Goal: Task Accomplishment & Management: Manage account settings

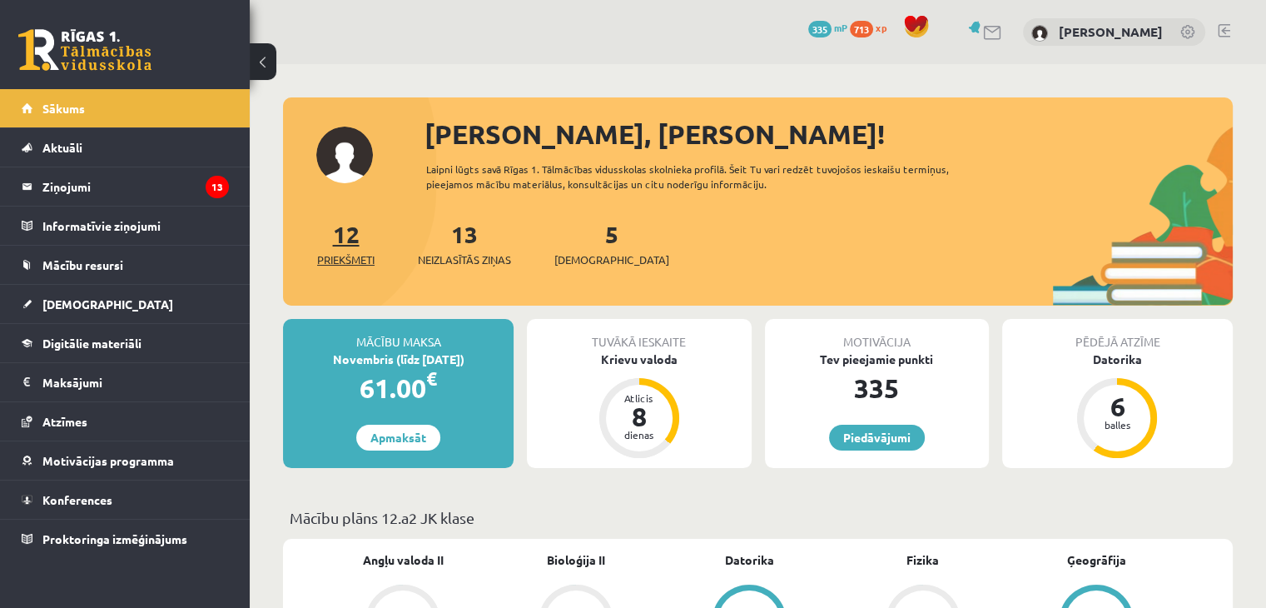
drag, startPoint x: 405, startPoint y: 221, endPoint x: 345, endPoint y: 231, distance: 61.5
click at [360, 226] on div "12 Priekšmeti 13 Neizlasītās ziņas 5 Ieskaites" at bounding box center [758, 260] width 950 height 89
click at [104, 187] on legend "Ziņojumi 13" at bounding box center [135, 186] width 186 height 38
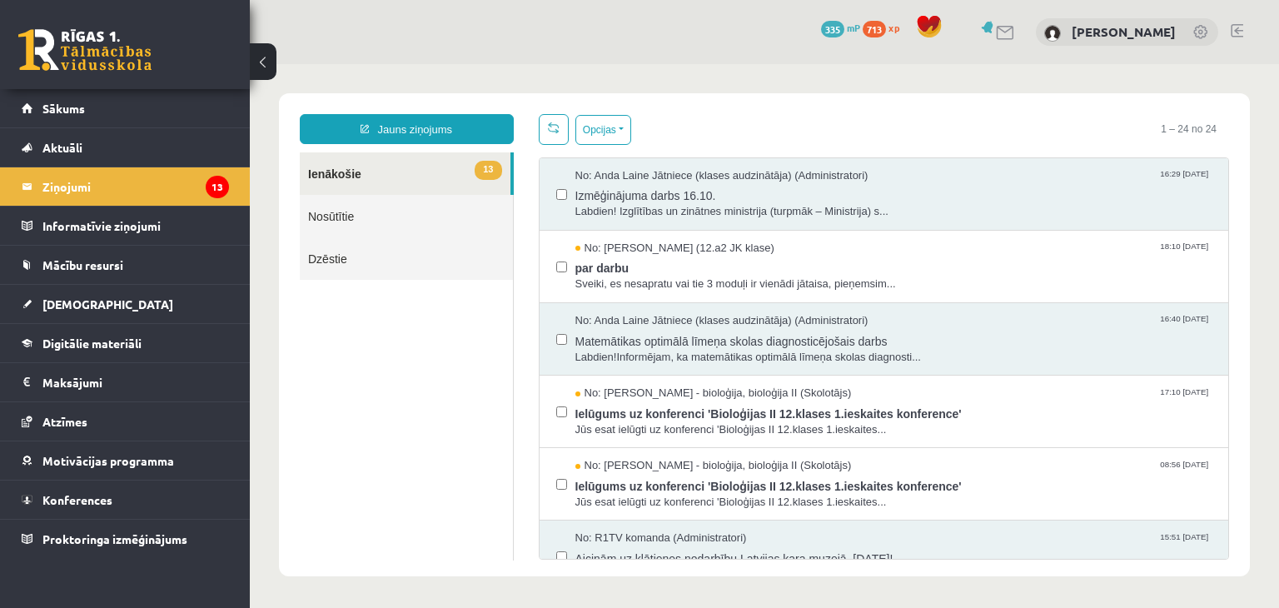
scroll to position [478, 0]
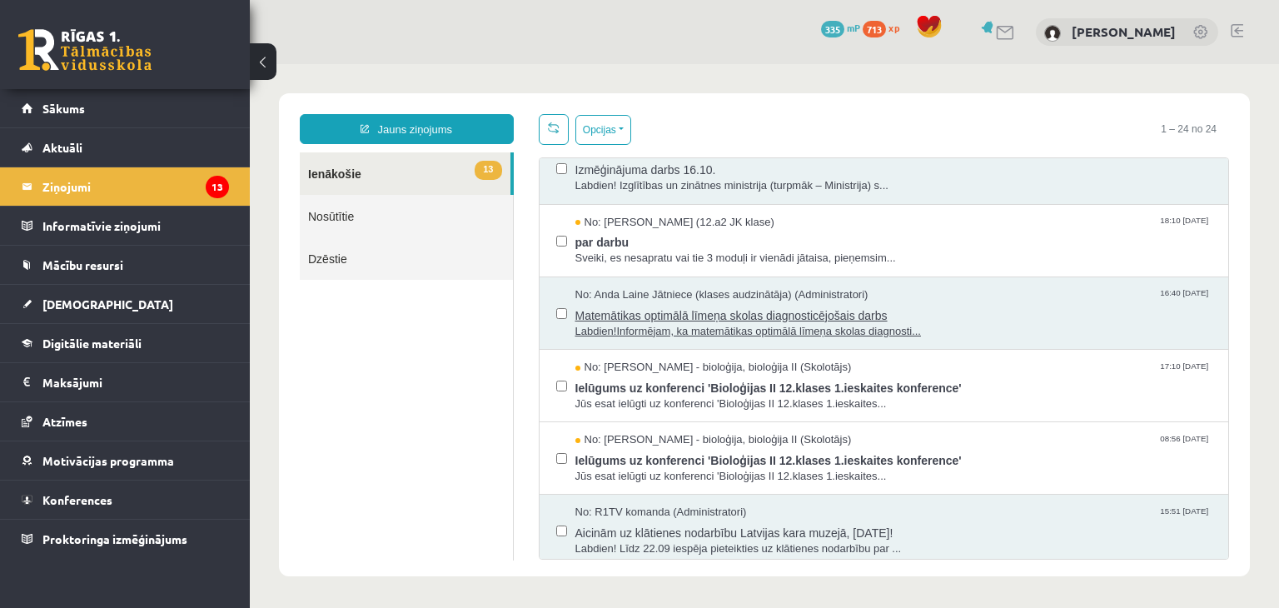
click at [718, 313] on span "Matemātikas optimālā līmeņa skolas diagnosticējošais darbs" at bounding box center [893, 313] width 637 height 21
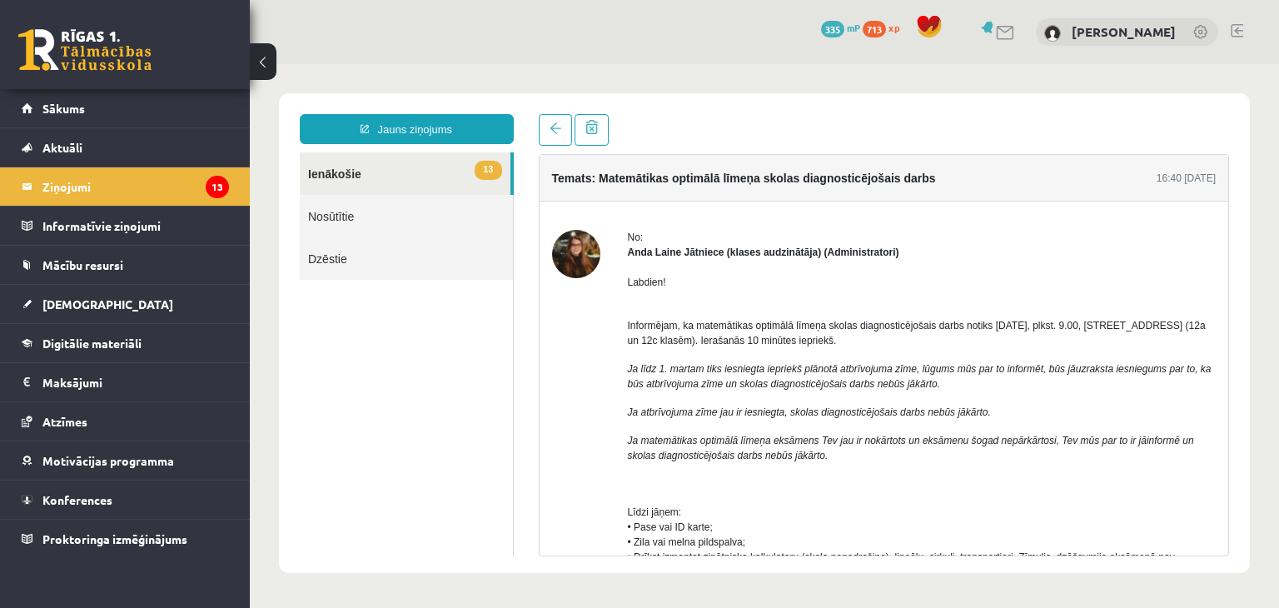
scroll to position [0, 0]
drag, startPoint x: 630, startPoint y: 322, endPoint x: 929, endPoint y: 337, distance: 299.2
click at [929, 337] on p "Informējam, ka matemātikas optimālā līmeņa skolas diagnosticējošais darbs notik…" at bounding box center [922, 325] width 589 height 45
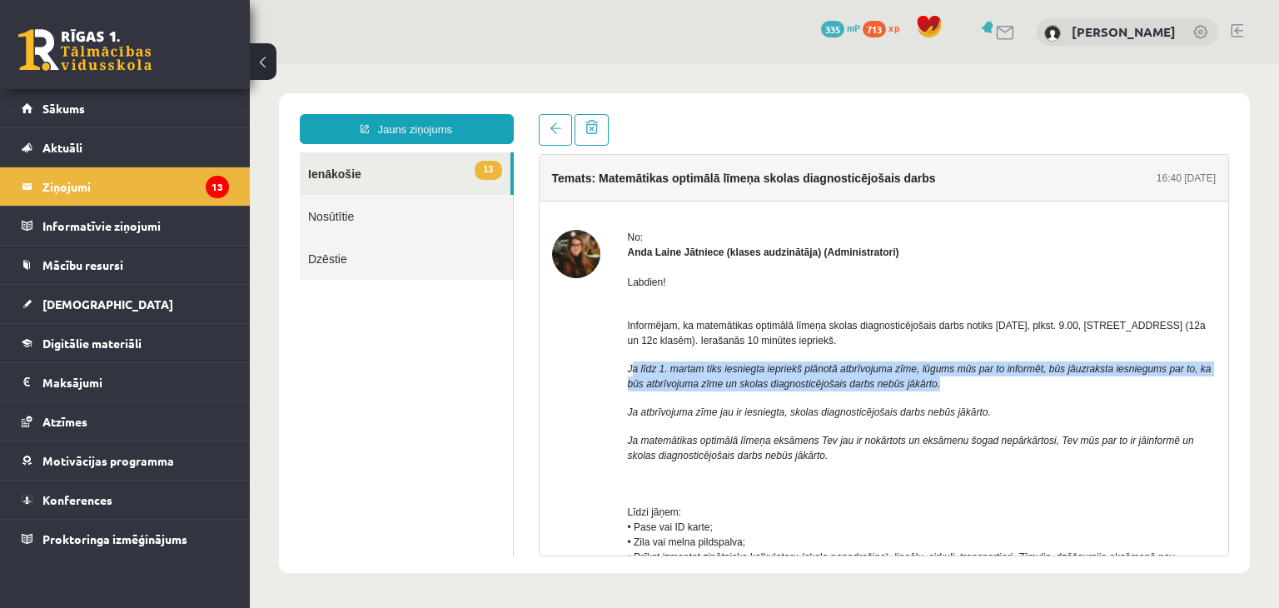
drag, startPoint x: 630, startPoint y: 374, endPoint x: 1036, endPoint y: 383, distance: 405.5
click at [1036, 383] on p "Ja līdz 1. martam tiks iesniegta iepriekš plānotā atbrīvojuma zīme, lūgums mūs …" at bounding box center [922, 376] width 589 height 30
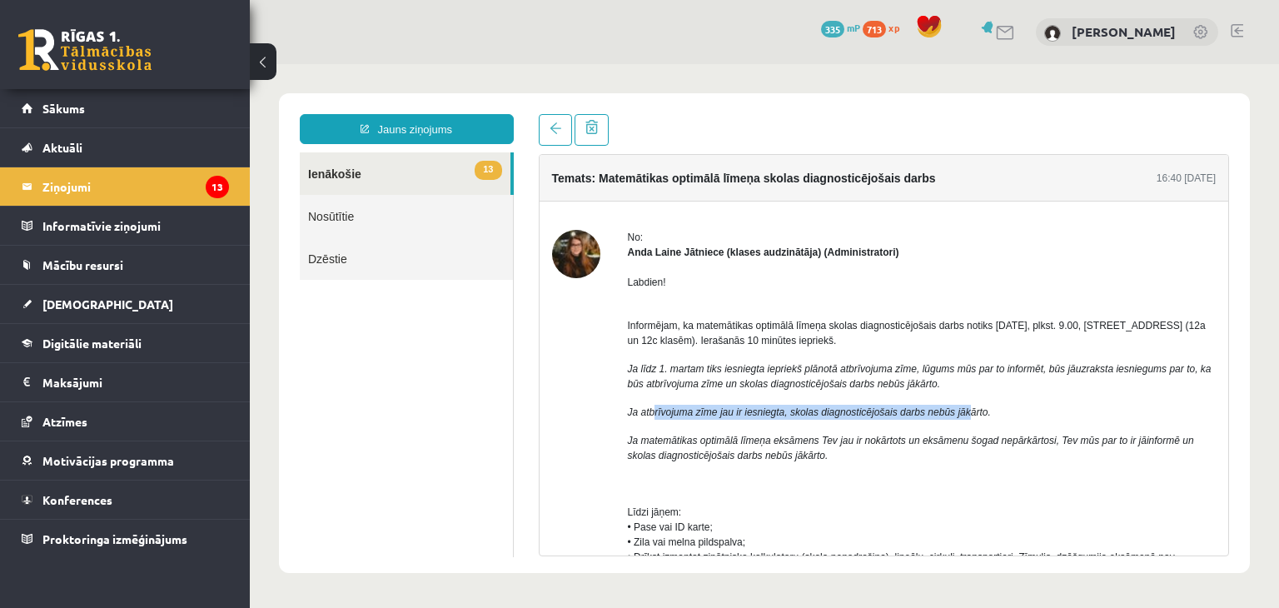
drag, startPoint x: 653, startPoint y: 411, endPoint x: 956, endPoint y: 400, distance: 304.1
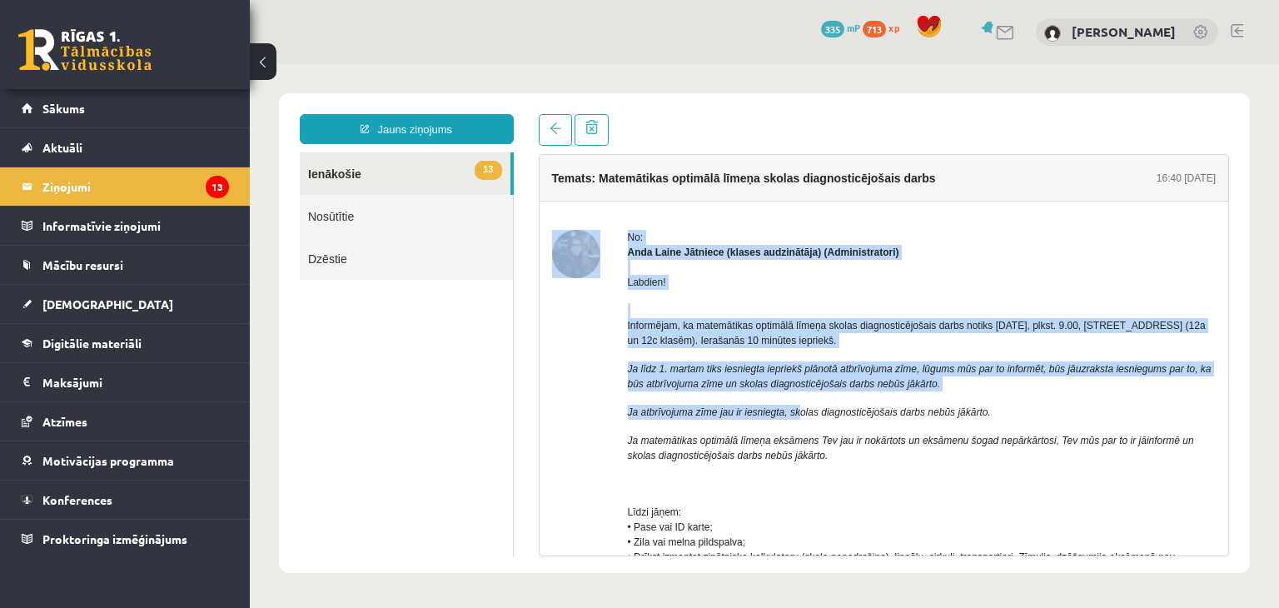
drag, startPoint x: 598, startPoint y: 419, endPoint x: 796, endPoint y: 416, distance: 198.1
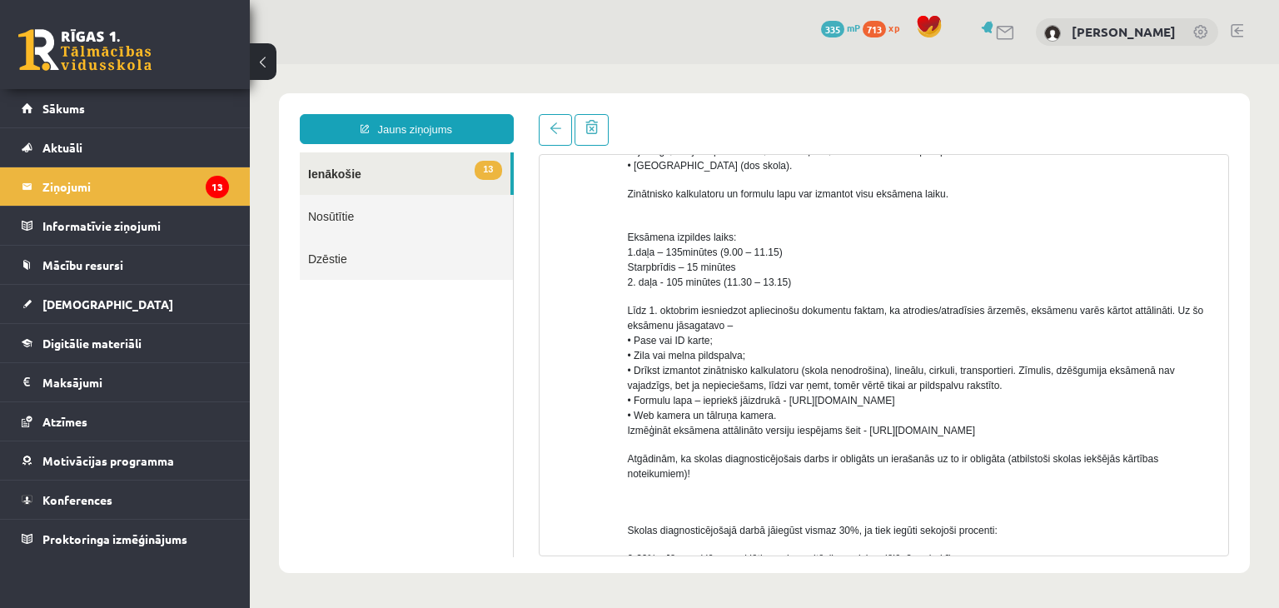
scroll to position [421, 0]
drag, startPoint x: 792, startPoint y: 402, endPoint x: 1125, endPoint y: 416, distance: 333.3
click at [1125, 416] on p "Līdz 1. oktobrim iesniedzot apliecinošu dokumentu faktam, ka atrodies/atradīsie…" at bounding box center [922, 370] width 589 height 135
click at [797, 425] on span "Līdz 1. oktobrim iesniedzot apliecinošu dokumentu faktam, ka atrodies/atradīsie…" at bounding box center [916, 371] width 576 height 132
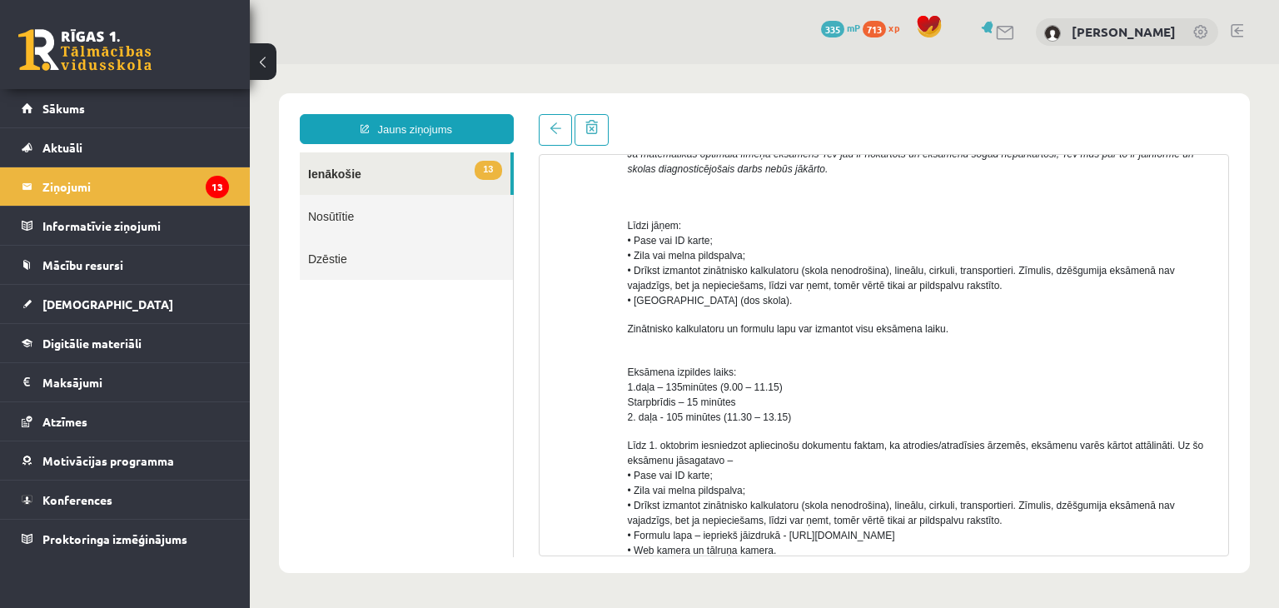
scroll to position [286, 0]
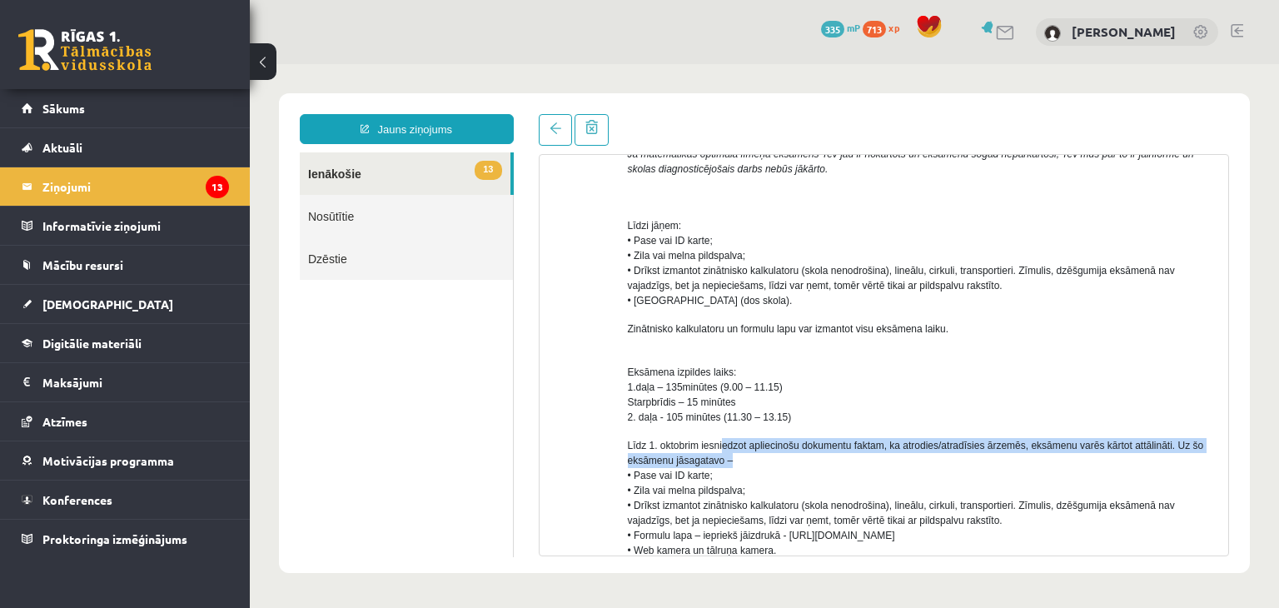
drag, startPoint x: 720, startPoint y: 449, endPoint x: 868, endPoint y: 457, distance: 148.4
click at [868, 457] on p "Līdz 1. oktobrim iesniedzot apliecinošu dokumentu faktam, ka atrodies/atradīsie…" at bounding box center [922, 505] width 589 height 135
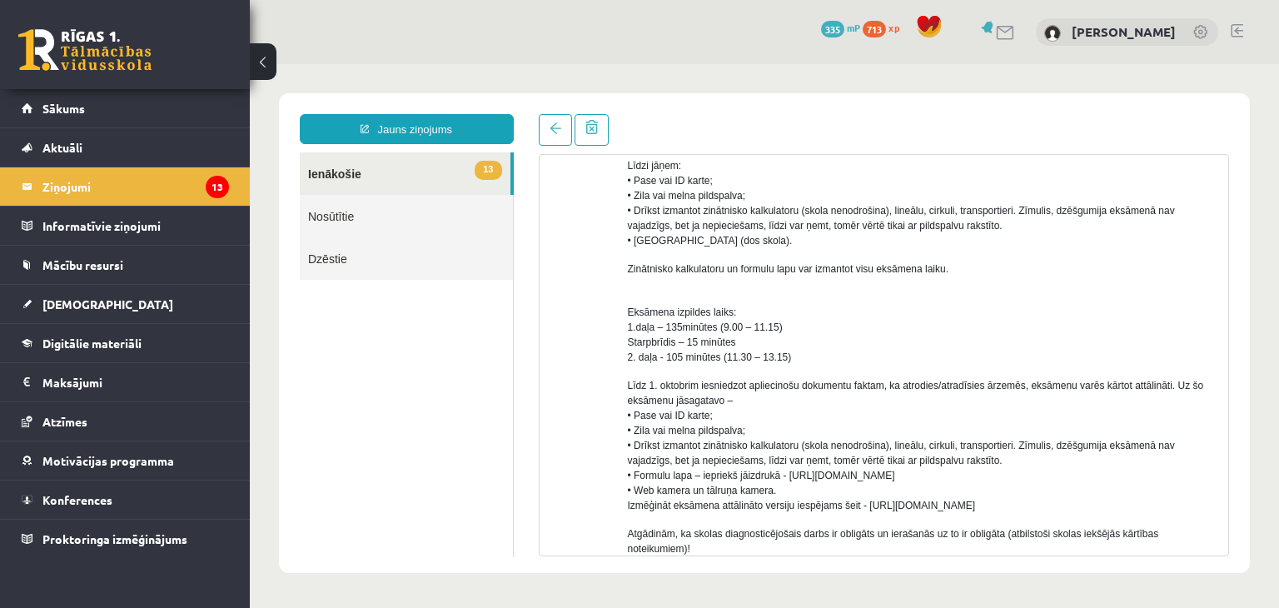
scroll to position [350, 0]
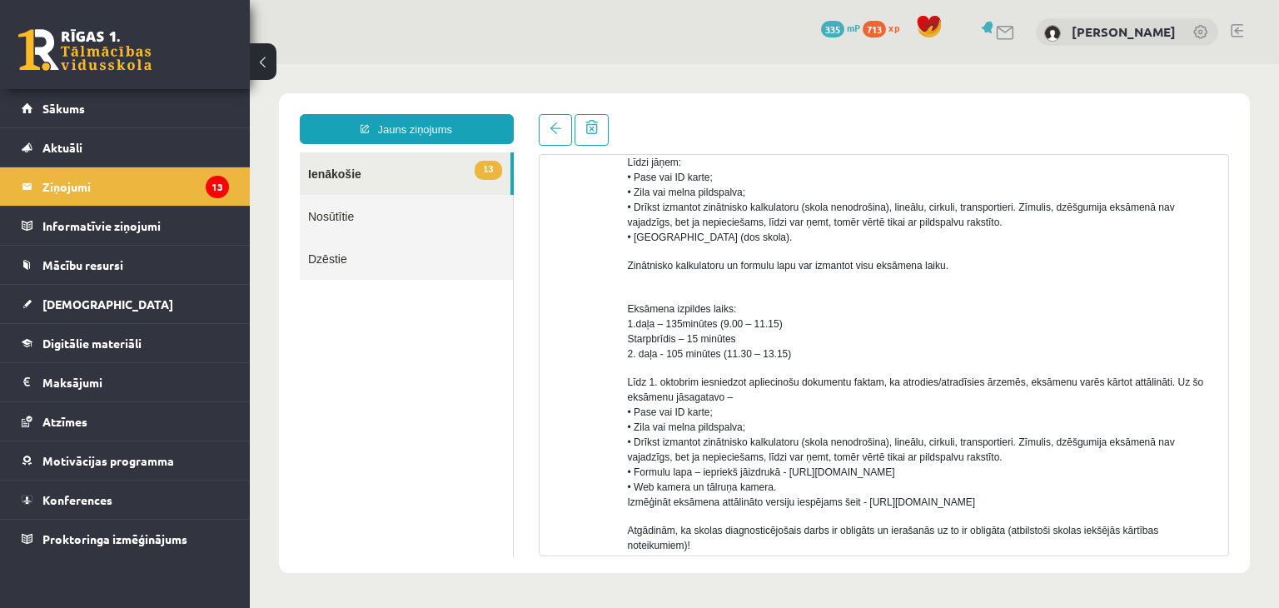
click at [801, 169] on p "Līdzi jāņem: • Pase vai ID karte; • Zila vai melna pildspalva; • Drīkst izmanto…" at bounding box center [922, 200] width 589 height 90
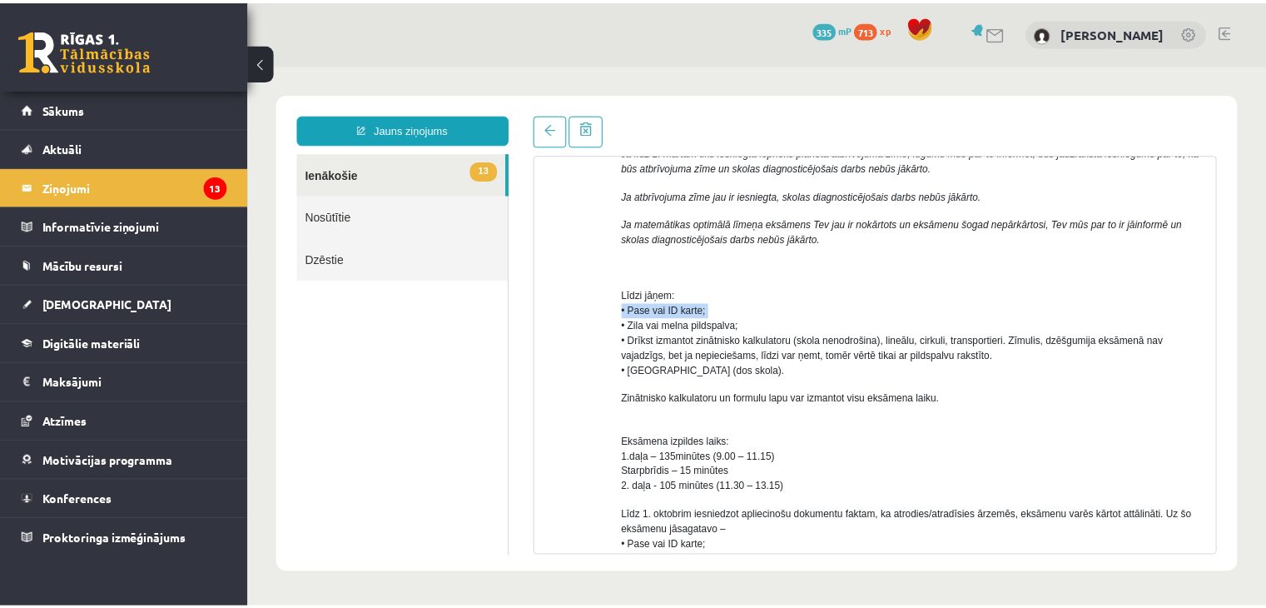
scroll to position [216, 0]
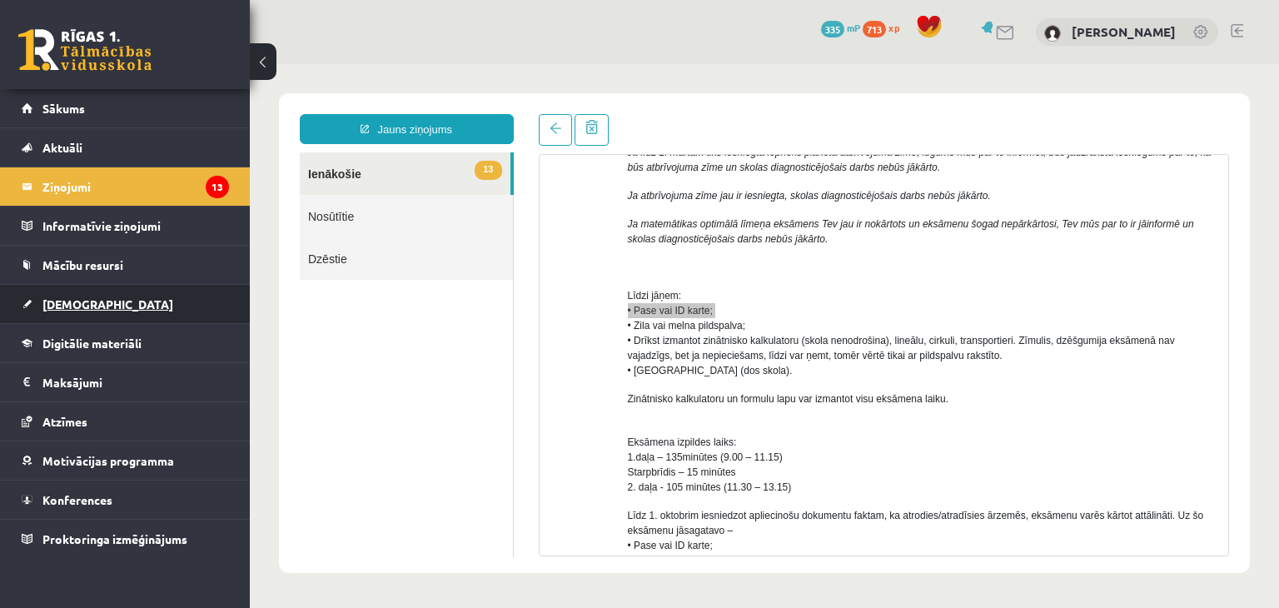
click at [65, 310] on link "[DEMOGRAPHIC_DATA]" at bounding box center [125, 304] width 207 height 38
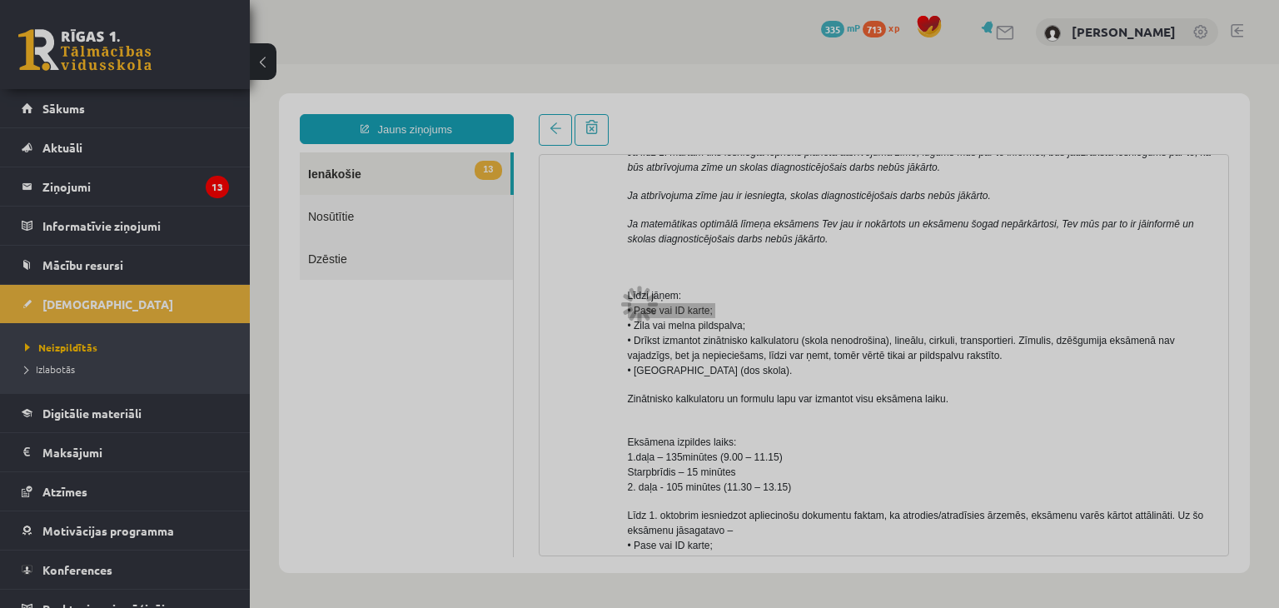
click at [118, 304] on div at bounding box center [639, 304] width 1279 height 608
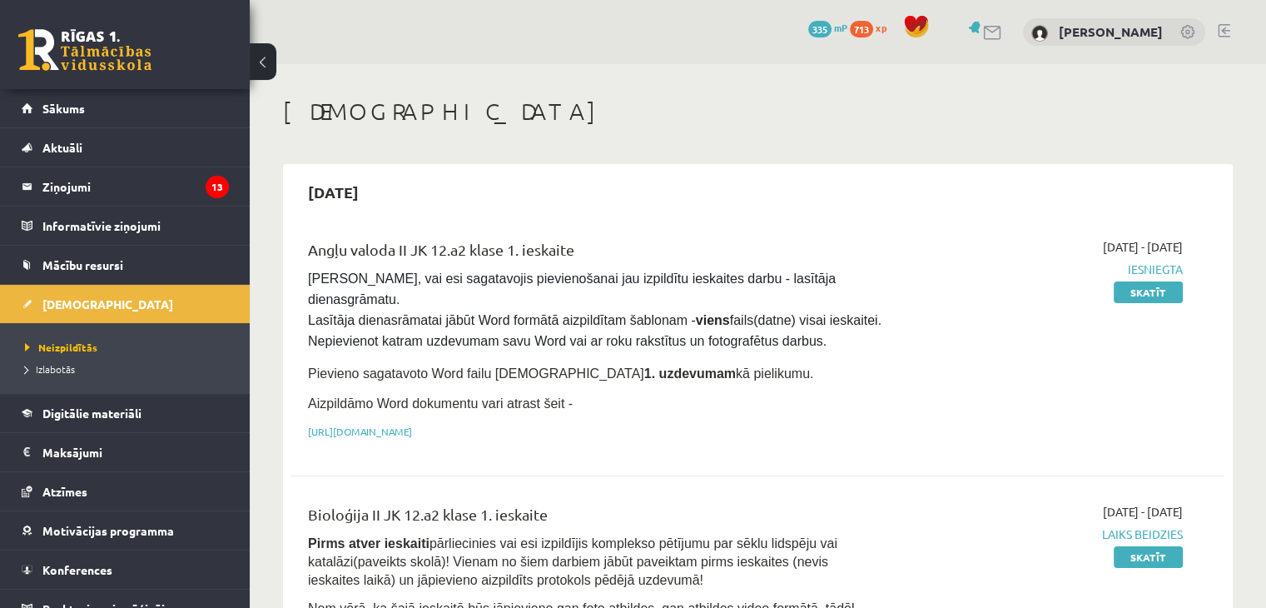
drag, startPoint x: 310, startPoint y: 248, endPoint x: 639, endPoint y: 215, distance: 331.3
click at [639, 215] on div "2025-09-30 Angļu valoda II JK 12.a2 klase 1. ieskaite Pārliecinies, vai esi sag…" at bounding box center [758, 446] width 950 height 564
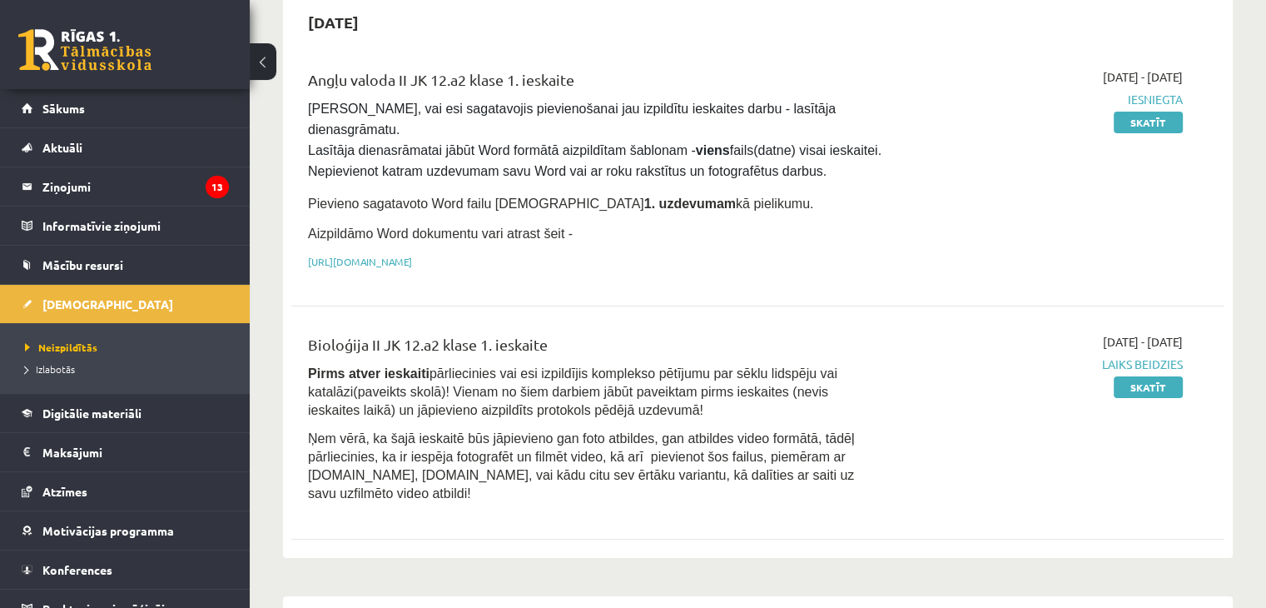
scroll to position [173, 0]
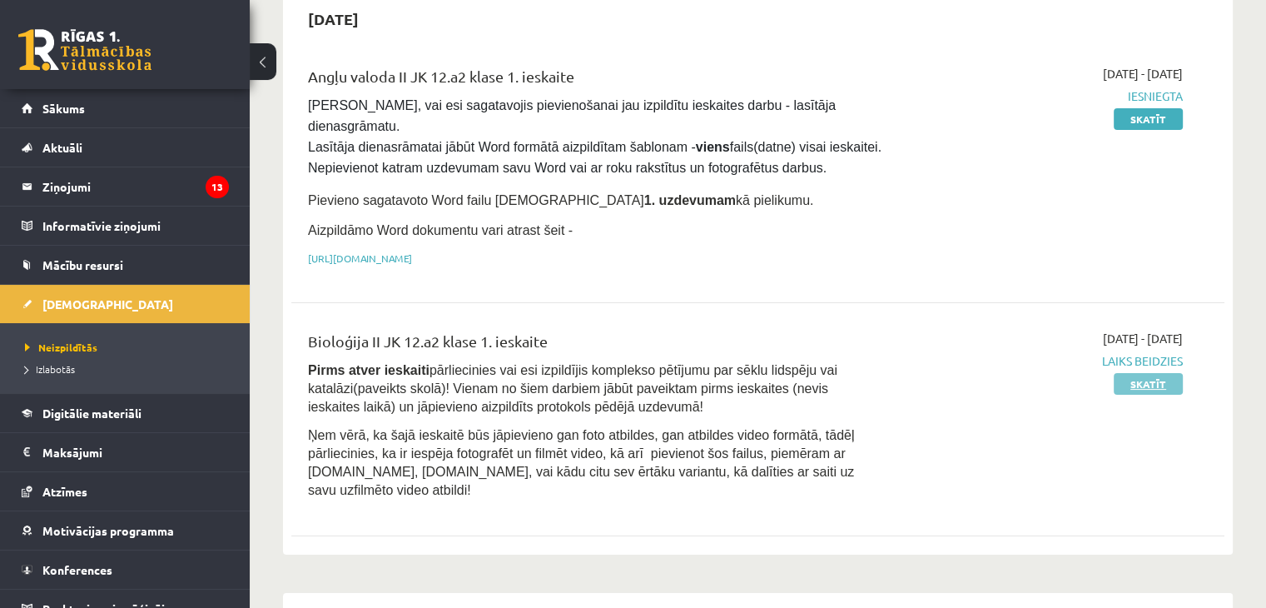
click at [1127, 373] on link "Skatīt" at bounding box center [1148, 384] width 69 height 22
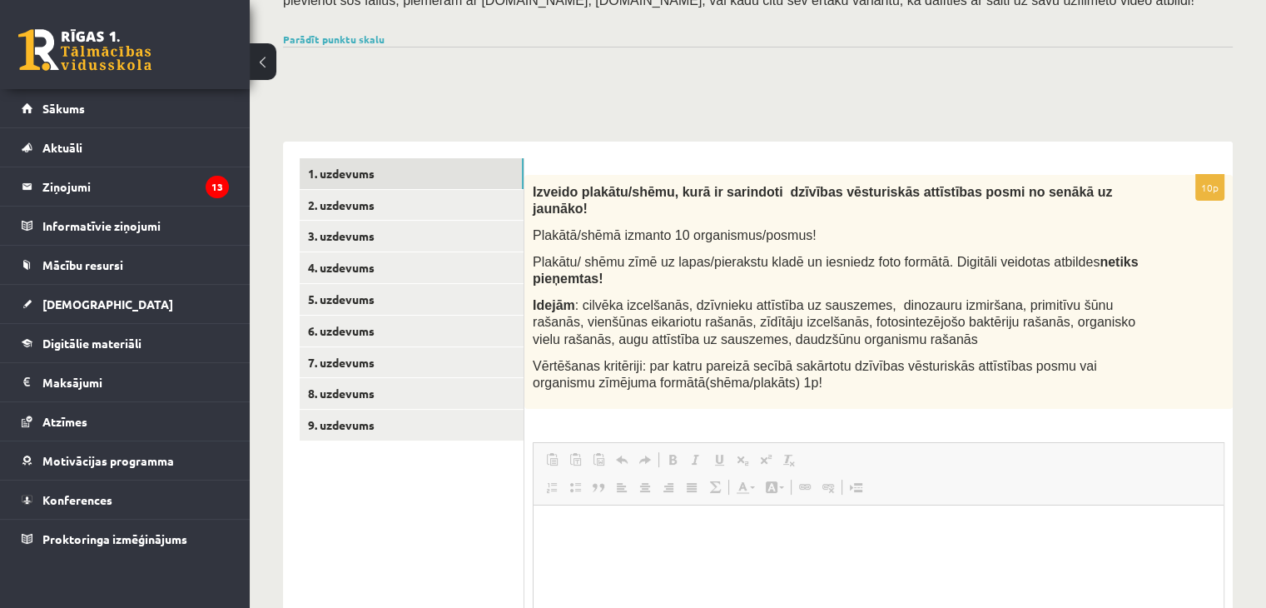
scroll to position [186, 0]
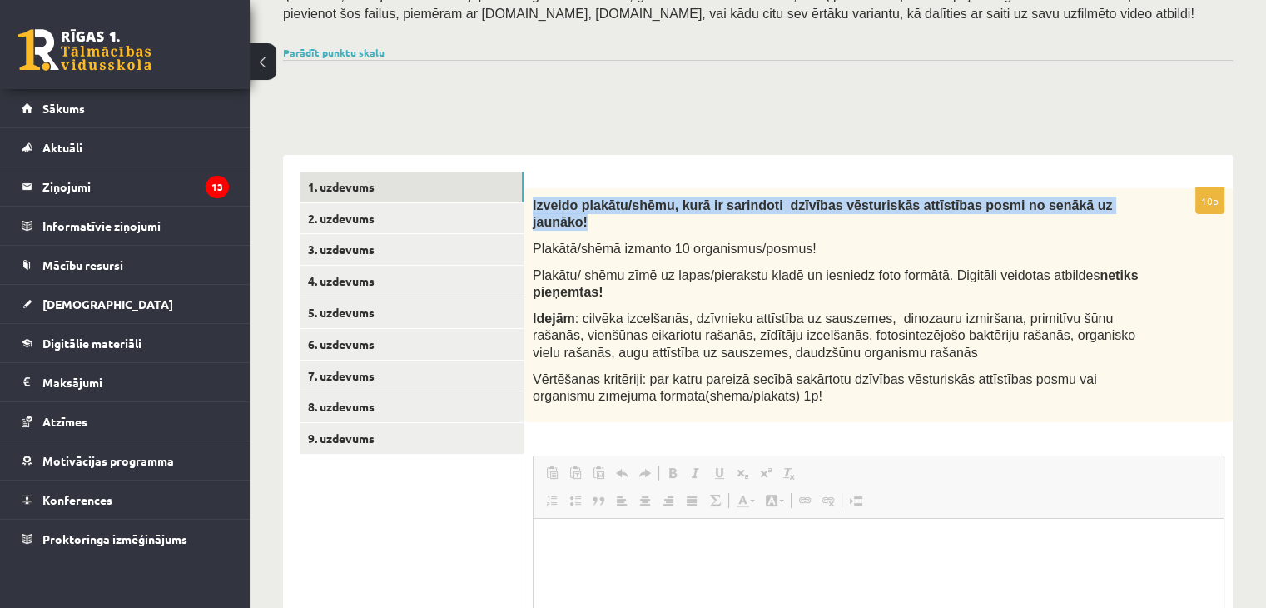
drag, startPoint x: 532, startPoint y: 202, endPoint x: 1179, endPoint y: 210, distance: 646.8
click at [1179, 210] on div "Izveido plakātu/shēmu, kurā ir sarindoti dzīvības vēsturiskās attīstības posmi …" at bounding box center [878, 305] width 708 height 234
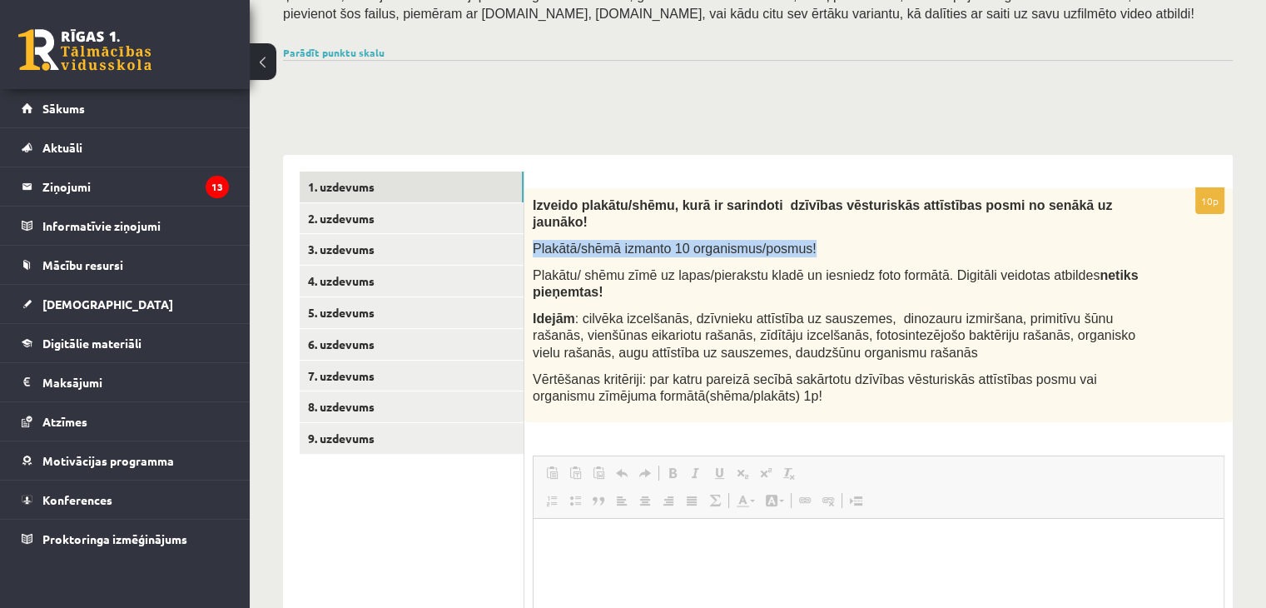
drag, startPoint x: 533, startPoint y: 226, endPoint x: 801, endPoint y: 221, distance: 268.1
click at [801, 240] on p "Plakātā/shēmā izmanto 10 organismus/posmus!" at bounding box center [837, 248] width 609 height 17
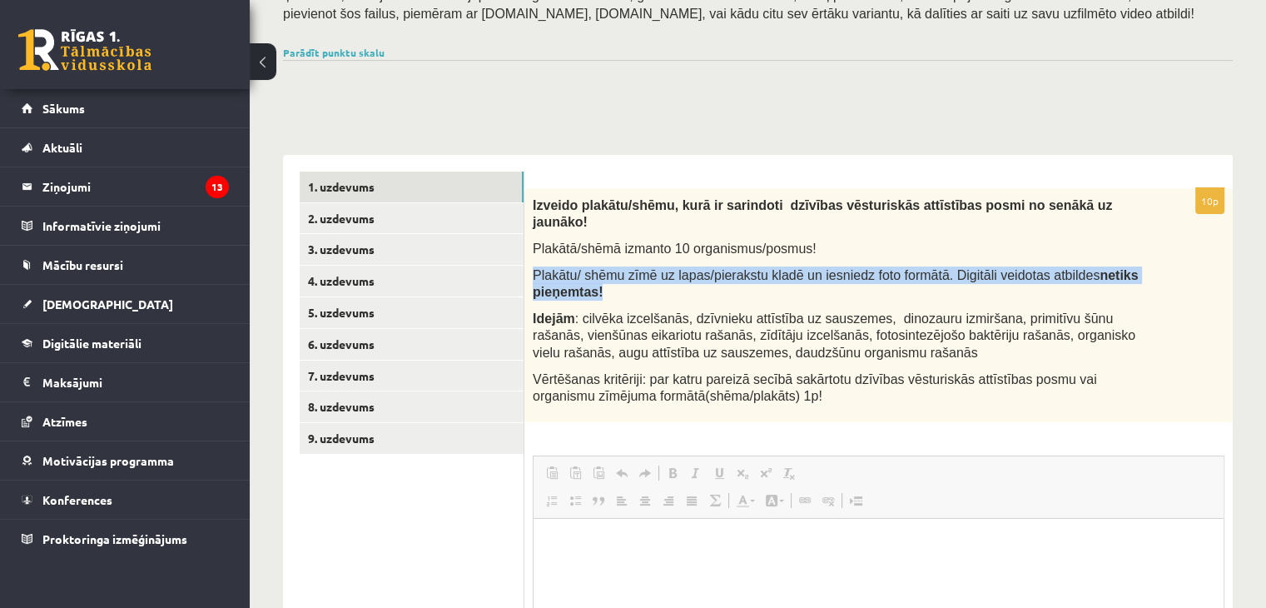
drag, startPoint x: 530, startPoint y: 244, endPoint x: 748, endPoint y: 266, distance: 219.2
click at [748, 266] on div "Izveido plakātu/shēmu, kurā ir sarindoti dzīvības vēsturiskās attīstības posmi …" at bounding box center [878, 305] width 708 height 234
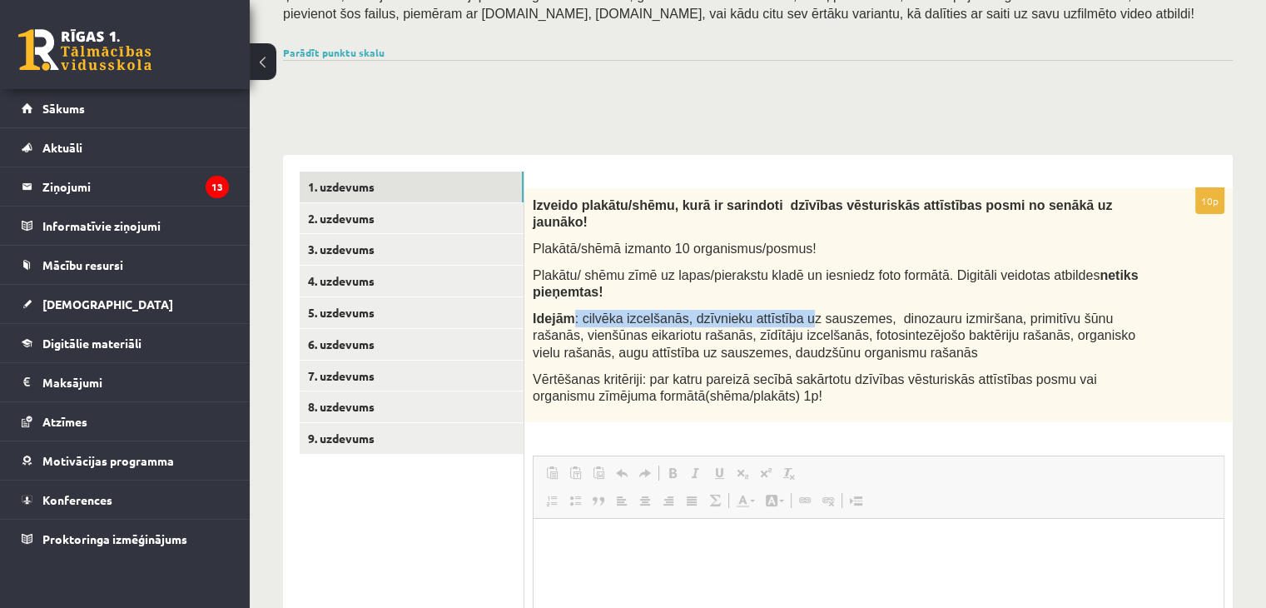
drag, startPoint x: 573, startPoint y: 301, endPoint x: 802, endPoint y: 301, distance: 229.8
click at [802, 311] on span ": cilvēka izcelšanās, dzīvnieku attīstība uz sauszemes, dinozauru izmiršana, pr…" at bounding box center [834, 335] width 603 height 48
click at [339, 218] on link "2. uzdevums" at bounding box center [412, 218] width 224 height 31
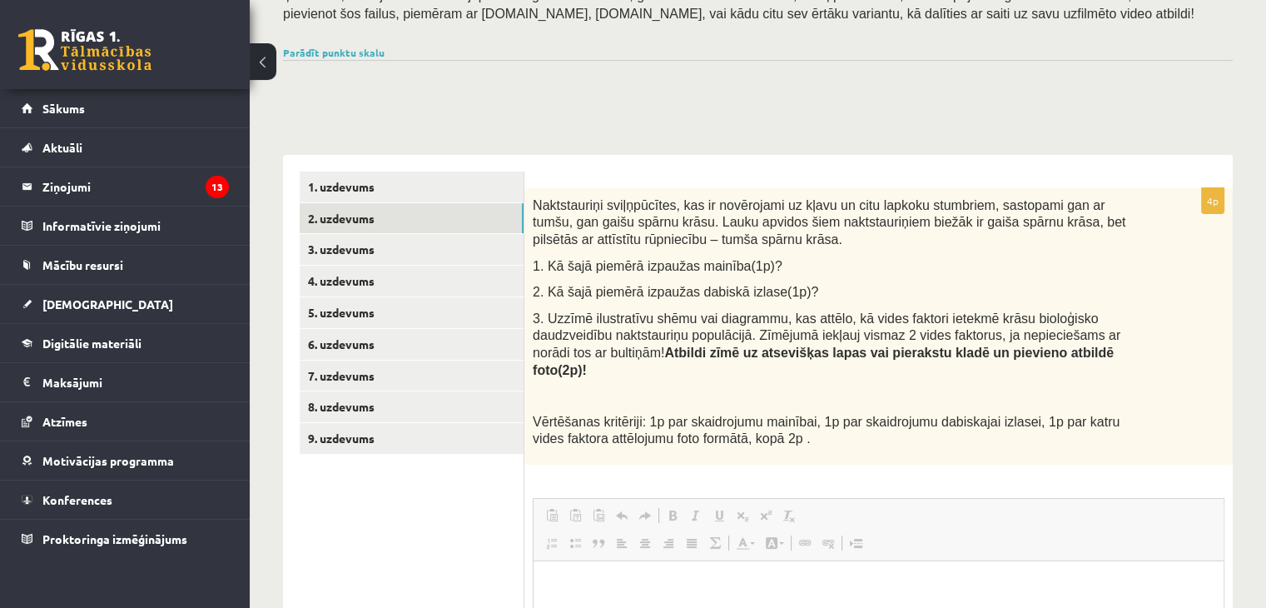
scroll to position [0, 0]
click at [361, 181] on link "1. uzdevums" at bounding box center [412, 186] width 224 height 31
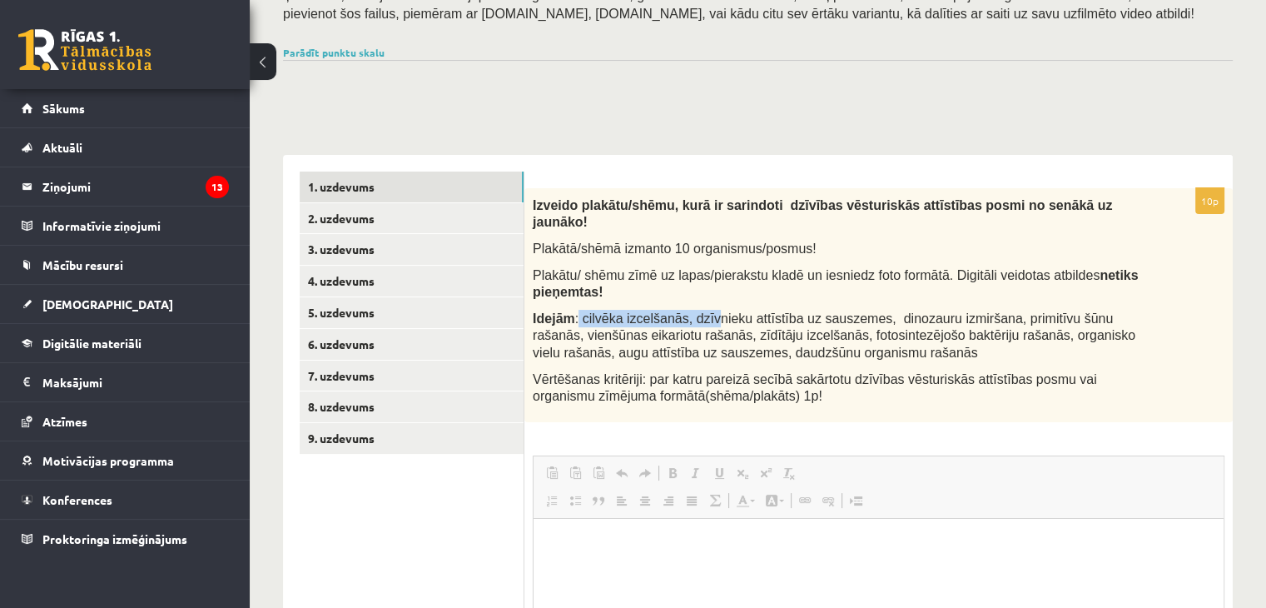
drag, startPoint x: 573, startPoint y: 284, endPoint x: 697, endPoint y: 292, distance: 124.3
click at [697, 292] on div "Izveido plakātu/shēmu, kurā ir sarindoti dzīvības vēsturiskās attīstības posmi …" at bounding box center [878, 305] width 708 height 234
click at [707, 311] on span ": cilvēka izcelšanās, dzīvnieku attīstība uz sauszemes, dinozauru izmiršana, pr…" at bounding box center [834, 335] width 603 height 48
drag, startPoint x: 857, startPoint y: 297, endPoint x: 976, endPoint y: 298, distance: 119.9
click at [976, 311] on span ": cilvēka izcelšanās, dzīvnieku attīstība uz sauszemes, dinozauru izmiršana, pr…" at bounding box center [834, 335] width 603 height 48
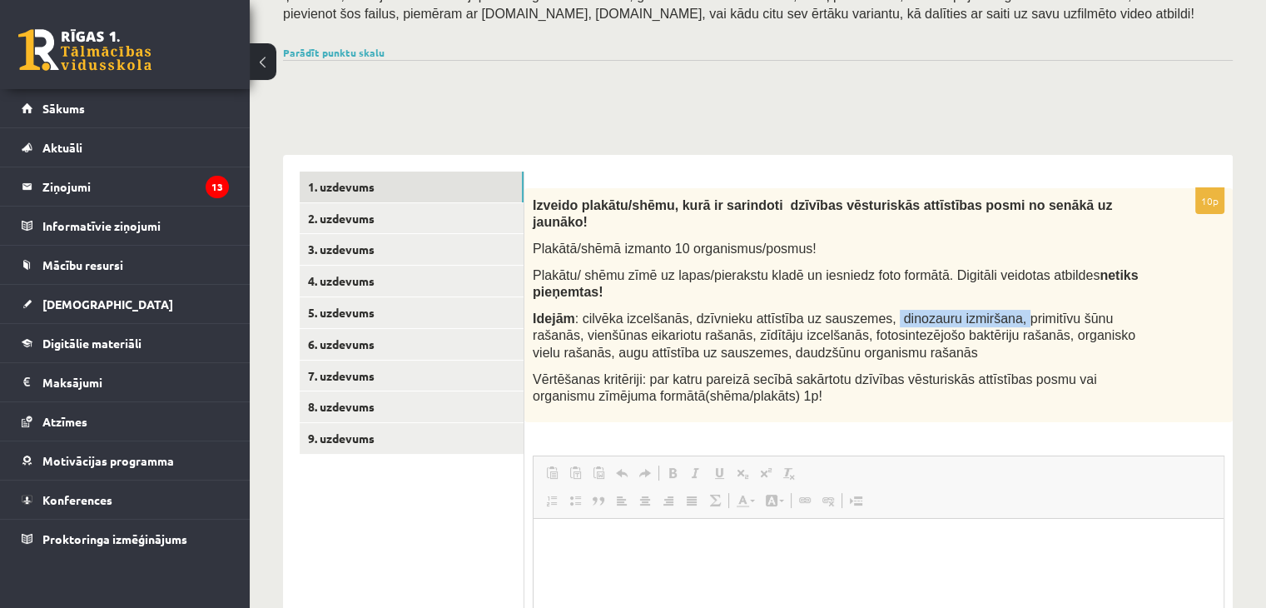
drag, startPoint x: 976, startPoint y: 298, endPoint x: 1117, endPoint y: 301, distance: 140.7
drag, startPoint x: 1117, startPoint y: 301, endPoint x: 792, endPoint y: 366, distance: 332.1
click at [792, 372] on span "Vērtēšanas kritēriji: par katru pareizā secībā sakārtotu dzīvības vēsturiskās a…" at bounding box center [815, 388] width 564 height 32
drag, startPoint x: 529, startPoint y: 315, endPoint x: 749, endPoint y: 310, distance: 219.8
click at [749, 310] on div "Izveido plakātu/shēmu, kurā ir sarindoti dzīvības vēsturiskās attīstības posmi …" at bounding box center [878, 305] width 708 height 234
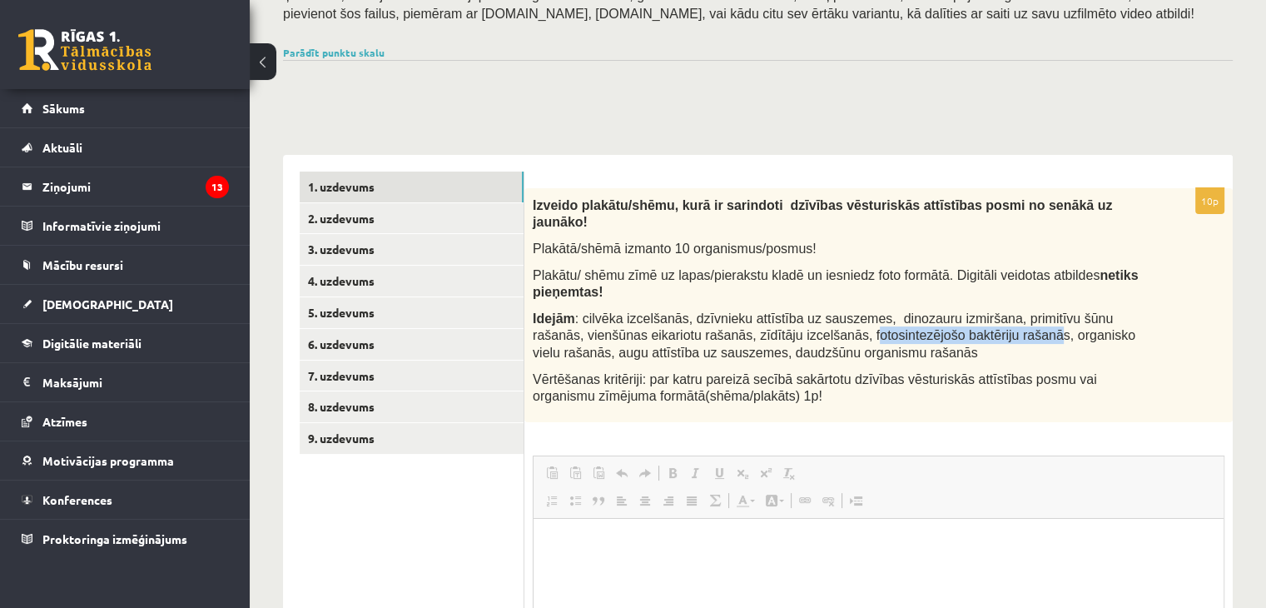
drag, startPoint x: 792, startPoint y: 312, endPoint x: 959, endPoint y: 309, distance: 166.5
click at [959, 311] on span ": cilvēka izcelšanās, dzīvnieku attīstība uz sauszemes, dinozauru izmiršana, pr…" at bounding box center [834, 335] width 603 height 48
drag, startPoint x: 980, startPoint y: 309, endPoint x: 1109, endPoint y: 307, distance: 129.0
click at [1109, 310] on p "Idejām : cilvēka izcelšanās, dzīvnieku attīstība uz sauszemes, dinozauru izmirš…" at bounding box center [837, 336] width 609 height 52
click at [975, 346] on div "Izveido plakātu/shēmu, kurā ir sarindoti dzīvības vēsturiskās attīstības posmi …" at bounding box center [878, 305] width 708 height 234
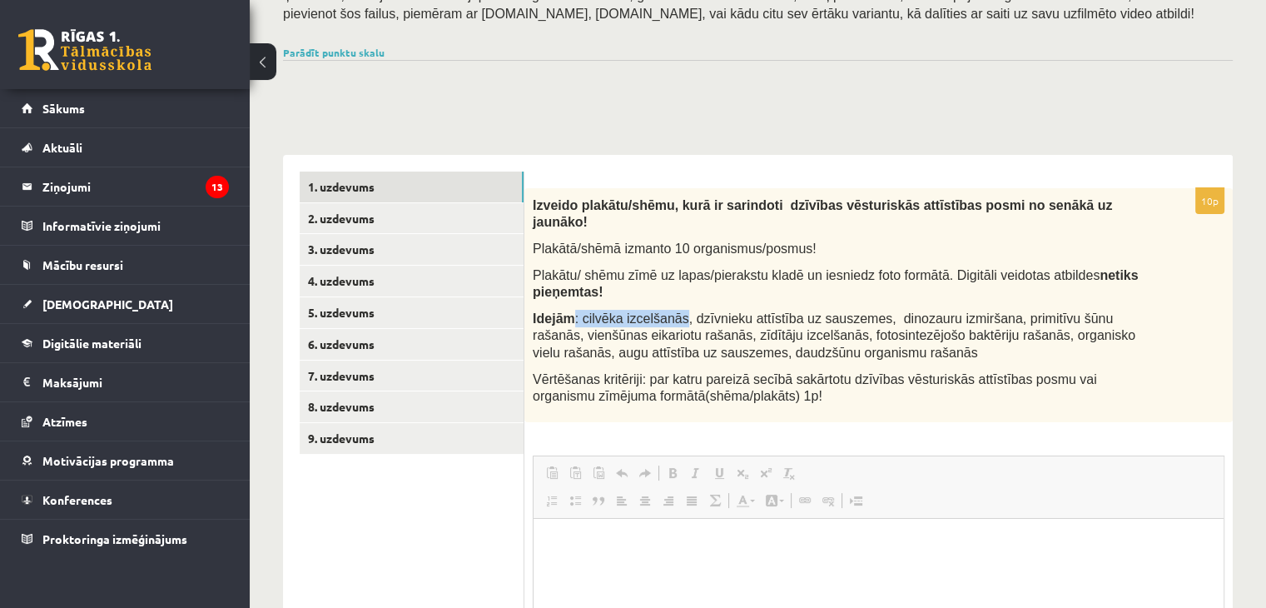
drag, startPoint x: 569, startPoint y: 300, endPoint x: 670, endPoint y: 301, distance: 100.7
click at [670, 312] on span "Idejām : cilvēka izcelšanās, dzīvnieku attīstība uz sauszemes, dinozauru izmirš…" at bounding box center [834, 335] width 603 height 47
click at [354, 219] on link "2. uzdevums" at bounding box center [412, 218] width 224 height 31
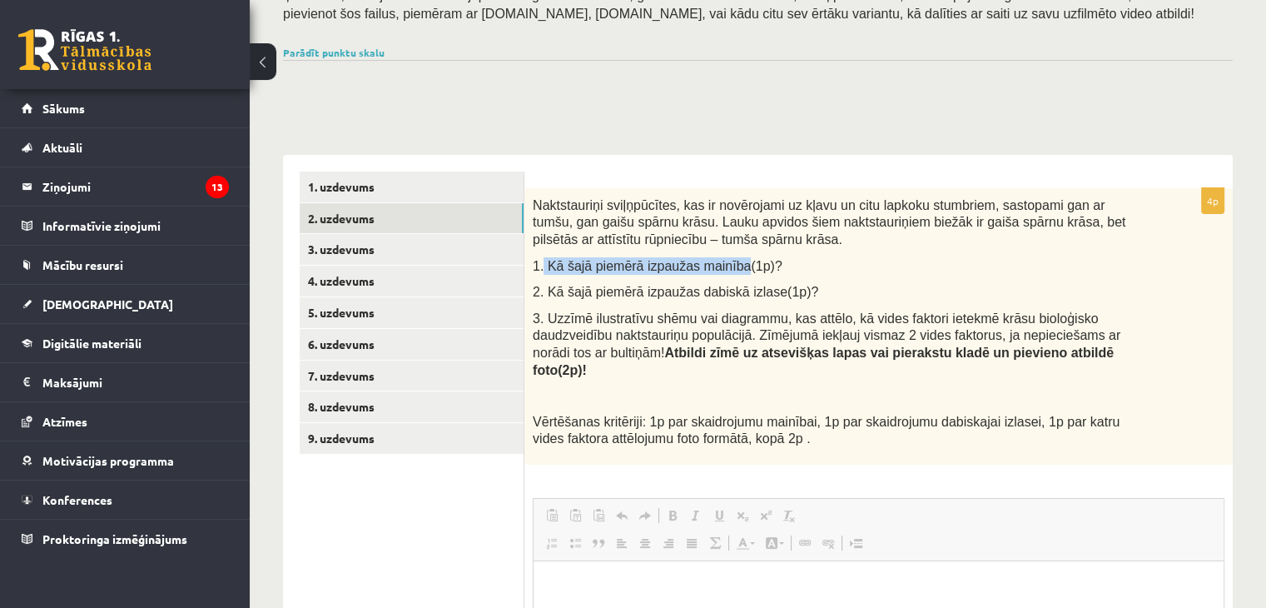
drag, startPoint x: 544, startPoint y: 271, endPoint x: 723, endPoint y: 260, distance: 179.3
click at [723, 260] on span "1. Kā šajā piemērā izpaužas mainība(1p)?" at bounding box center [658, 266] width 250 height 14
copy span "Kā šajā piemērā izpaužas mainība"
click at [756, 261] on p "1. Kā šajā piemērā izpaužas mainība(1p)?" at bounding box center [837, 265] width 609 height 17
drag, startPoint x: 756, startPoint y: 261, endPoint x: 569, endPoint y: 271, distance: 187.6
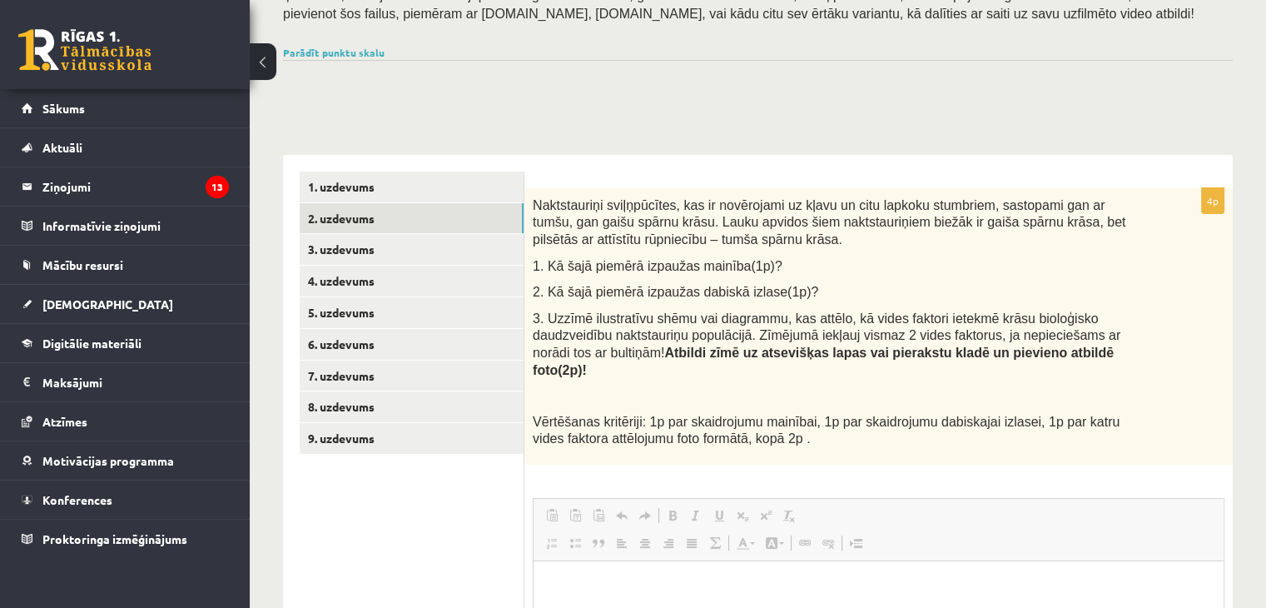
drag, startPoint x: 569, startPoint y: 271, endPoint x: 861, endPoint y: 221, distance: 296.4
click at [861, 221] on span "Naktstauriņi sviļņpūcītes, kas ir novērojami uz kļavu un citu lapkoku stumbriem…" at bounding box center [829, 222] width 593 height 48
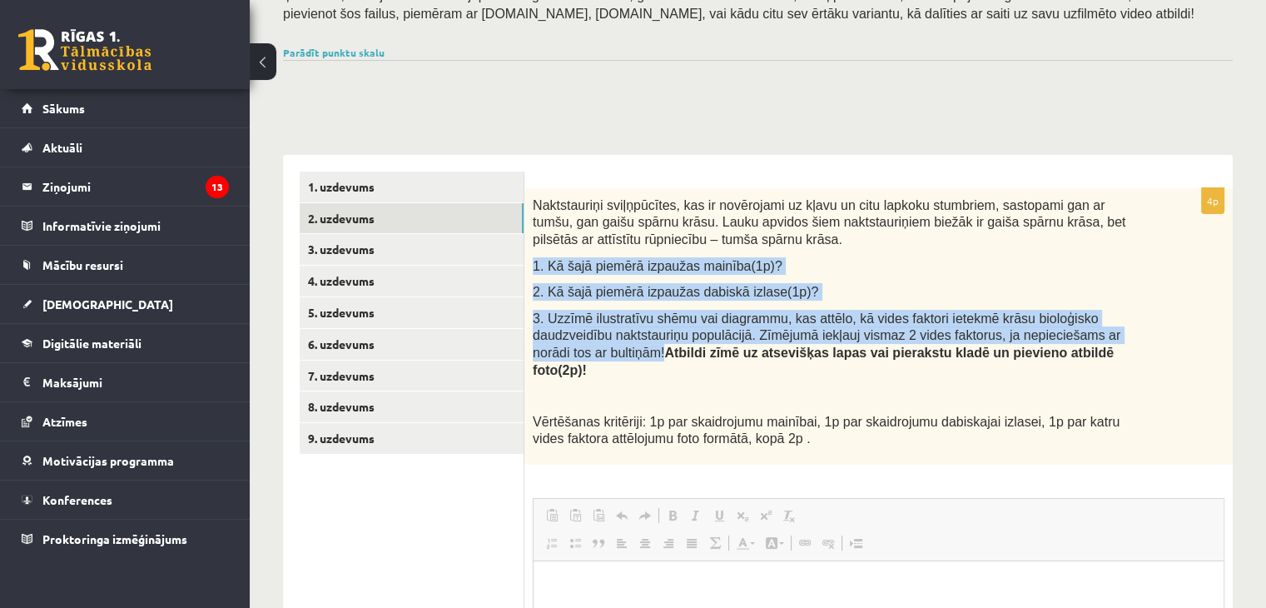
drag, startPoint x: 532, startPoint y: 261, endPoint x: 1135, endPoint y: 332, distance: 607.7
click at [1135, 332] on div "Naktstauriņi sviļņpūcītes, kas ir novērojami uz kļavu un citu lapkoku stumbriem…" at bounding box center [878, 326] width 708 height 276
copy div "1. Kā šajā piemērā izpaužas mainība(1p)? 2. Kā šajā piemērā izpaužas dabiskā iz…"
click at [1007, 341] on span "3. Uzzīmē ilustratīvu shēmu vai diagrammu, kas attēlo, kā vides faktori ietekmē…" at bounding box center [827, 344] width 588 height 66
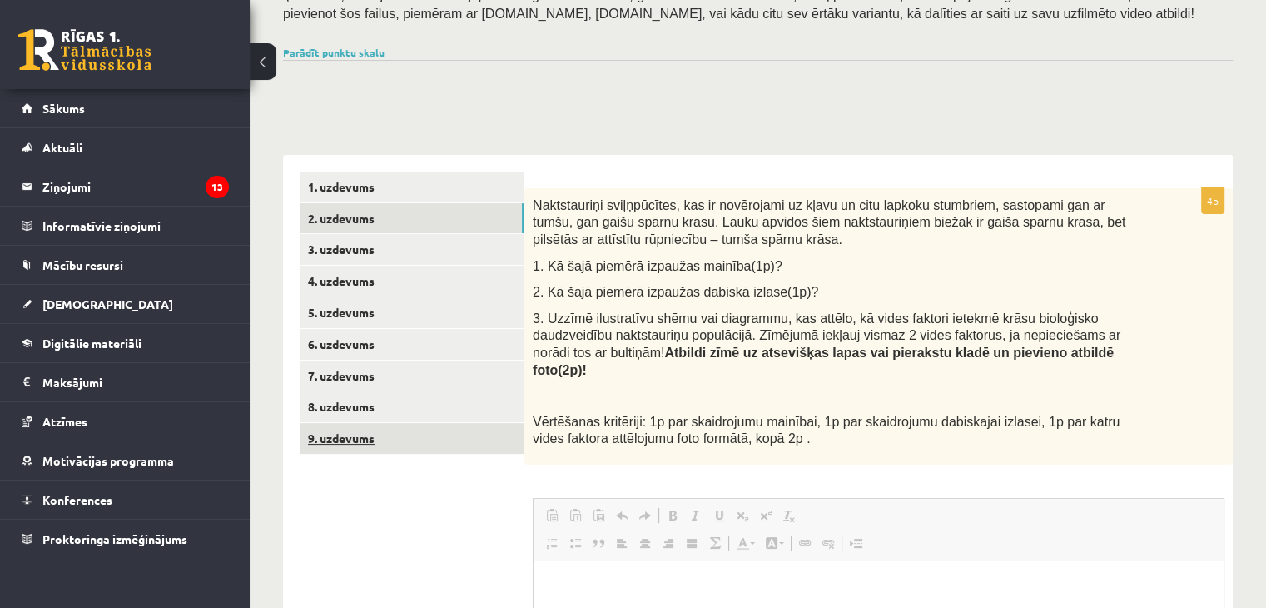
click at [347, 431] on link "9. uzdevums" at bounding box center [412, 438] width 224 height 31
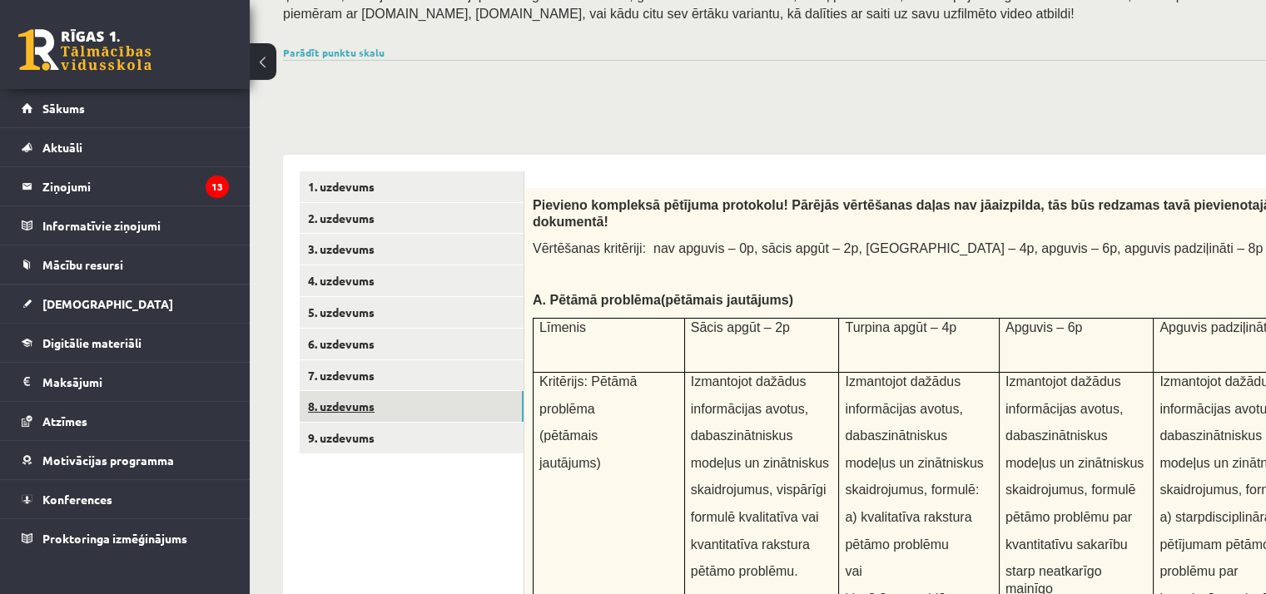
click at [360, 398] on link "8. uzdevums" at bounding box center [412, 406] width 224 height 31
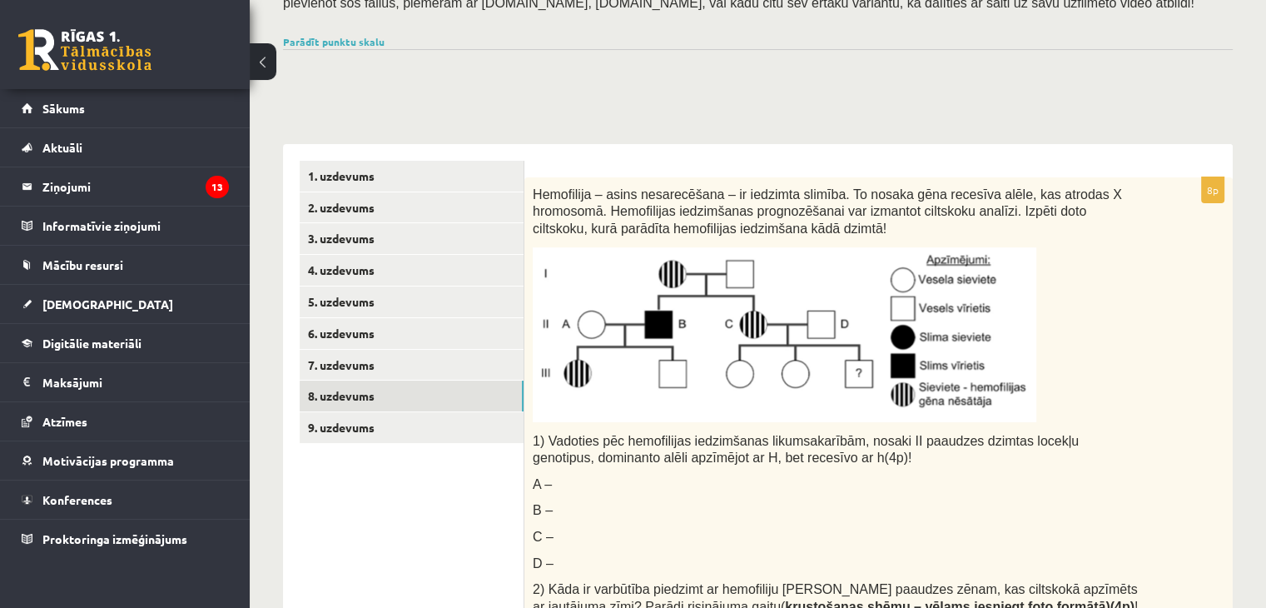
scroll to position [193, 0]
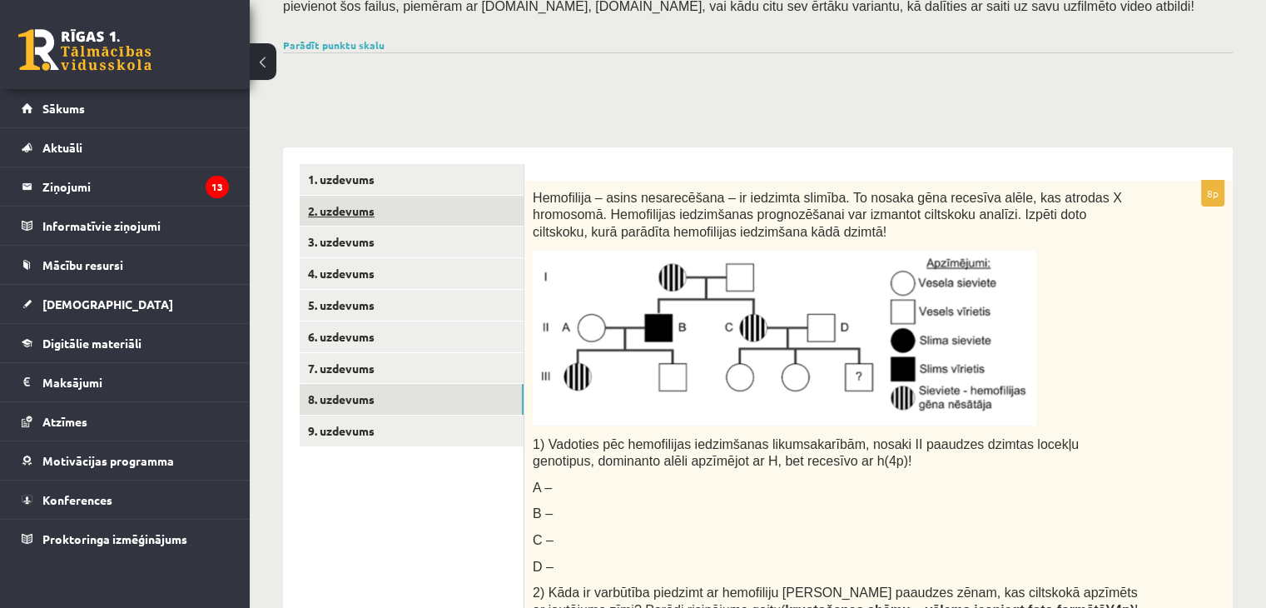
click at [304, 222] on link "2. uzdevums" at bounding box center [412, 211] width 224 height 31
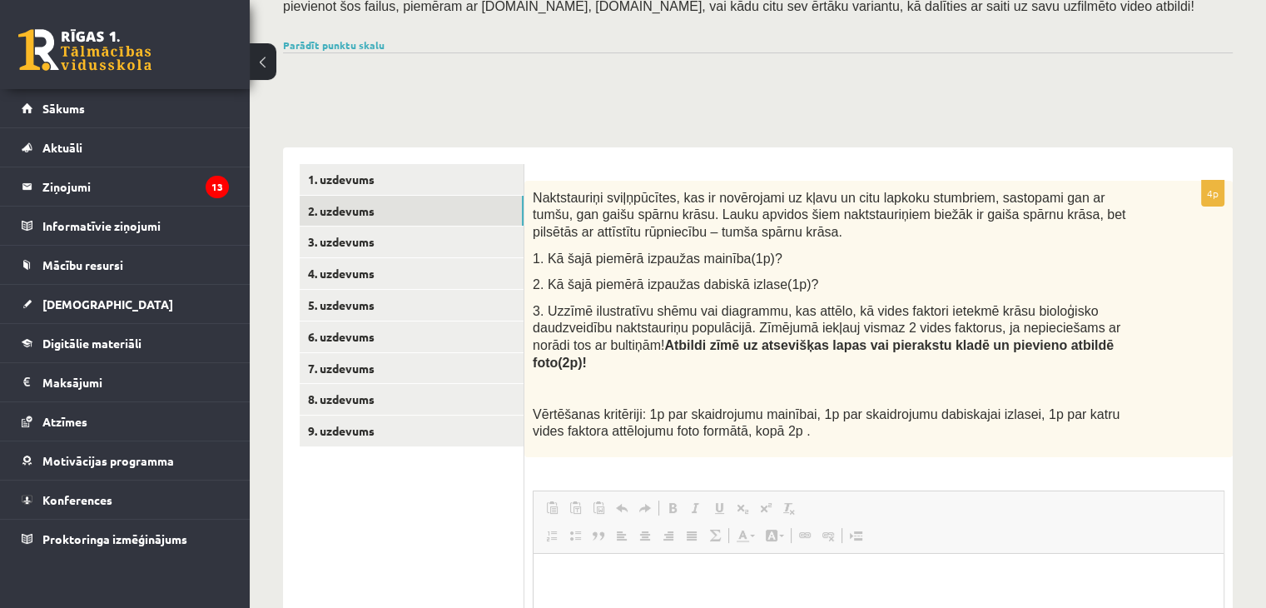
scroll to position [0, 0]
click at [369, 244] on link "3. uzdevums" at bounding box center [412, 241] width 224 height 31
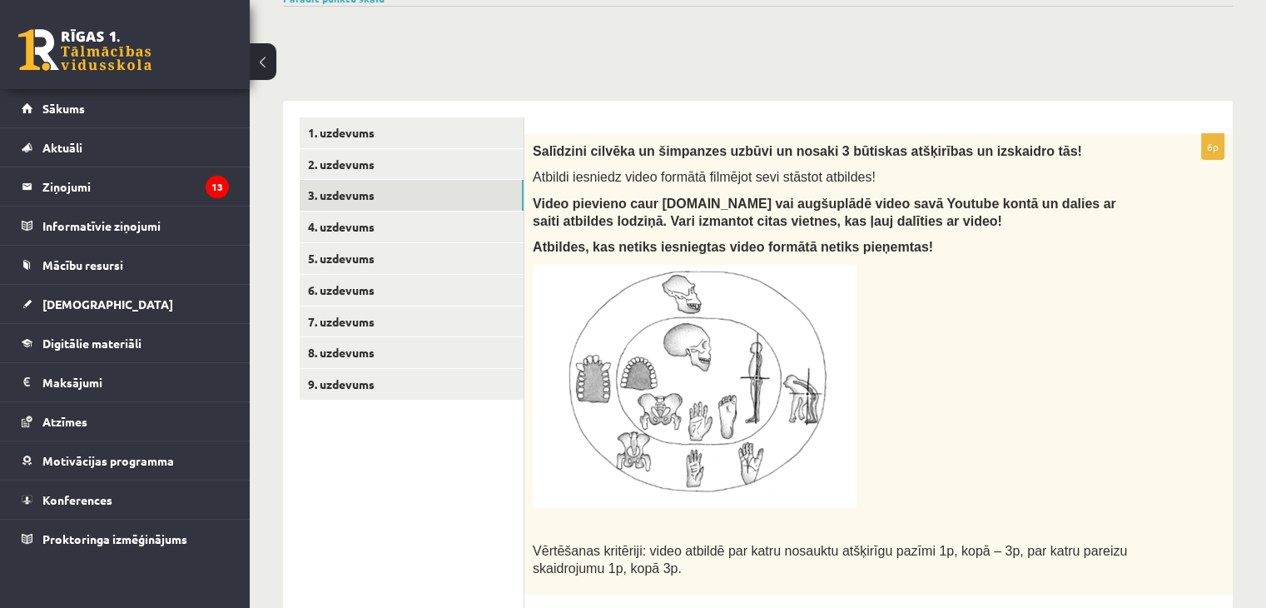
scroll to position [240, 0]
click at [310, 224] on link "4. uzdevums" at bounding box center [412, 226] width 224 height 31
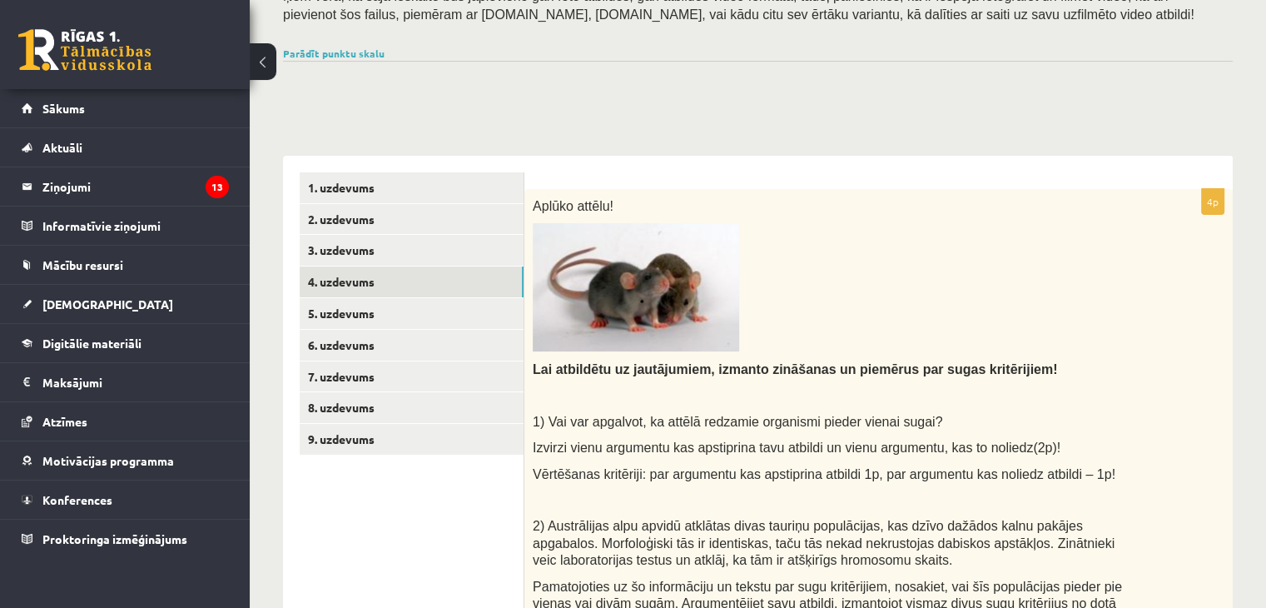
scroll to position [189, 0]
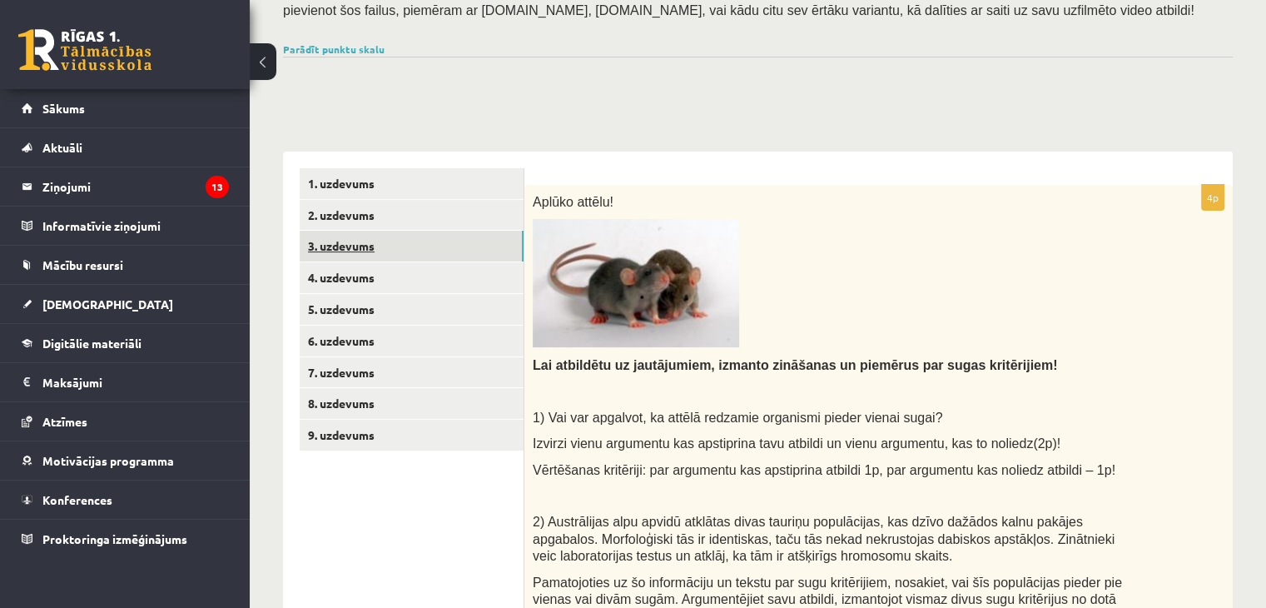
click at [380, 246] on link "3. uzdevums" at bounding box center [412, 246] width 224 height 31
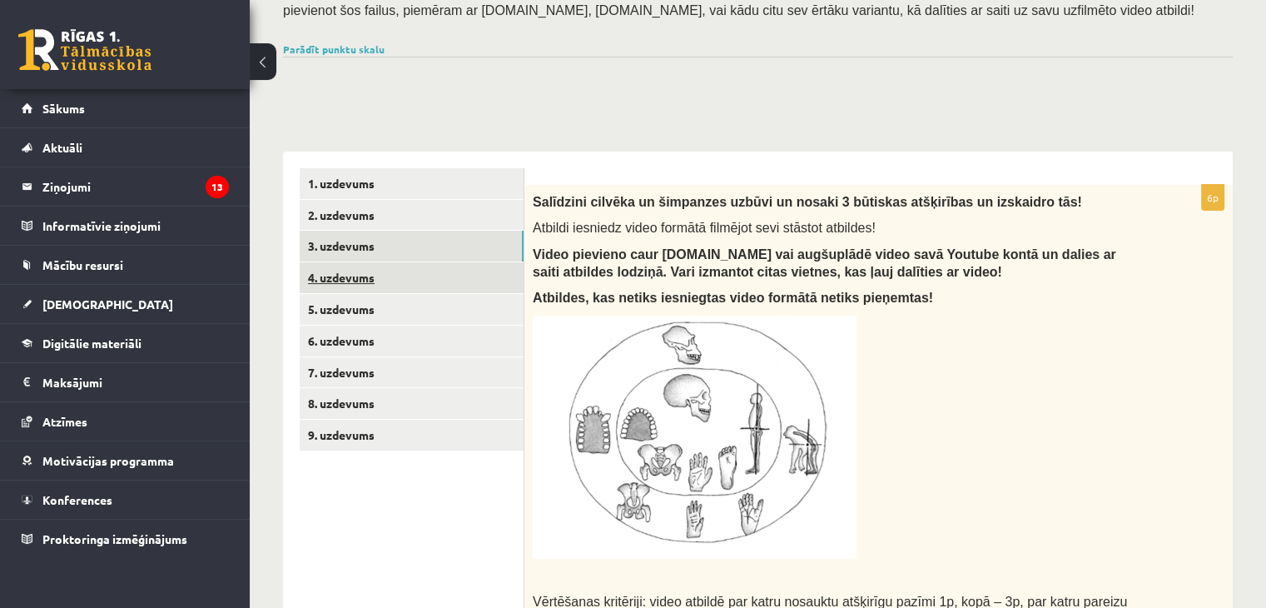
click at [335, 264] on link "4. uzdevums" at bounding box center [412, 277] width 224 height 31
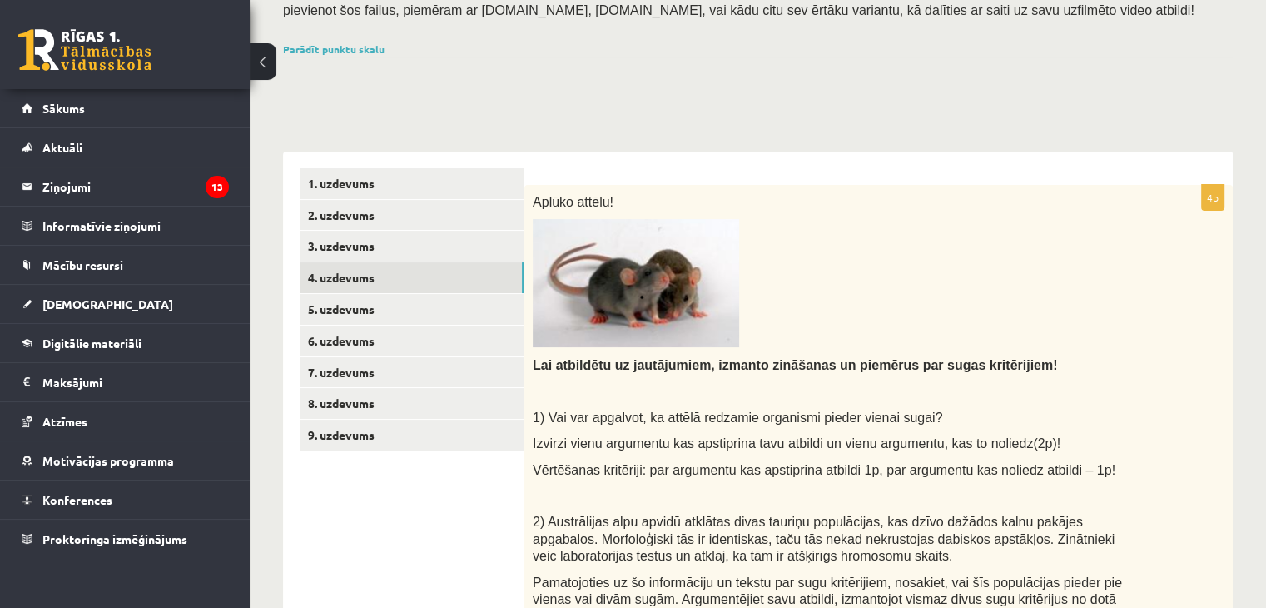
scroll to position [0, 0]
drag, startPoint x: 466, startPoint y: 136, endPoint x: 777, endPoint y: 339, distance: 371.7
click at [777, 339] on p at bounding box center [837, 283] width 609 height 128
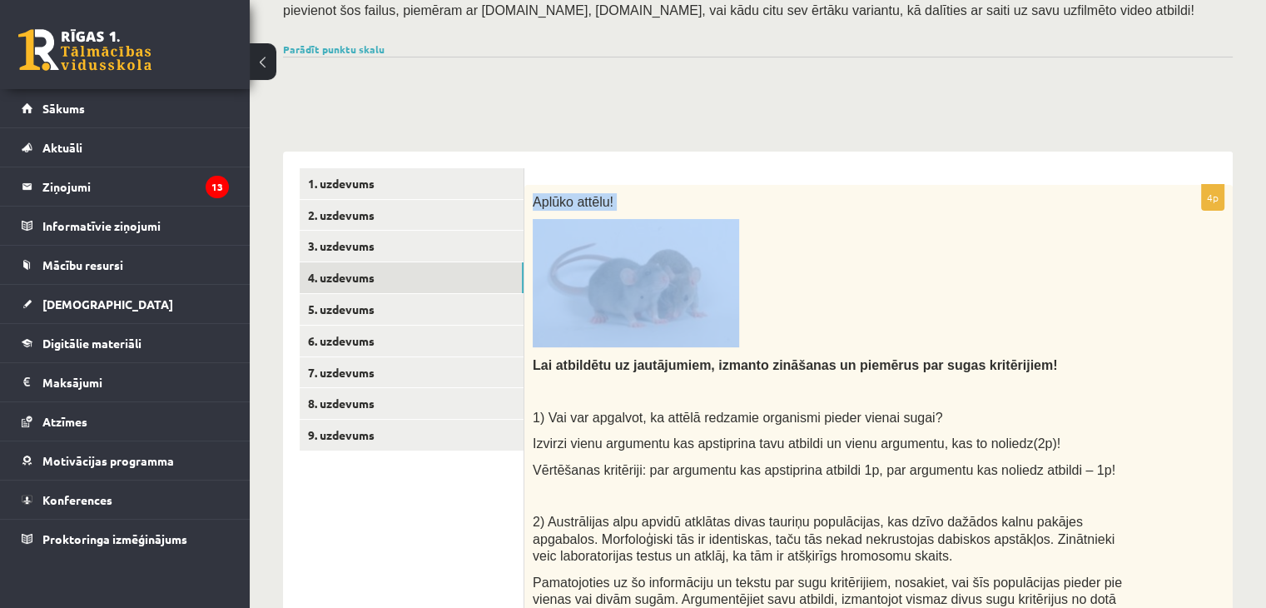
drag, startPoint x: 532, startPoint y: 192, endPoint x: 700, endPoint y: 312, distance: 206.5
click at [700, 312] on div "Aplūko attēlu! Lai atbildētu uz jautājumiem, izmanto zināšanas un piemērus par …" at bounding box center [878, 440] width 708 height 510
click at [766, 277] on p at bounding box center [837, 283] width 609 height 128
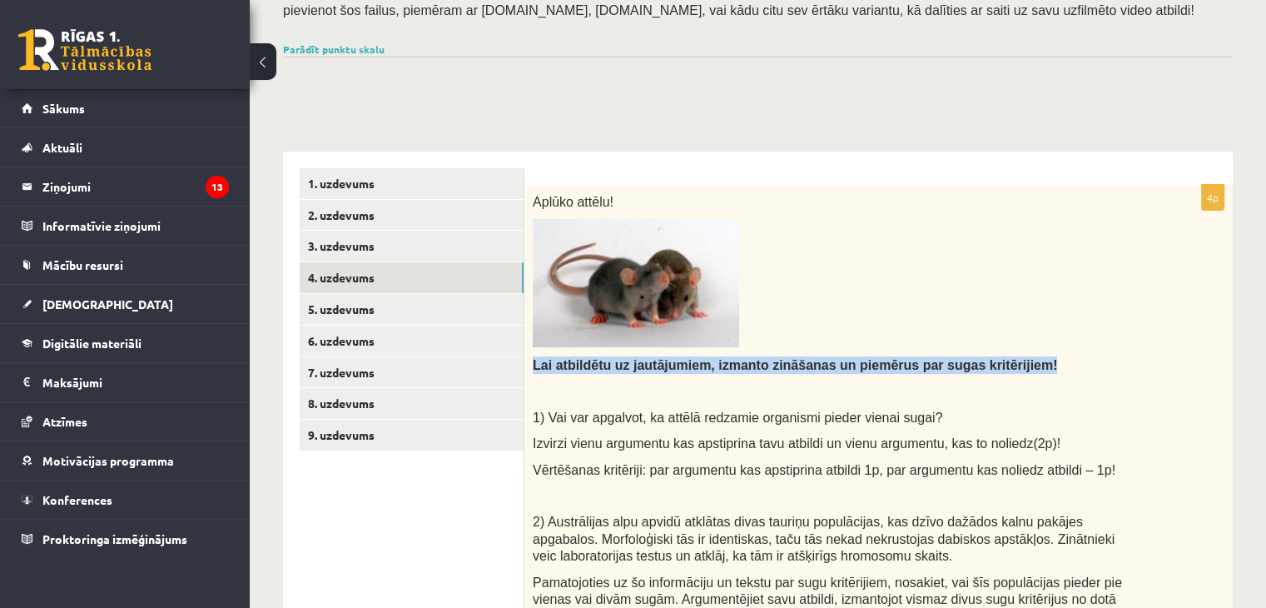
drag, startPoint x: 529, startPoint y: 363, endPoint x: 1018, endPoint y: 367, distance: 489.5
click at [1018, 367] on div "Aplūko attēlu! Lai atbildētu uz jautājumiem, izmanto zināšanas un piemērus par …" at bounding box center [878, 440] width 708 height 510
click at [1018, 367] on p "Lai atbildētu uz jautājumiem, izmanto zināšanas un piemērus par sugas kritēriji…" at bounding box center [837, 364] width 609 height 17
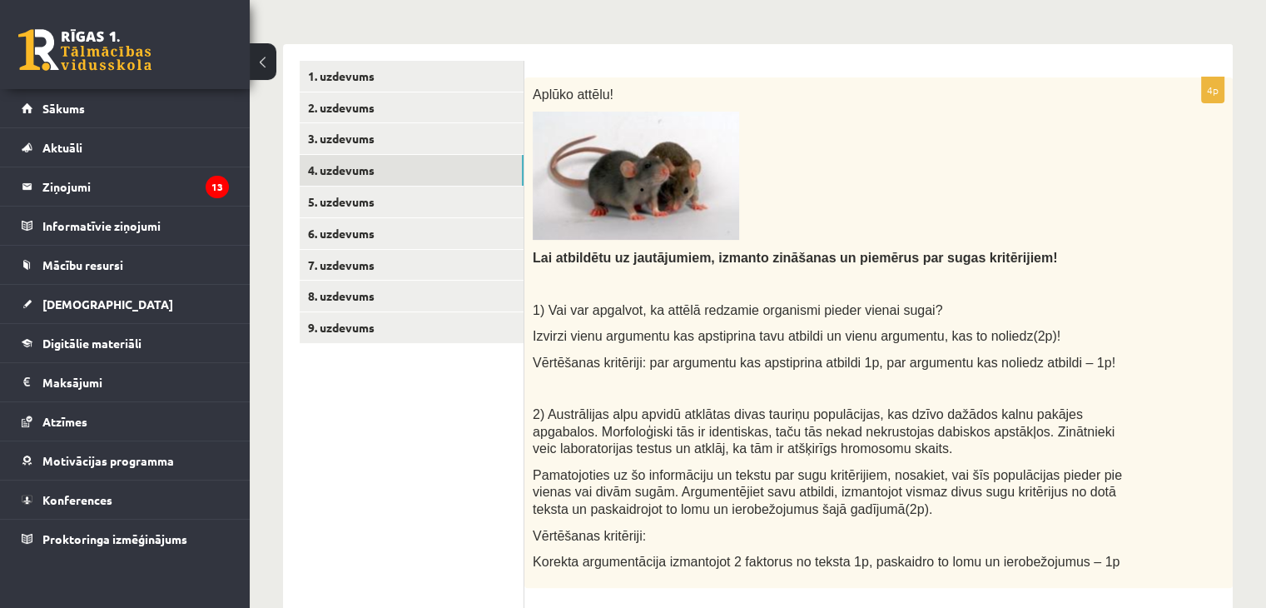
scroll to position [316, 0]
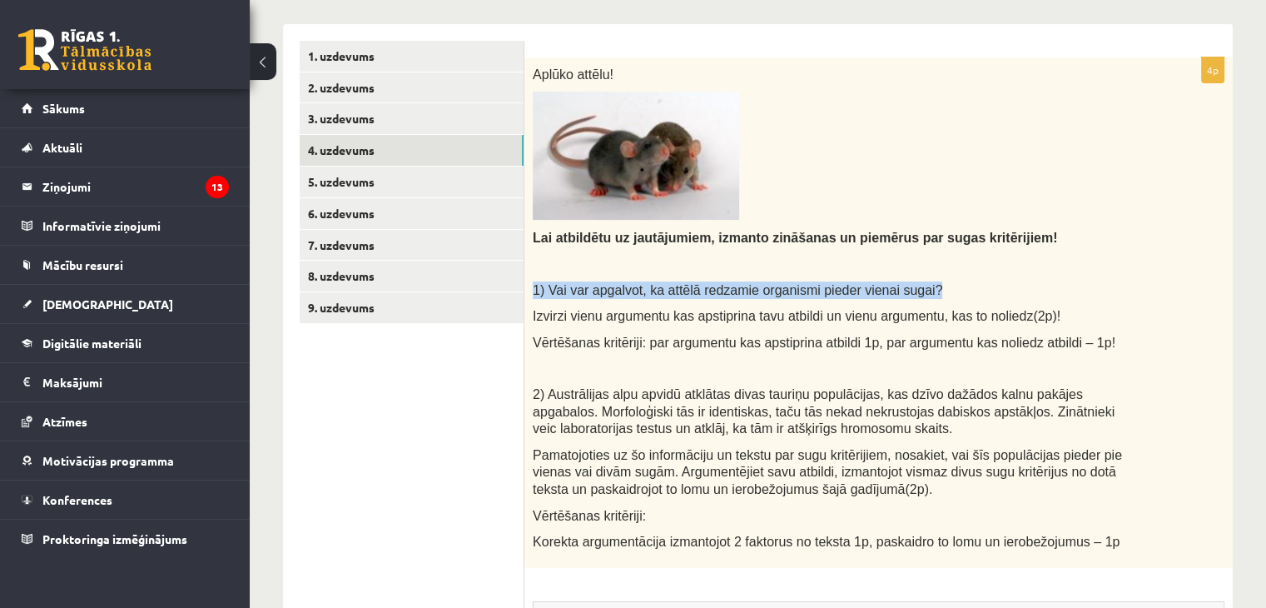
drag, startPoint x: 529, startPoint y: 287, endPoint x: 947, endPoint y: 292, distance: 417.9
click at [947, 292] on div "Aplūko attēlu! Lai atbildētu uz jautājumiem, izmanto zināšanas un piemērus par …" at bounding box center [878, 312] width 708 height 510
copy span "1) Vai var apgalvot, ka attēlā redzamie organismi pieder vienai sugai?"
click at [559, 309] on span "Izvirzi vienu argumentu kas apstiprina tavu atbildi un vienu argumentu, kas to …" at bounding box center [797, 316] width 528 height 14
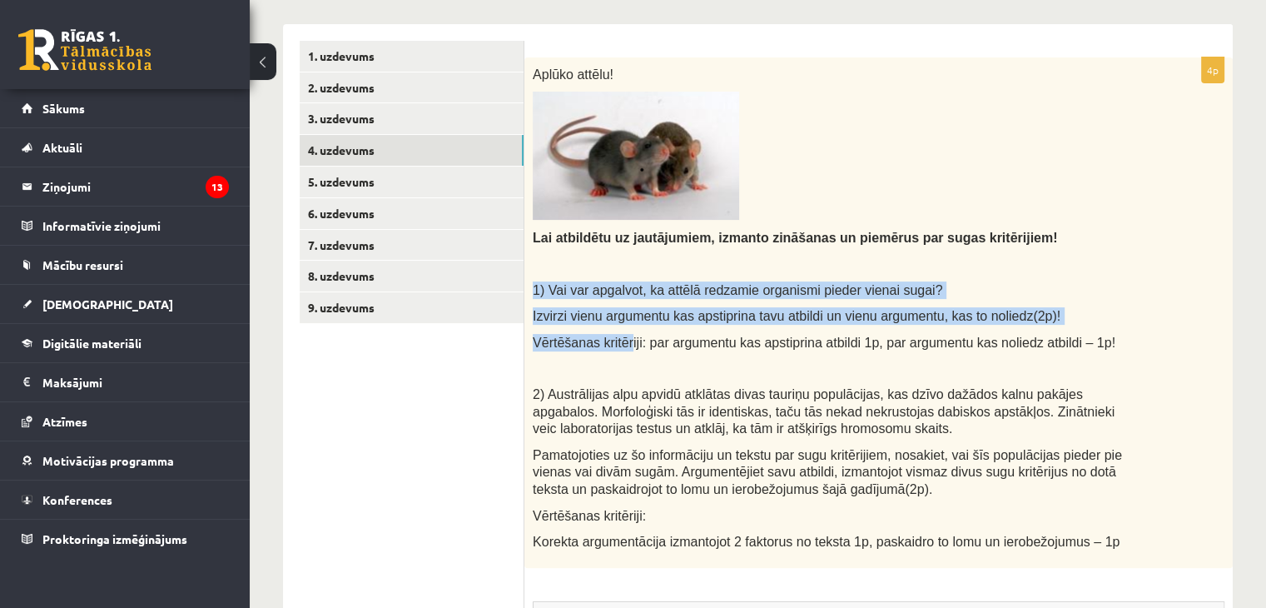
drag, startPoint x: 534, startPoint y: 286, endPoint x: 623, endPoint y: 329, distance: 99.0
click at [623, 329] on div "Aplūko attēlu! Lai atbildētu uz jautājumiem, izmanto zināšanas un piemērus par …" at bounding box center [878, 312] width 708 height 510
copy div "1) Vai var apgalvot, ka attēlā redzamie organismi pieder vienai sugai? Izvirzi …"
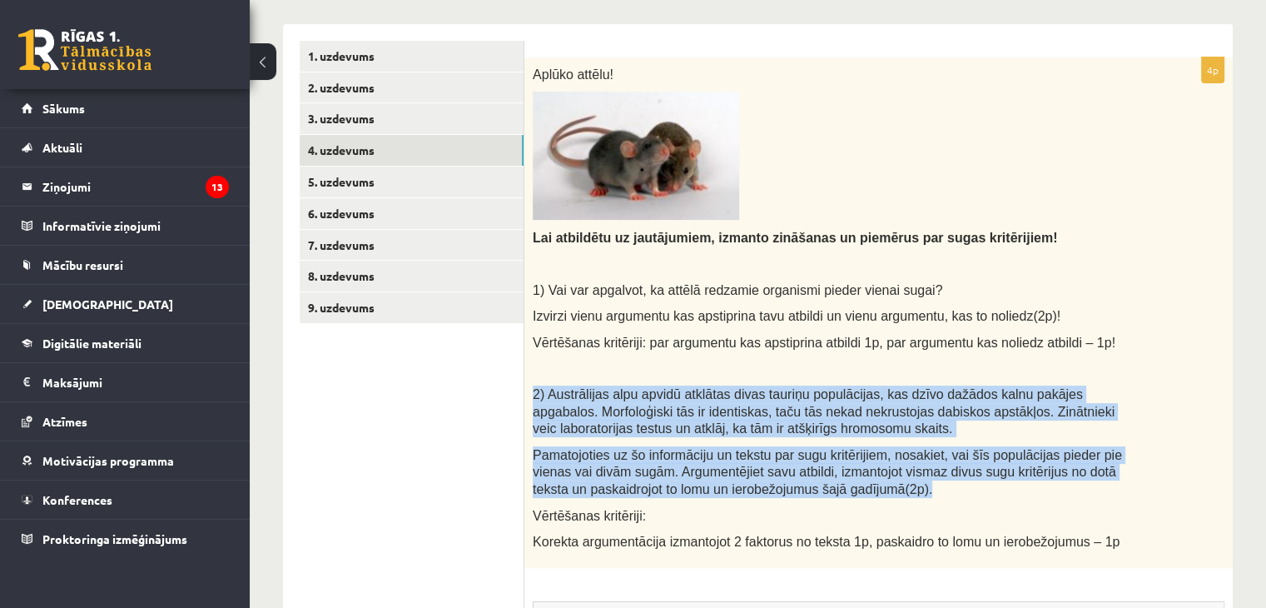
drag, startPoint x: 533, startPoint y: 392, endPoint x: 837, endPoint y: 482, distance: 317.7
click at [837, 482] on div "Aplūko attēlu! Lai atbildētu uz jautājumiem, izmanto zināšanas un piemērus par …" at bounding box center [878, 312] width 708 height 510
copy div "2) Austrālijas alpu apvidū atklātas divas tauriņu populācijas, kas dzīvo dažādo…"
click at [350, 185] on link "5. uzdevums" at bounding box center [412, 181] width 224 height 31
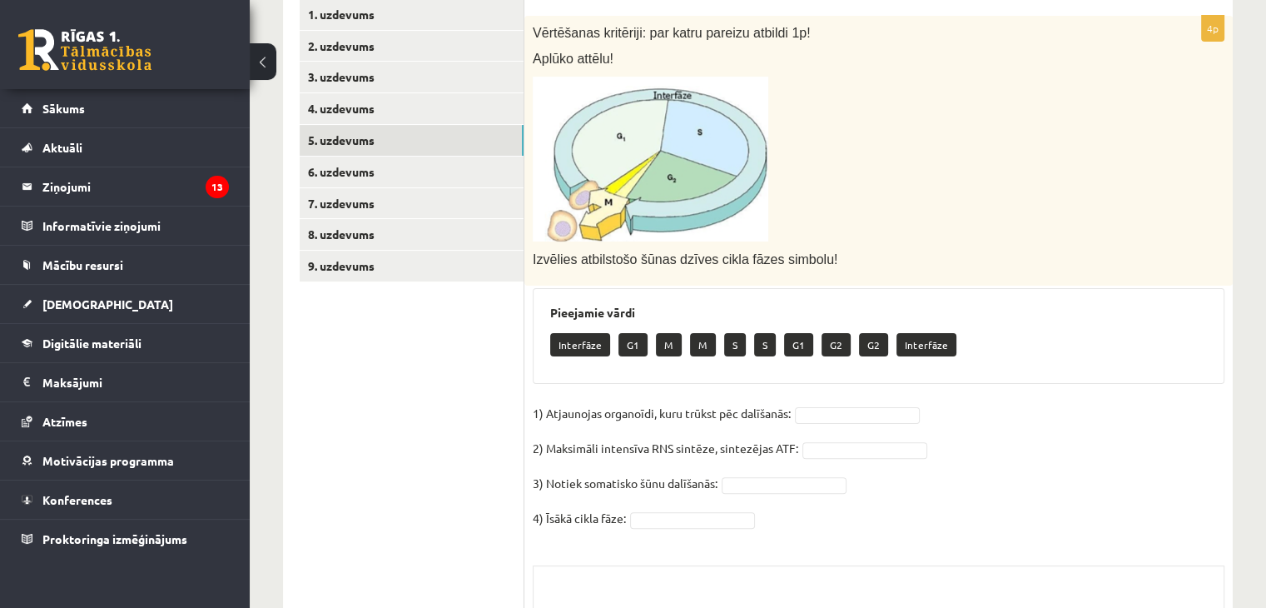
scroll to position [359, 0]
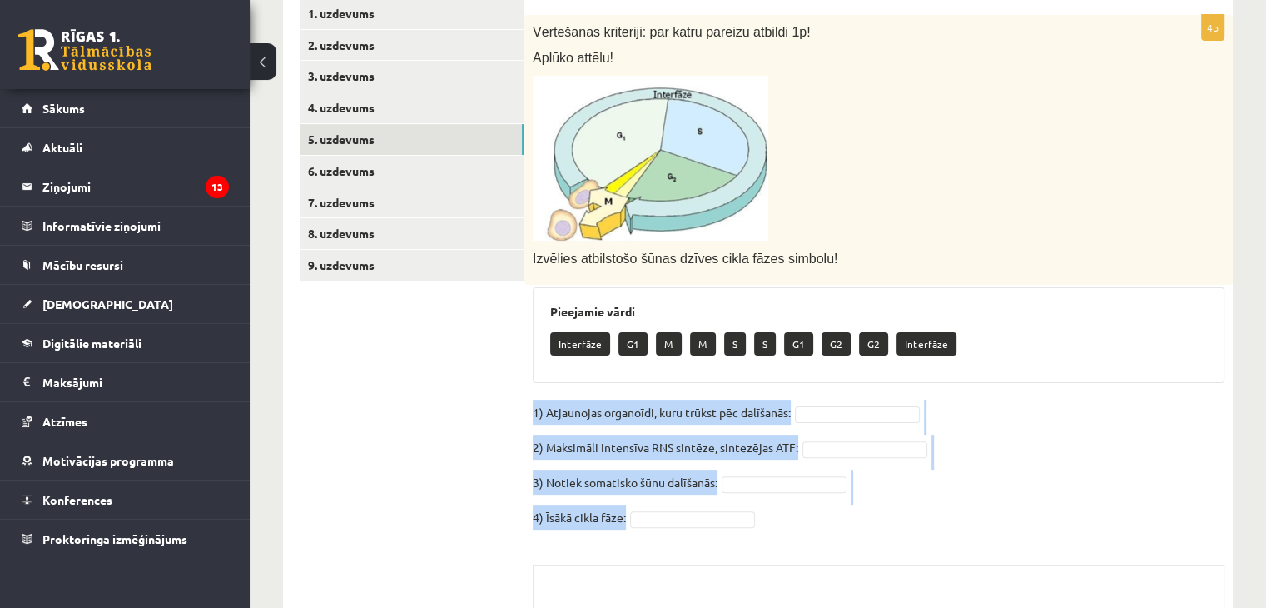
drag, startPoint x: 524, startPoint y: 410, endPoint x: 635, endPoint y: 514, distance: 151.9
click at [635, 514] on div "4p Vērtēšanas kritēriji: par katru pareizu atbildi 1p! Aplūko attēlu! Izvēlies …" at bounding box center [878, 377] width 708 height 725
copy fieldset "1) Atjaunojas organoīdi, kuru trūkst pēc dalīšanās: 2) Maksimāli intensīva RNS …"
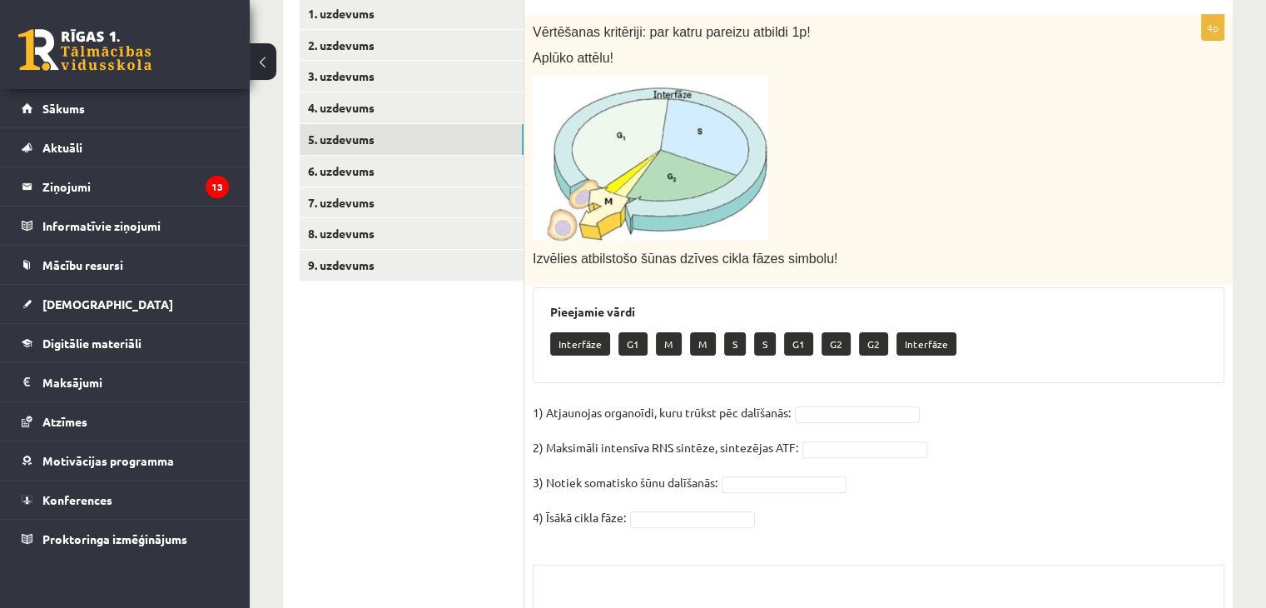
click at [513, 397] on ul "1. uzdevums 2. uzdevums 3. uzdevums 4. uzdevums 5. uzdevums 6. uzdevums 7. uzde…" at bounding box center [412, 369] width 225 height 742
click at [763, 471] on fieldset "1) Atjaunojas organoīdi, kuru trūkst pēc dalīšanās: 2) Maksimāli intensīva RNS …" at bounding box center [879, 470] width 692 height 140
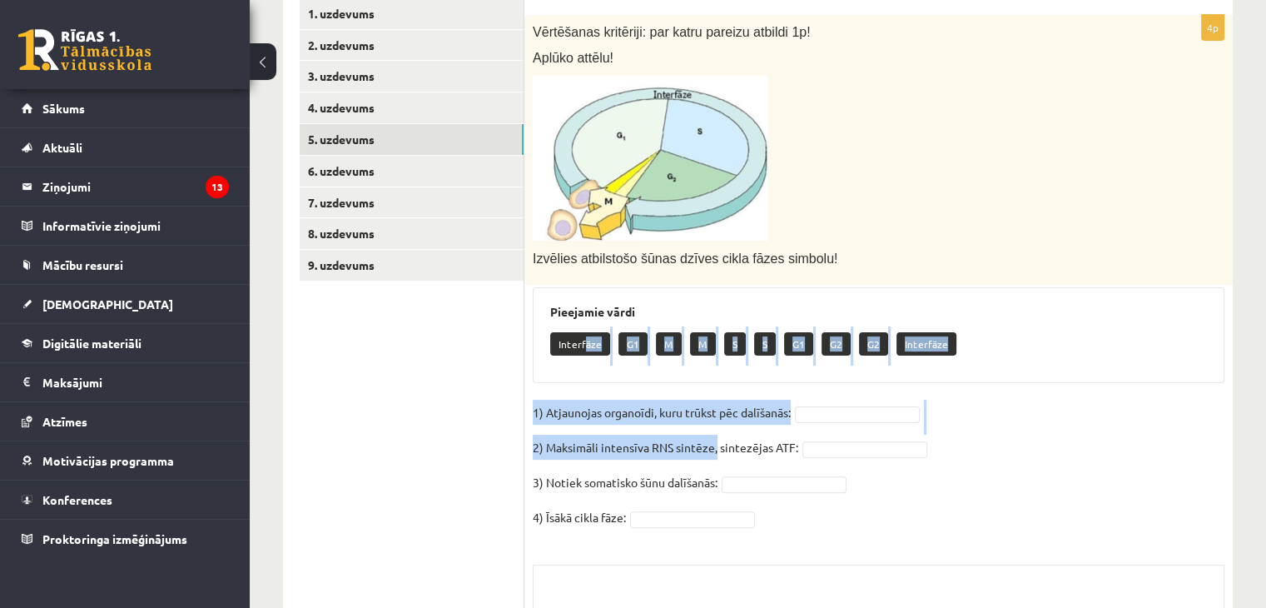
drag, startPoint x: 584, startPoint y: 346, endPoint x: 716, endPoint y: 434, distance: 158.6
click at [716, 434] on div "4p Vērtēšanas kritēriji: par katru pareizu atbildi 1p! Aplūko attēlu! Izvēlies …" at bounding box center [878, 377] width 708 height 725
click at [594, 345] on p "Interfāze" at bounding box center [580, 343] width 60 height 23
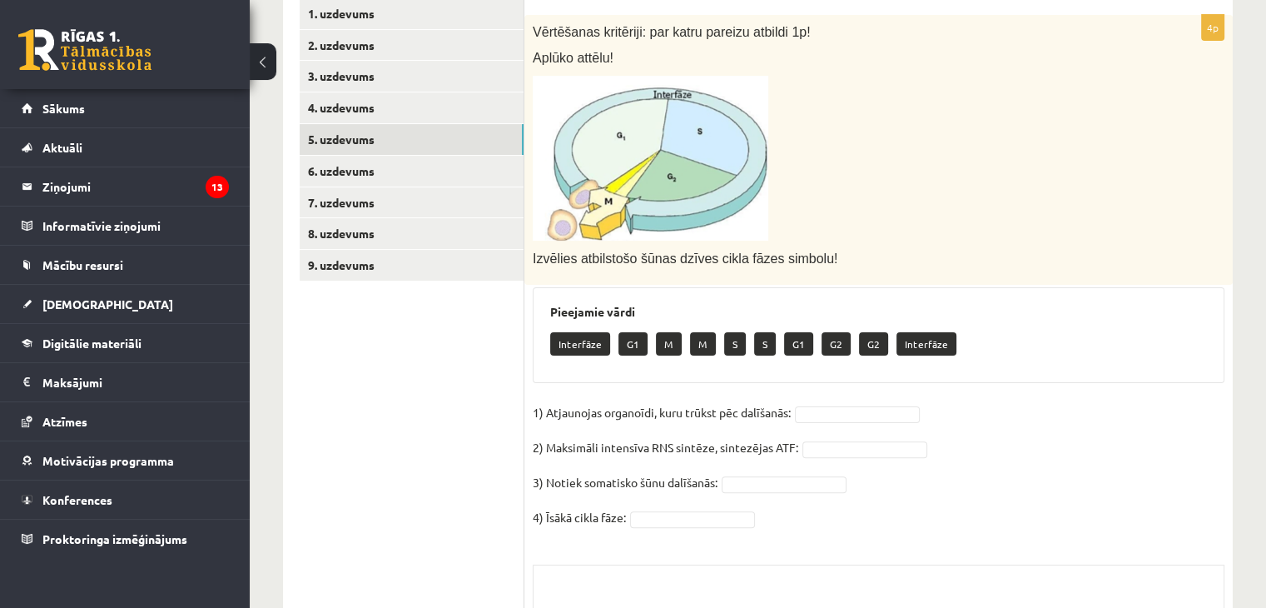
click at [573, 345] on p "Interfāze" at bounding box center [580, 343] width 60 height 23
click at [827, 400] on fieldset "1) Atjaunojas organoīdi, kuru trūkst pēc dalīšanās: 2) Maksimāli intensīva RNS …" at bounding box center [879, 470] width 692 height 140
click at [356, 172] on link "6. uzdevums" at bounding box center [412, 171] width 224 height 31
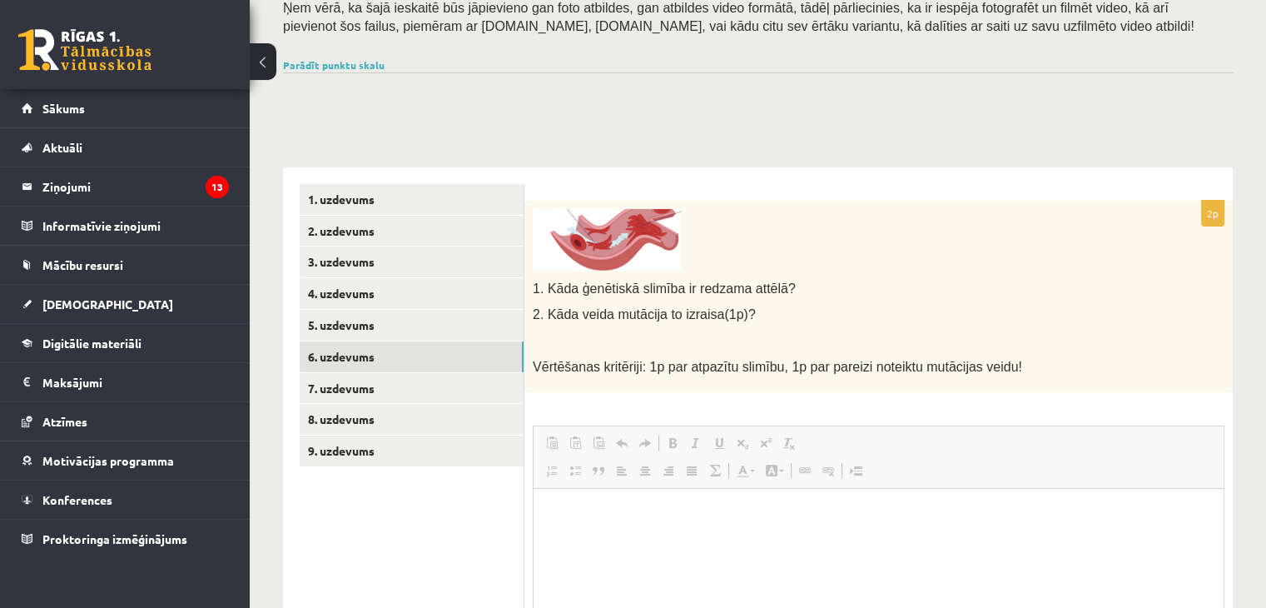
scroll to position [174, 0]
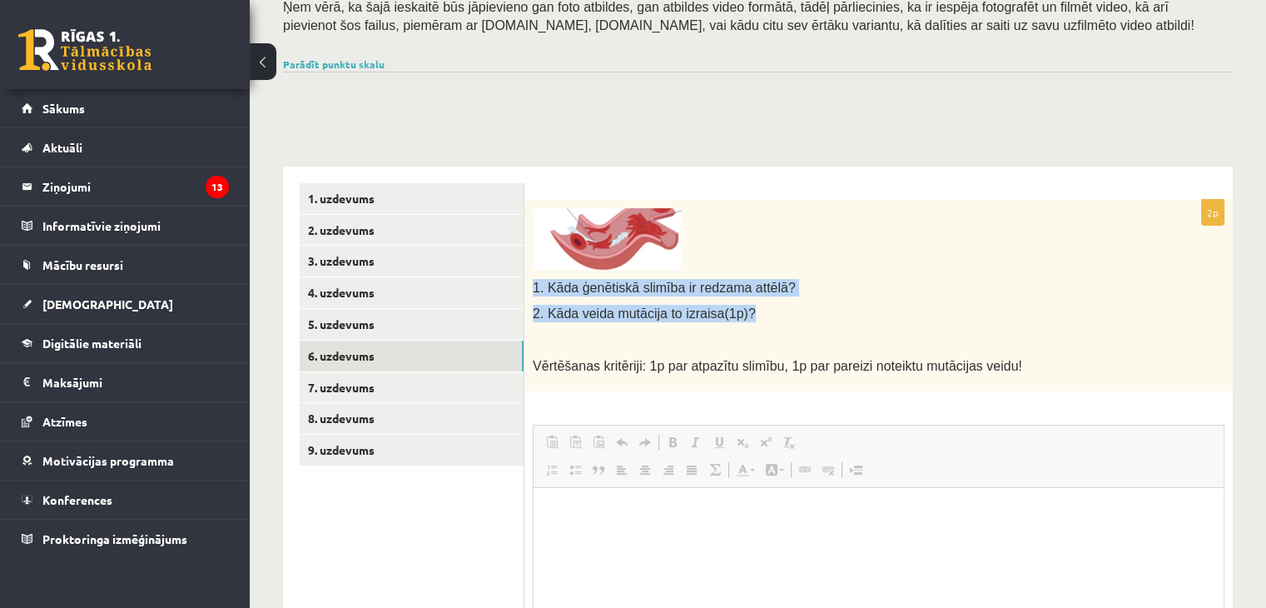
drag, startPoint x: 529, startPoint y: 281, endPoint x: 748, endPoint y: 308, distance: 221.5
click at [748, 308] on div "1. Kāda ģenētiskā slimība ir redzama attēlā? 2. Kāda veida mutācija to izraisa(…" at bounding box center [878, 295] width 708 height 191
copy div "1. Kāda ģenētiskā slimība ir redzama attēlā? 2. Kāda veida mutācija to izraisa(…"
click at [346, 381] on link "7. uzdevums" at bounding box center [412, 387] width 224 height 31
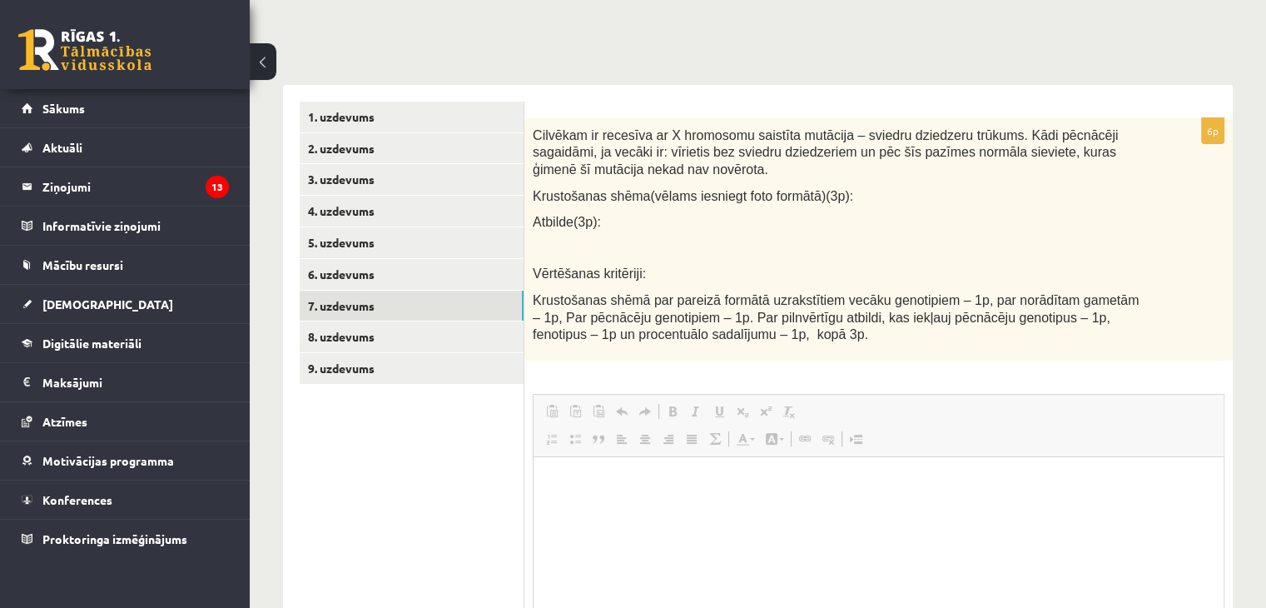
scroll to position [234, 0]
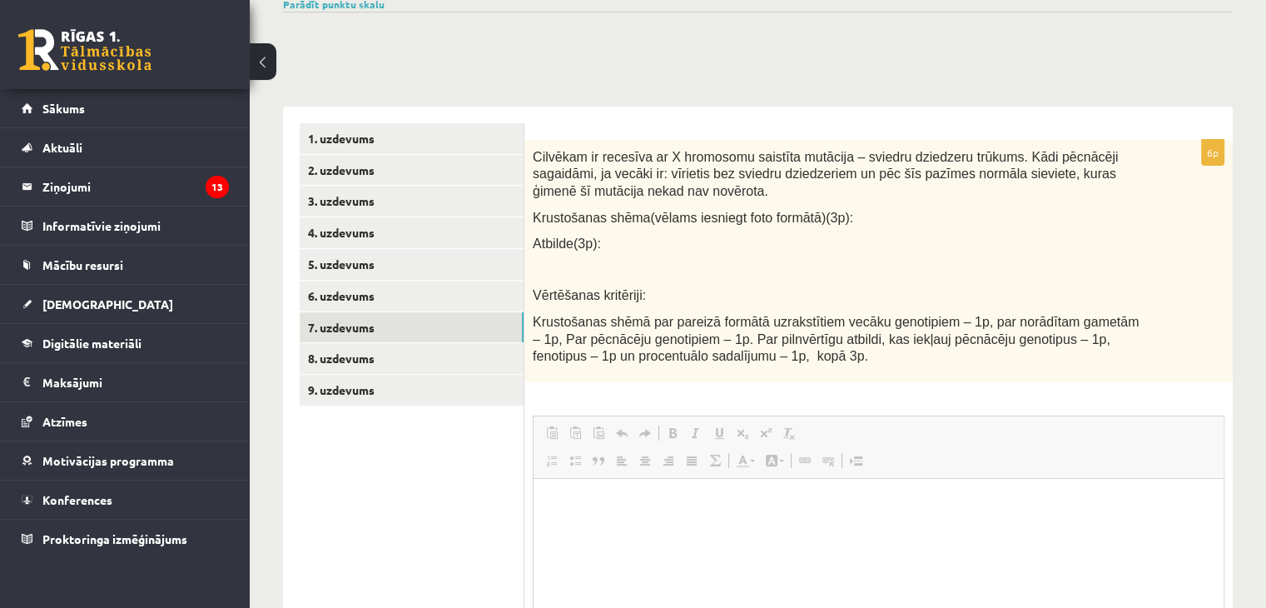
click at [620, 165] on span "Cilvēkam ir recesīva ar X hromosomu saistīta mutācija – sviedru dziedzeru trūku…" at bounding box center [825, 174] width 585 height 48
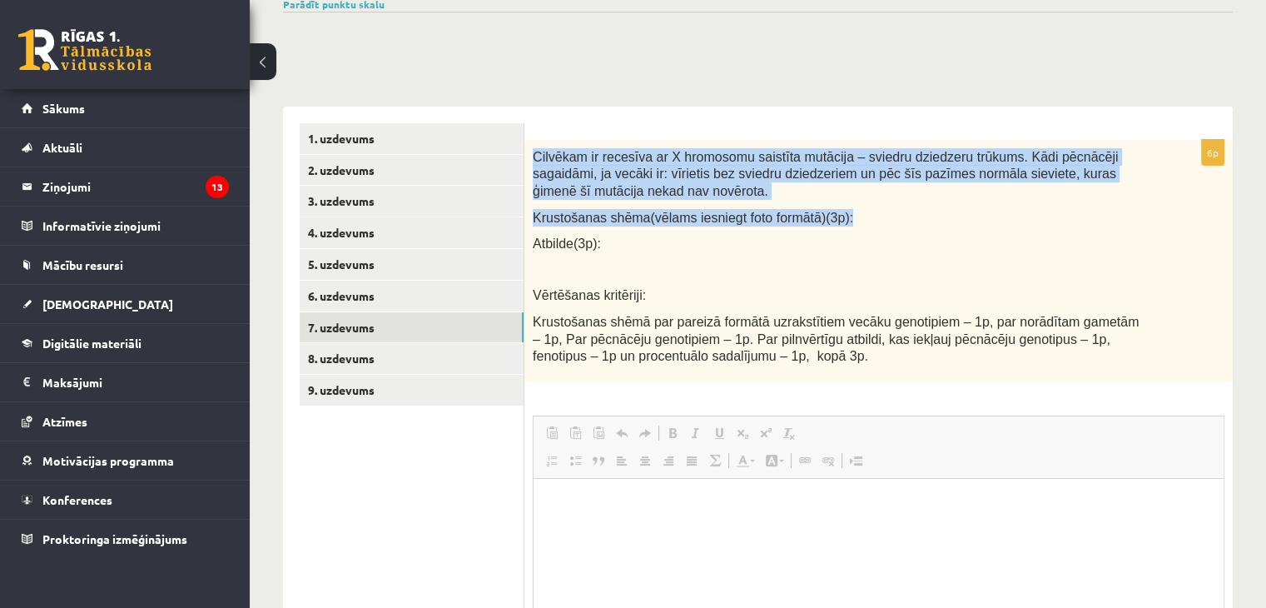
drag, startPoint x: 529, startPoint y: 154, endPoint x: 866, endPoint y: 216, distance: 341.9
click at [866, 216] on div "Cilvēkam ir recesīva ar X hromosomu saistīta mutācija – sviedru dziedzeru trūku…" at bounding box center [878, 261] width 708 height 242
copy div "Cilvēkam ir recesīva ar X hromosomu saistīta mutācija – sviedru dziedzeru trūku…"
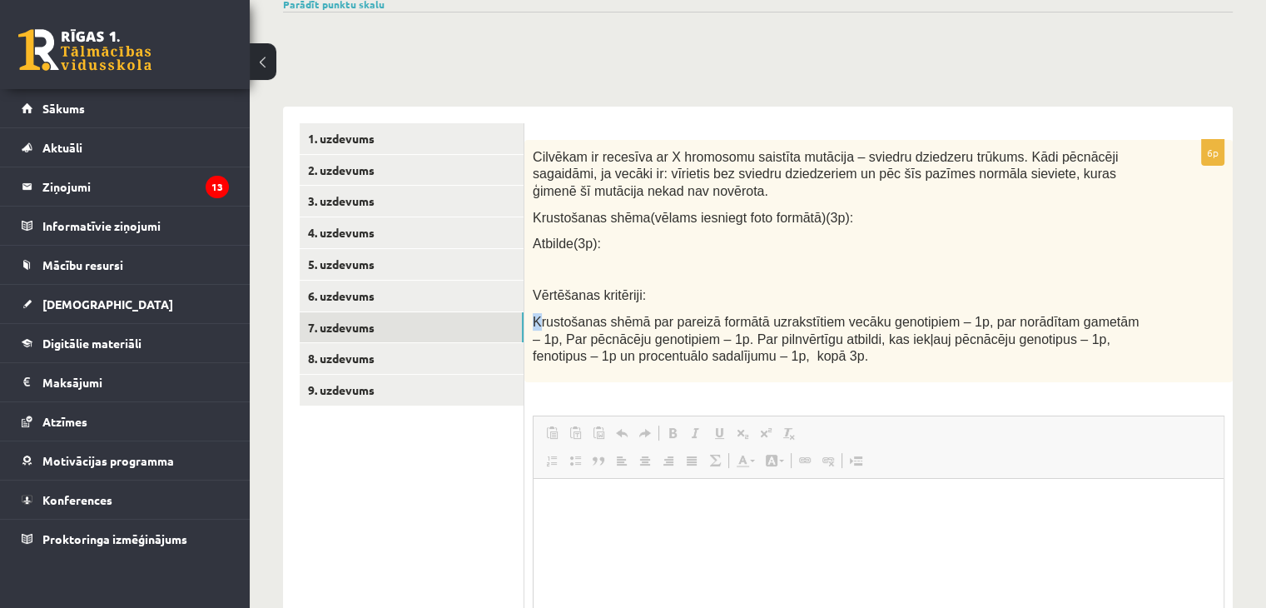
drag, startPoint x: 537, startPoint y: 311, endPoint x: 1079, endPoint y: 277, distance: 543.0
click at [1079, 277] on div "Cilvēkam ir recesīva ar X hromosomu saistīta mutācija – sviedru dziedzeru trūku…" at bounding box center [878, 261] width 708 height 242
click at [638, 248] on p "Atbilde(3p):" at bounding box center [837, 243] width 609 height 17
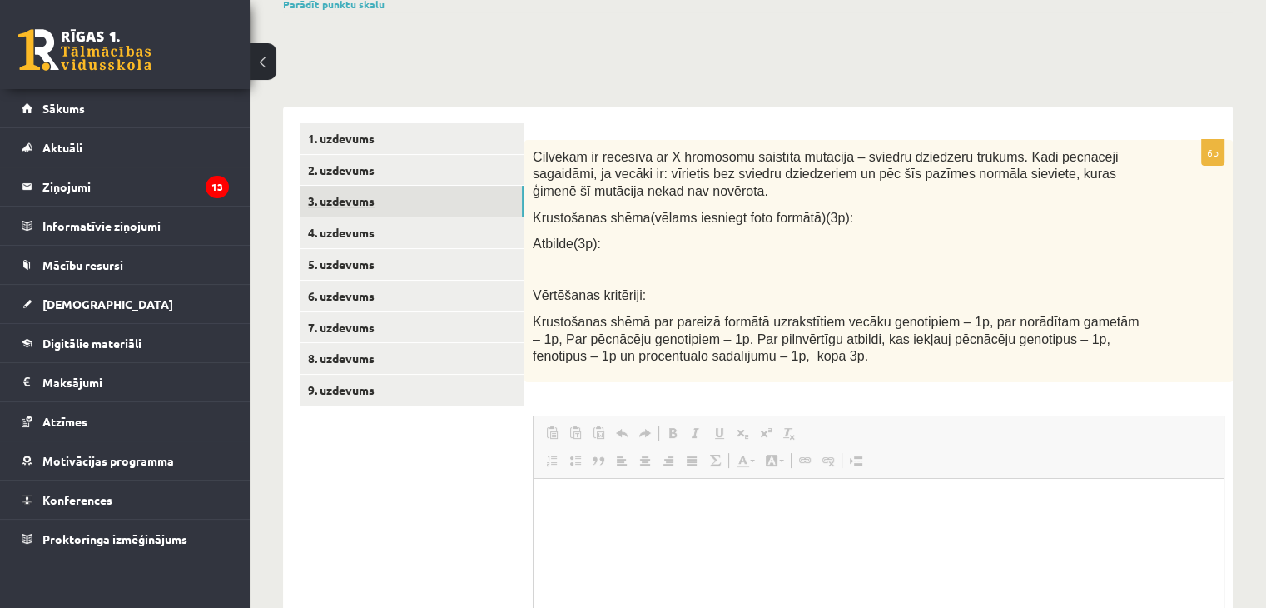
click at [327, 197] on link "3. uzdevums" at bounding box center [412, 201] width 224 height 31
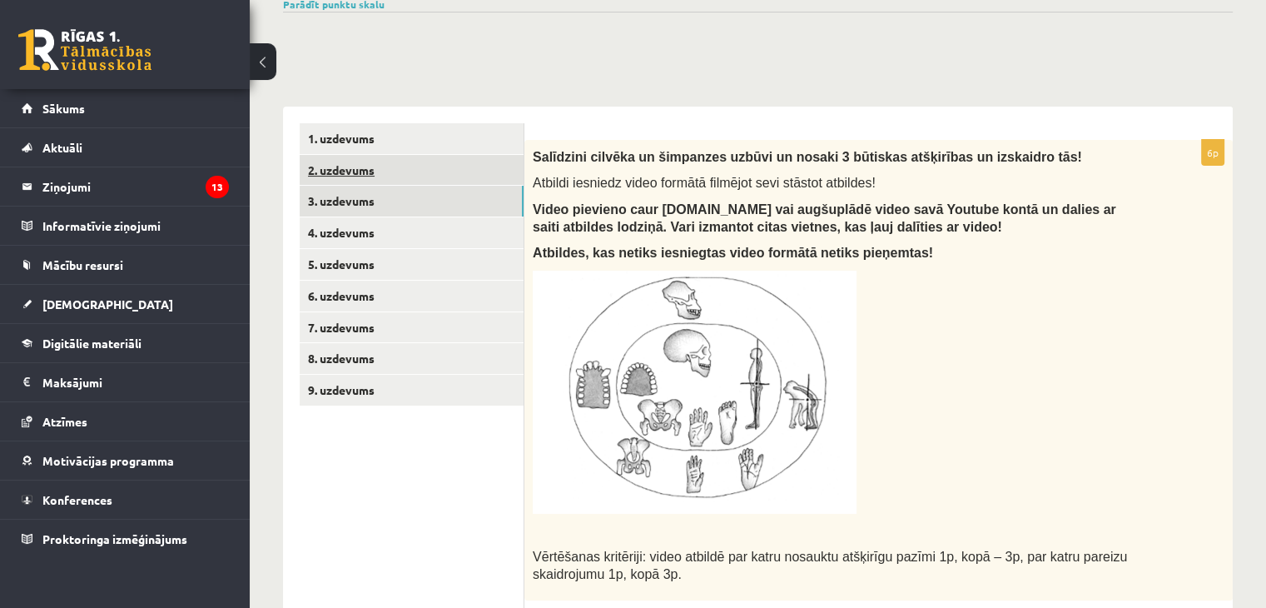
scroll to position [0, 0]
click at [410, 316] on link "7. uzdevums" at bounding box center [412, 327] width 224 height 31
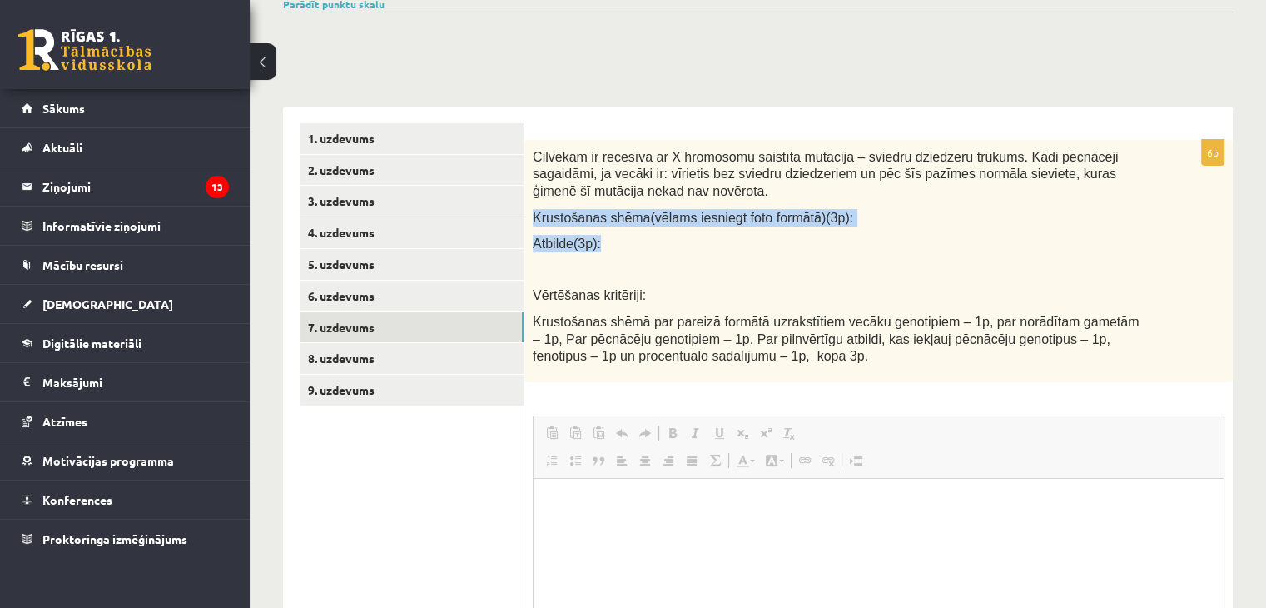
drag, startPoint x: 530, startPoint y: 217, endPoint x: 596, endPoint y: 241, distance: 70.1
click at [596, 241] on div "Cilvēkam ir recesīva ar X hromosomu saistīta mutācija – sviedru dziedzeru trūku…" at bounding box center [878, 261] width 708 height 242
copy div "Krustošanas shēma(vēlams iesniegt foto formātā)(3p): Atbilde(3p):"
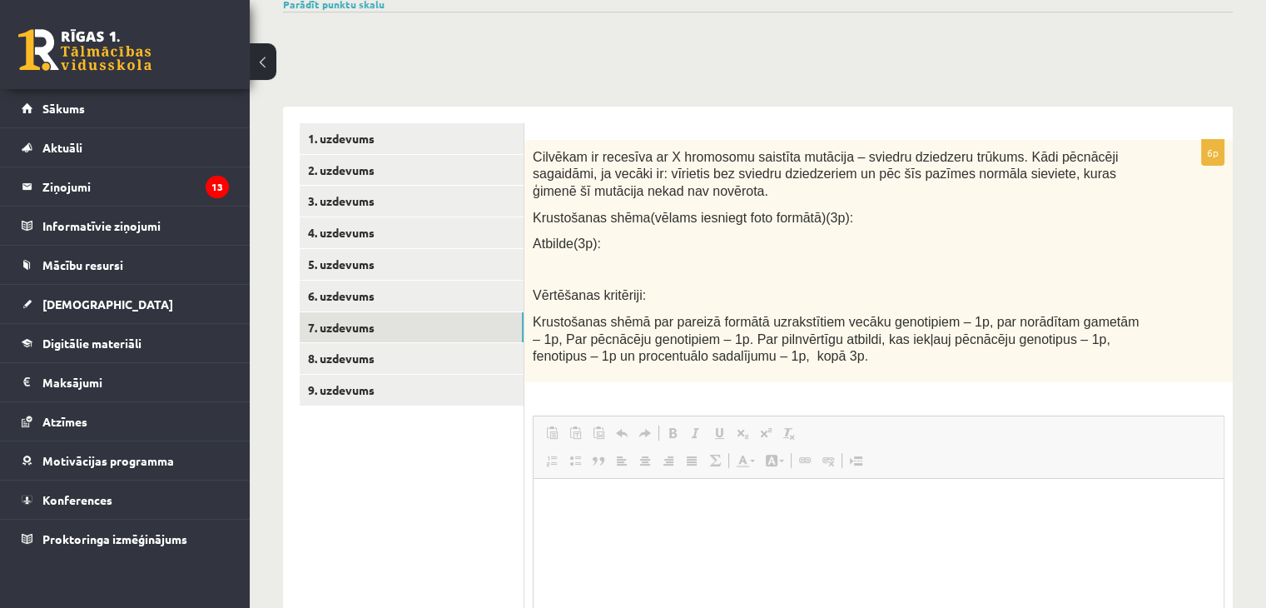
click at [703, 268] on p at bounding box center [867, 269] width 549 height 17
click at [353, 365] on link "8. uzdevums" at bounding box center [412, 358] width 224 height 31
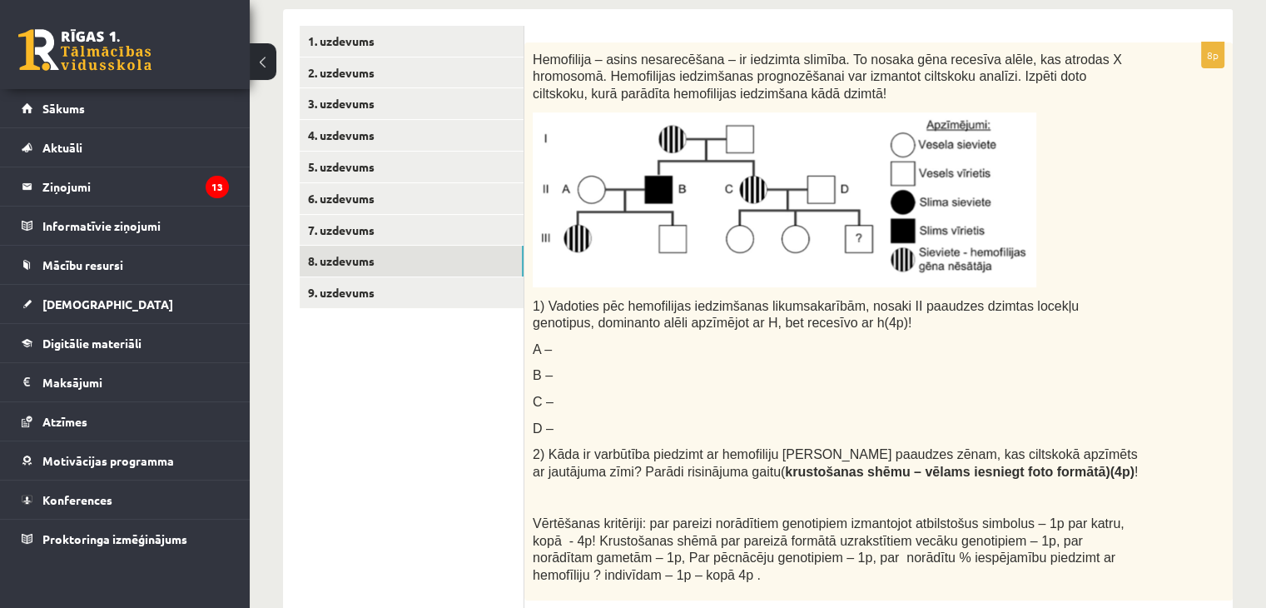
scroll to position [340, 0]
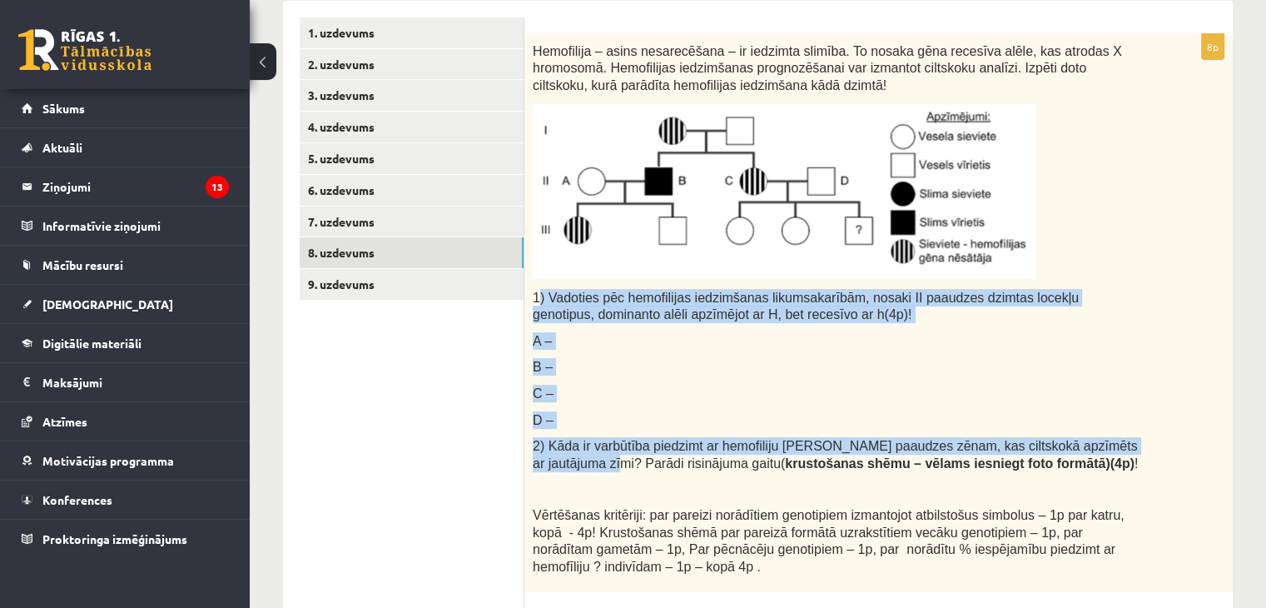
drag, startPoint x: 536, startPoint y: 290, endPoint x: 1157, endPoint y: 453, distance: 642.1
click at [1157, 453] on div "Hemofilija – asins nesarecēšana – ir iedzimta slimība. To nosaka gēna recesīva …" at bounding box center [878, 313] width 708 height 559
copy div ") Vadoties pēc hemofilijas iedzimšanas likumsakarībām, nosaki II paaudzes dzimt…"
click at [622, 332] on p "A –" at bounding box center [837, 340] width 609 height 17
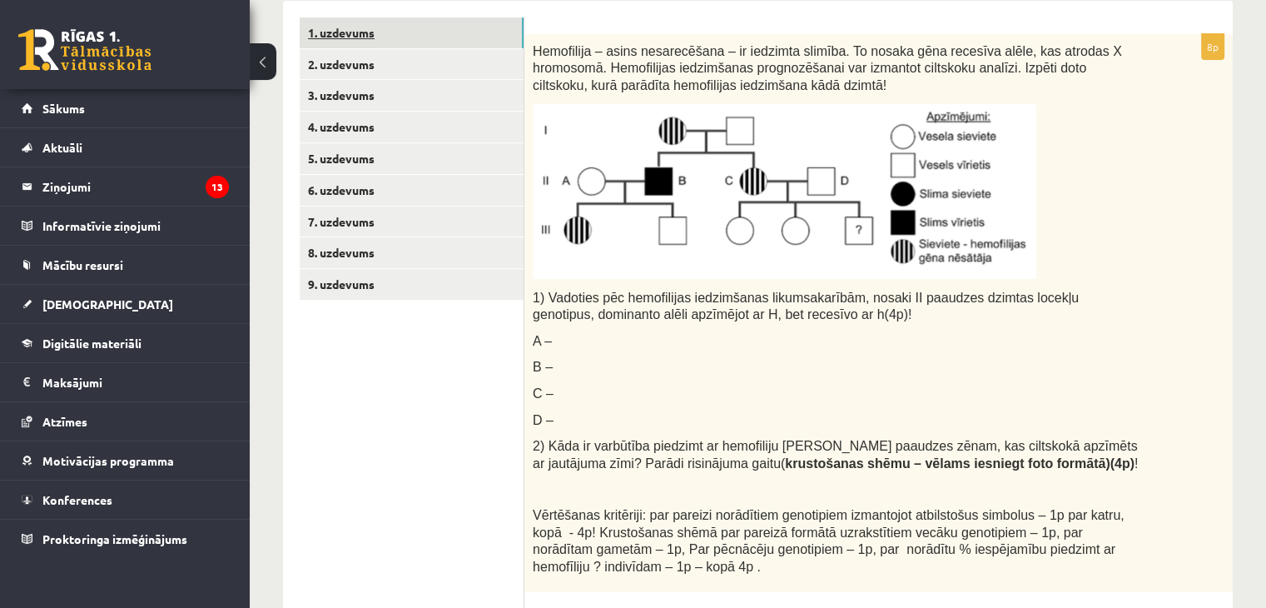
click at [344, 43] on link "1. uzdevums" at bounding box center [412, 32] width 224 height 31
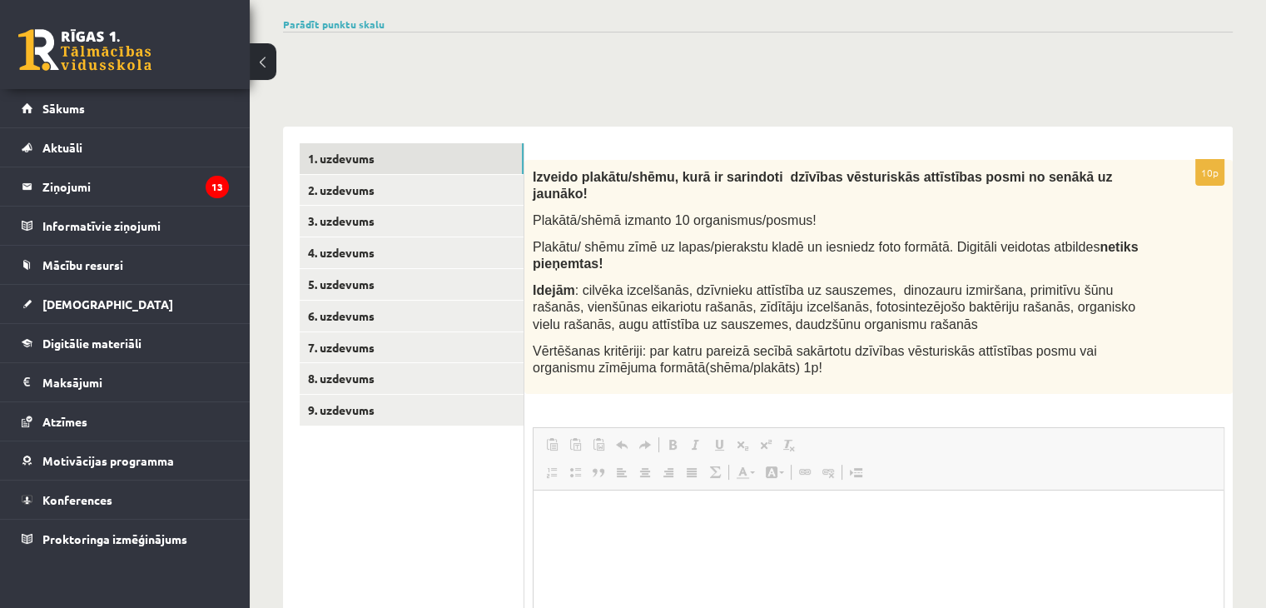
scroll to position [229, 0]
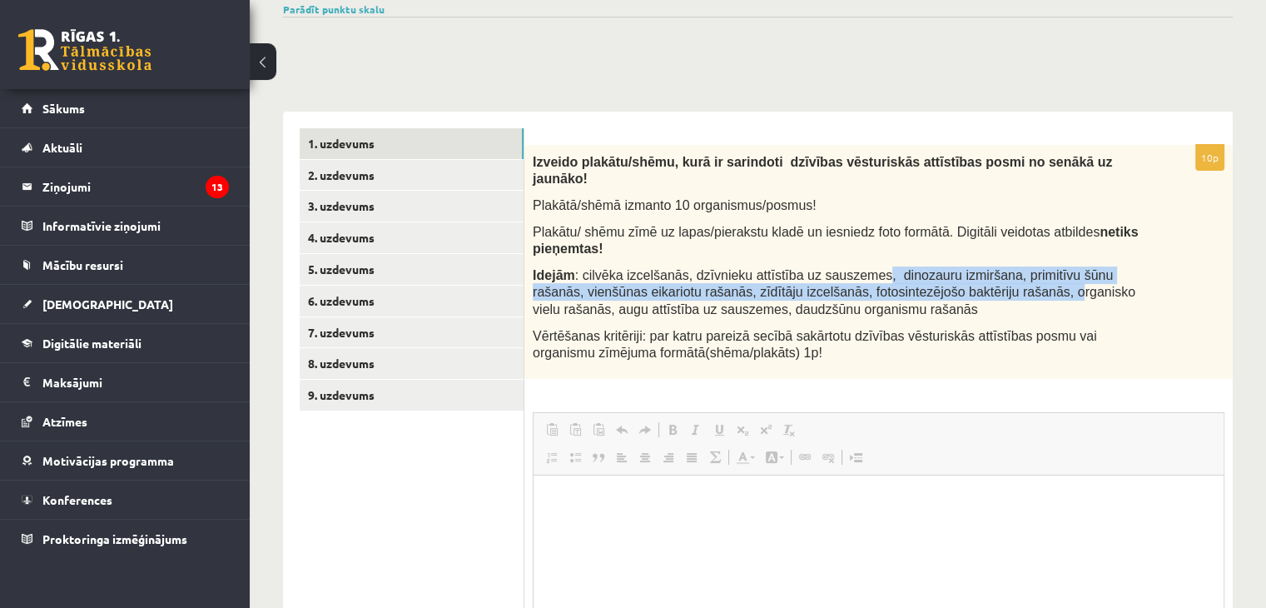
drag, startPoint x: 852, startPoint y: 256, endPoint x: 976, endPoint y: 266, distance: 125.3
click at [976, 268] on span ": cilvēka izcelšanās, dzīvnieku attīstība uz sauszemes, dinozauru izmiršana, pr…" at bounding box center [834, 292] width 603 height 48
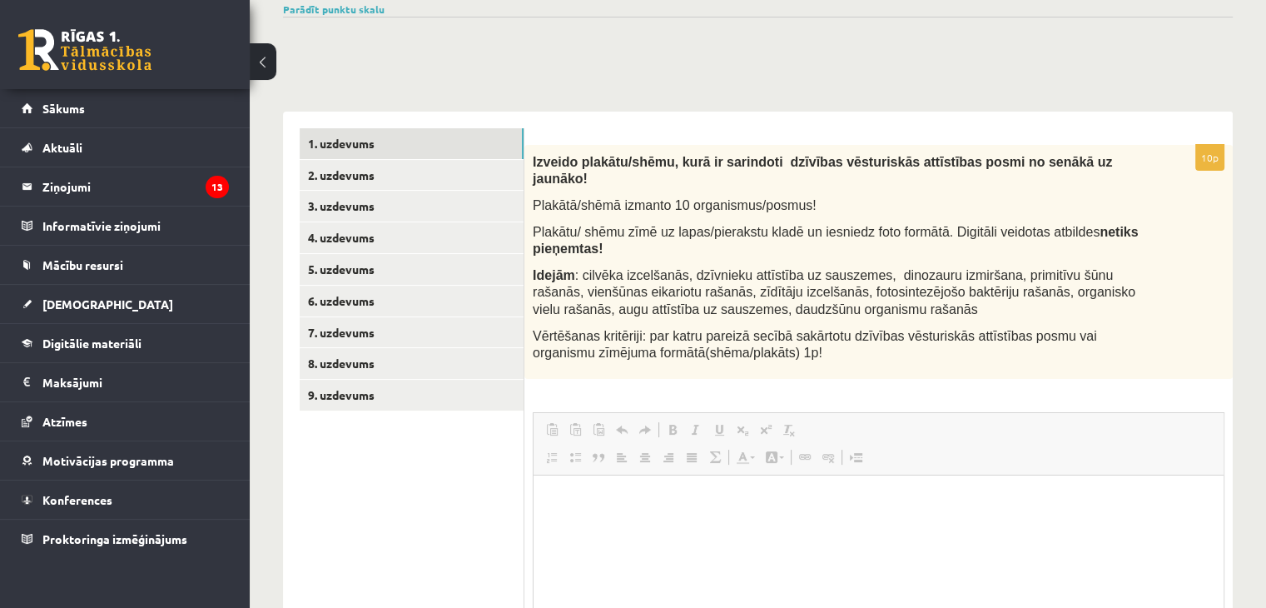
click at [1011, 270] on span ": cilvēka izcelšanās, dzīvnieku attīstība uz sauszemes, dinozauru izmiršana, pr…" at bounding box center [834, 292] width 603 height 48
drag, startPoint x: 534, startPoint y: 267, endPoint x: 646, endPoint y: 271, distance: 112.4
click at [646, 271] on span ": cilvēka izcelšanās, dzīvnieku attīstība uz sauszemes, dinozauru izmiršana, pr…" at bounding box center [834, 292] width 603 height 48
drag, startPoint x: 679, startPoint y: 275, endPoint x: 529, endPoint y: 276, distance: 149.8
click at [529, 276] on div "Izveido plakātu/shēmu, kurā ir sarindoti dzīvības vēsturiskās attīstības posmi …" at bounding box center [878, 262] width 708 height 234
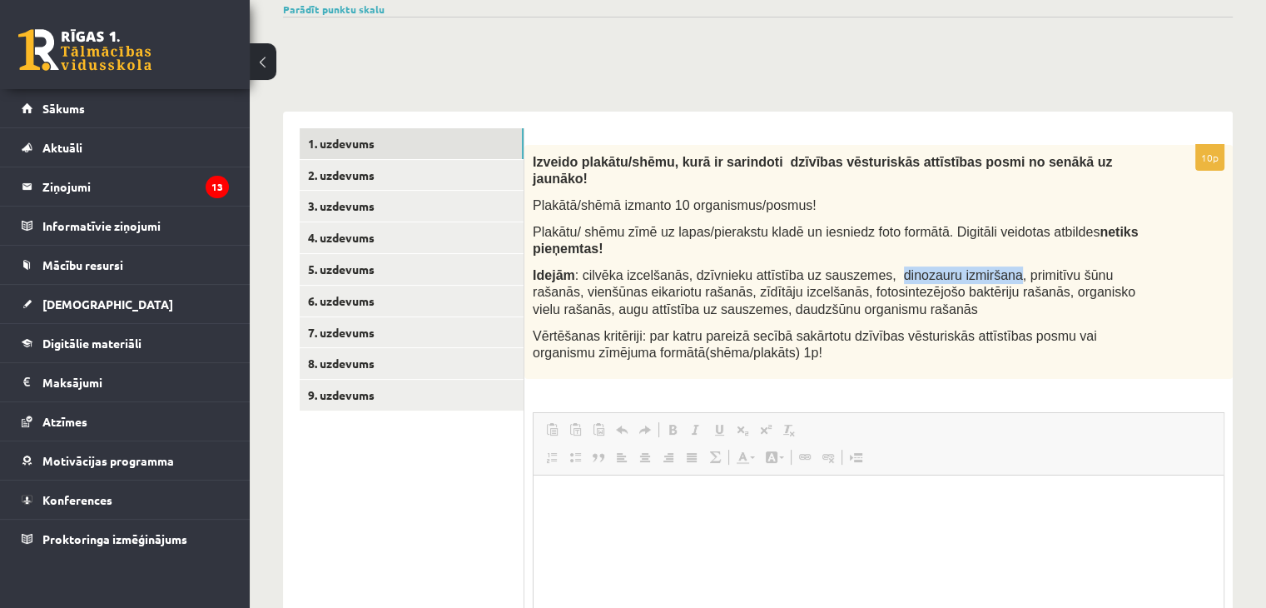
drag, startPoint x: 859, startPoint y: 257, endPoint x: 966, endPoint y: 247, distance: 107.8
click at [966, 247] on div "Izveido plakātu/shēmu, kurā ir sarindoti dzīvības vēsturiskās attīstības posmi …" at bounding box center [878, 262] width 708 height 234
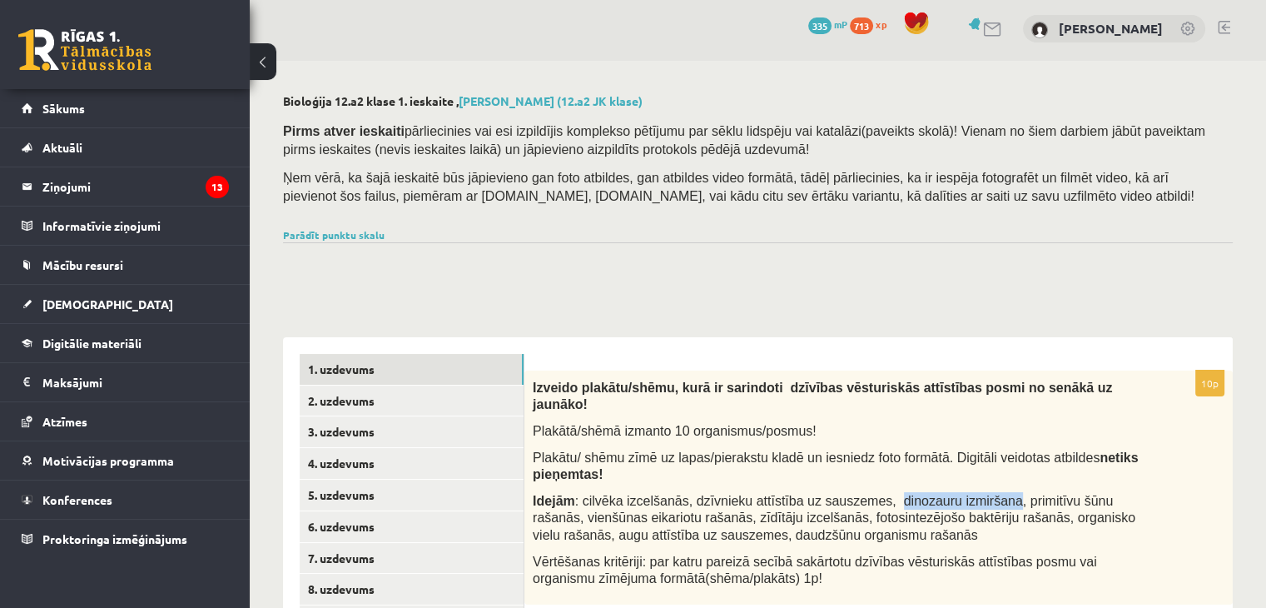
scroll to position [90, 0]
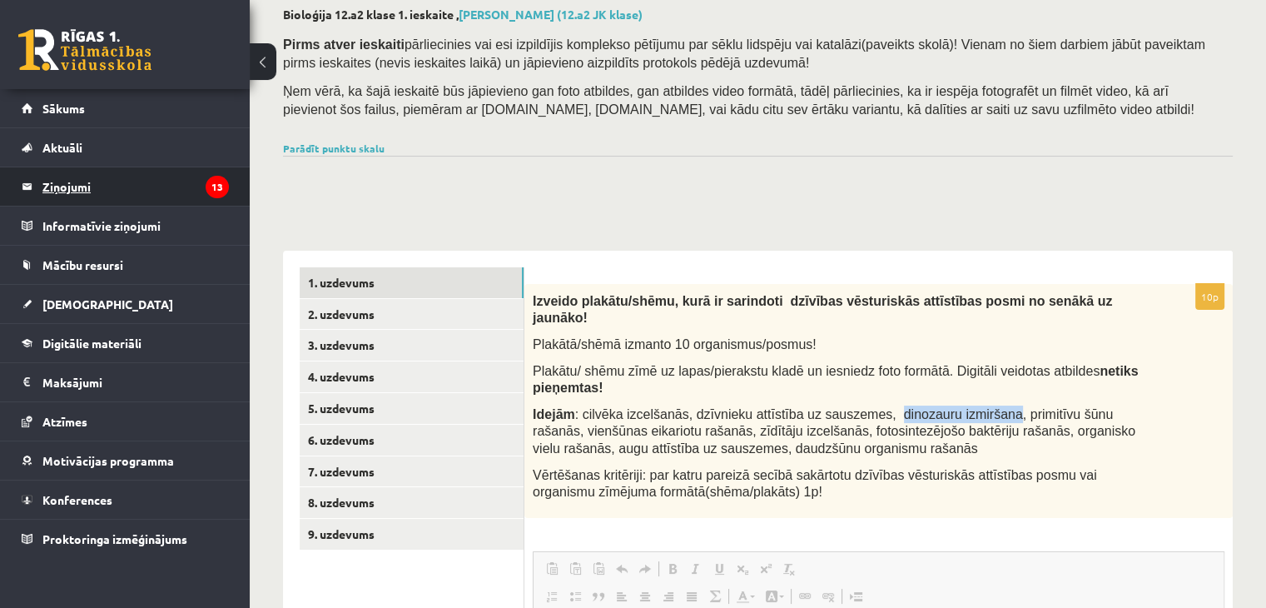
click at [60, 183] on legend "Ziņojumi 13" at bounding box center [135, 186] width 186 height 38
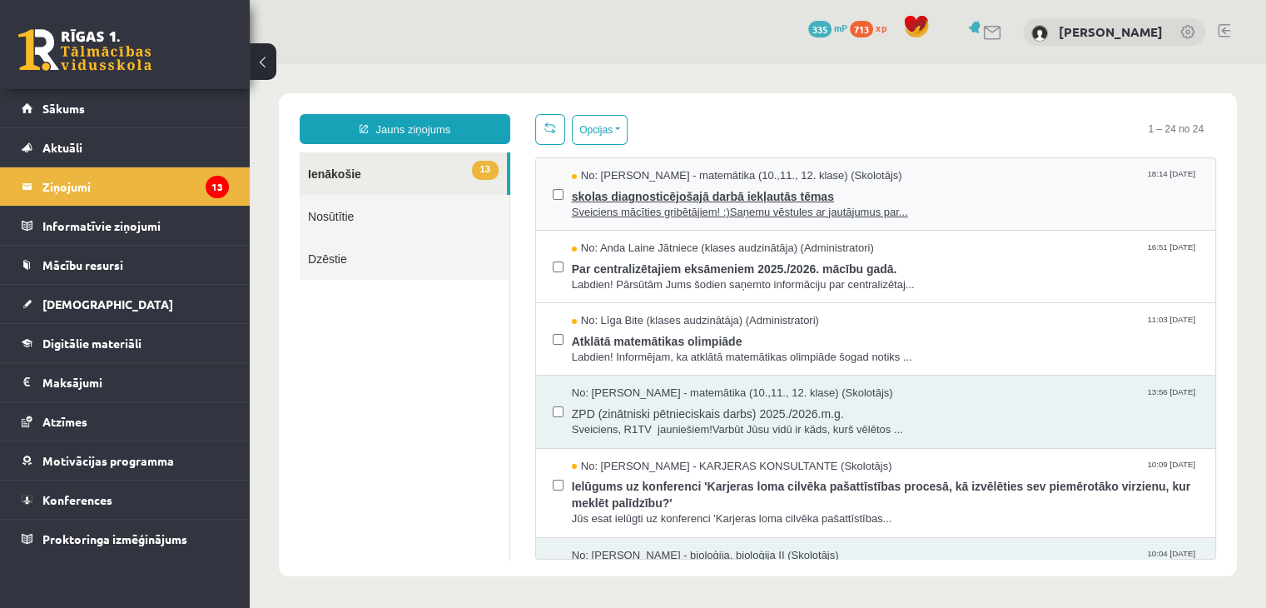
click at [651, 196] on span "skolas diagnosticējošajā darbā iekļautās tēmas" at bounding box center [885, 194] width 627 height 21
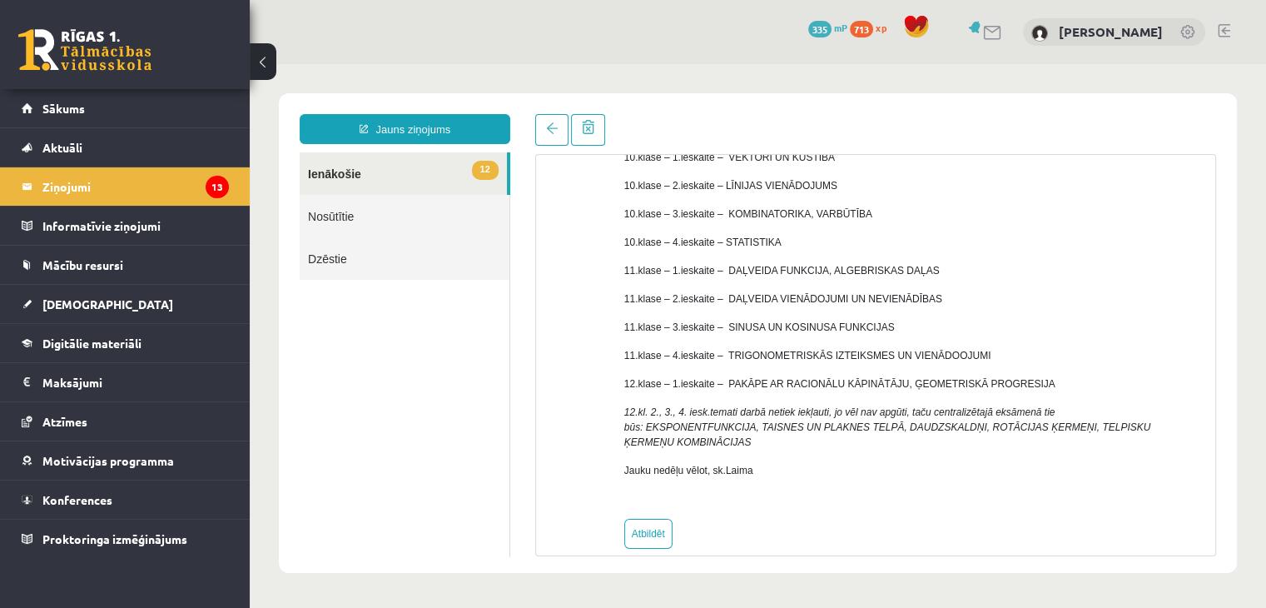
scroll to position [261, 0]
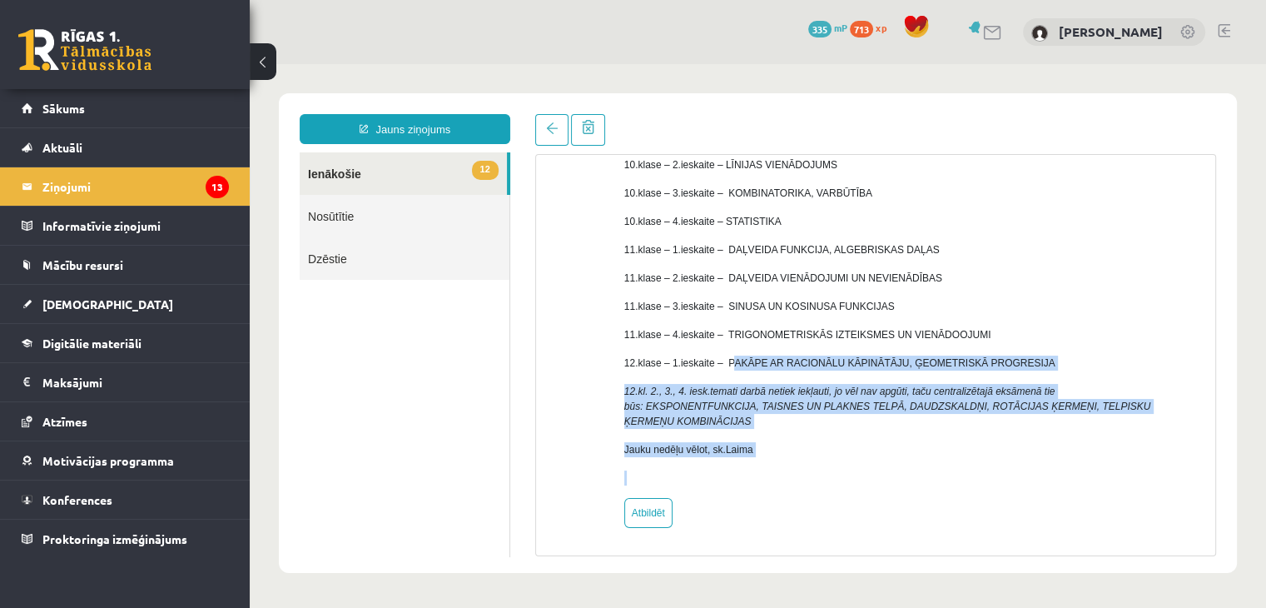
drag, startPoint x: 726, startPoint y: 361, endPoint x: 1277, endPoint y: 581, distance: 593.3
click at [1265, 581] on html "Jauns ziņojums 12 Ienākošie Nosūtītie Dzēstie ** ********* ********* ******* Te…" at bounding box center [758, 333] width 1016 height 538
click at [844, 465] on div "Sveiciens mācīties gribētājiem! :) Saņemu vēstules ar jautājumus par to kādi te…" at bounding box center [913, 242] width 579 height 486
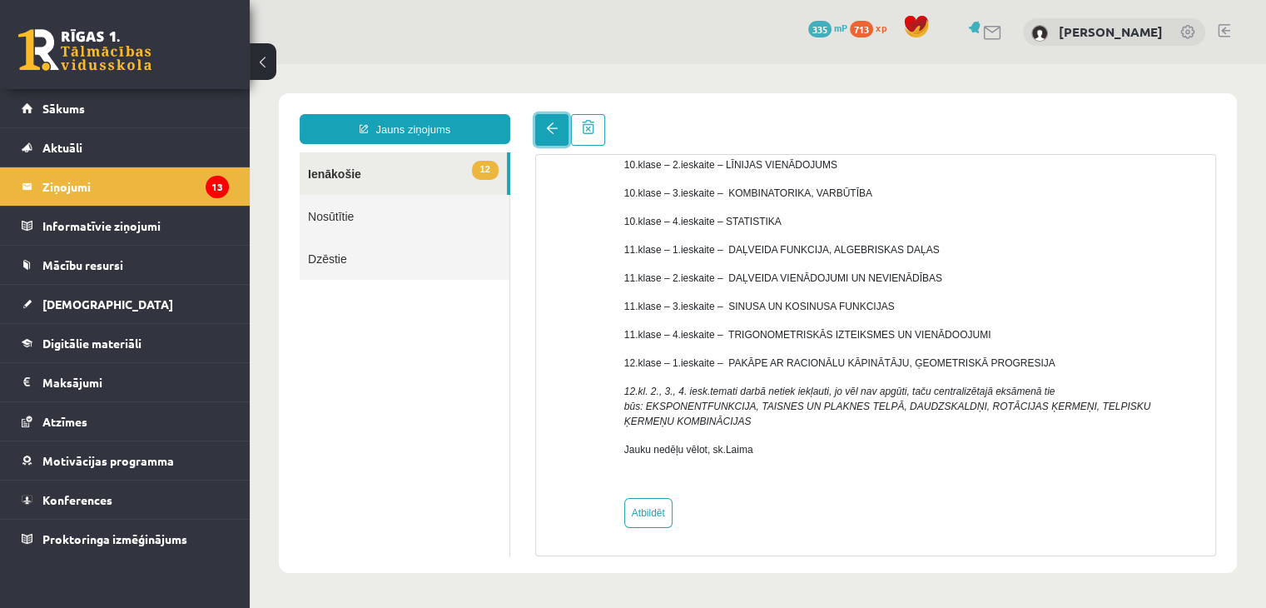
click at [546, 122] on link at bounding box center [551, 130] width 33 height 32
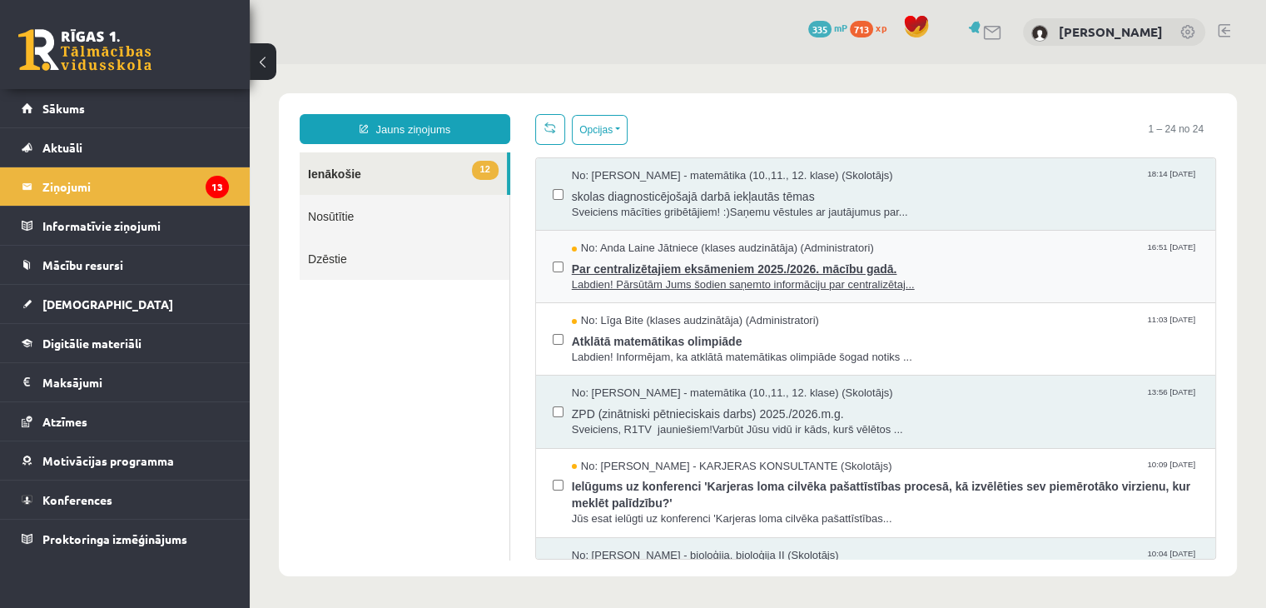
scroll to position [0, 0]
click at [739, 267] on span "Par centralizētajiem eksāmeniem 2025./2026. mācību gadā." at bounding box center [885, 266] width 627 height 21
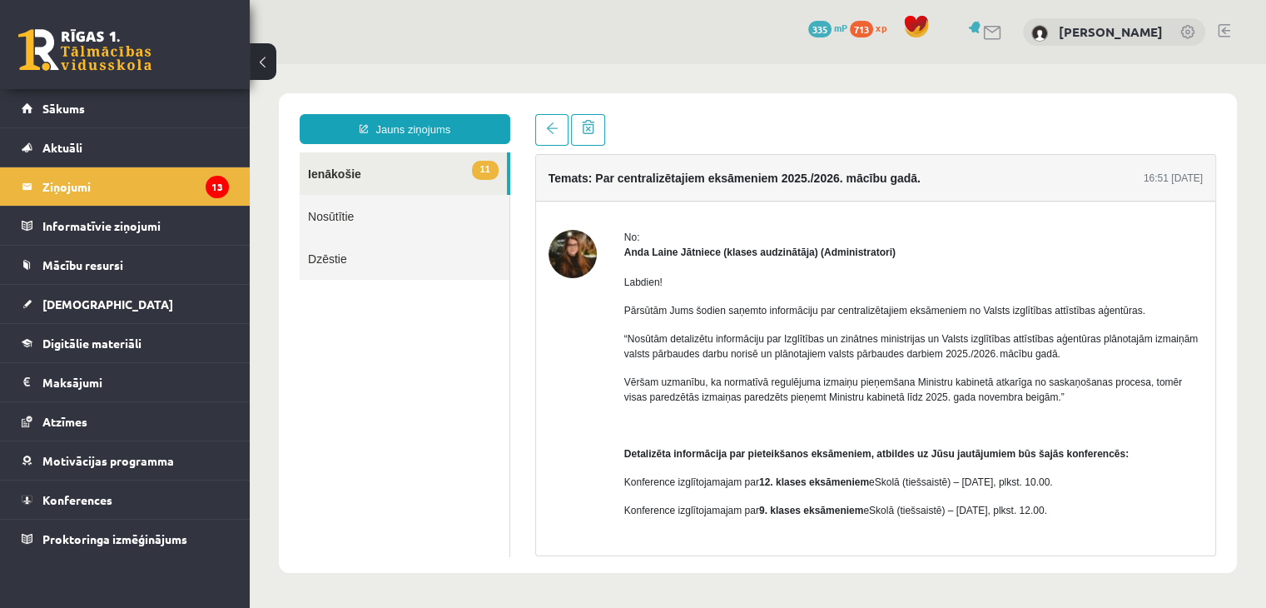
click at [311, 168] on link "11 Ienākošie" at bounding box center [403, 173] width 207 height 42
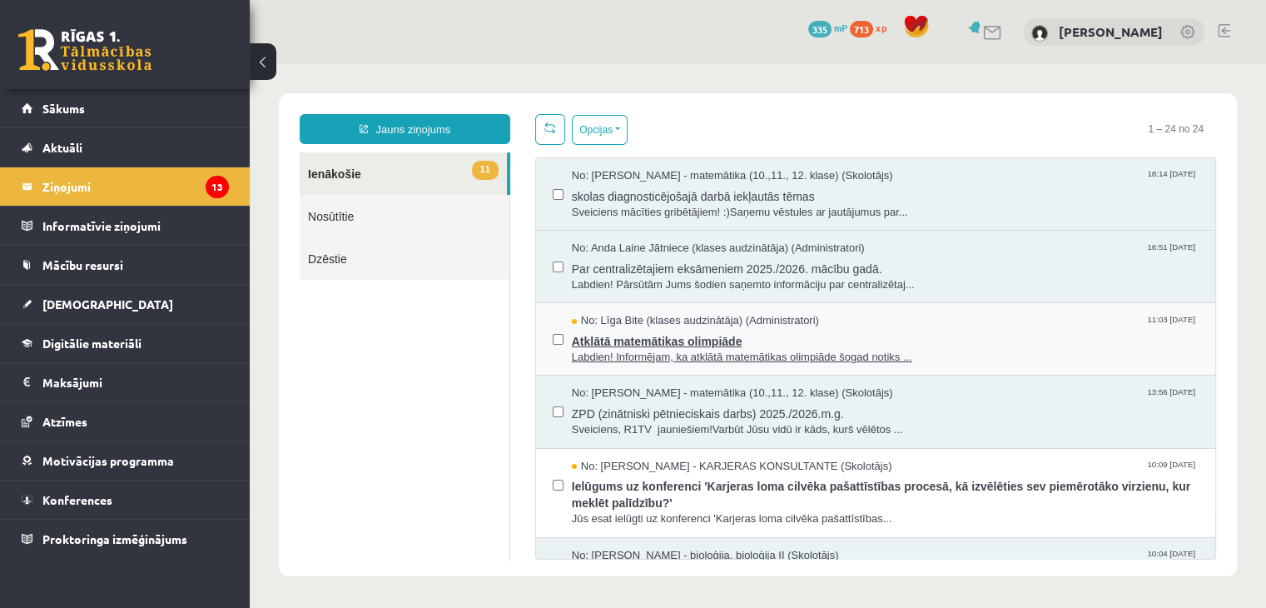
click at [703, 345] on span "Atklātā matemātikas olimpiāde" at bounding box center [885, 339] width 627 height 21
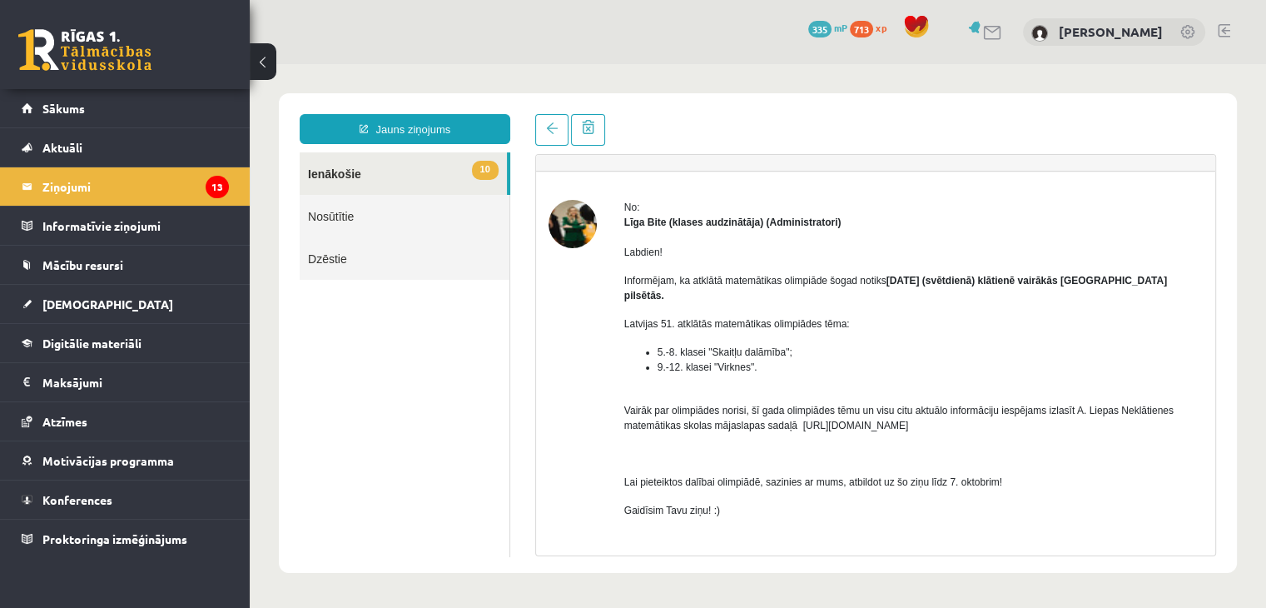
scroll to position [49, 0]
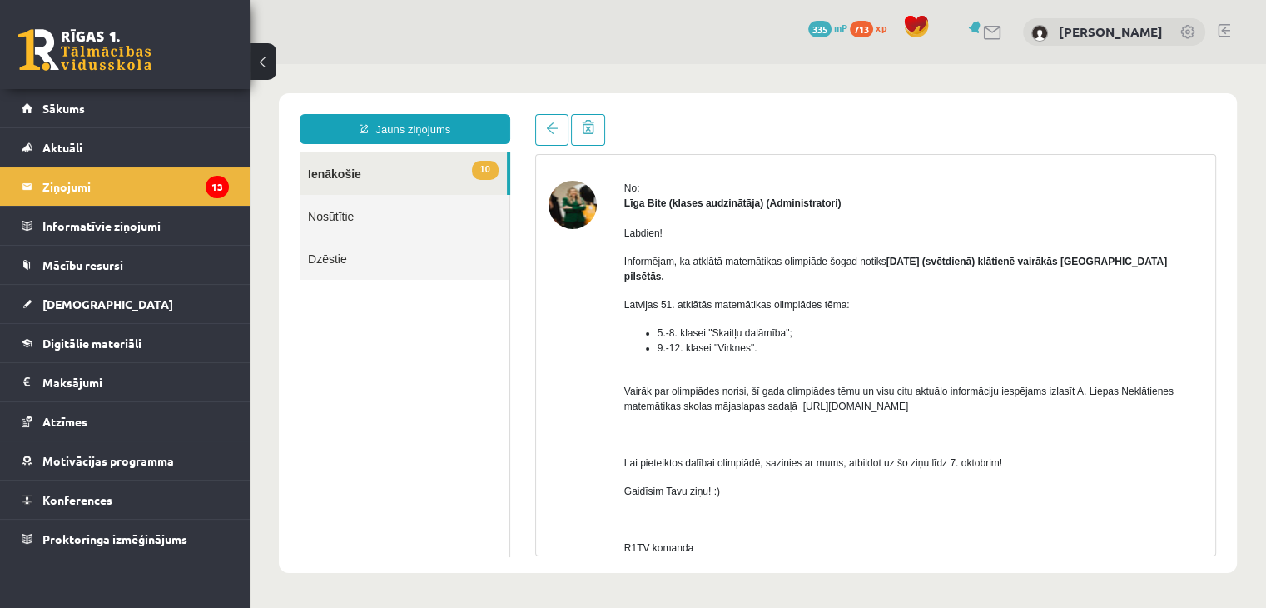
click at [353, 174] on link "10 Ienākošie" at bounding box center [403, 173] width 207 height 42
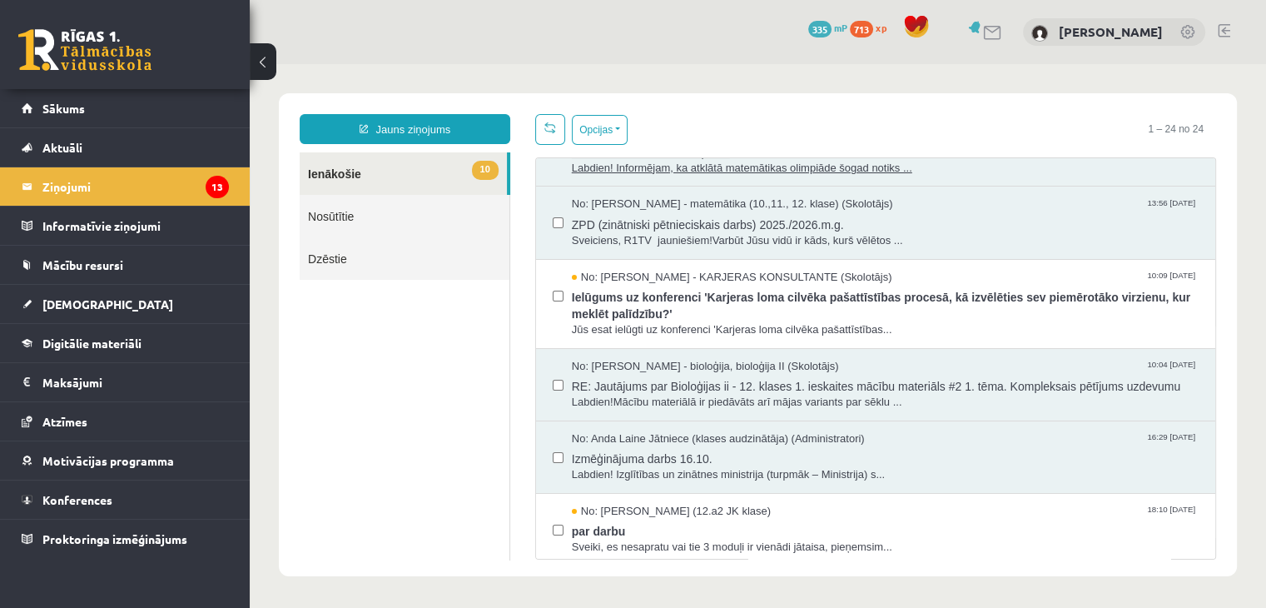
scroll to position [210, 0]
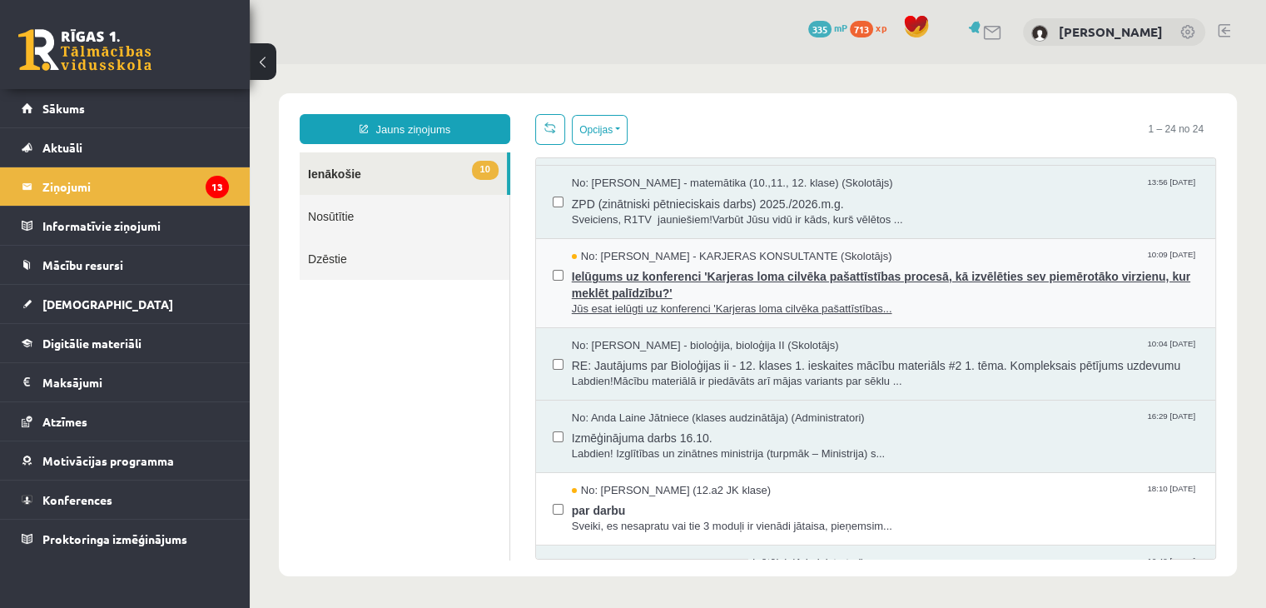
click at [619, 280] on span "Ielūgums uz konferenci 'Karjeras loma cilvēka pašattīstības procesā, kā izvēlēt…" at bounding box center [885, 282] width 627 height 37
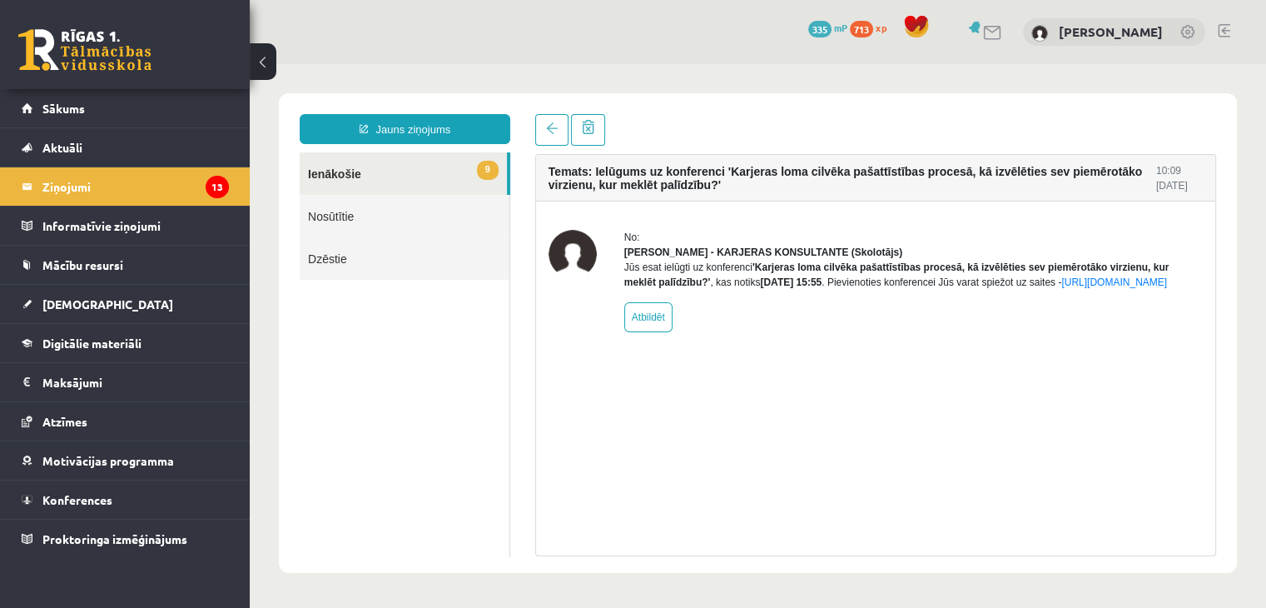
scroll to position [0, 0]
click at [335, 164] on link "9 Ienākošie" at bounding box center [403, 173] width 207 height 42
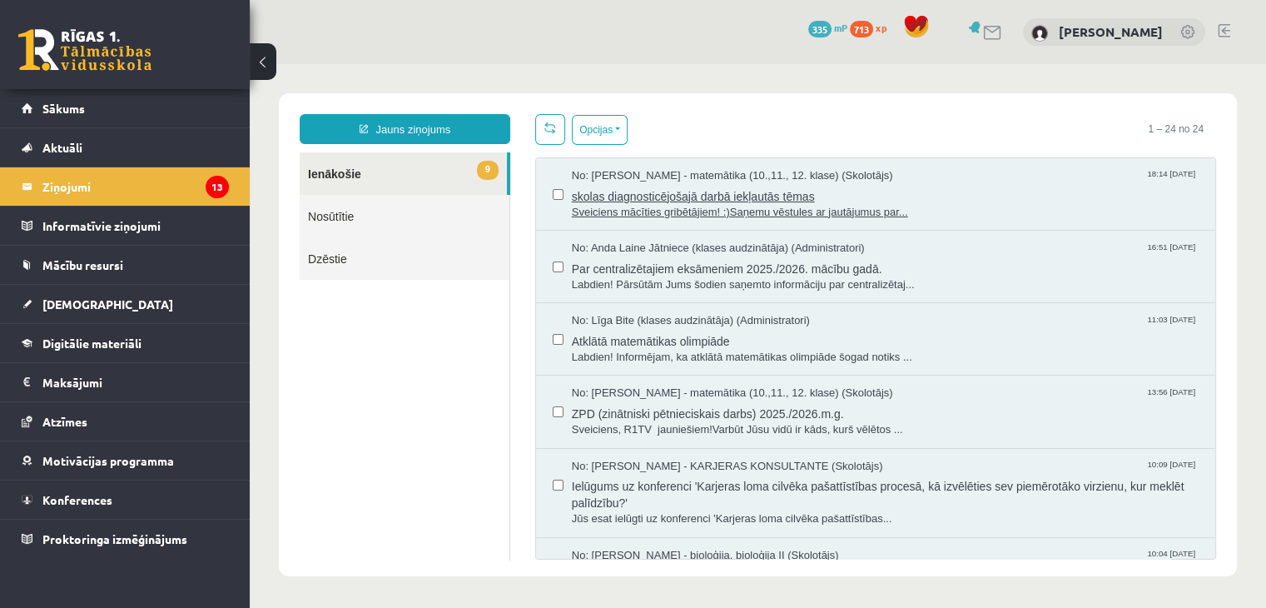
click at [671, 194] on span "skolas diagnosticējošajā darbā iekļautās tēmas" at bounding box center [885, 194] width 627 height 21
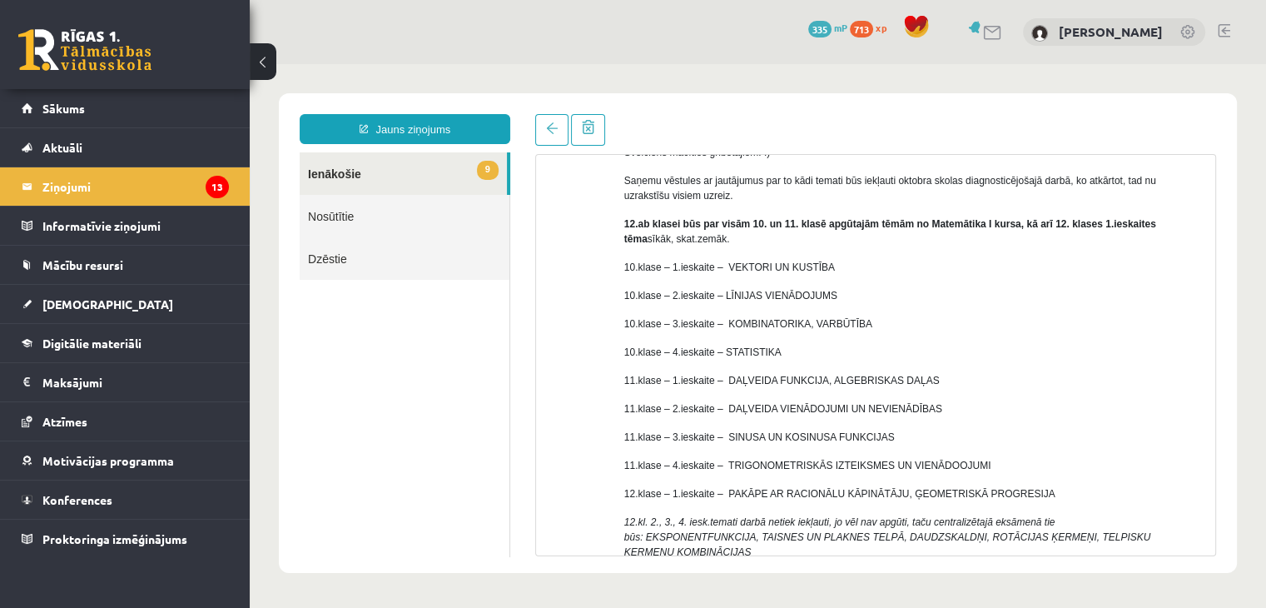
scroll to position [156, 0]
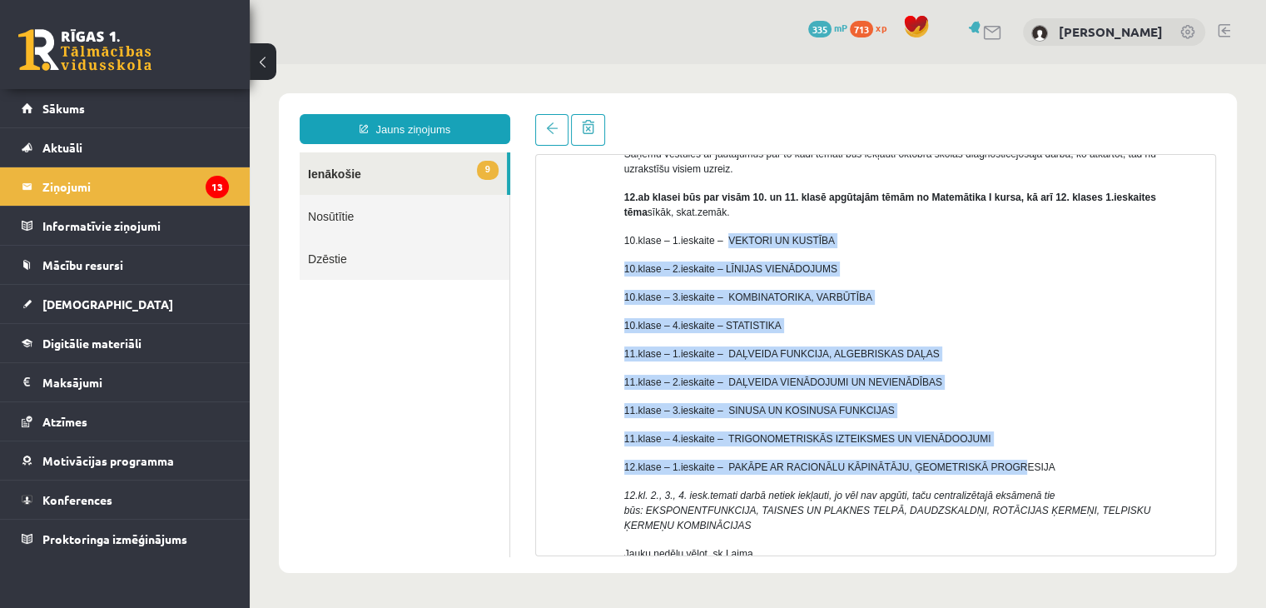
drag, startPoint x: 724, startPoint y: 239, endPoint x: 990, endPoint y: 452, distance: 340.5
click at [990, 452] on div "Sveiciens mācīties gribētājiem! :) Saņemu vēstules ar jautājumus par to kādi te…" at bounding box center [913, 346] width 579 height 486
click at [926, 375] on p "11.klase – 2.ieskaite – DAĻVEIDA VIENĀDOJUMI UN NEVIENĀDĪBAS" at bounding box center [913, 382] width 579 height 15
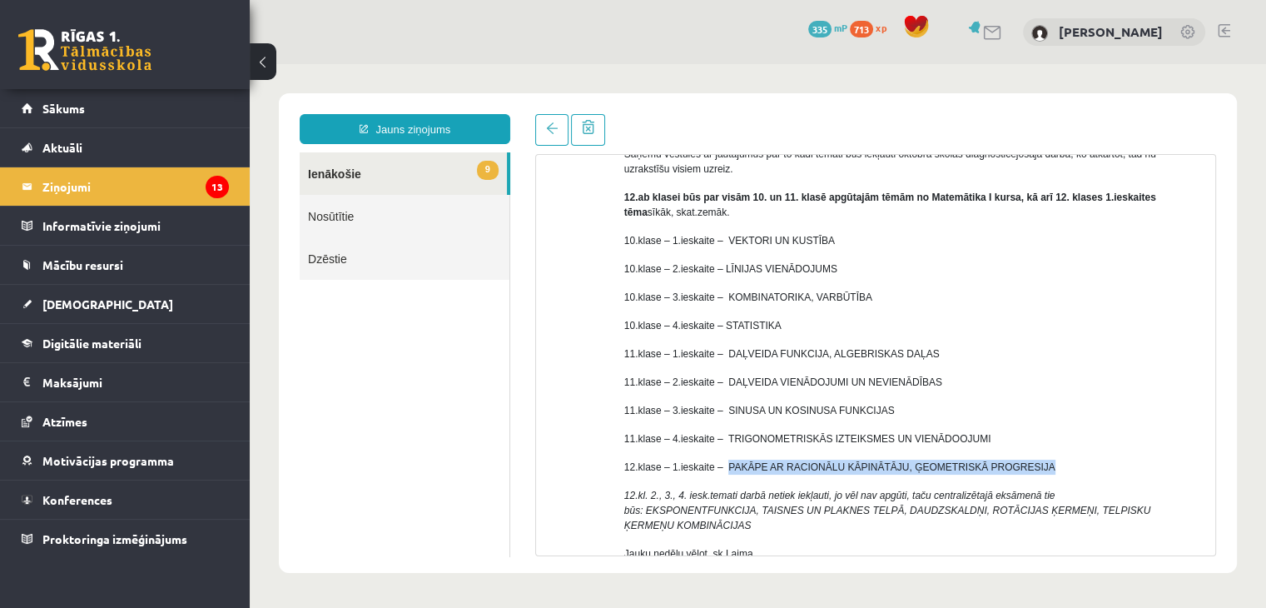
drag, startPoint x: 722, startPoint y: 460, endPoint x: 1021, endPoint y: 455, distance: 298.9
click at [1021, 455] on div "Sveiciens mācīties gribētājiem! :) Saņemu vēstules ar jautājumus par to kādi te…" at bounding box center [913, 346] width 579 height 486
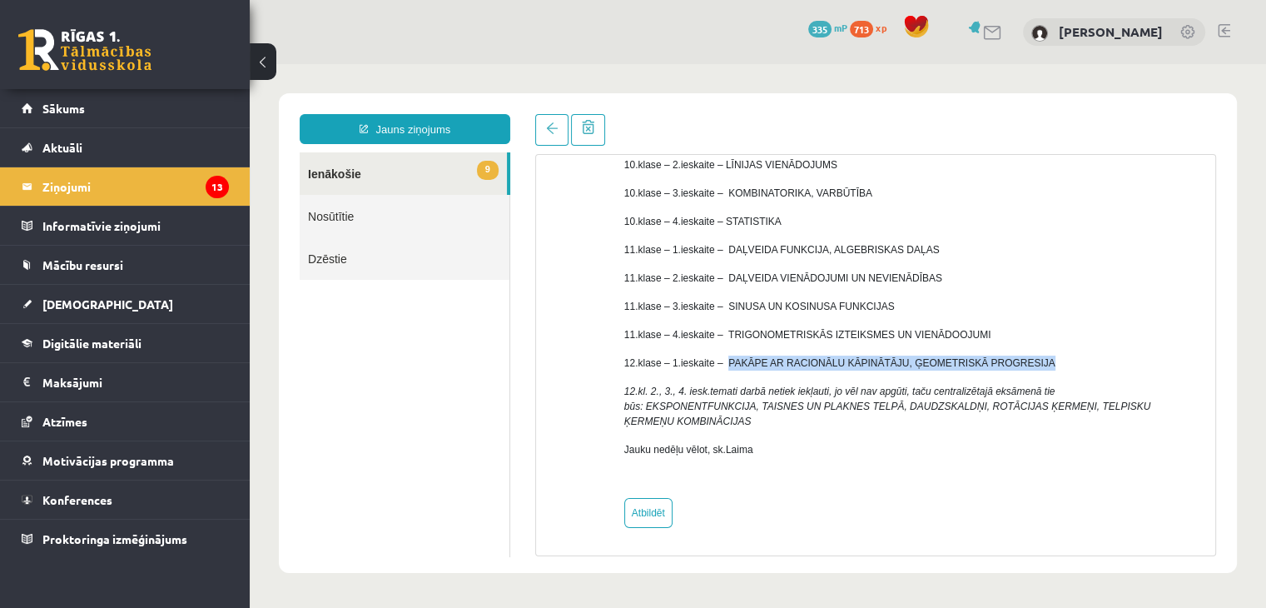
scroll to position [0, 0]
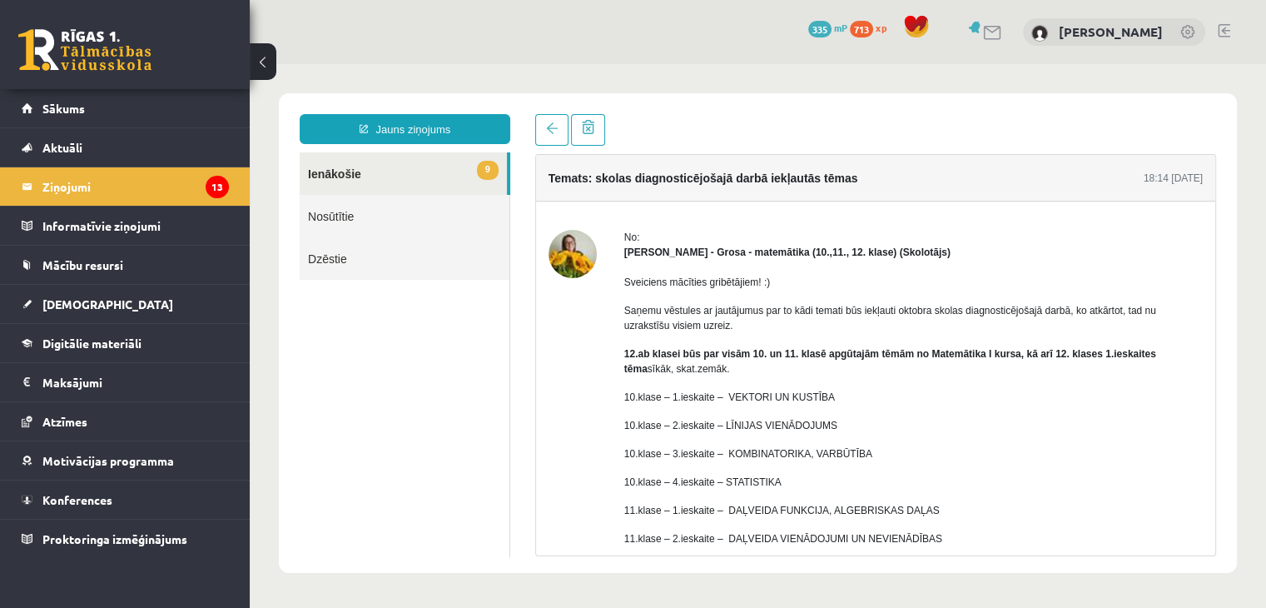
click at [356, 176] on link "9 Ienākošie" at bounding box center [403, 173] width 207 height 42
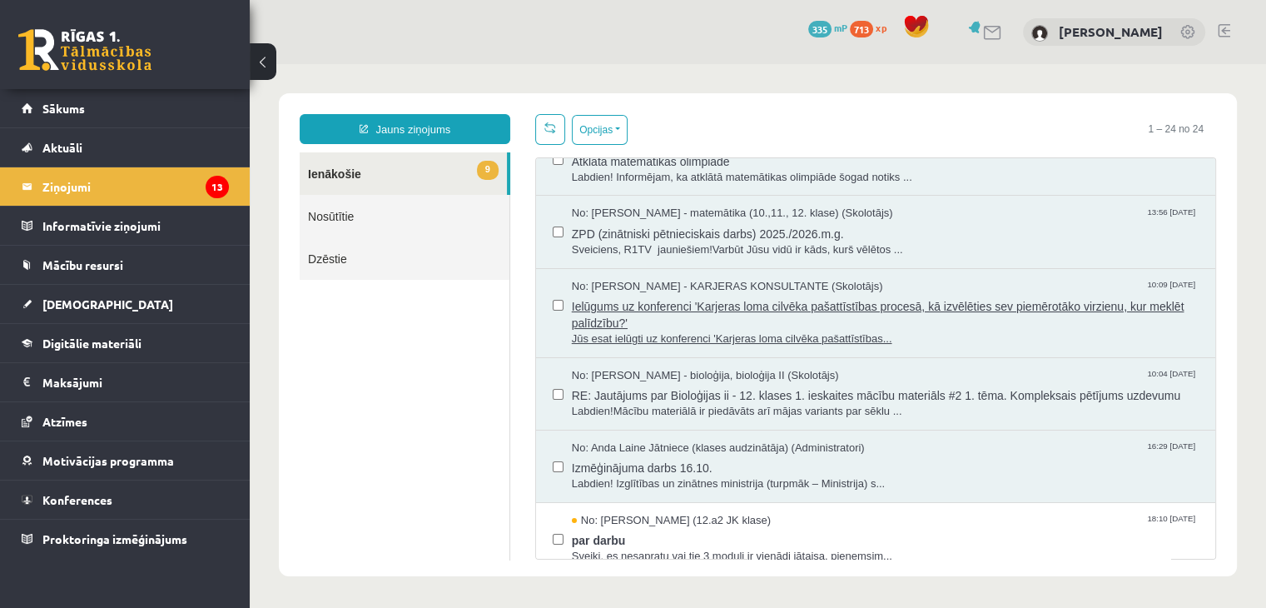
scroll to position [193, 0]
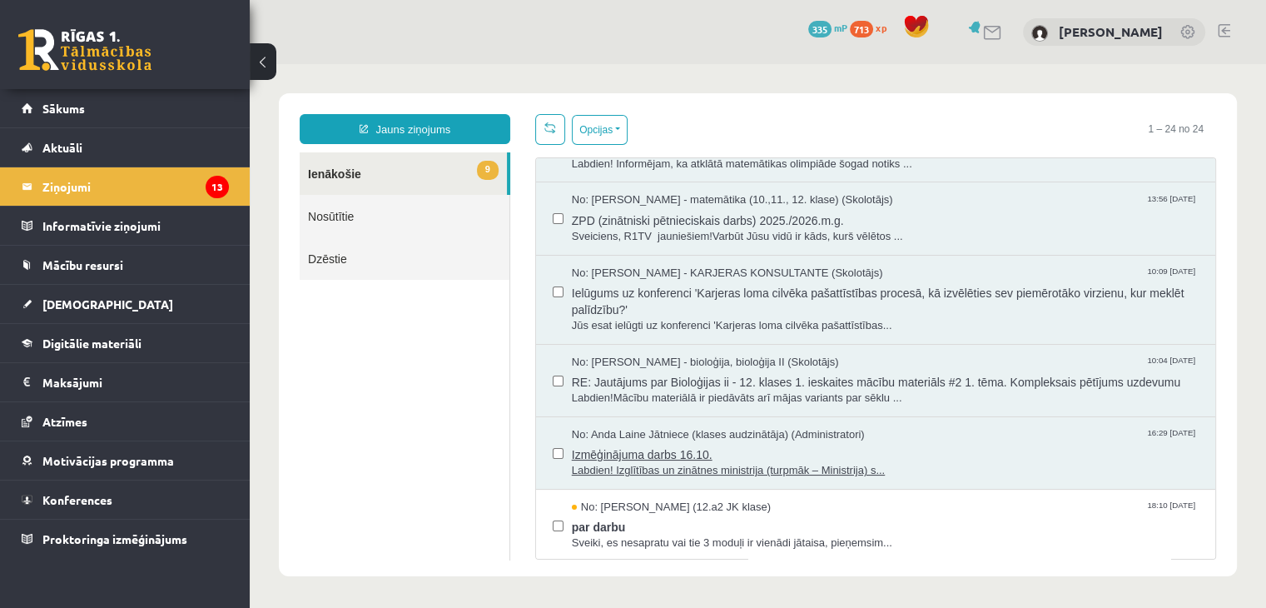
click at [649, 435] on span "No: Anda Laine Jātniece (klases audzinātāja) (Administratori)" at bounding box center [718, 435] width 293 height 16
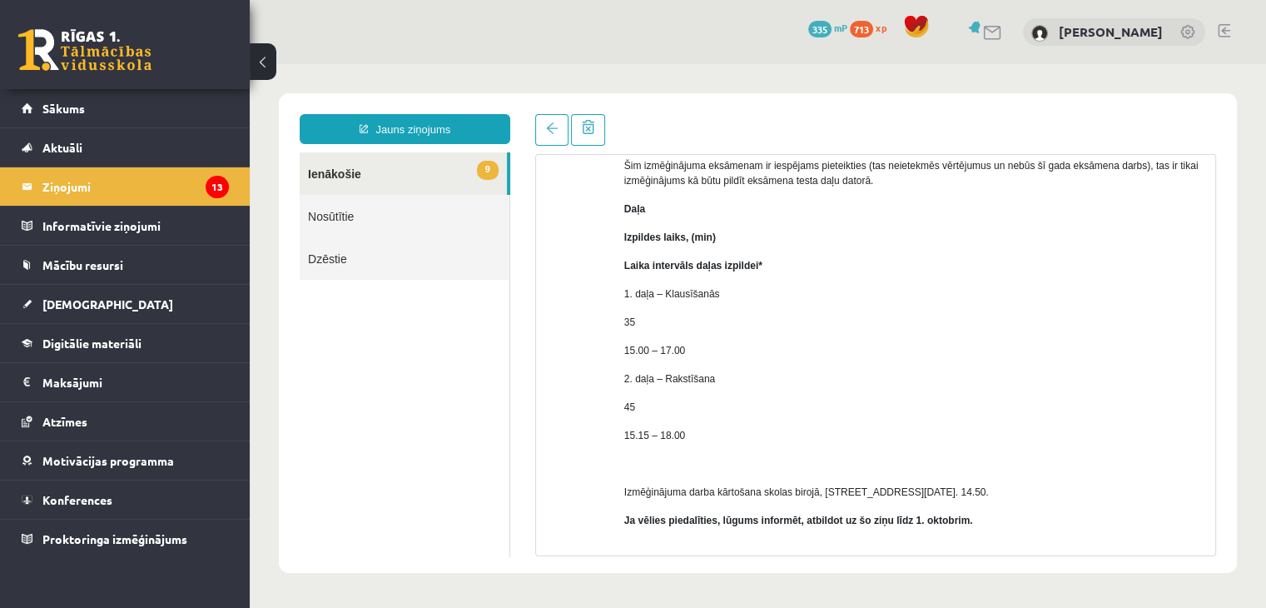
scroll to position [0, 0]
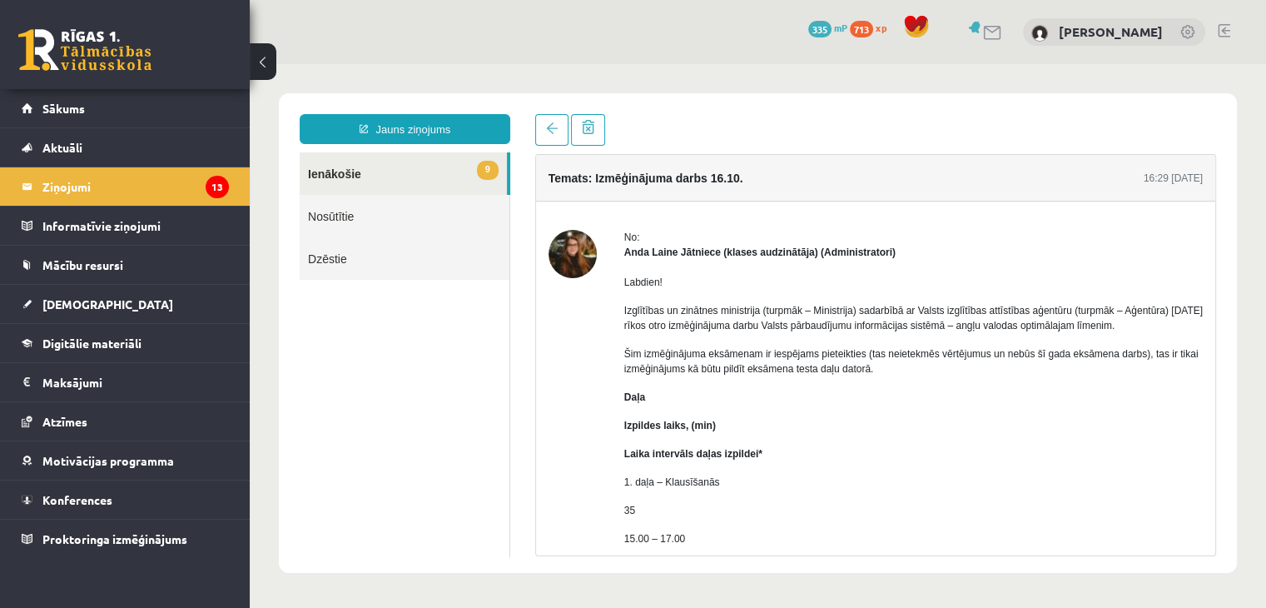
click at [365, 175] on link "9 Ienākošie" at bounding box center [403, 173] width 207 height 42
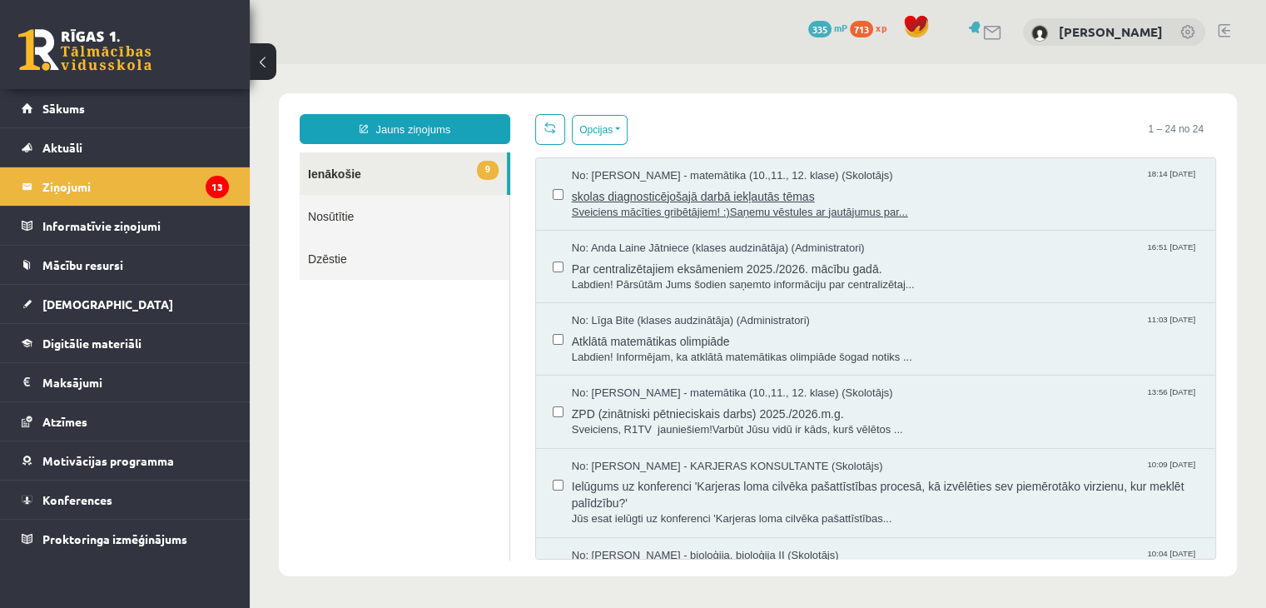
click at [676, 205] on span "Sveiciens mācīties gribētājiem! :)Saņemu vēstules ar jautājumus par..." at bounding box center [885, 213] width 627 height 16
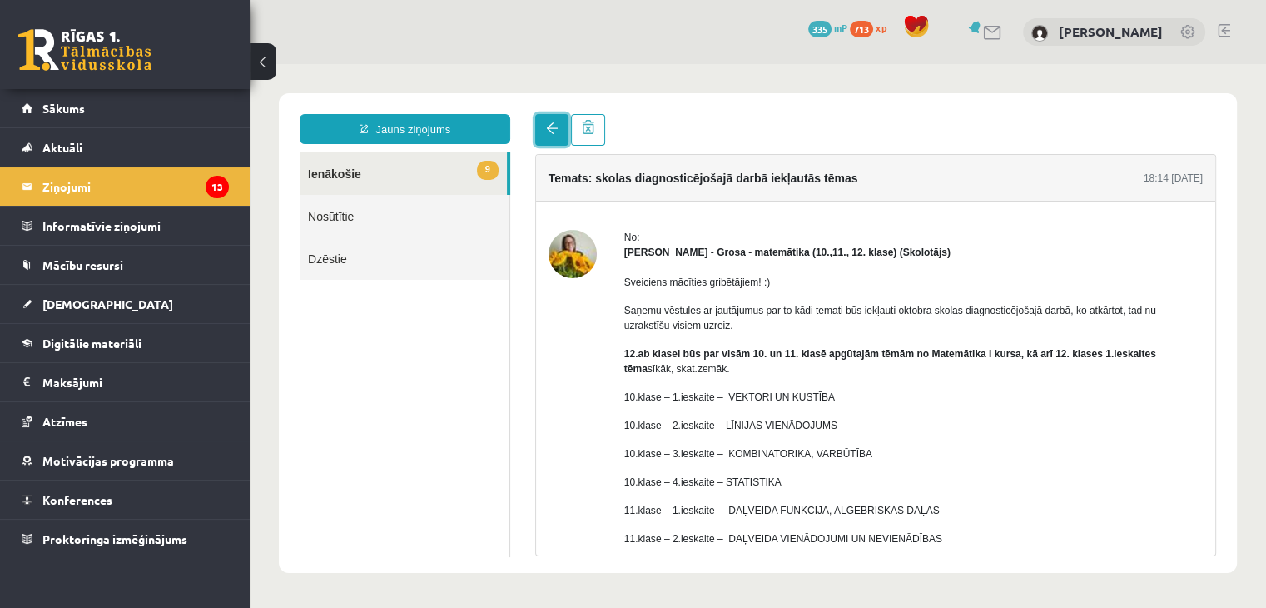
click at [552, 143] on link at bounding box center [551, 130] width 33 height 32
click at [387, 164] on link "9 Ienākošie" at bounding box center [403, 173] width 207 height 42
click at [356, 176] on link "9 Ienākošie" at bounding box center [403, 173] width 207 height 42
click at [344, 173] on link "9 Ienākošie" at bounding box center [403, 173] width 207 height 42
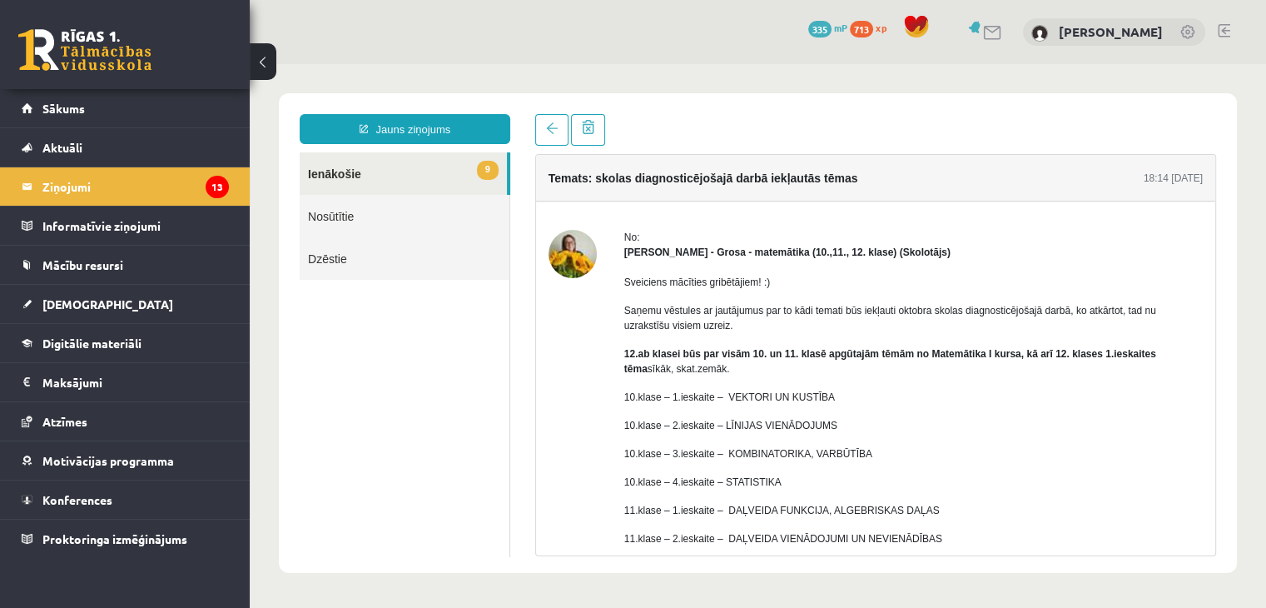
drag, startPoint x: 344, startPoint y: 173, endPoint x: 346, endPoint y: 185, distance: 11.9
click at [346, 185] on link "9 Ienākošie" at bounding box center [403, 173] width 207 height 42
click at [329, 155] on link "9 Ienākošie" at bounding box center [403, 173] width 207 height 42
click at [350, 231] on link "Nosūtītie" at bounding box center [405, 216] width 210 height 42
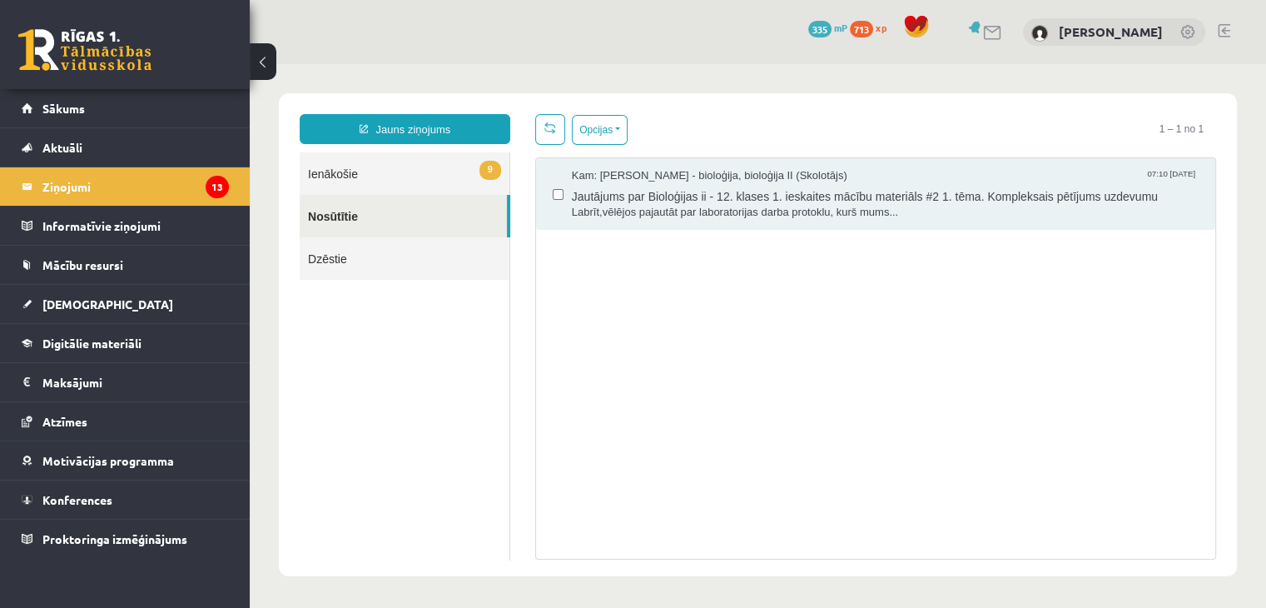
click at [354, 187] on link "9 Ienākošie" at bounding box center [405, 173] width 210 height 42
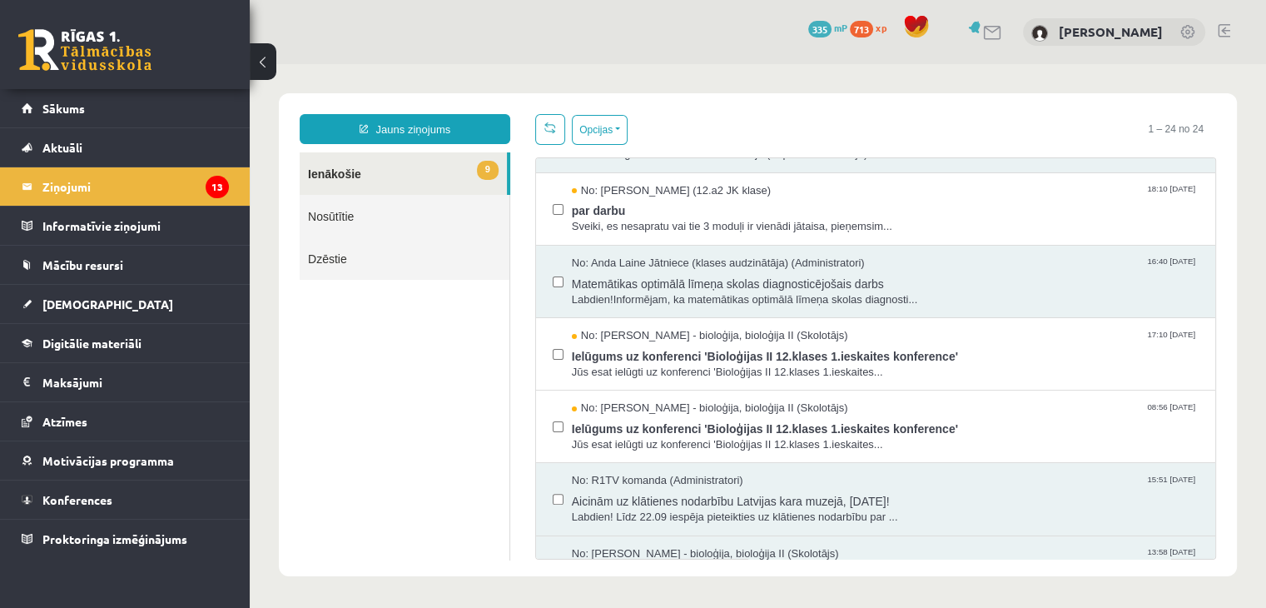
scroll to position [499, 0]
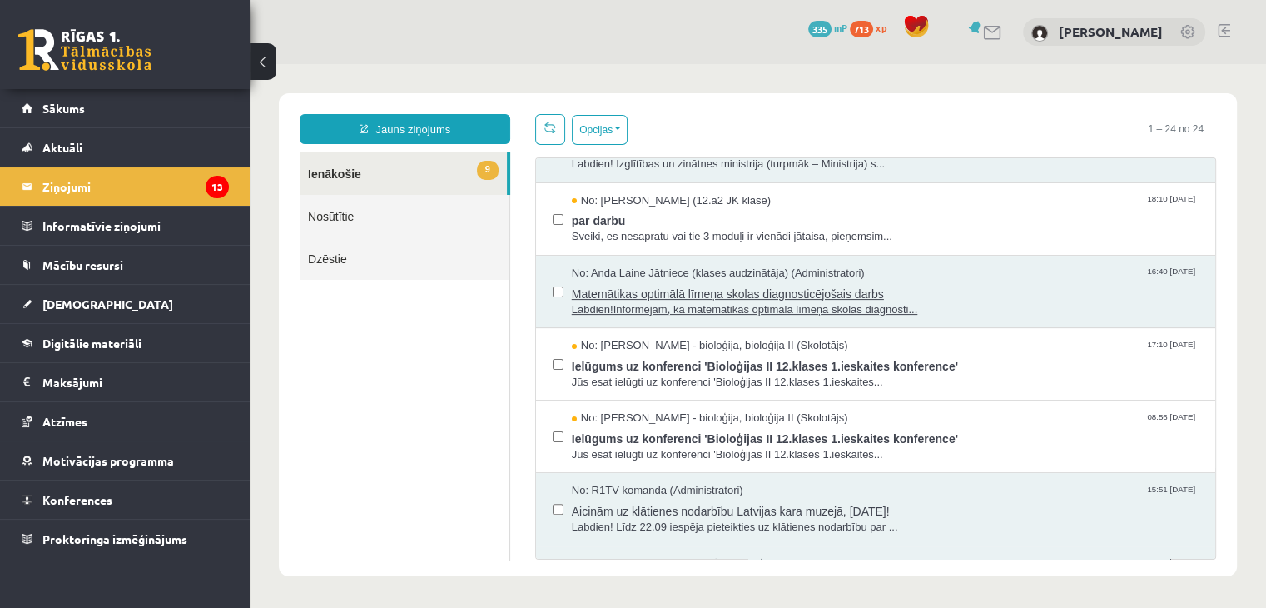
click at [725, 294] on span "Matemātikas optimālā līmeņa skolas diagnosticējošais darbs" at bounding box center [885, 291] width 627 height 21
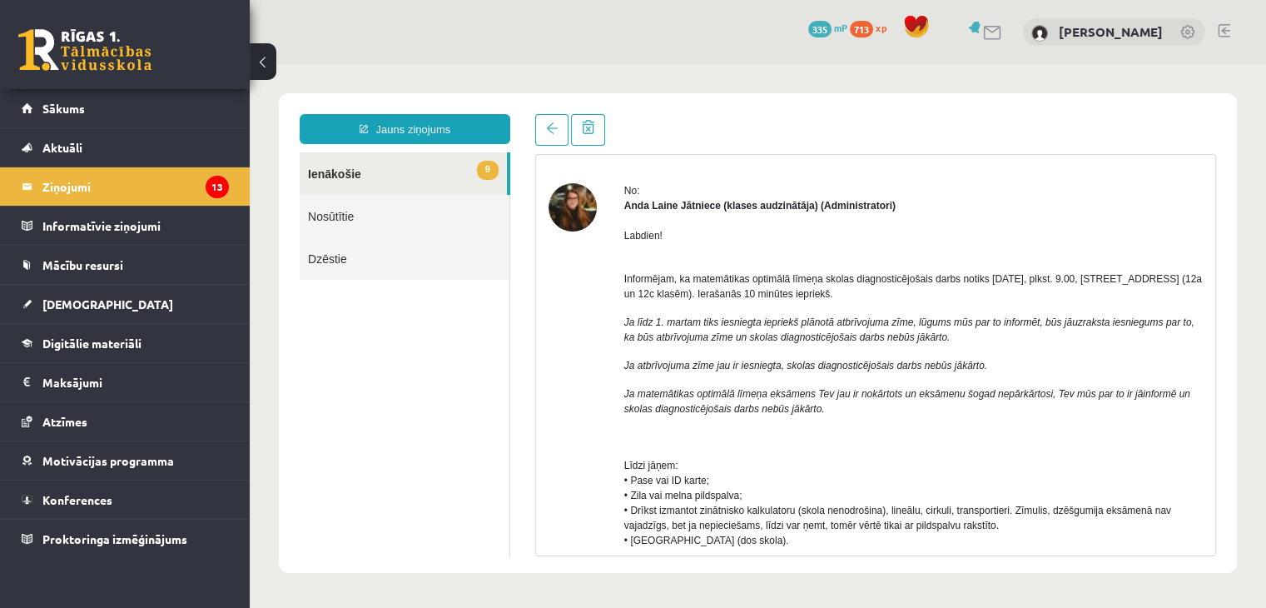
scroll to position [0, 0]
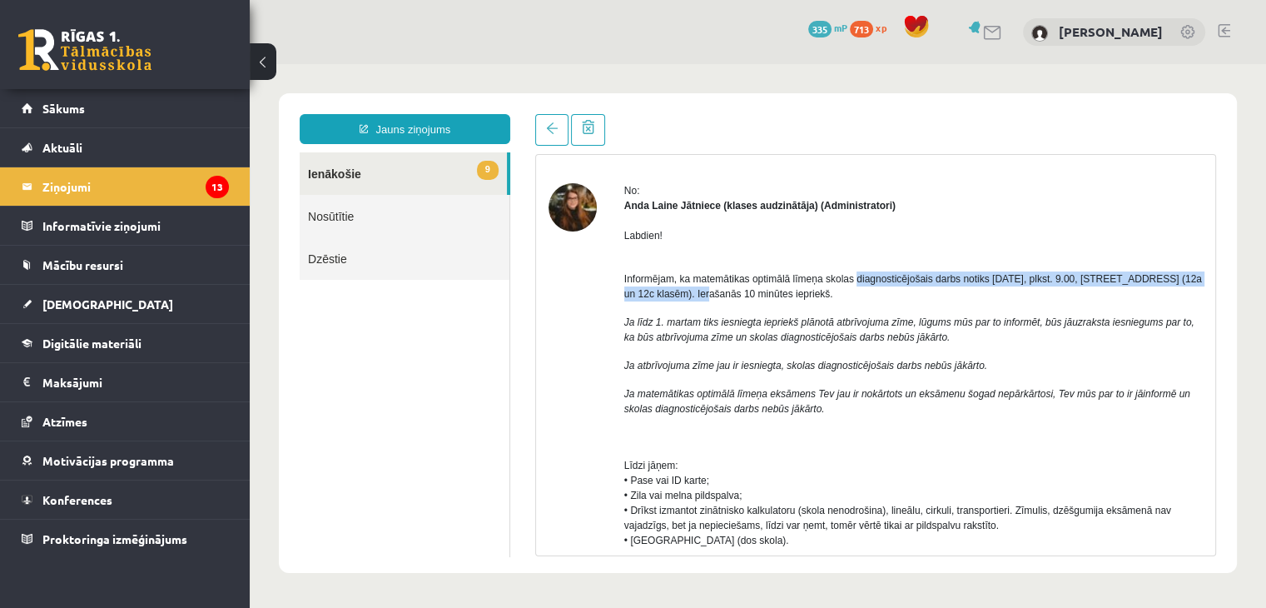
drag, startPoint x: 676, startPoint y: 299, endPoint x: 858, endPoint y: 274, distance: 184.0
click at [858, 274] on span "Informējam, ka matemātikas optimālā līmeņa skolas diagnosticējošais darbs notik…" at bounding box center [913, 286] width 578 height 27
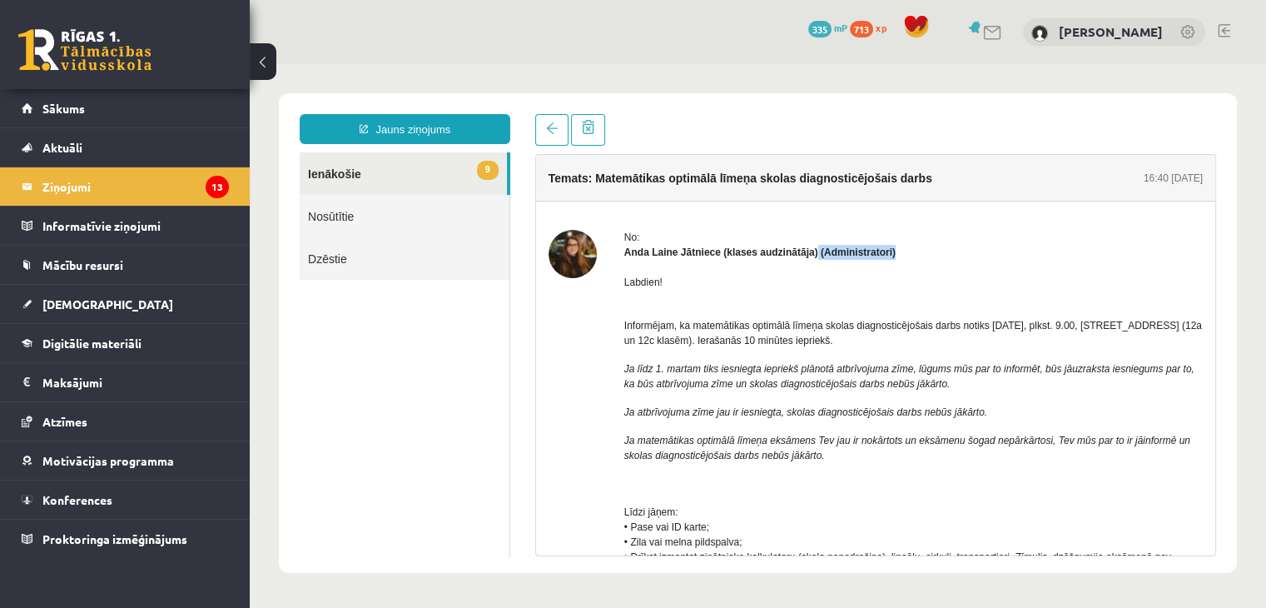
drag, startPoint x: 812, startPoint y: 251, endPoint x: 903, endPoint y: 248, distance: 90.8
click at [903, 248] on div "Anda Laine Jātniece (klases audzinātāja) (Administratori)" at bounding box center [913, 252] width 579 height 15
click at [713, 284] on p "Labdien!" at bounding box center [913, 282] width 579 height 15
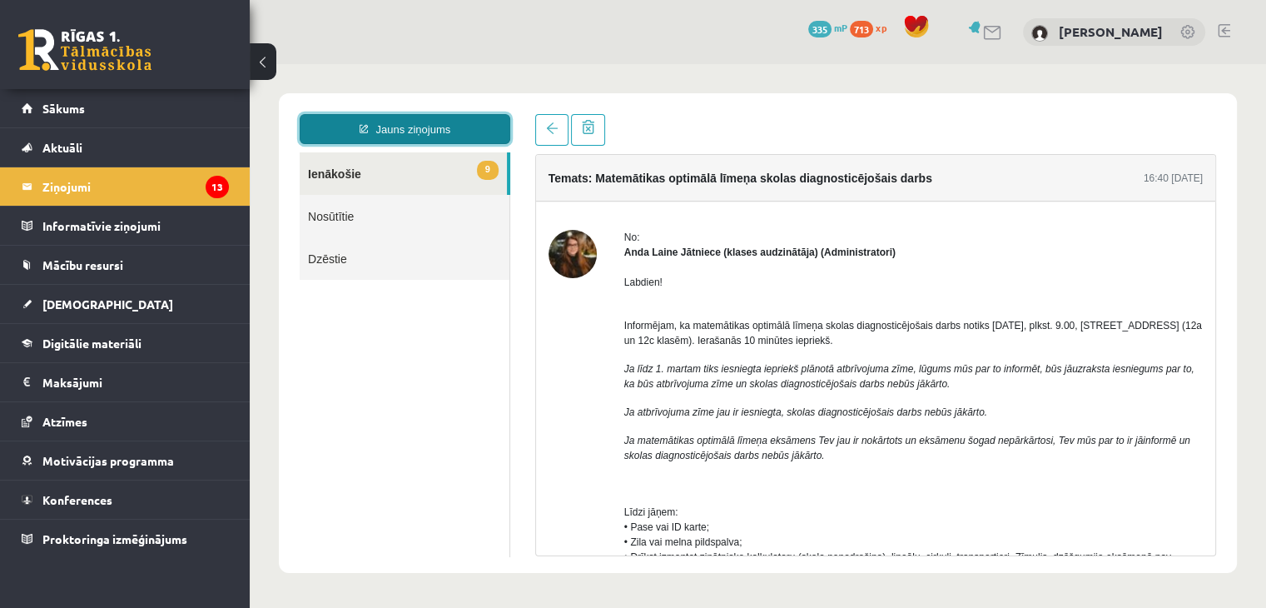
click at [402, 119] on link "Jauns ziņojums" at bounding box center [405, 129] width 211 height 30
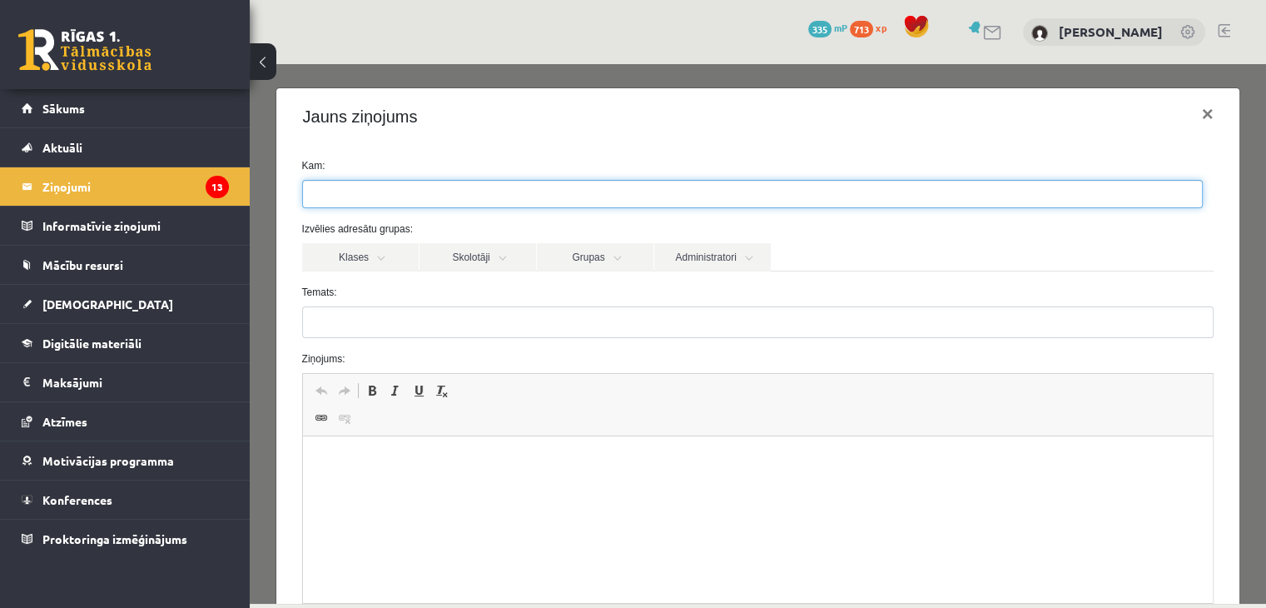
click at [311, 192] on input "search" at bounding box center [332, 194] width 58 height 27
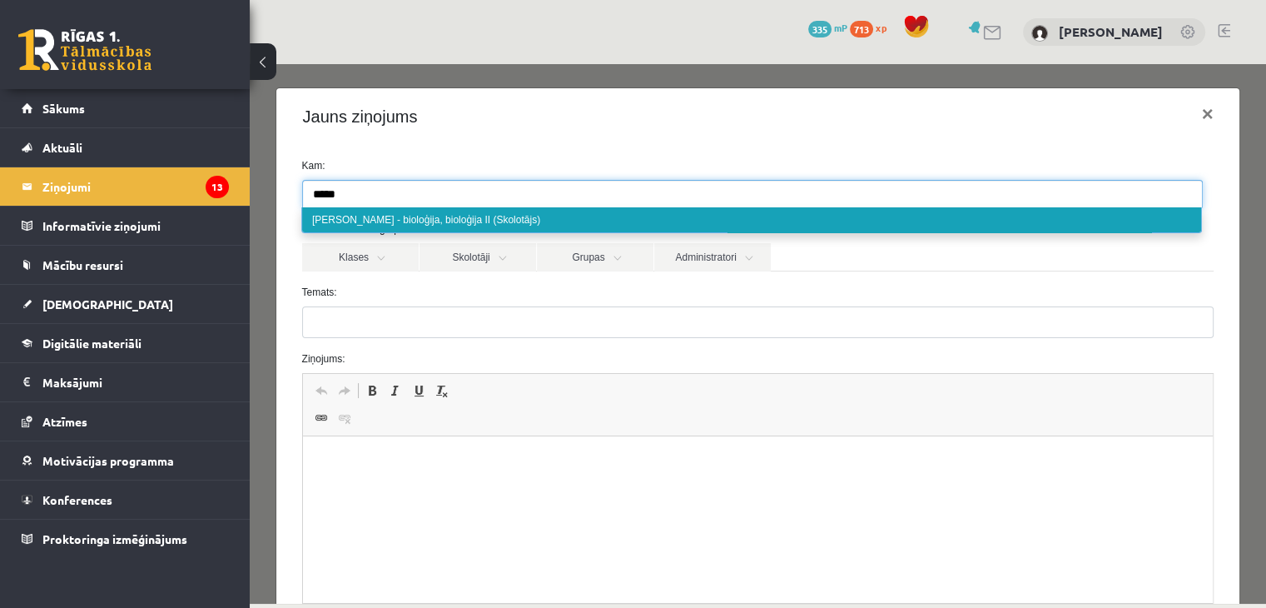
type input "*****"
select select "*****"
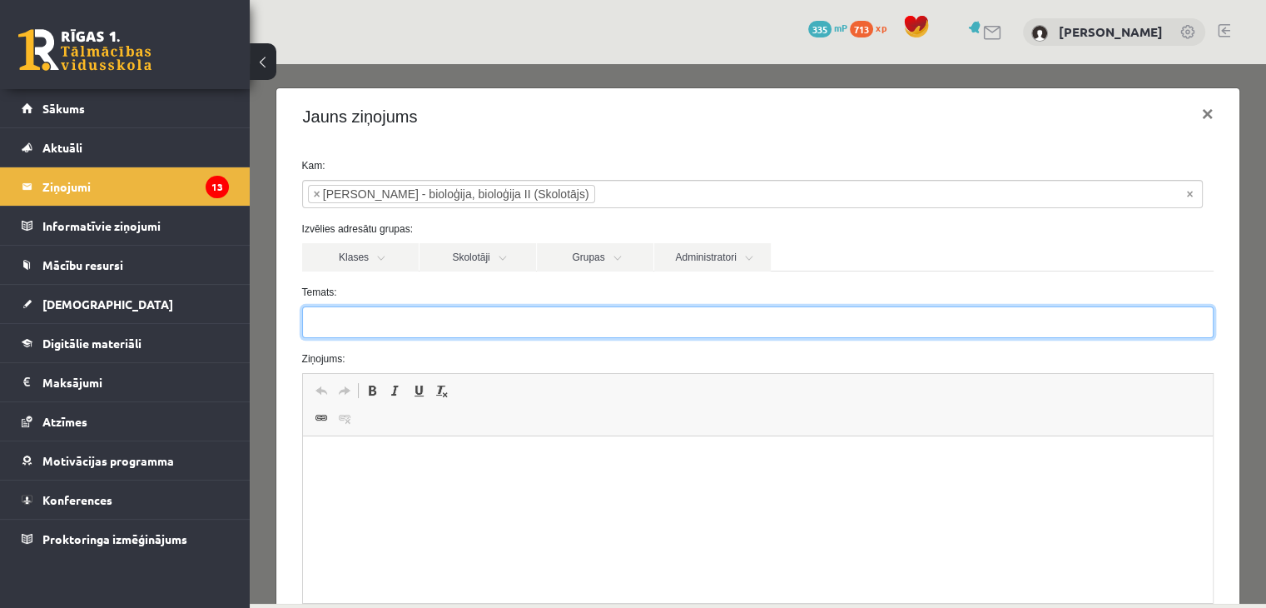
click at [325, 317] on input "Temats:" at bounding box center [758, 322] width 912 height 32
type input "**********"
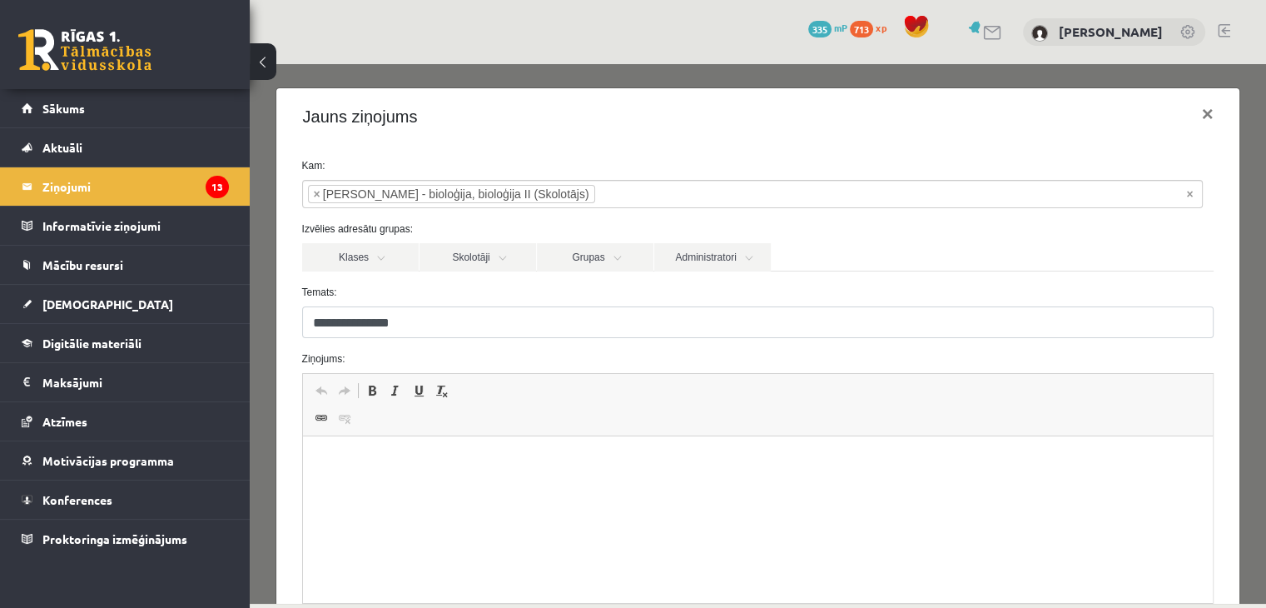
click at [364, 449] on html at bounding box center [757, 461] width 911 height 51
click at [496, 270] on link "Skolotāji" at bounding box center [478, 257] width 117 height 28
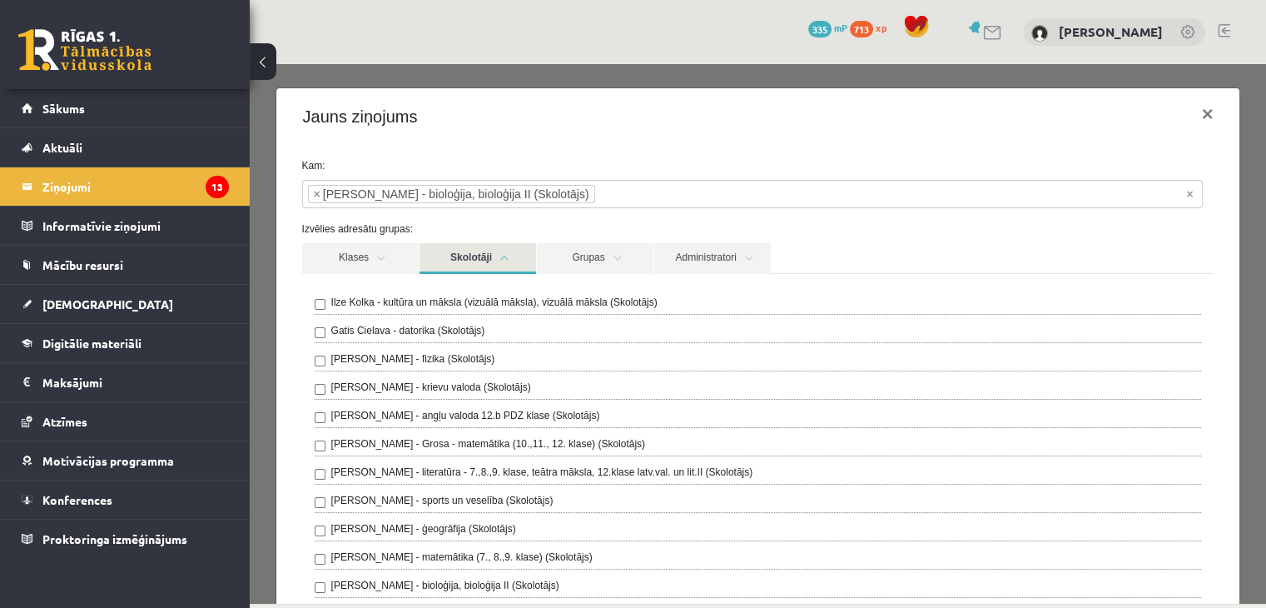
click at [496, 270] on link "Skolotāji" at bounding box center [478, 258] width 117 height 31
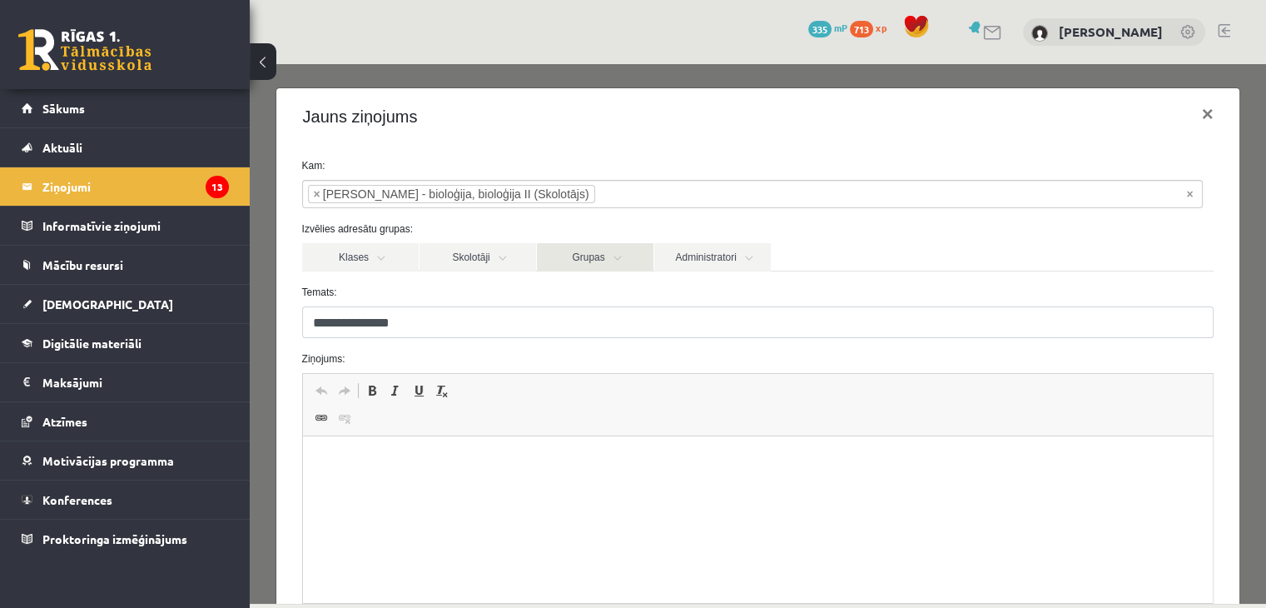
click at [593, 266] on link "Grupas" at bounding box center [595, 257] width 117 height 28
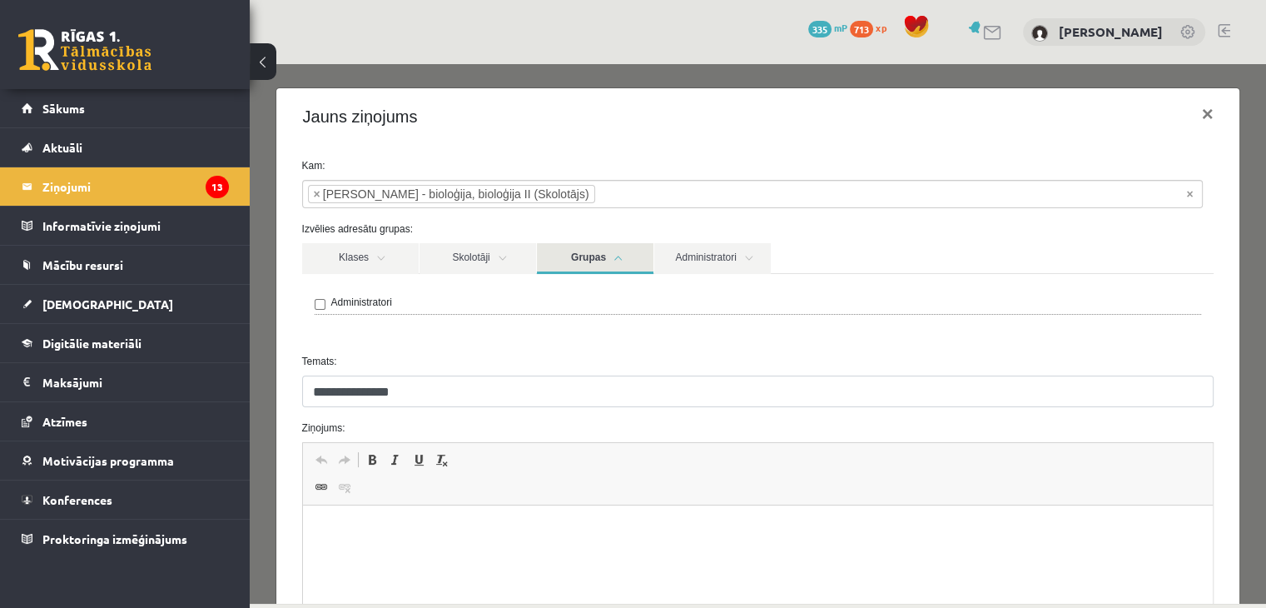
click at [593, 266] on link "Grupas" at bounding box center [595, 258] width 117 height 31
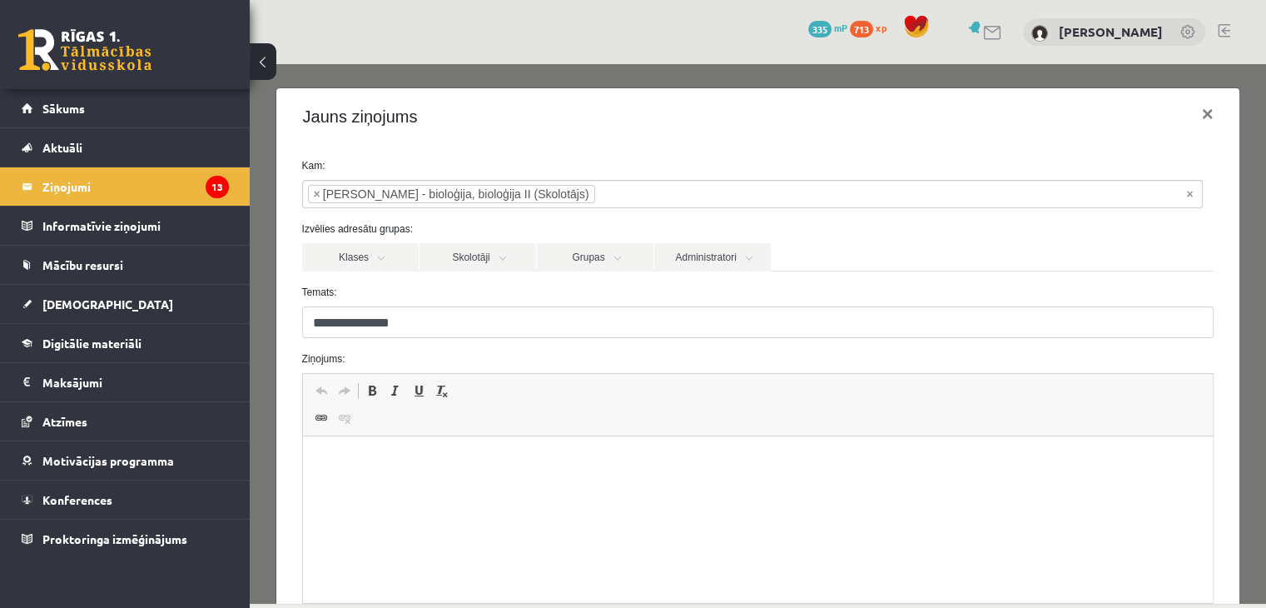
click at [386, 271] on form "**********" at bounding box center [758, 419] width 937 height 523
click at [377, 264] on link "Klases" at bounding box center [360, 257] width 117 height 28
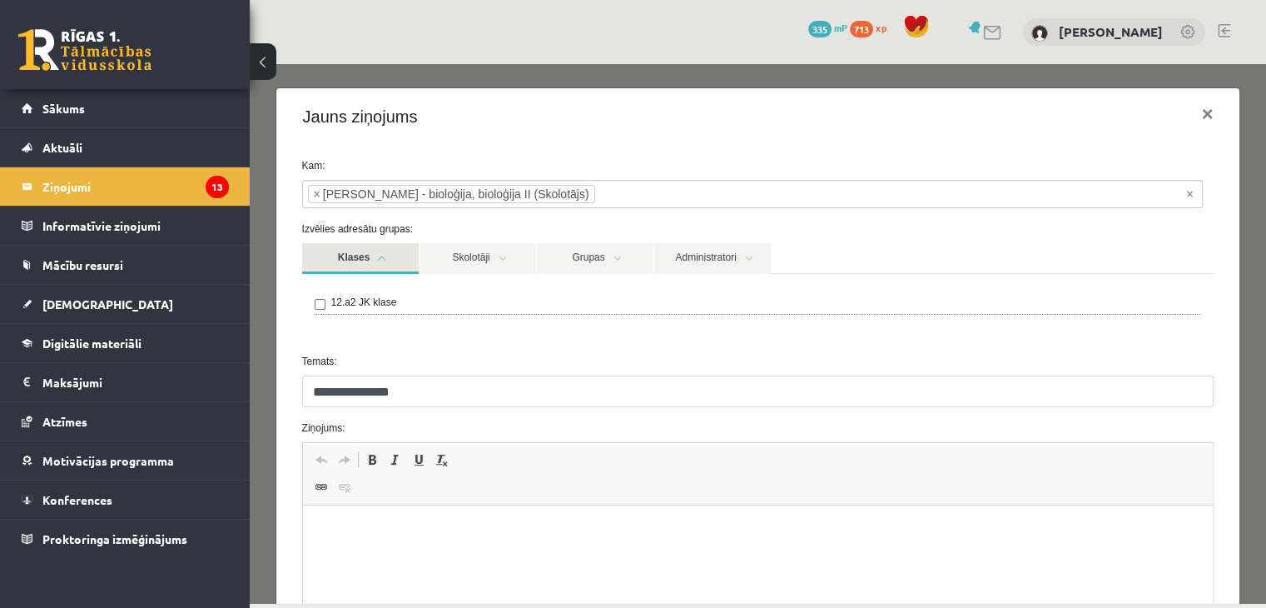
click at [382, 257] on link "Klases" at bounding box center [360, 258] width 117 height 31
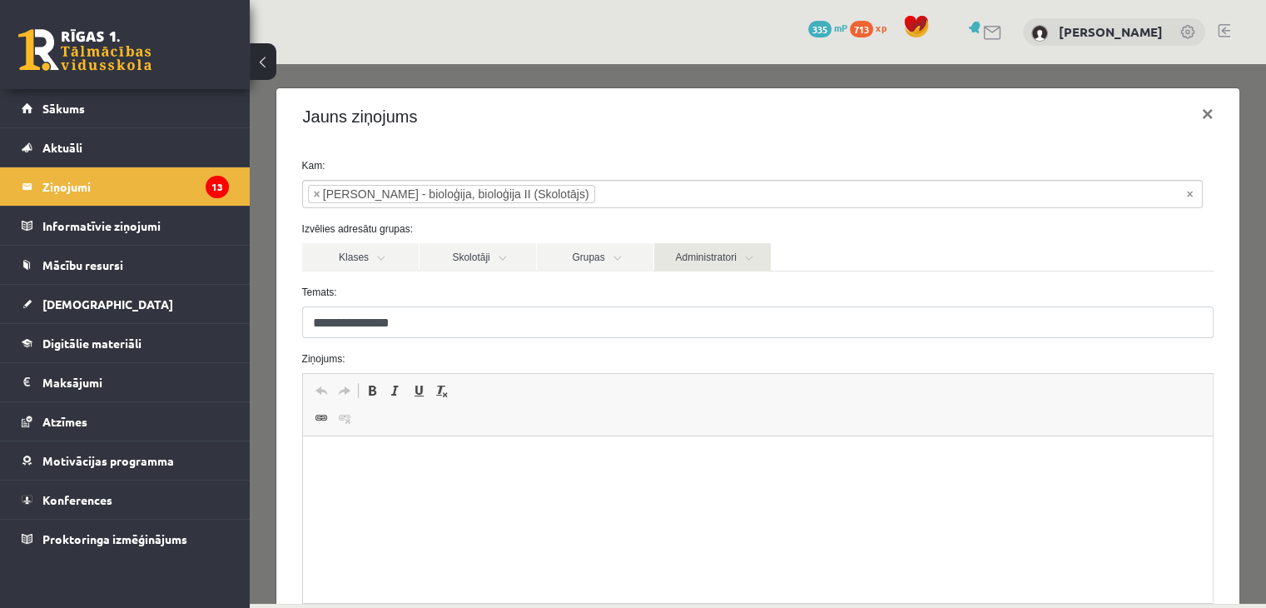
click at [750, 251] on link "Administratori" at bounding box center [712, 257] width 117 height 28
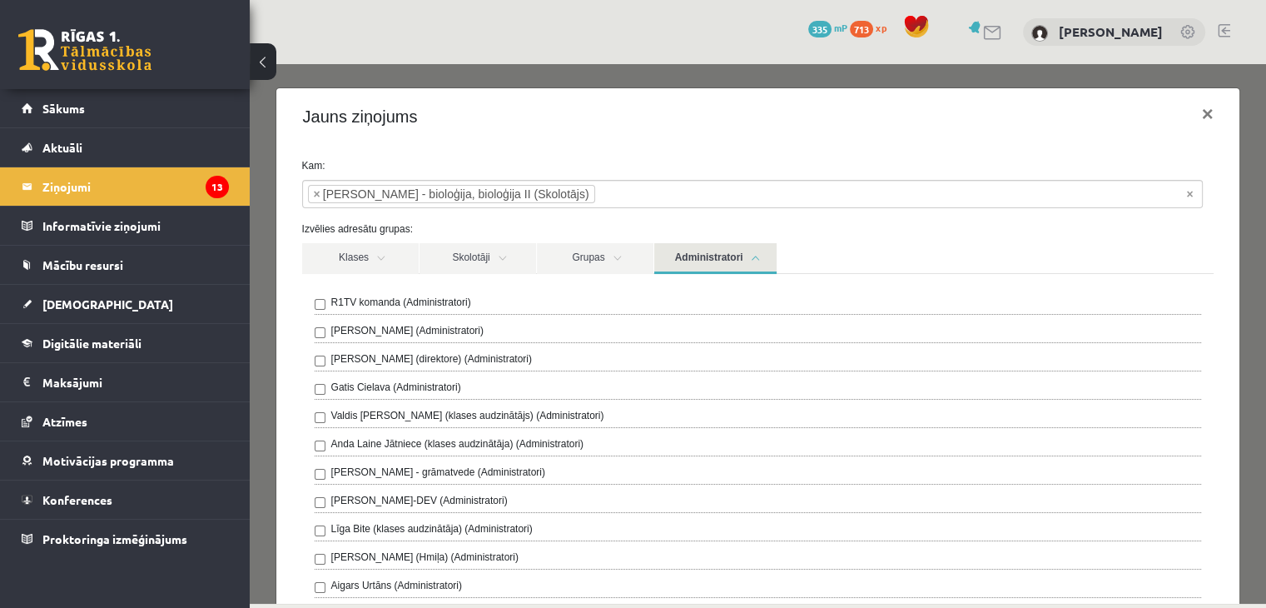
click at [750, 251] on link "Administratori" at bounding box center [715, 258] width 122 height 31
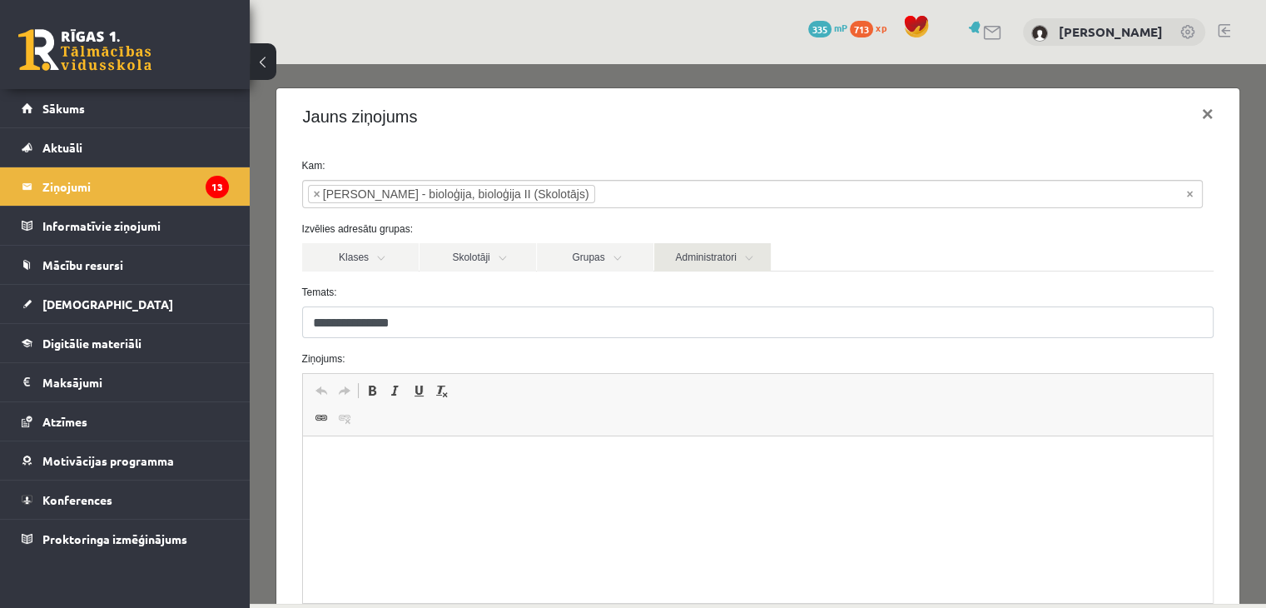
click at [750, 251] on link "Administratori" at bounding box center [712, 257] width 117 height 28
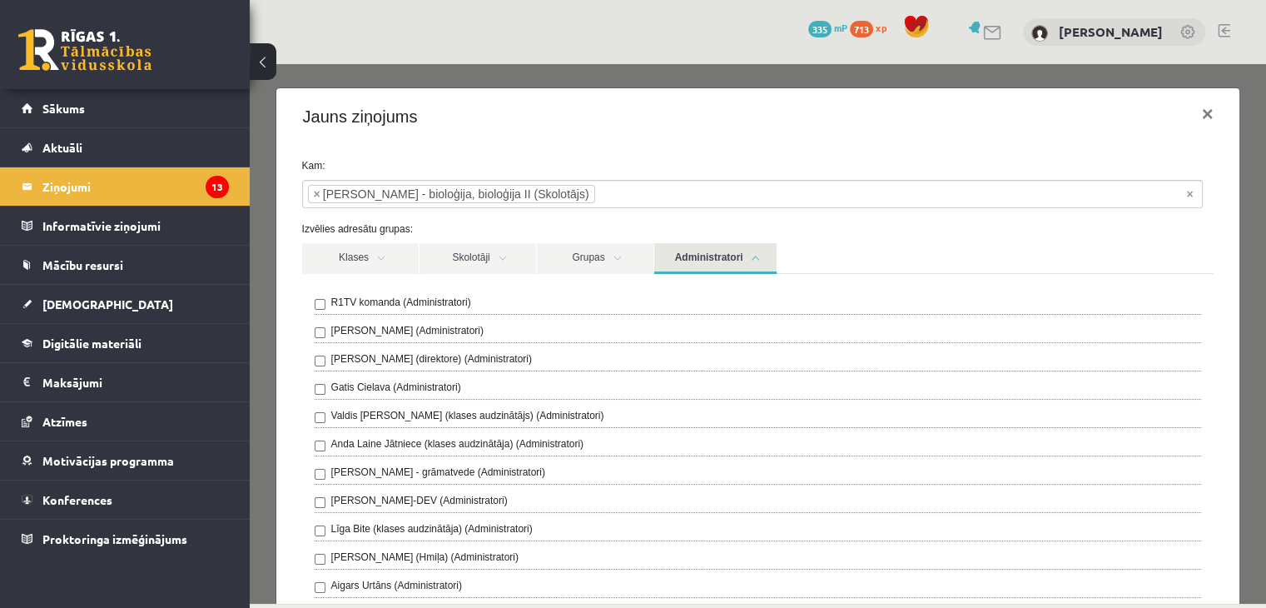
click at [754, 251] on link "Administratori" at bounding box center [715, 258] width 122 height 31
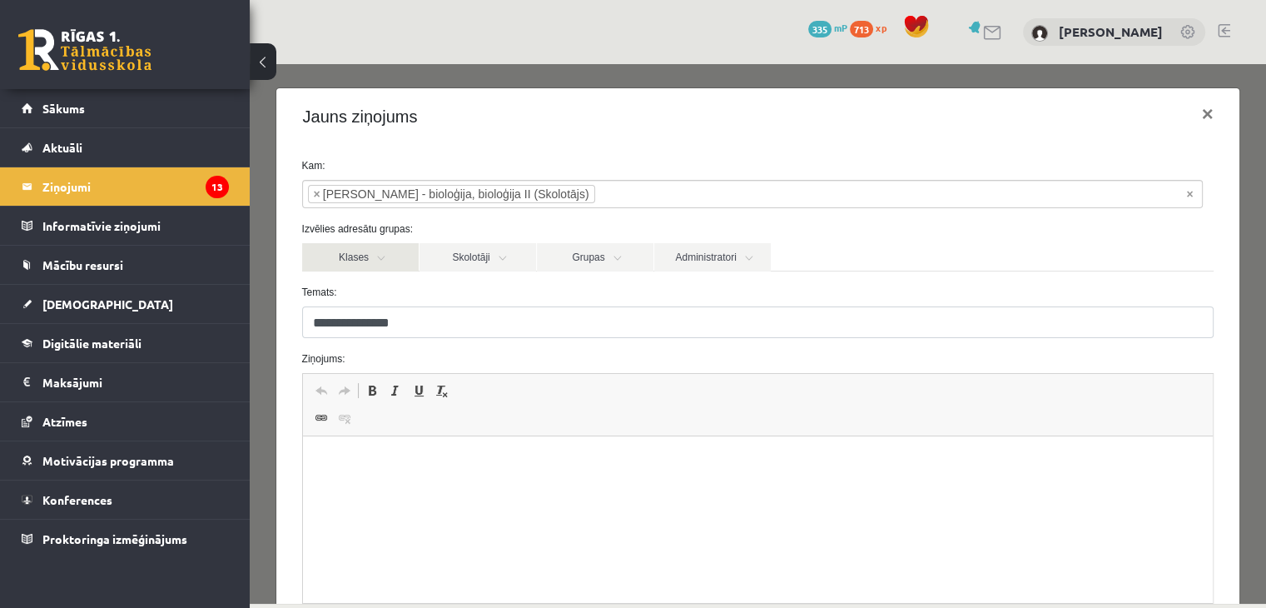
click at [359, 263] on link "Klases" at bounding box center [360, 257] width 117 height 28
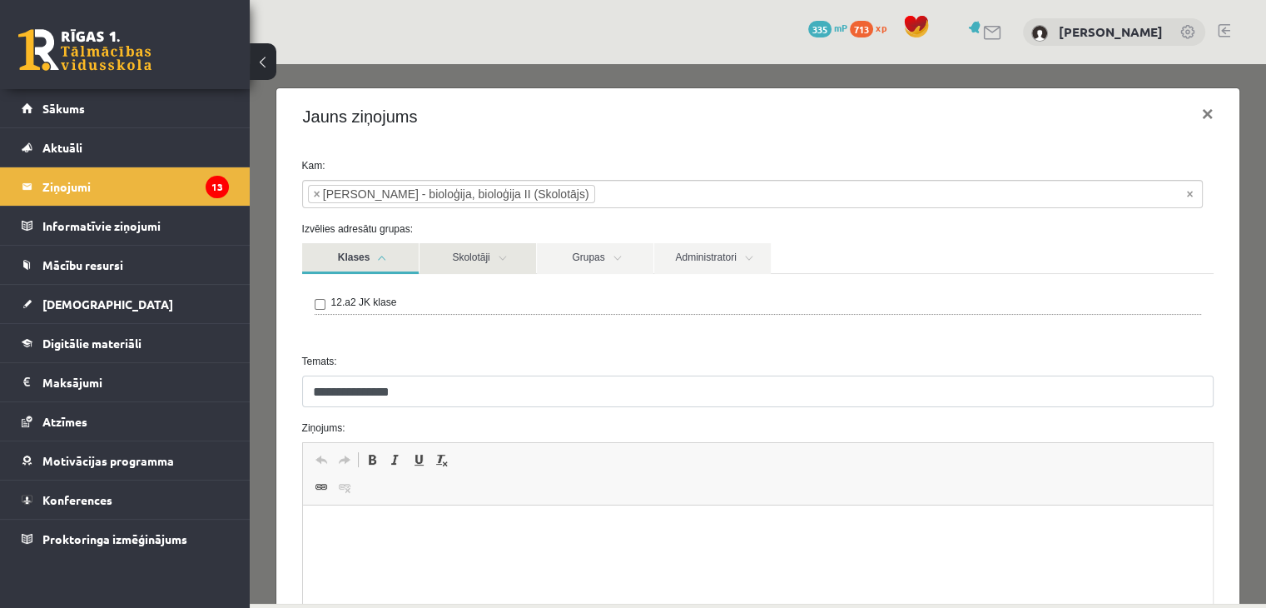
click at [444, 257] on link "Skolotāji" at bounding box center [478, 258] width 117 height 31
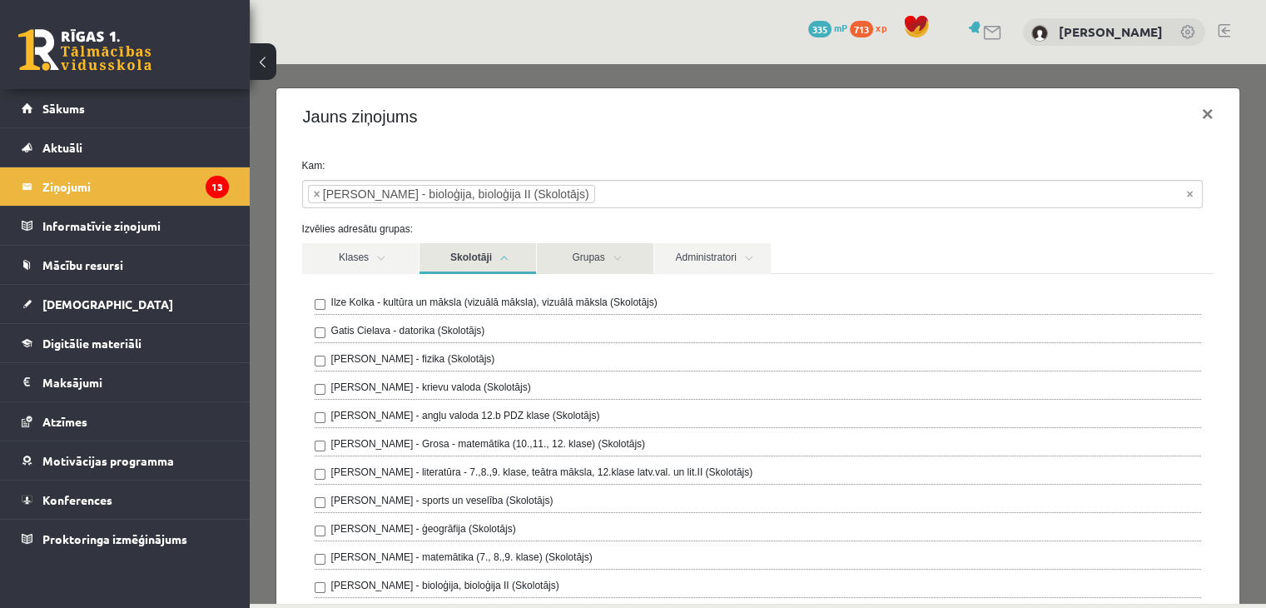
click at [613, 264] on link "Grupas" at bounding box center [595, 258] width 117 height 31
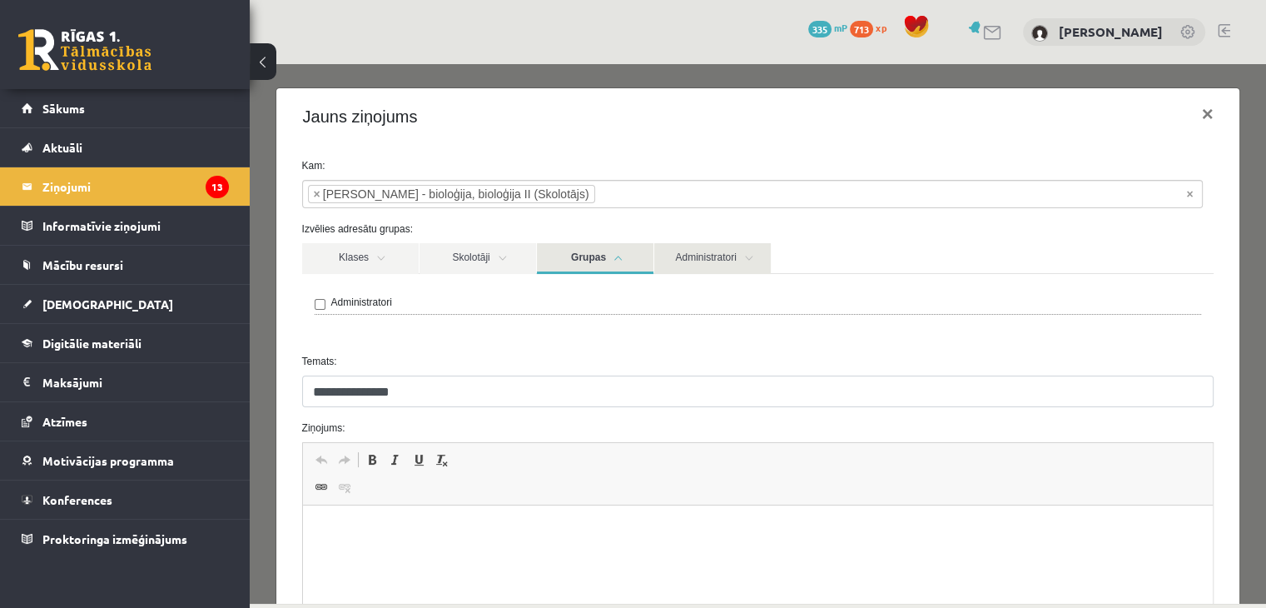
click at [706, 261] on link "Administratori" at bounding box center [712, 258] width 117 height 31
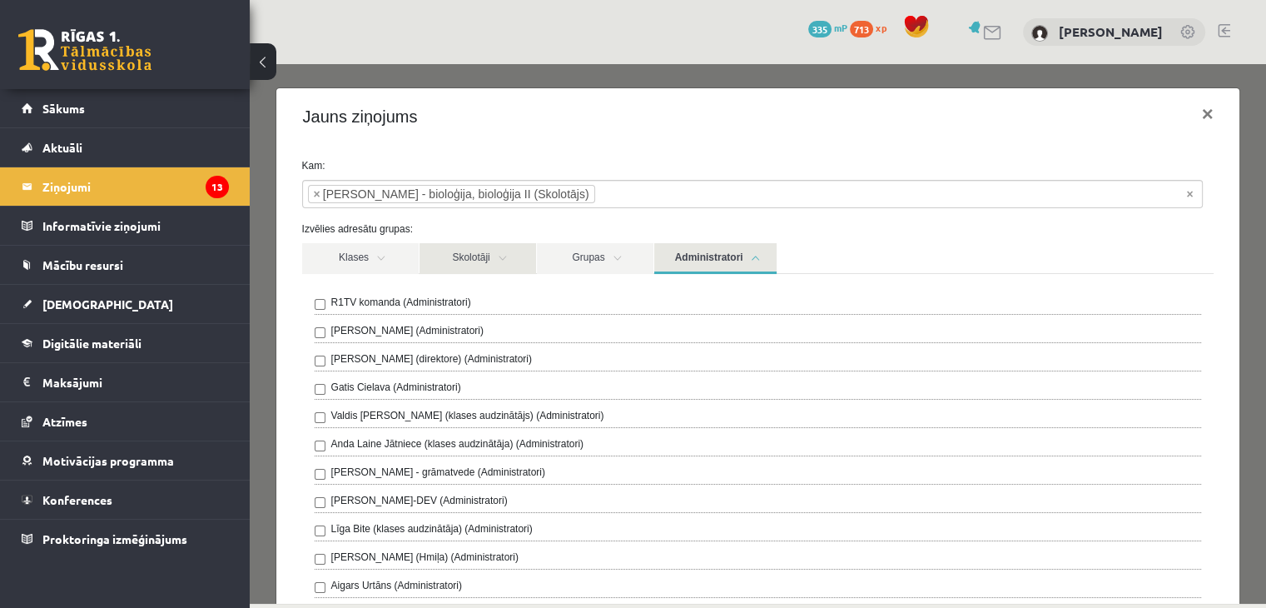
click at [474, 266] on link "Skolotāji" at bounding box center [478, 258] width 117 height 31
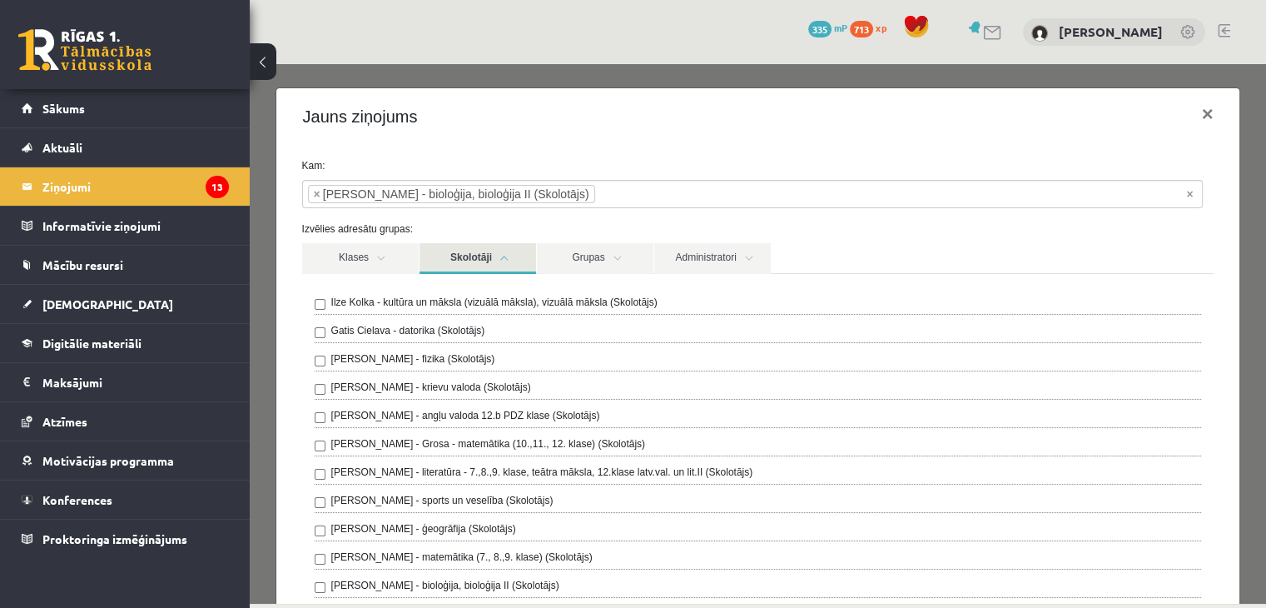
click at [475, 266] on link "Skolotāji" at bounding box center [478, 258] width 117 height 31
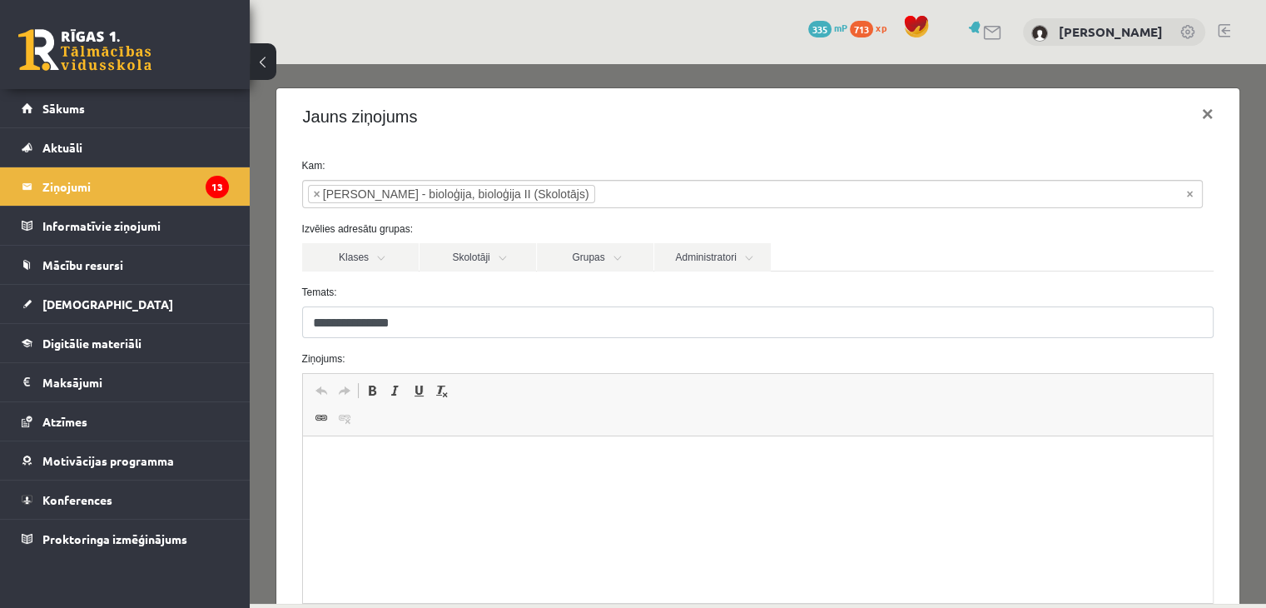
click at [495, 241] on div "Izvēlies adresātu grupas: Klases Skolotāji Grupas Administratori 12.a2 JK klase…" at bounding box center [758, 246] width 937 height 50
click at [494, 257] on link "Skolotāji" at bounding box center [478, 257] width 117 height 28
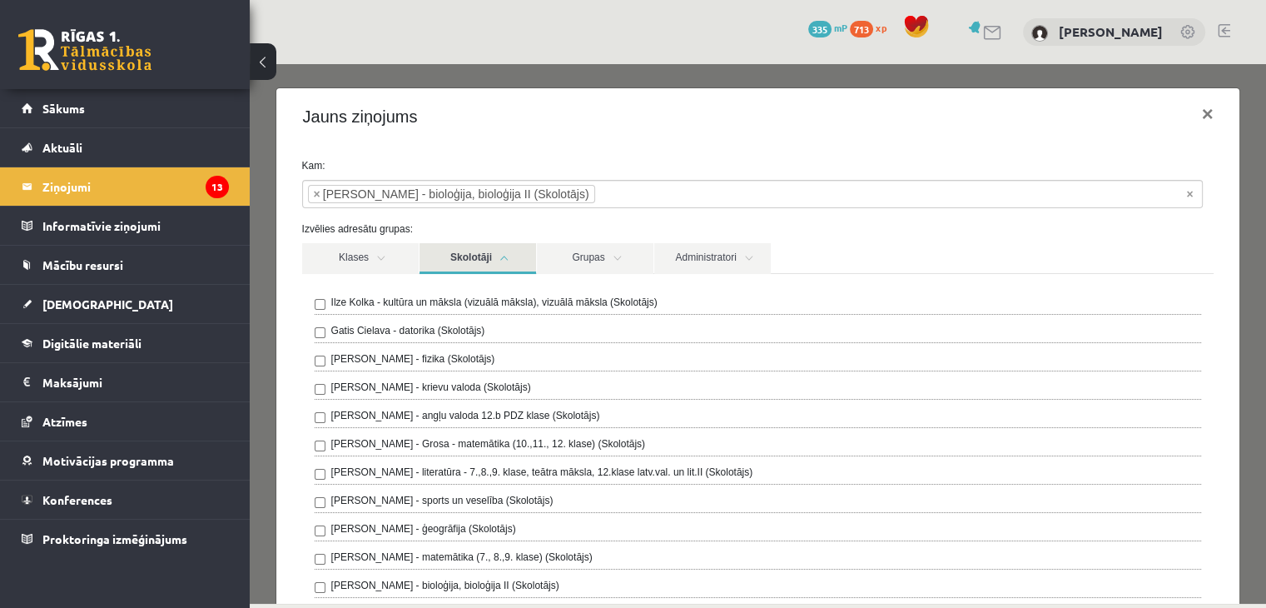
click at [494, 256] on link "Skolotāji" at bounding box center [478, 258] width 117 height 31
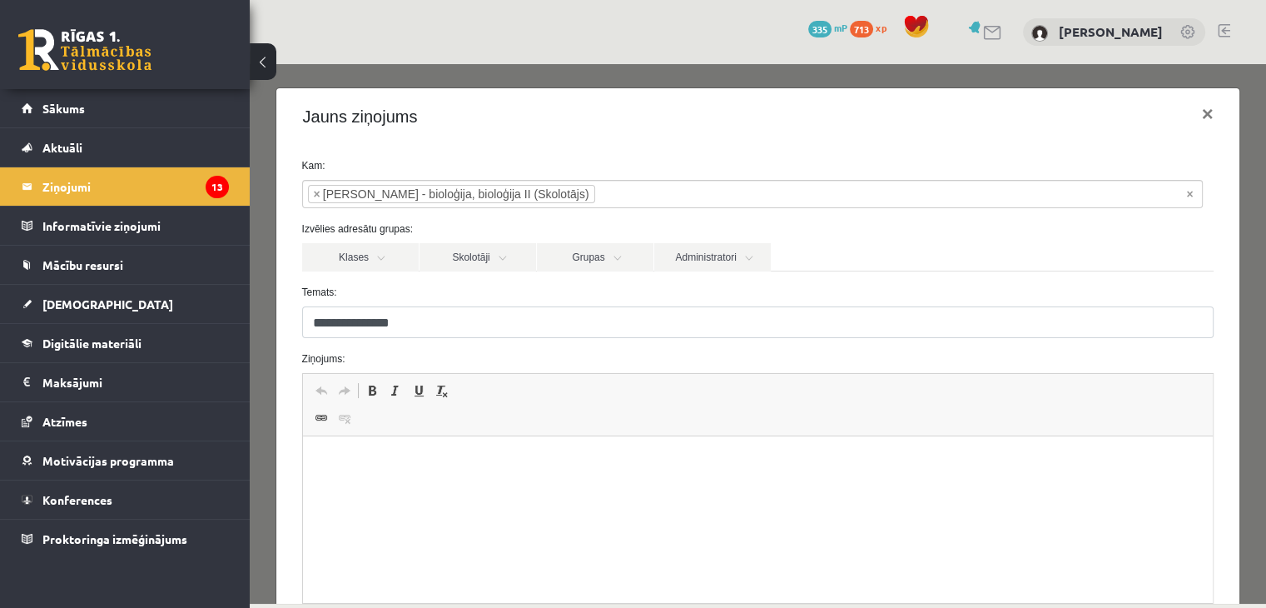
drag, startPoint x: 375, startPoint y: 807, endPoint x: 323, endPoint y: 439, distance: 372.5
click at [323, 439] on html at bounding box center [757, 461] width 911 height 51
click at [384, 460] on p "**********" at bounding box center [752, 461] width 866 height 17
click at [525, 471] on html "**********" at bounding box center [757, 461] width 911 height 51
click at [530, 472] on html "**********" at bounding box center [757, 461] width 911 height 51
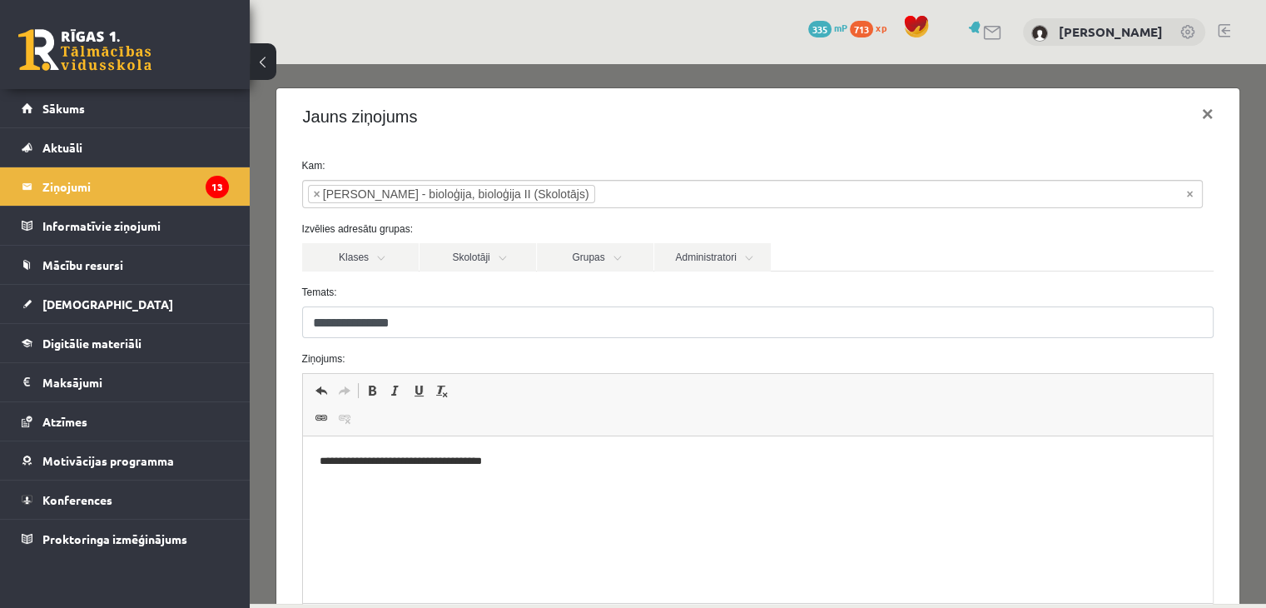
click at [405, 463] on p "**********" at bounding box center [752, 461] width 866 height 17
click at [447, 469] on p "**********" at bounding box center [752, 461] width 866 height 17
click at [463, 465] on p "**********" at bounding box center [752, 461] width 866 height 17
click at [495, 465] on p "**********" at bounding box center [752, 461] width 866 height 17
click at [499, 461] on p "**********" at bounding box center [752, 461] width 866 height 17
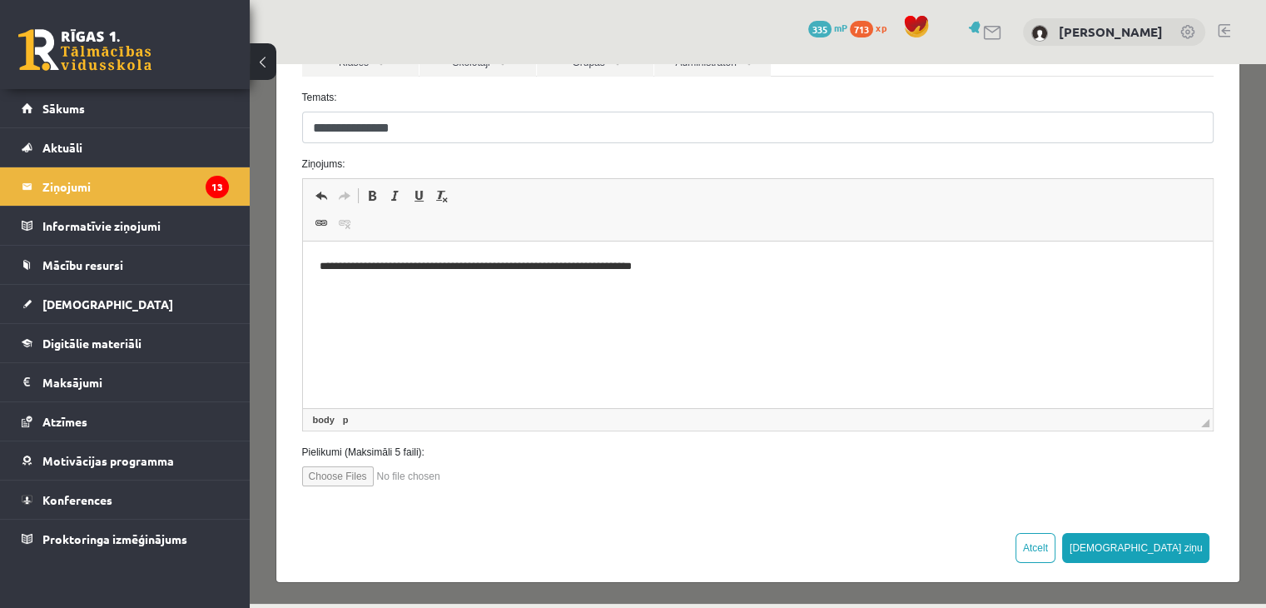
scroll to position [142, 0]
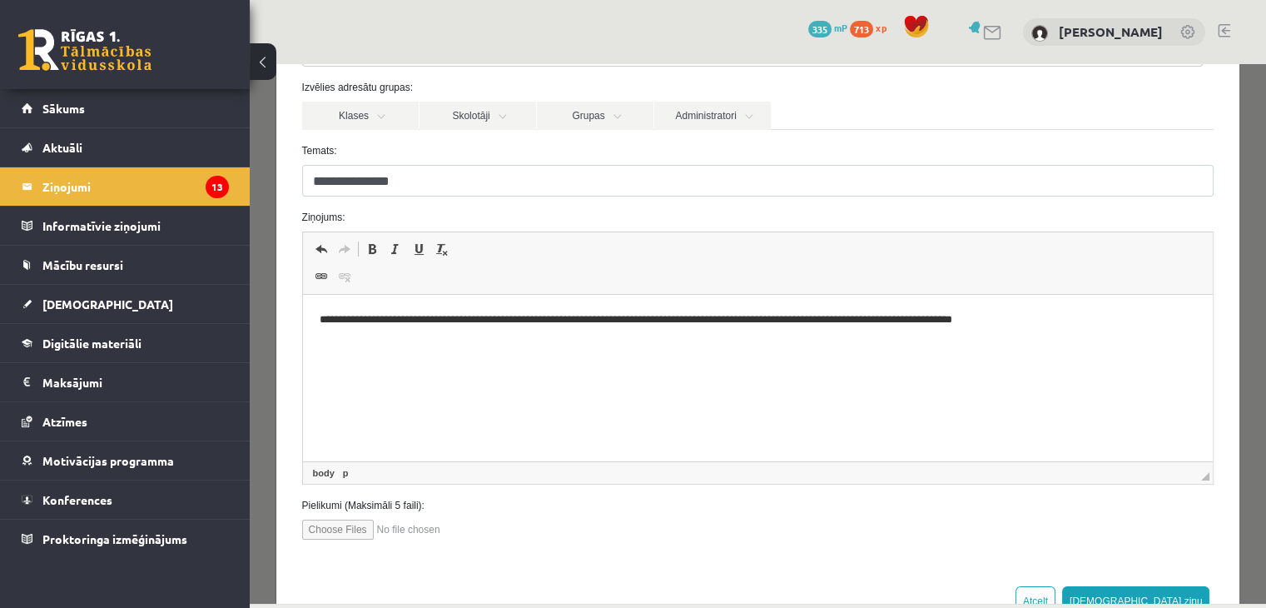
click at [875, 322] on p "**********" at bounding box center [752, 319] width 866 height 17
click at [1086, 317] on p "**********" at bounding box center [752, 319] width 866 height 17
drag, startPoint x: 269, startPoint y: 71, endPoint x: 319, endPoint y: 286, distance: 221.3
click at [319, 286] on span "Link Keyboard shortcut Ctrl+K Unlink" at bounding box center [334, 277] width 49 height 22
click at [327, 280] on link "Link Keyboard shortcut Ctrl+K" at bounding box center [321, 277] width 23 height 22
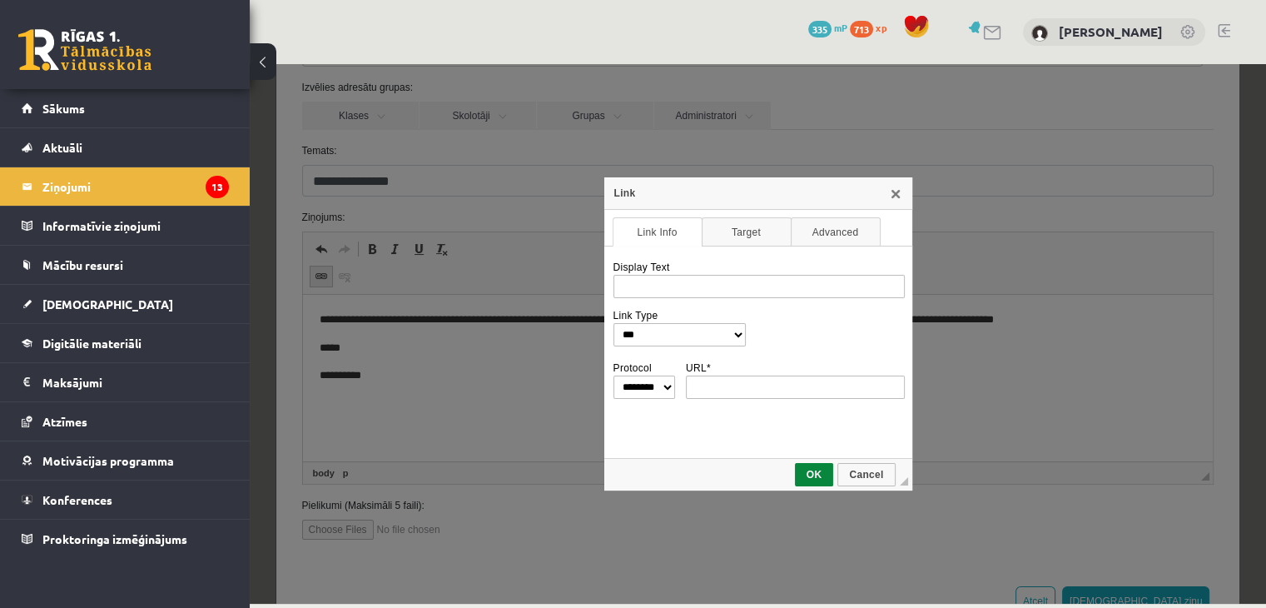
scroll to position [0, 0]
click at [897, 201] on div "Link" at bounding box center [758, 193] width 308 height 32
click at [896, 201] on div "Link" at bounding box center [758, 193] width 308 height 32
click at [898, 194] on link "X" at bounding box center [894, 192] width 13 height 13
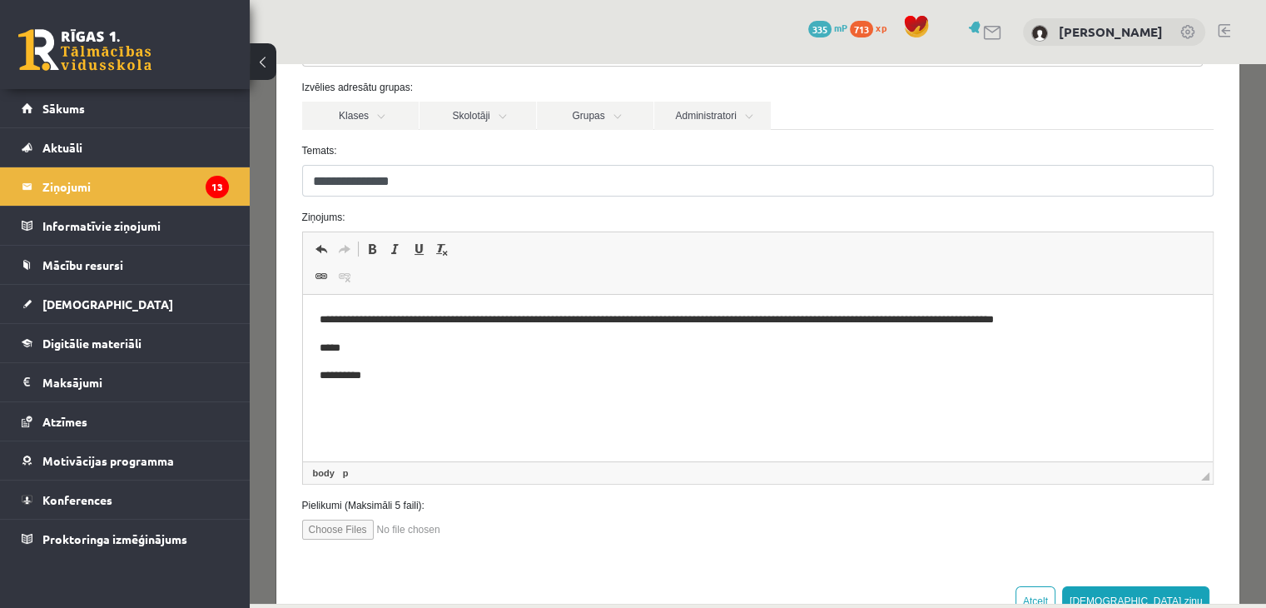
click at [334, 522] on input "file" at bounding box center [396, 529] width 189 height 20
type input "**********"
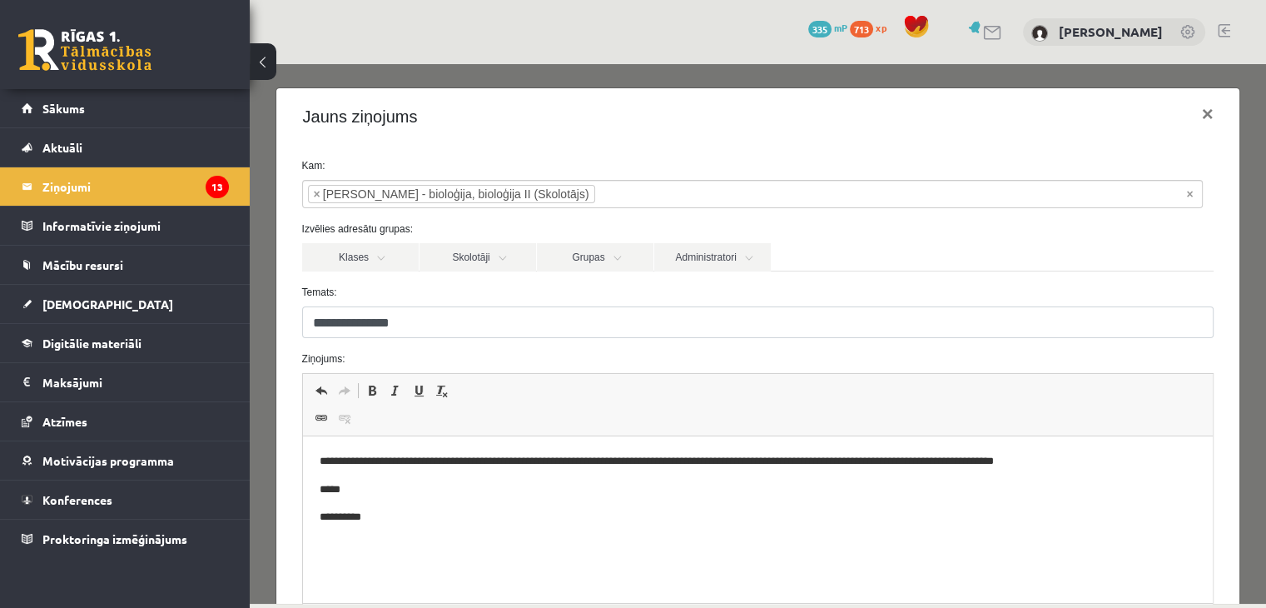
scroll to position [195, 0]
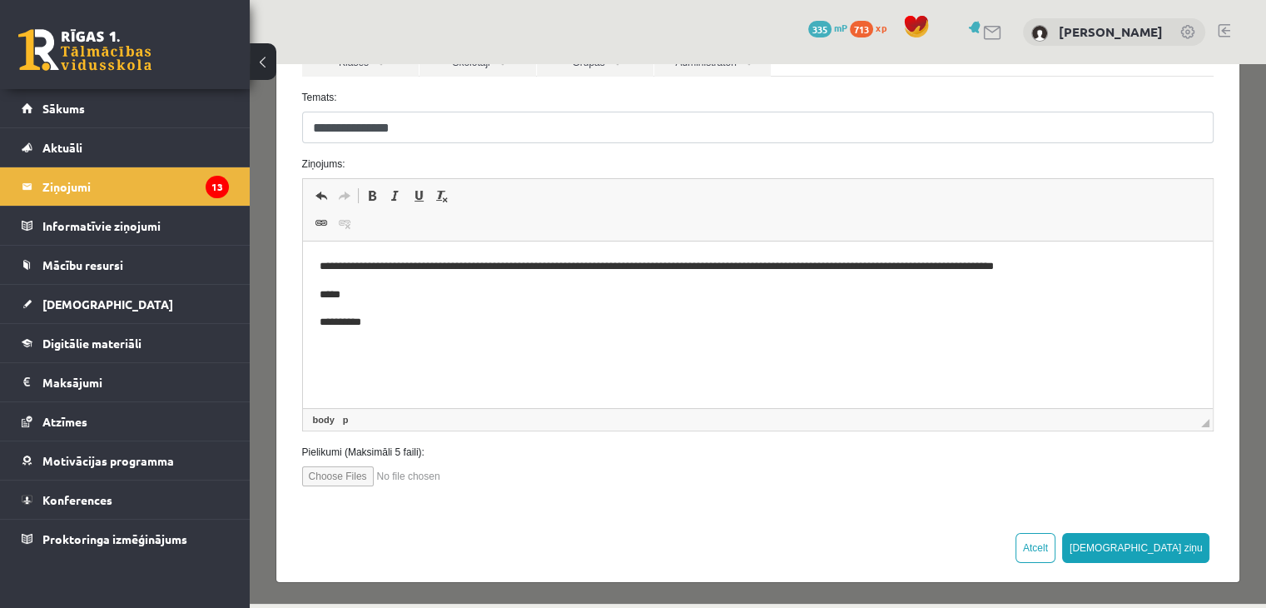
click at [405, 479] on input "file" at bounding box center [396, 476] width 189 height 20
click at [390, 474] on input "file" at bounding box center [396, 476] width 189 height 20
click at [315, 484] on div "**********" at bounding box center [758, 231] width 964 height 563
click at [316, 483] on input "file" at bounding box center [396, 476] width 189 height 20
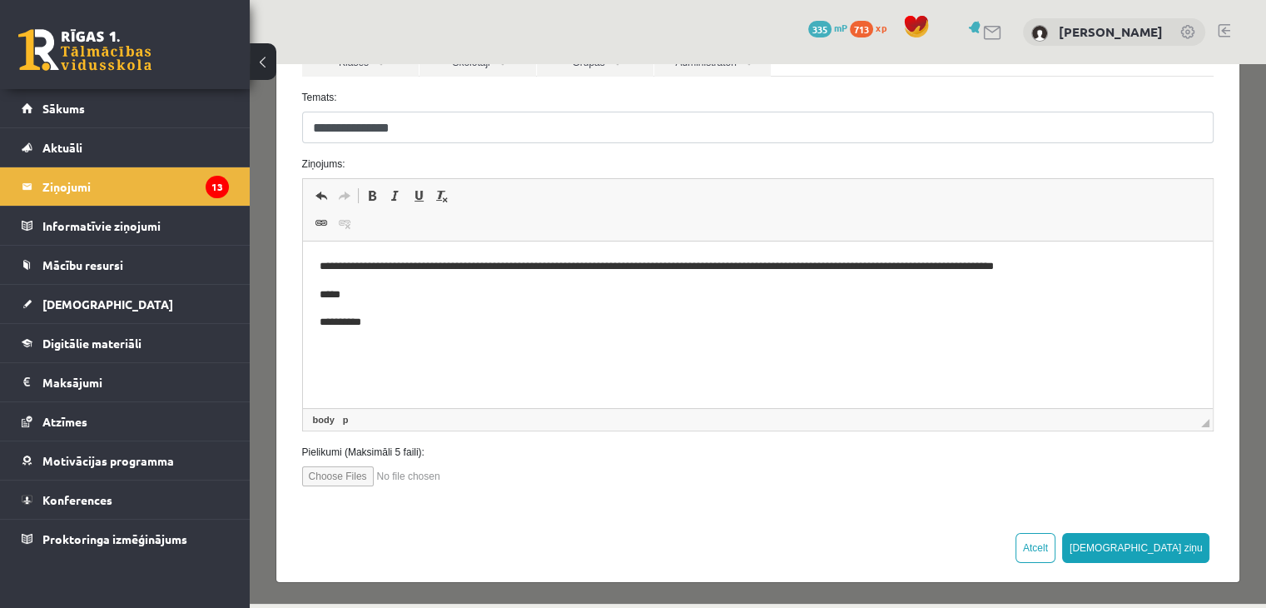
type input "**********"
click at [338, 474] on input "file" at bounding box center [396, 476] width 189 height 20
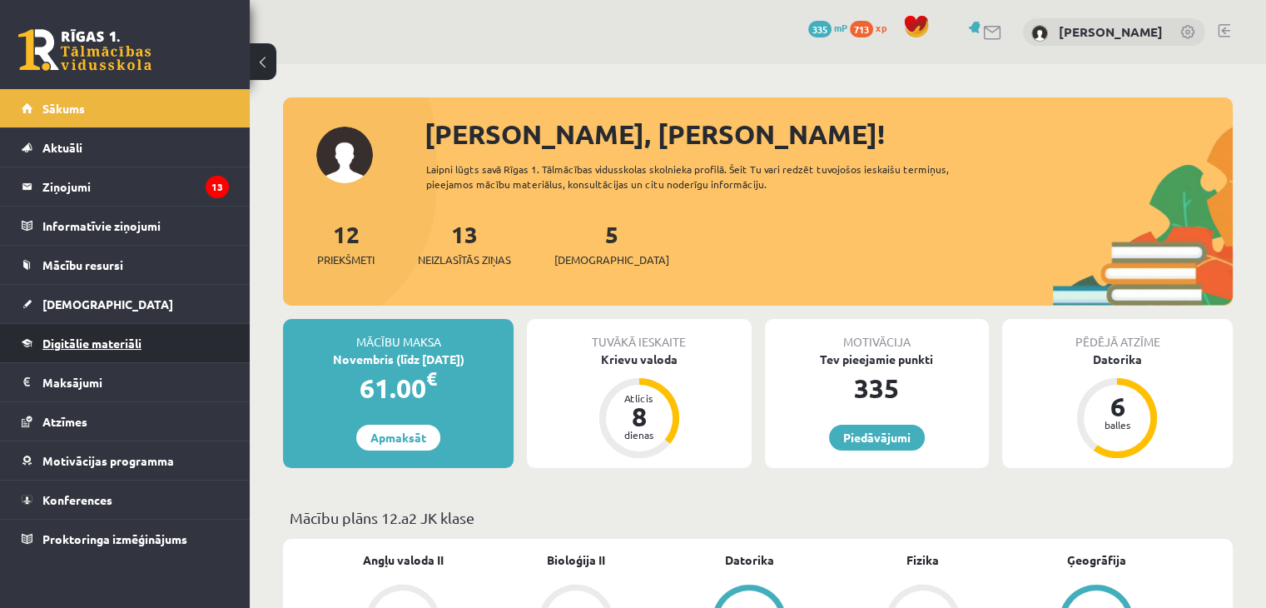
click at [102, 352] on link "Digitālie materiāli" at bounding box center [125, 343] width 207 height 38
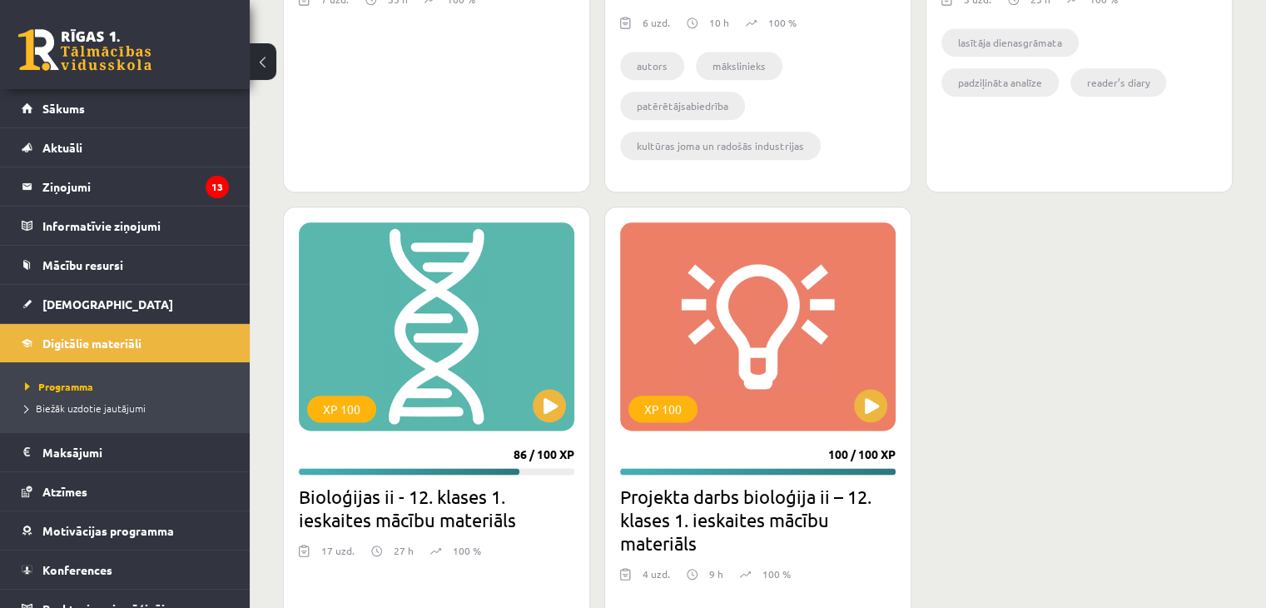
scroll to position [1980, 0]
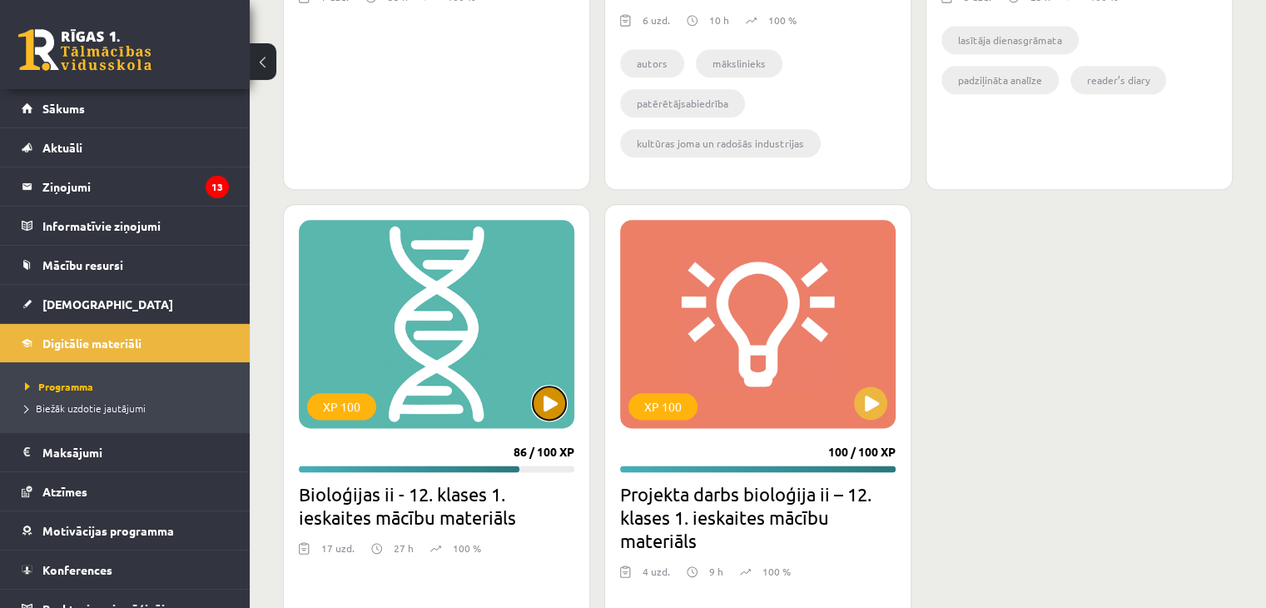
click at [552, 400] on button at bounding box center [549, 402] width 33 height 33
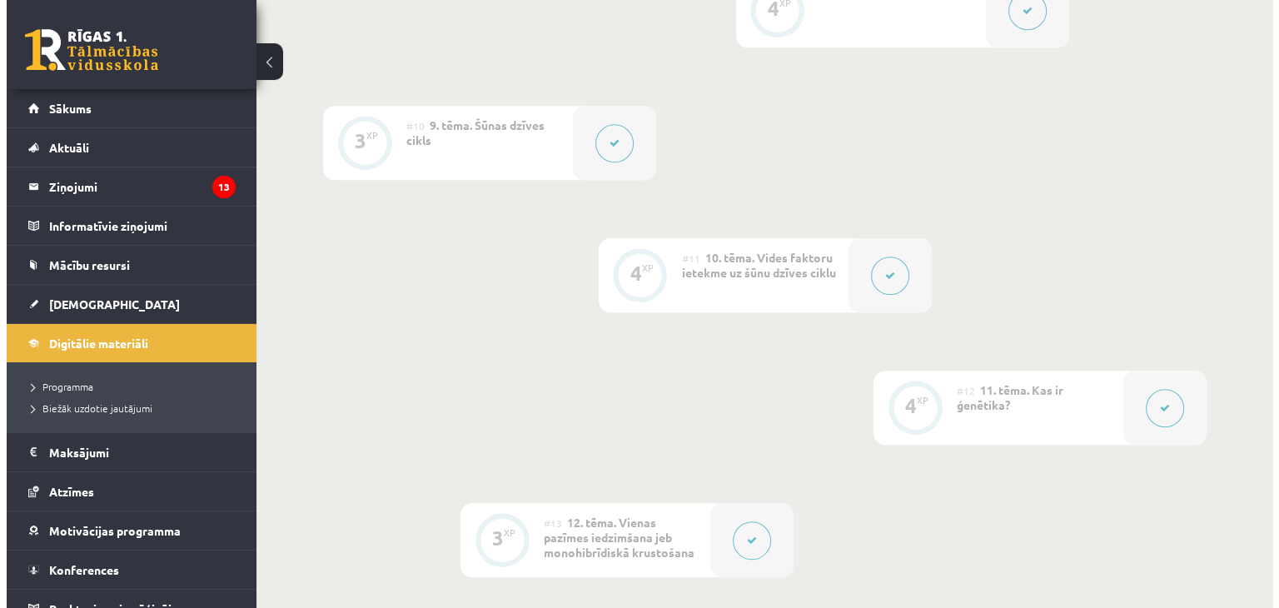
scroll to position [1532, 0]
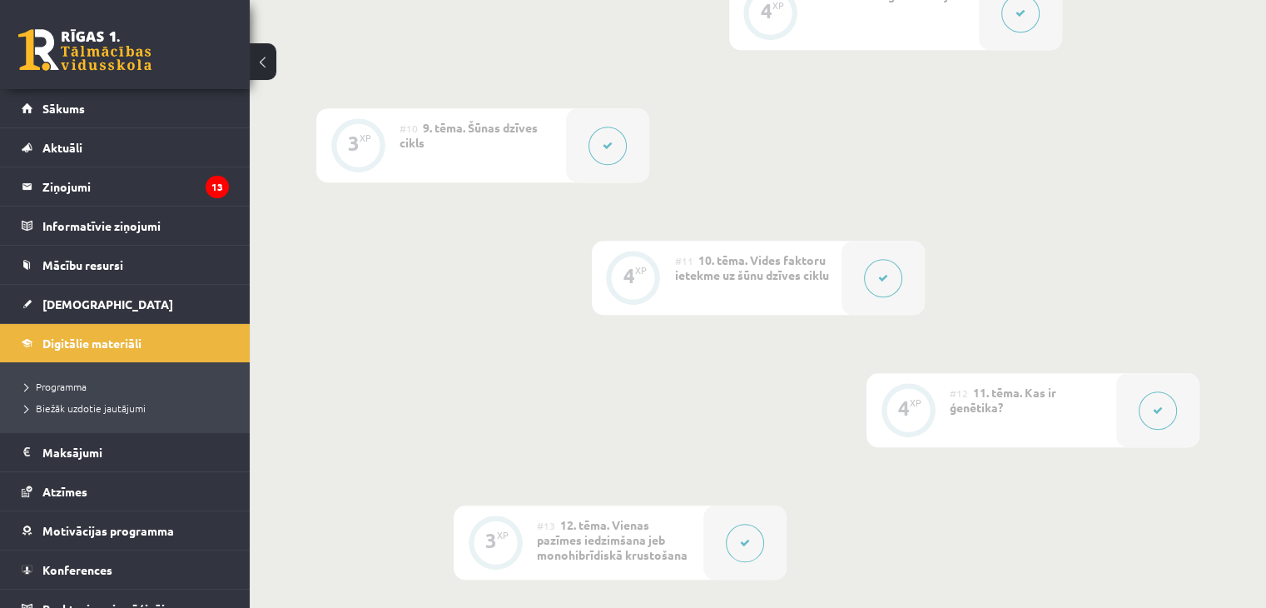
click at [866, 276] on button at bounding box center [883, 278] width 38 height 38
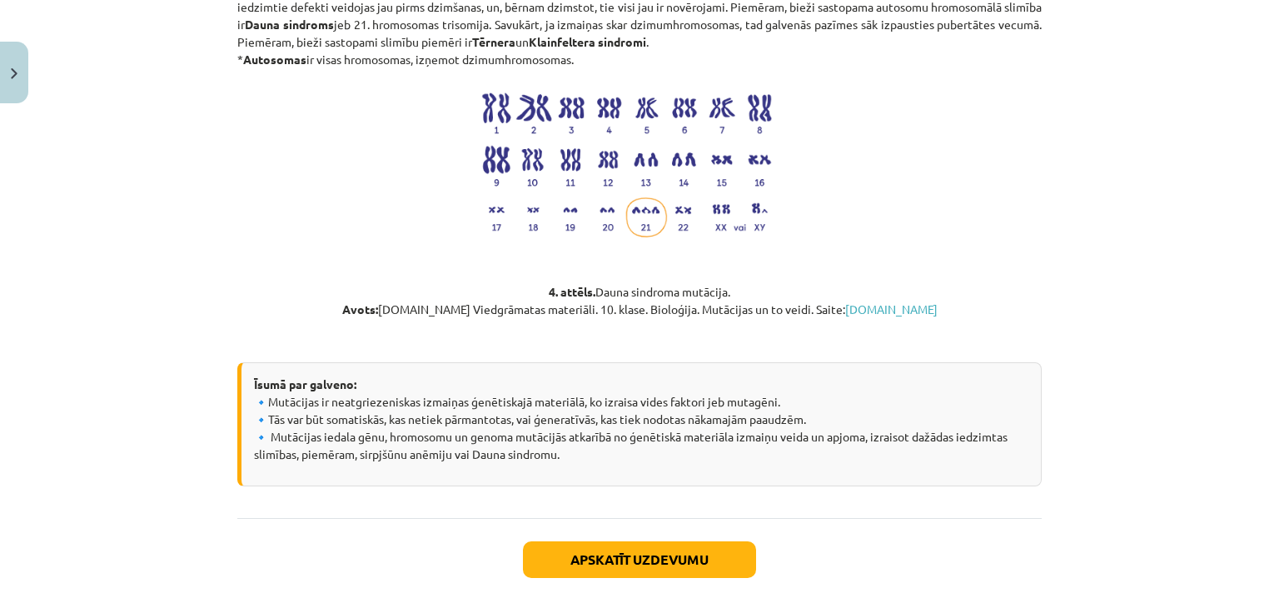
scroll to position [2218, 0]
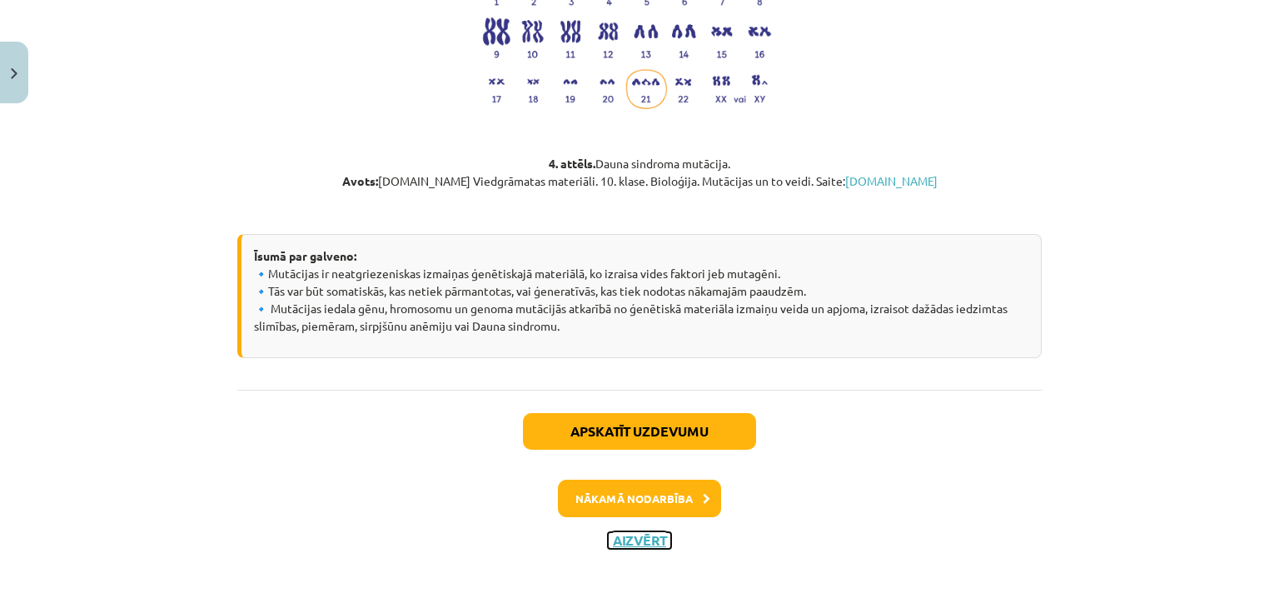
click at [636, 534] on button "Aizvērt" at bounding box center [639, 540] width 63 height 17
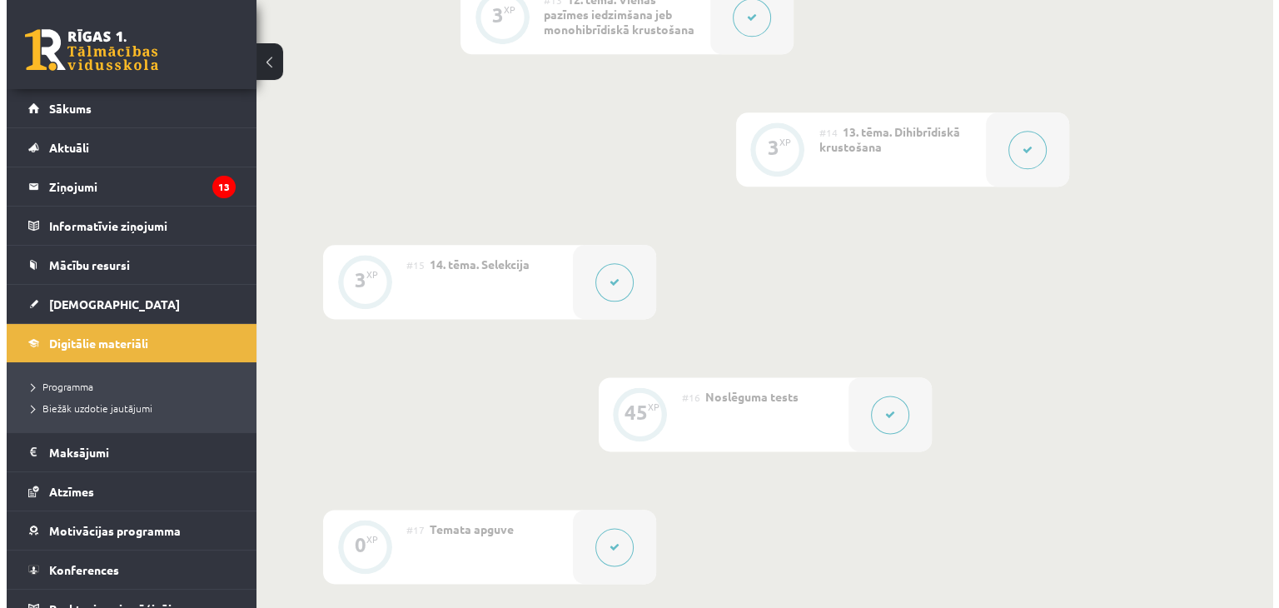
scroll to position [2058, 0]
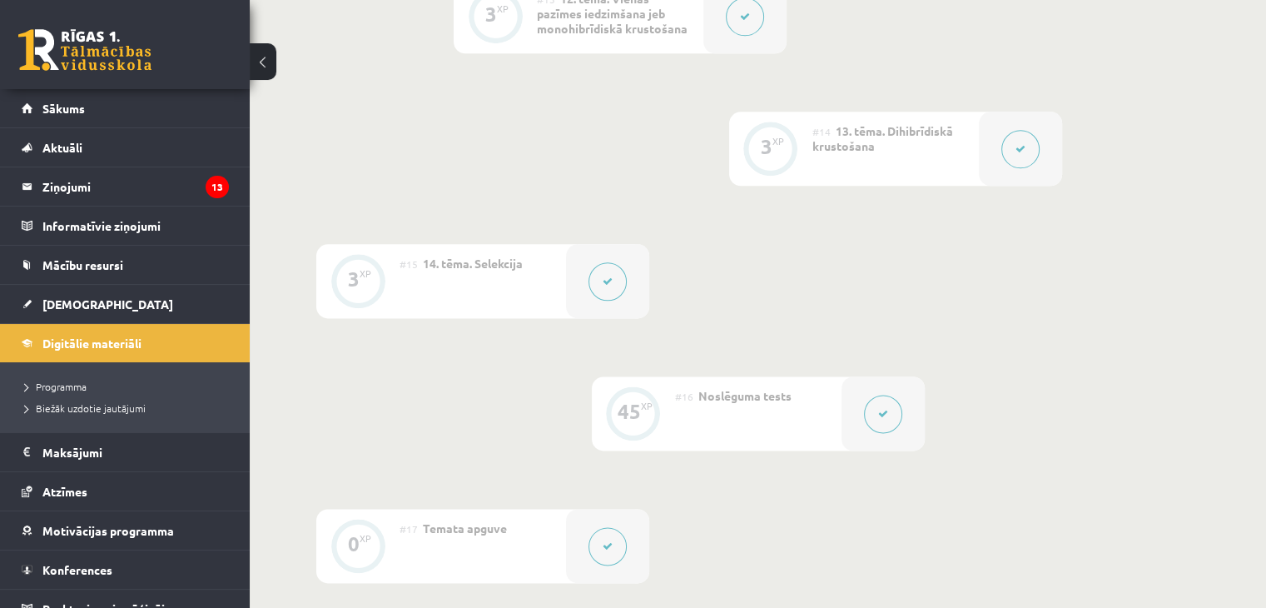
click at [616, 293] on button at bounding box center [608, 281] width 38 height 38
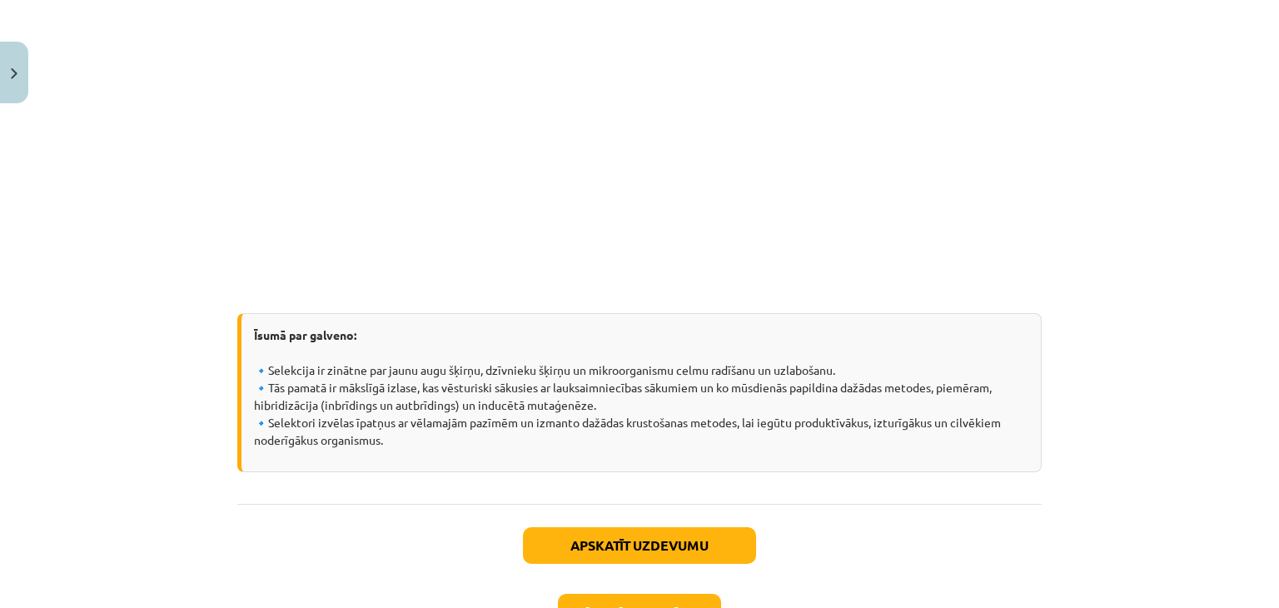
scroll to position [3551, 0]
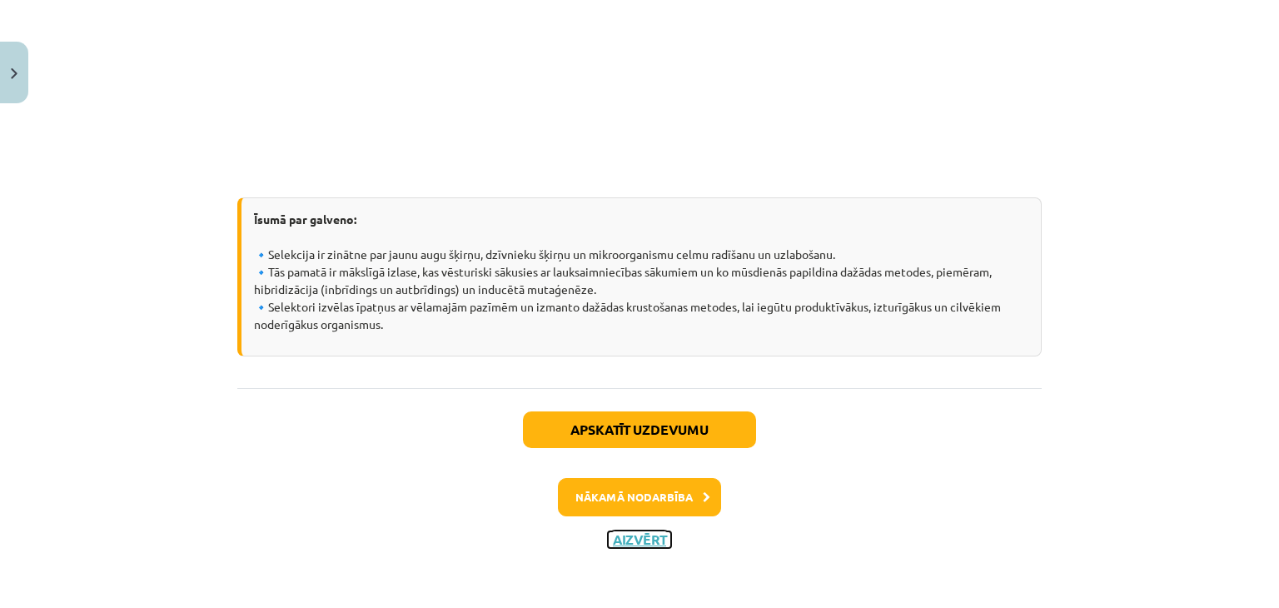
click at [629, 535] on button "Aizvērt" at bounding box center [639, 539] width 63 height 17
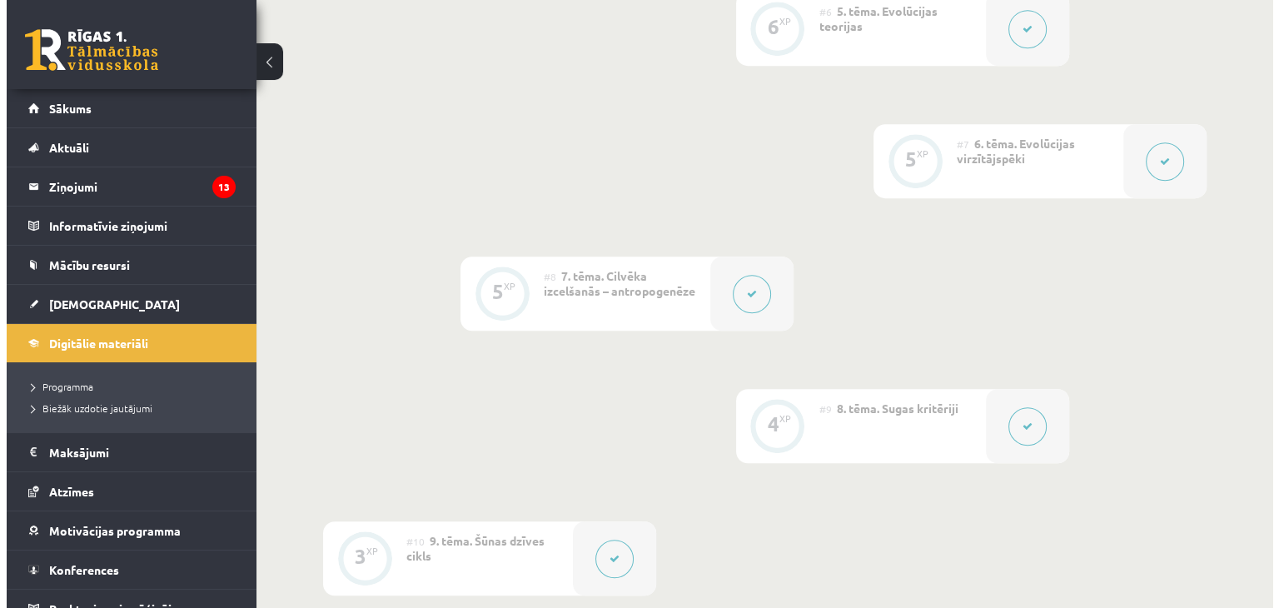
scroll to position [1112, 0]
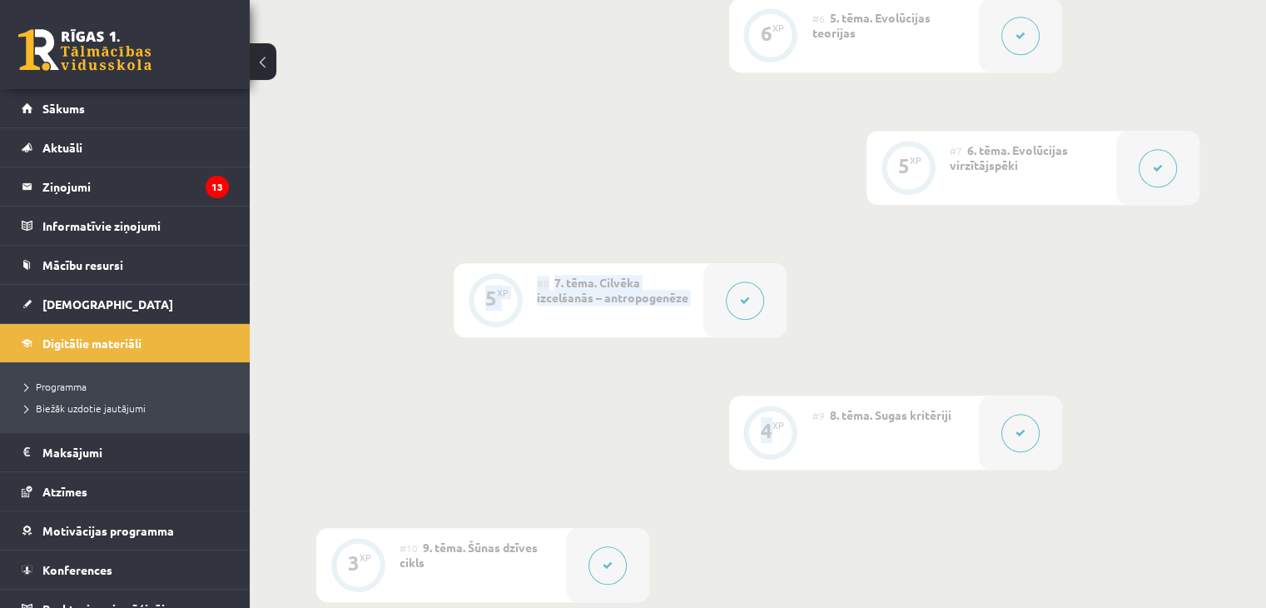
drag, startPoint x: 766, startPoint y: 416, endPoint x: 1076, endPoint y: 190, distance: 383.6
click at [1076, 190] on div "0 XP #1 Pirms sāc mācīties! Ievada daļa. 4 XP #2 1. tēma. Kompleksais pētījums …" at bounding box center [757, 433] width 883 height 2192
click at [1139, 171] on button at bounding box center [1158, 168] width 38 height 38
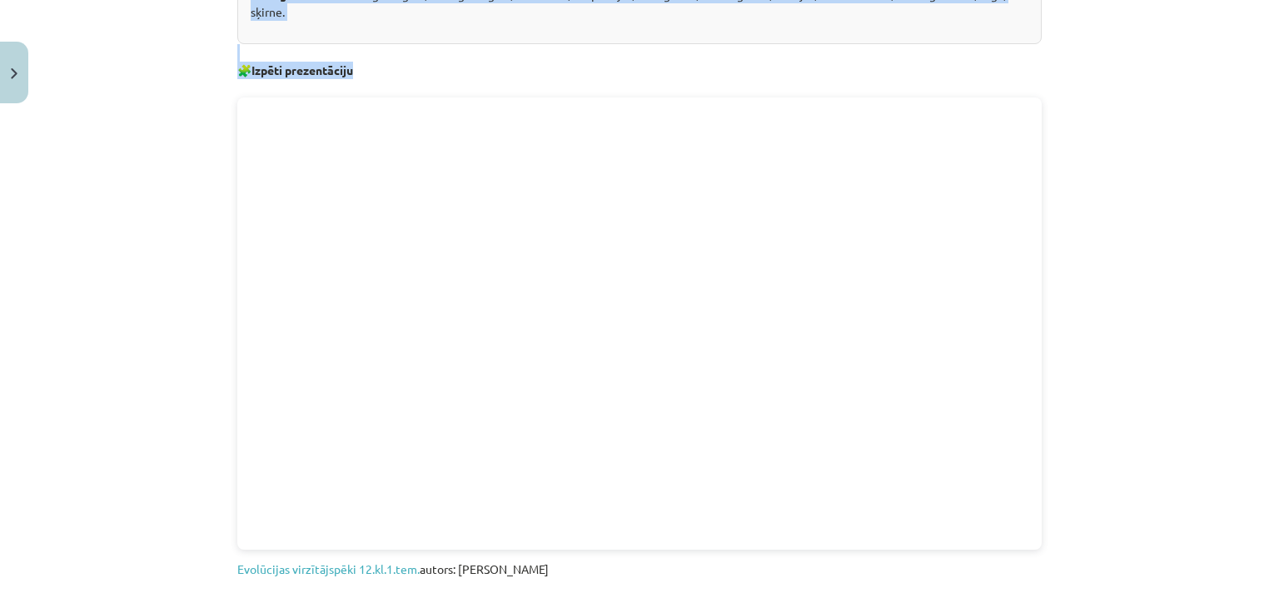
scroll to position [203, 0]
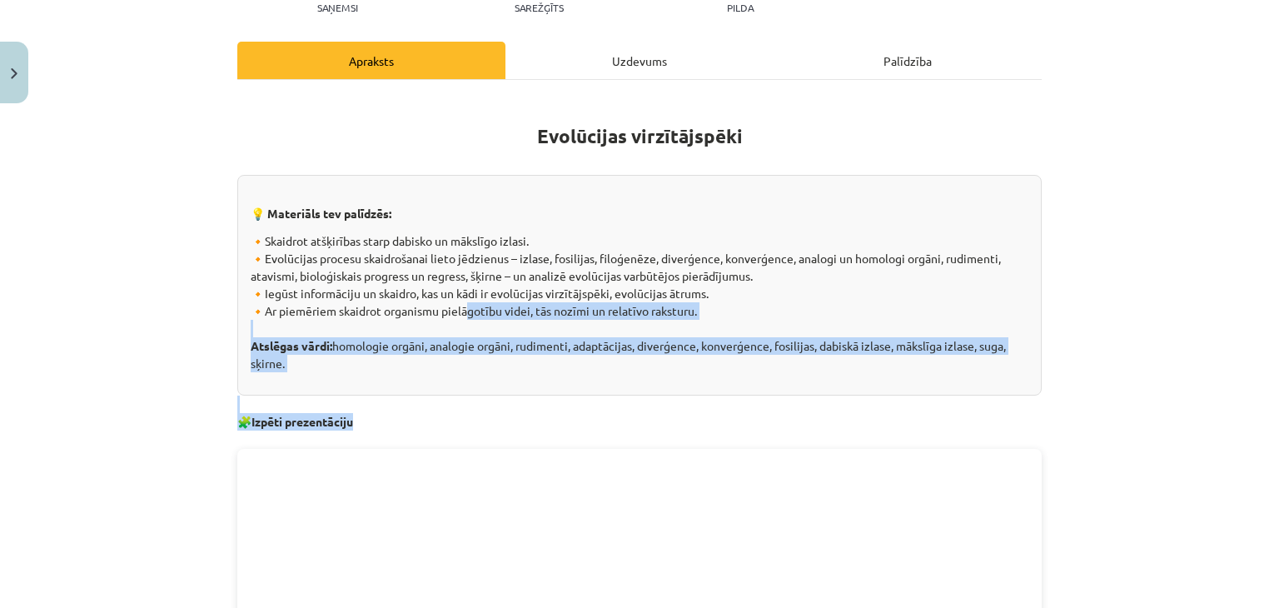
drag, startPoint x: 499, startPoint y: 77, endPoint x: 469, endPoint y: 446, distance: 370.8
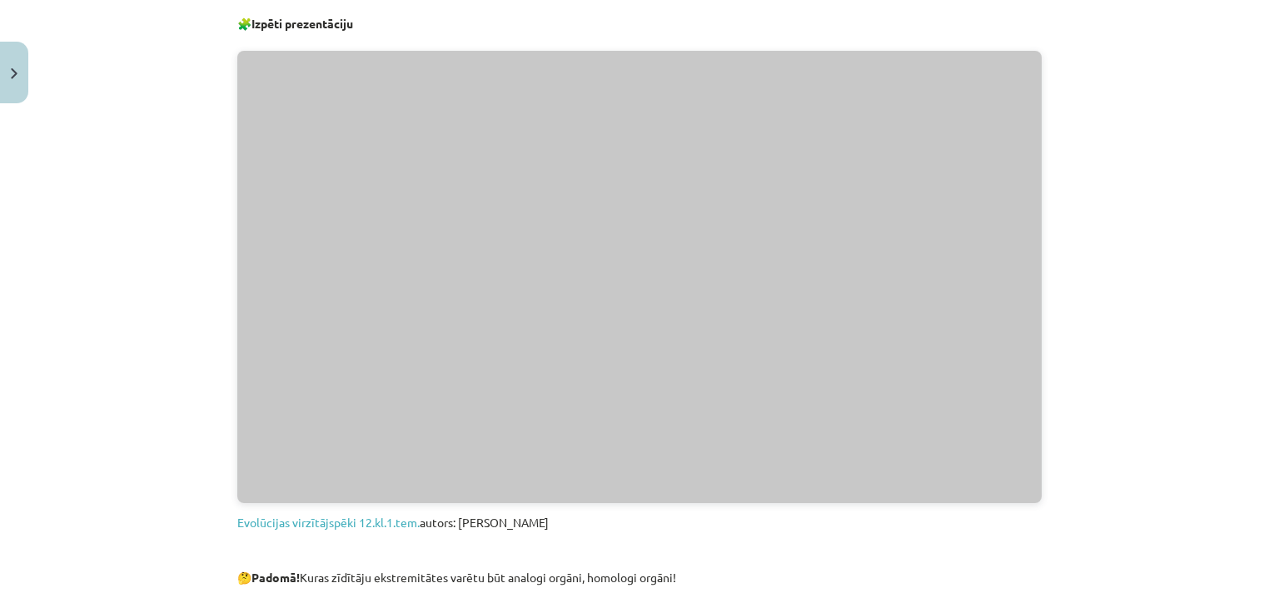
scroll to position [599, 0]
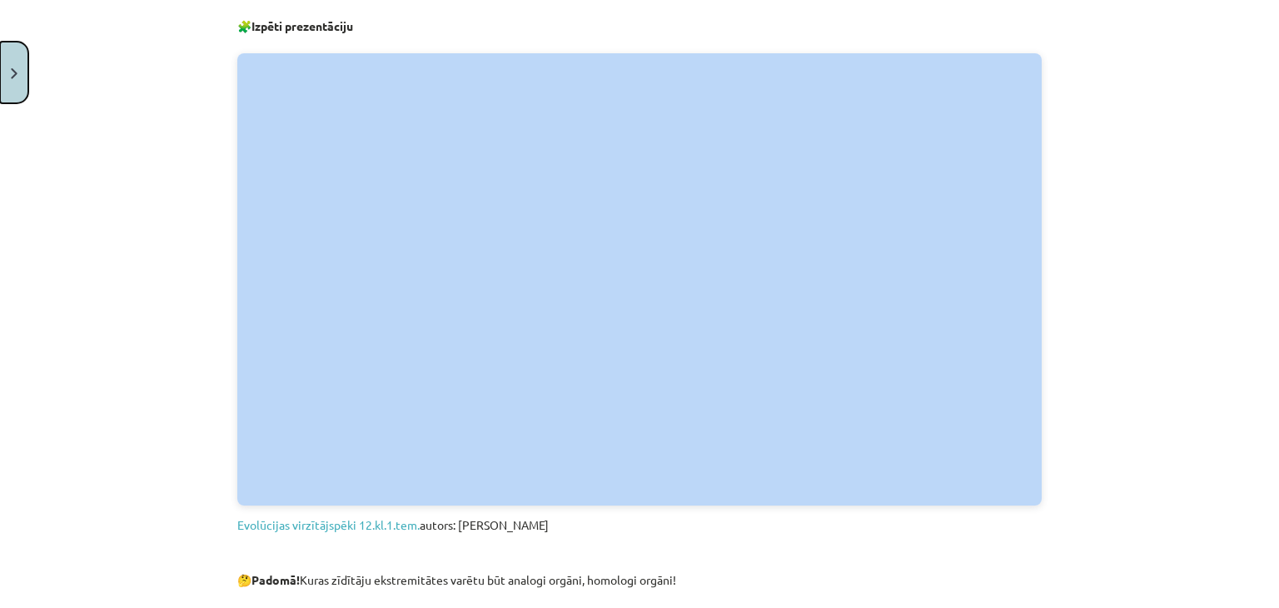
click at [12, 87] on button "Close" at bounding box center [14, 73] width 28 height 62
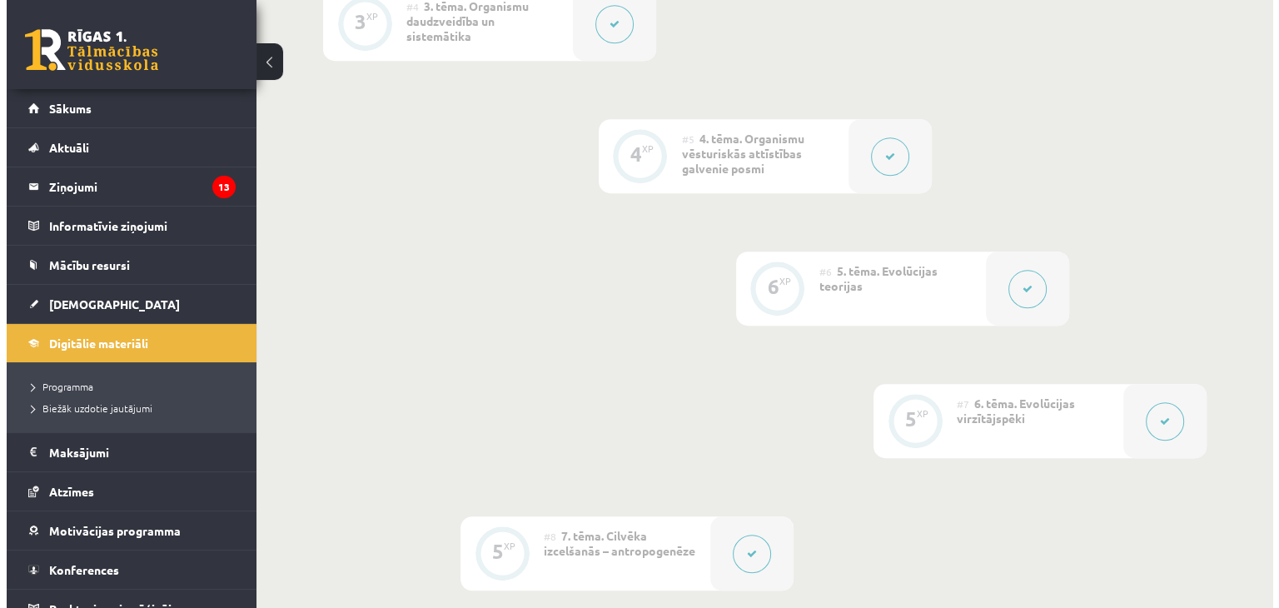
scroll to position [676, 0]
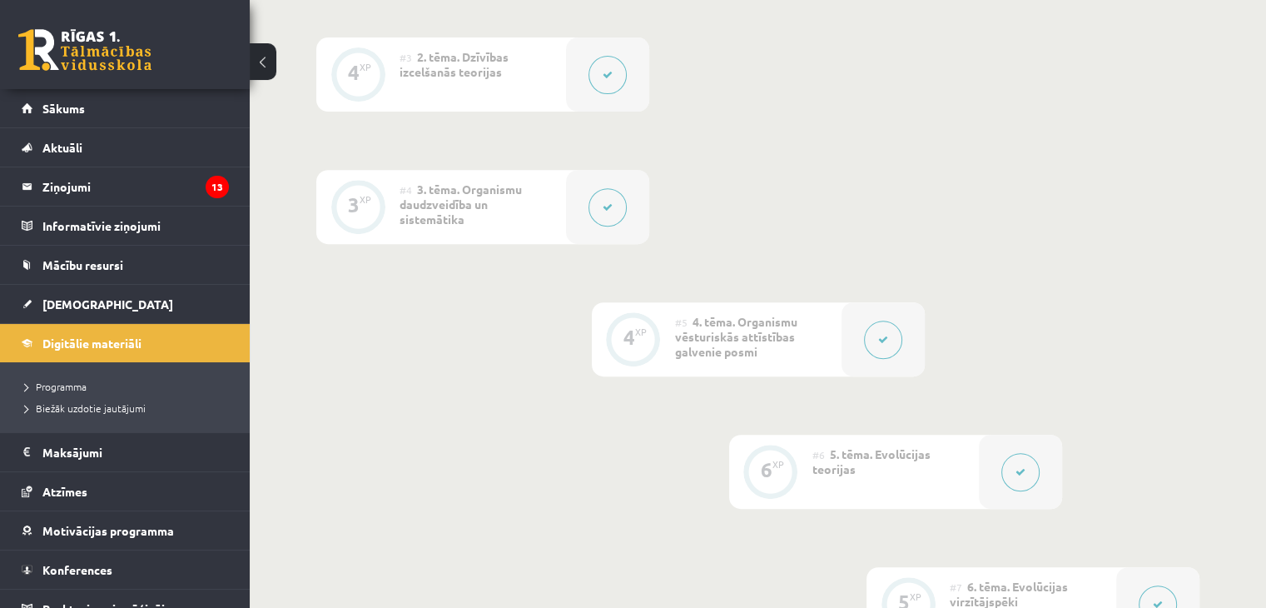
click at [601, 210] on button at bounding box center [608, 207] width 38 height 38
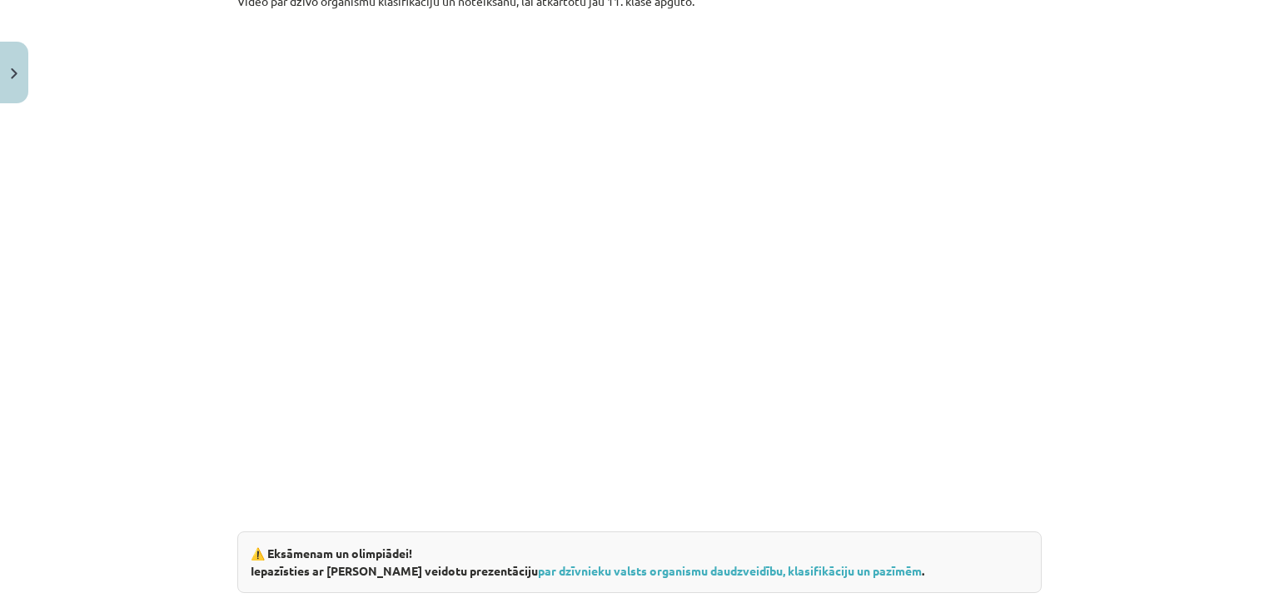
scroll to position [2920, 0]
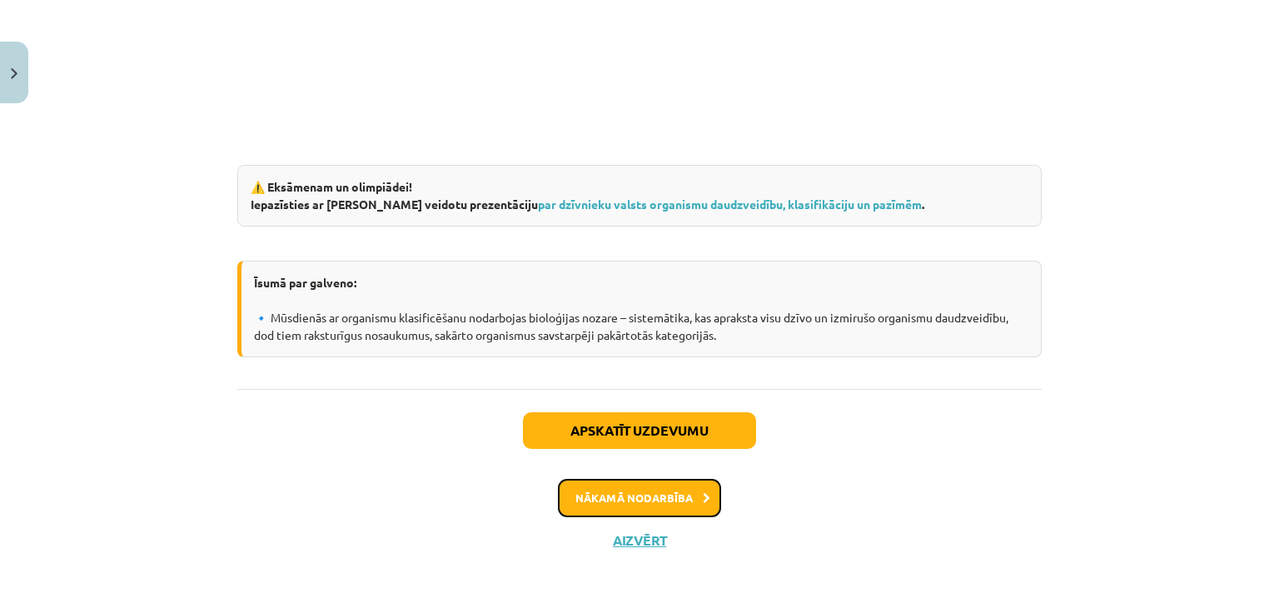
click at [668, 494] on button "Nākamā nodarbība" at bounding box center [639, 498] width 163 height 38
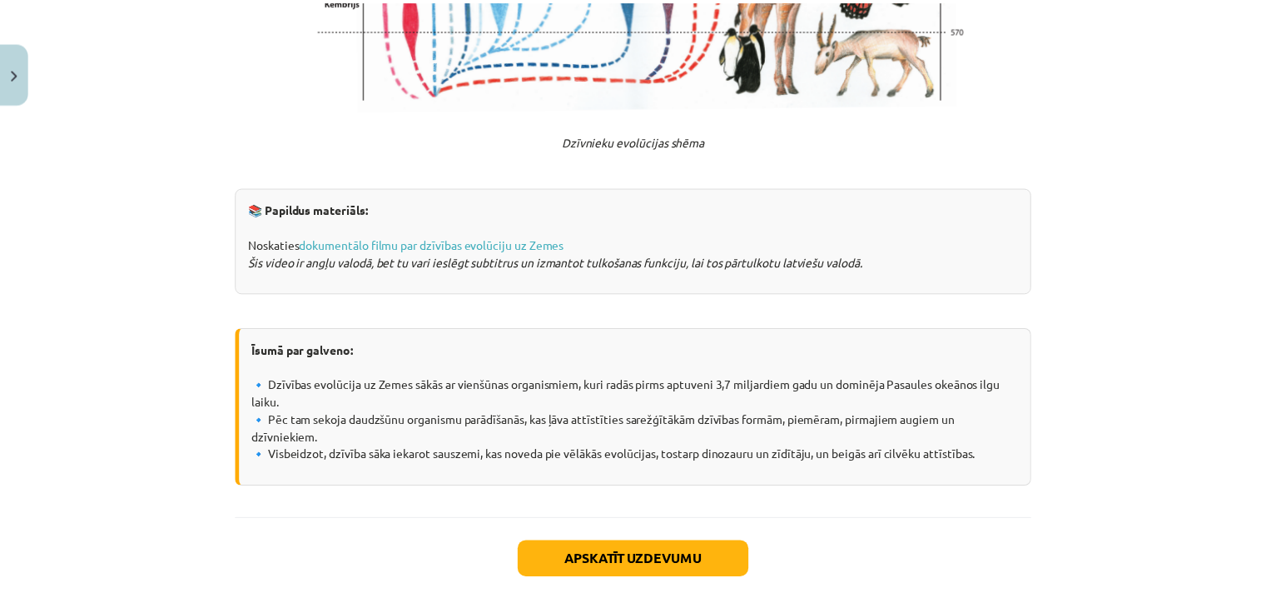
scroll to position [3300, 0]
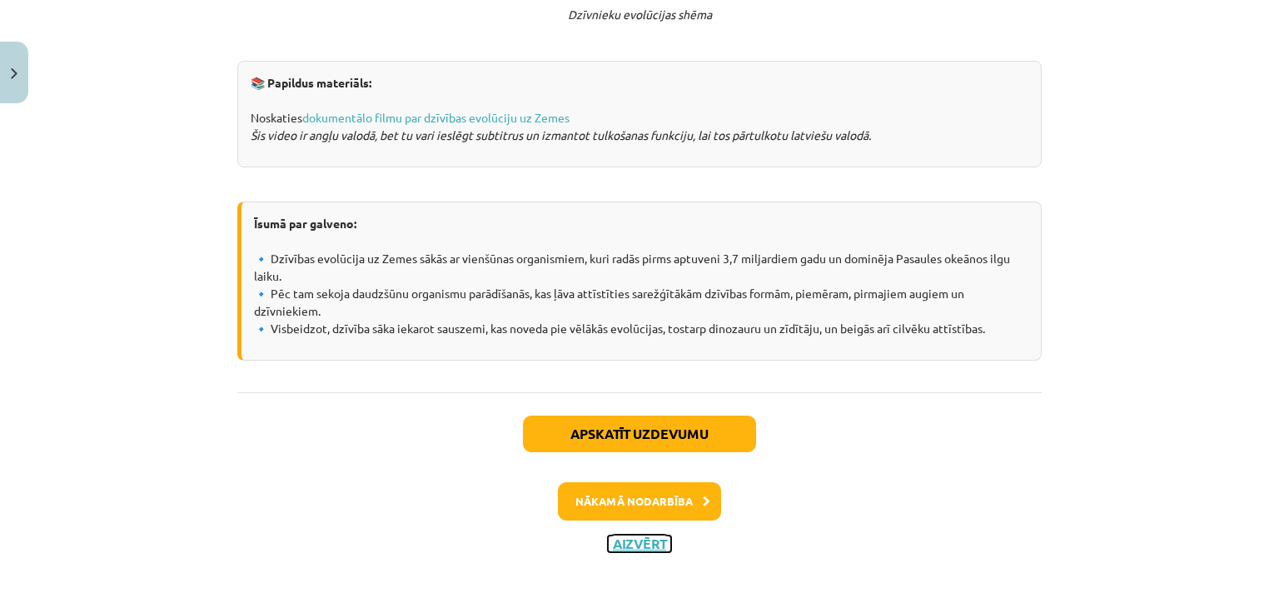
click at [643, 535] on button "Aizvērt" at bounding box center [639, 543] width 63 height 17
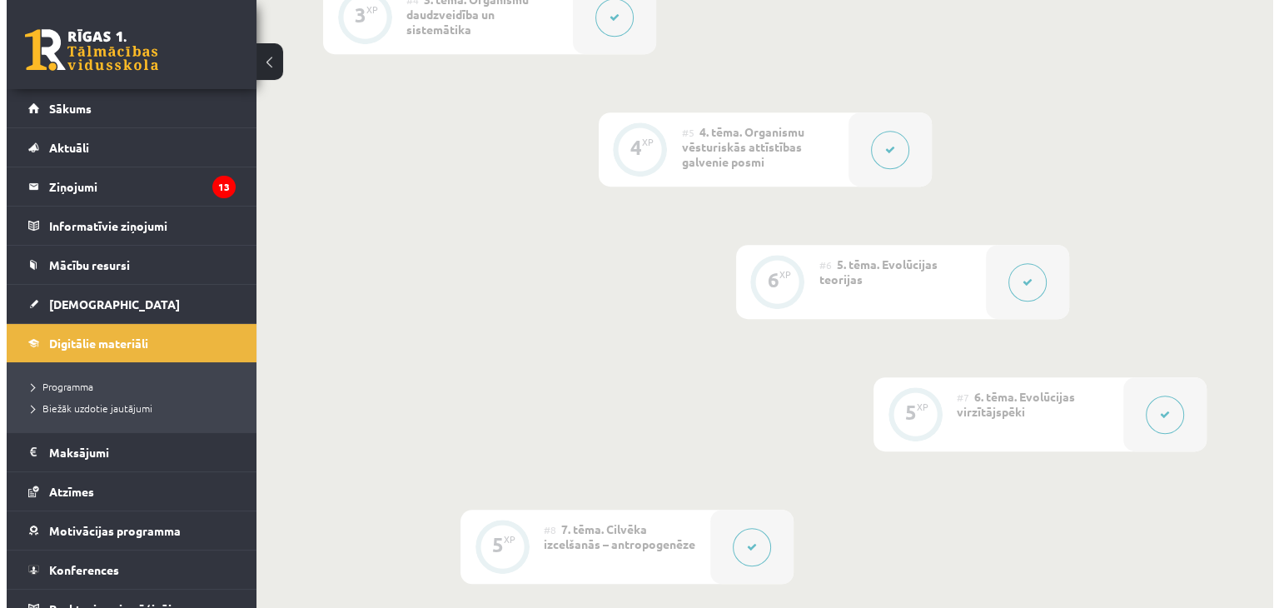
scroll to position [879, 0]
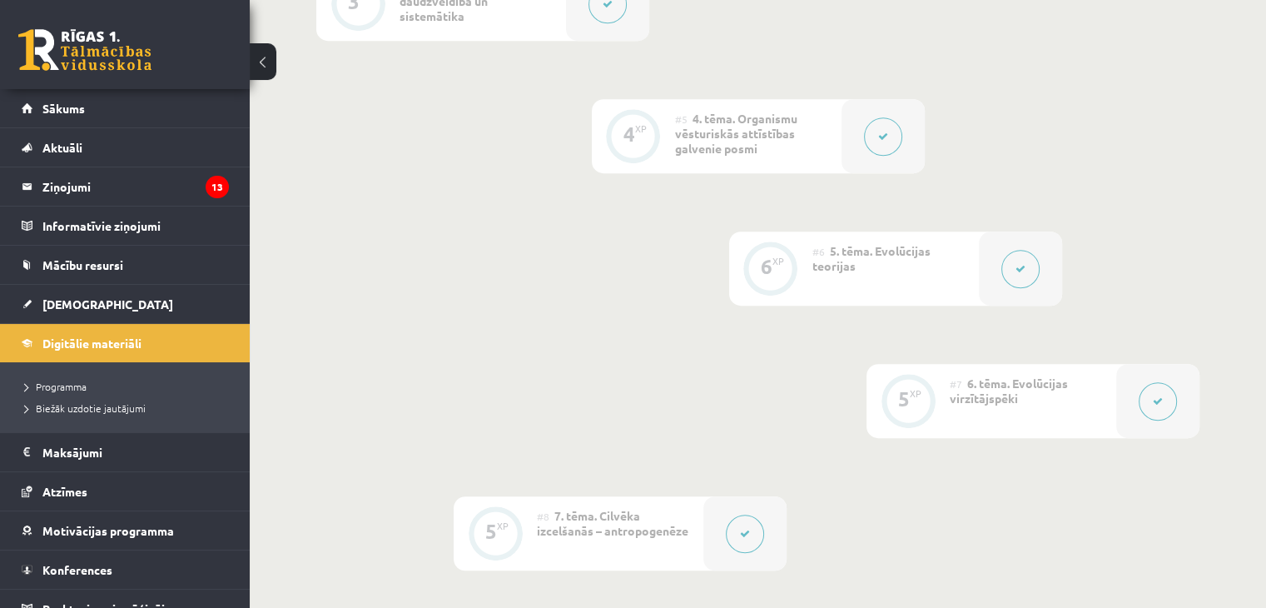
click at [1016, 281] on button at bounding box center [1020, 269] width 38 height 38
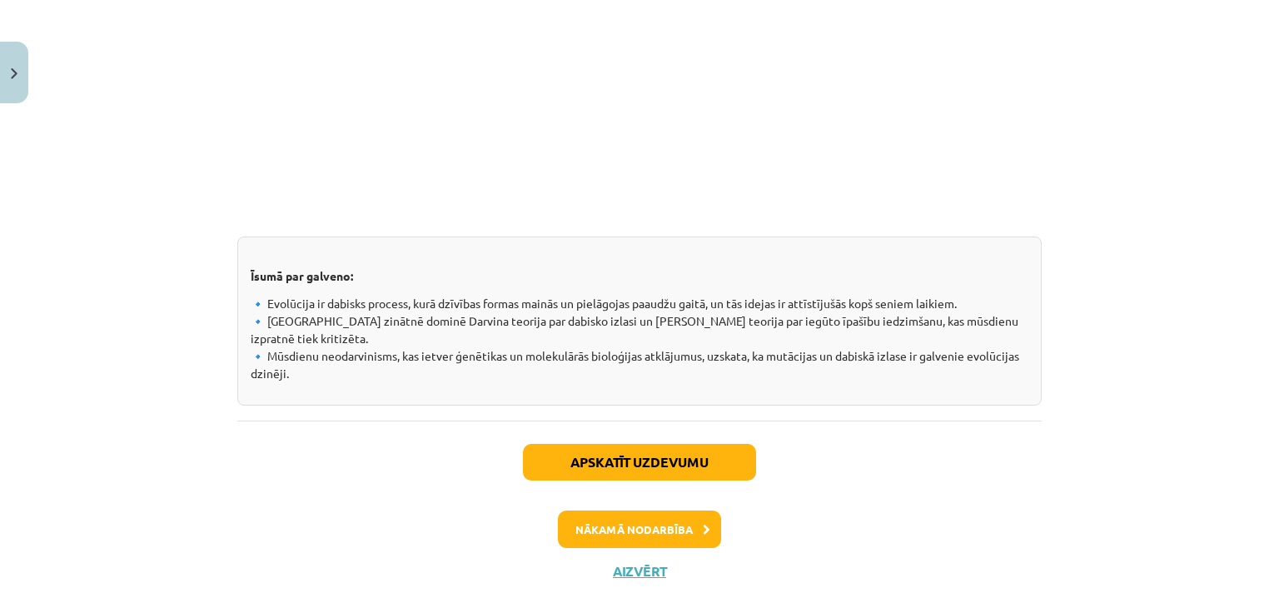
scroll to position [2367, 0]
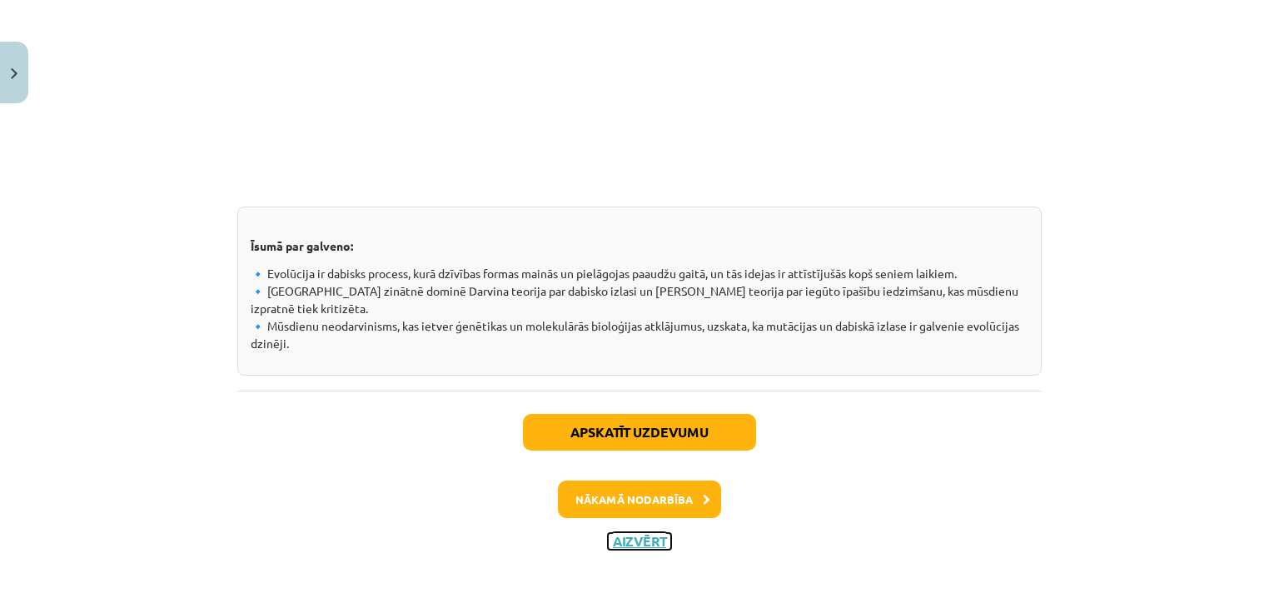
click at [641, 535] on button "Aizvērt" at bounding box center [639, 541] width 63 height 17
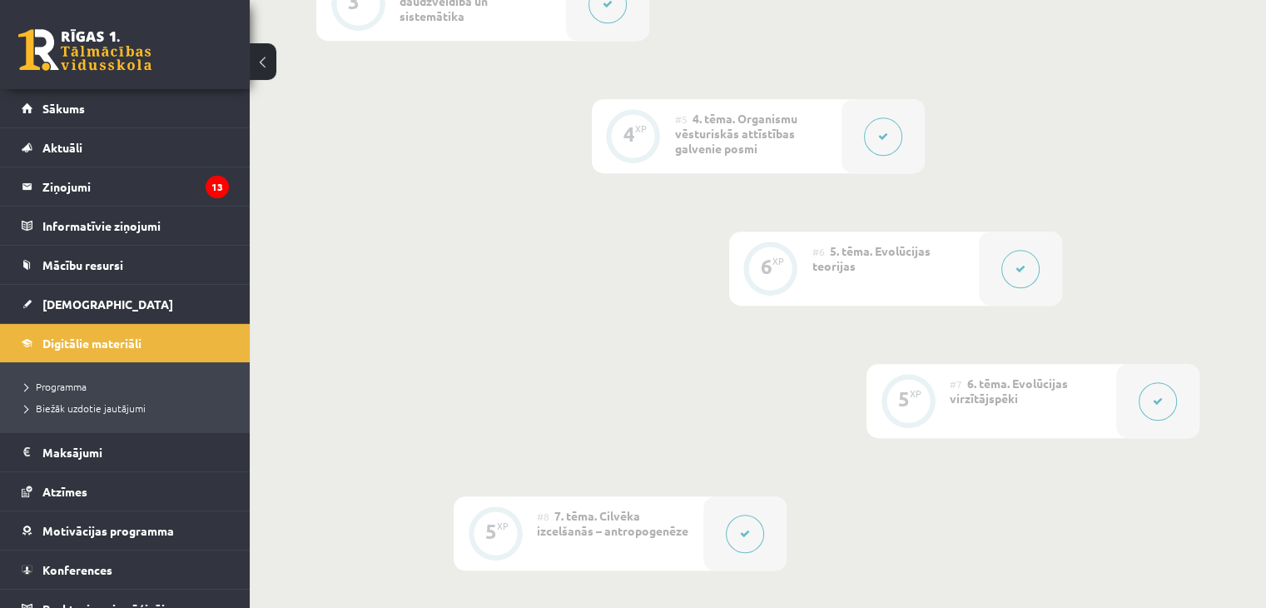
click at [929, 417] on div "5 XP" at bounding box center [908, 399] width 50 height 50
click at [904, 411] on div "5 XP" at bounding box center [908, 399] width 50 height 50
click at [1125, 421] on div at bounding box center [1157, 401] width 83 height 74
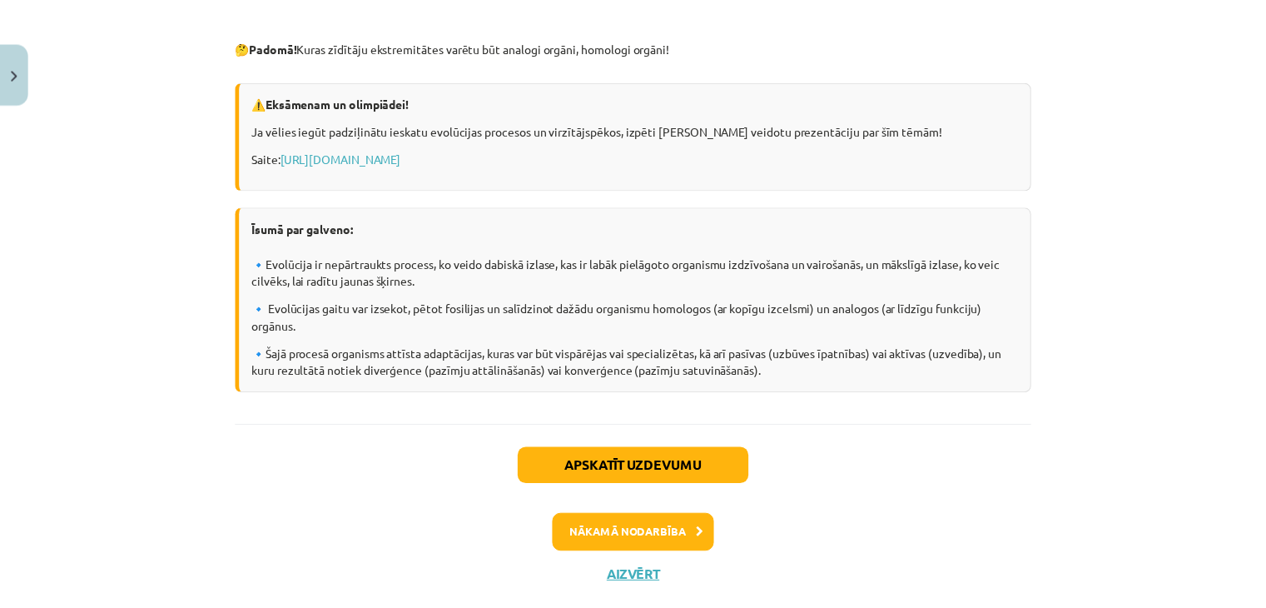
scroll to position [1167, 0]
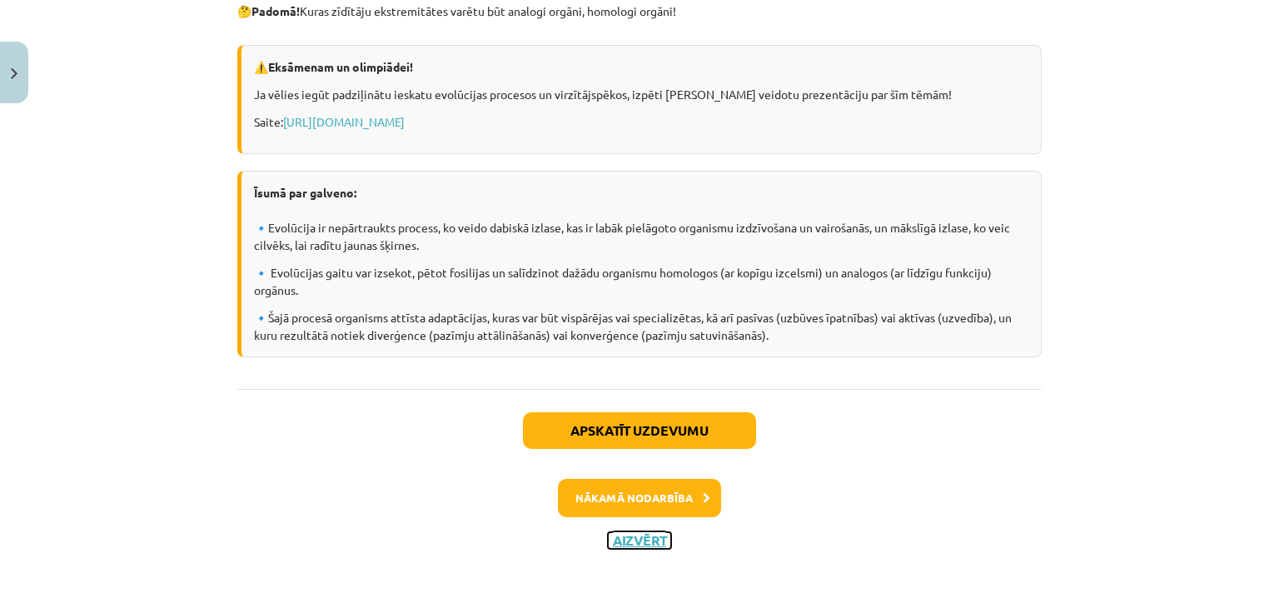
click at [619, 539] on button "Aizvērt" at bounding box center [639, 540] width 63 height 17
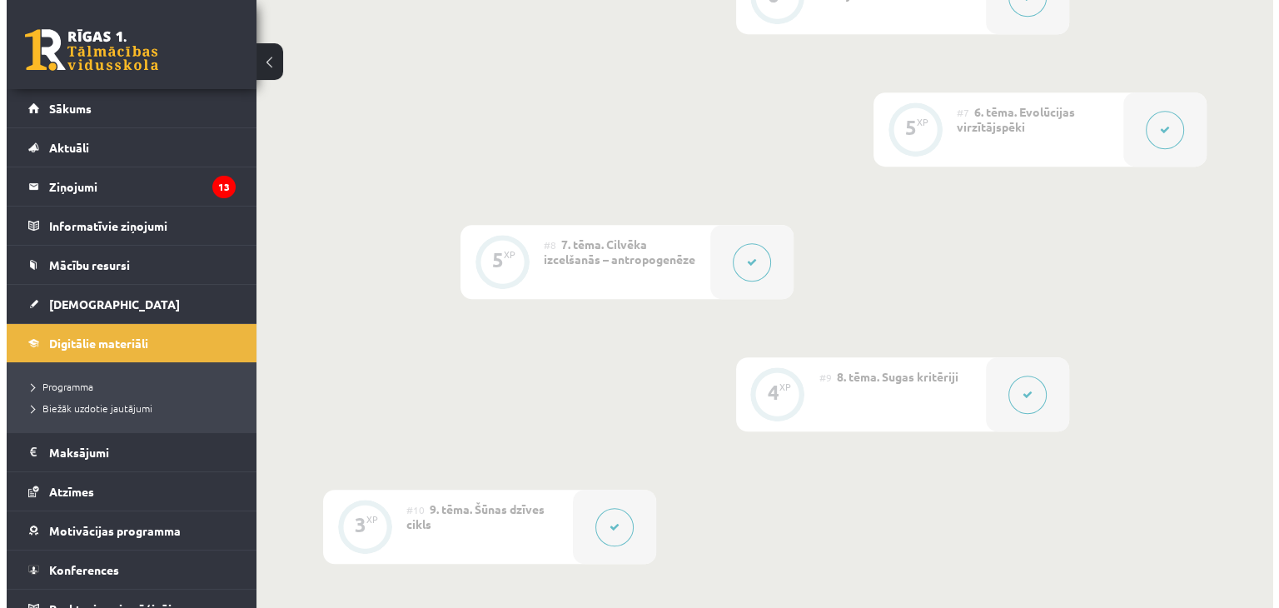
scroll to position [1149, 0]
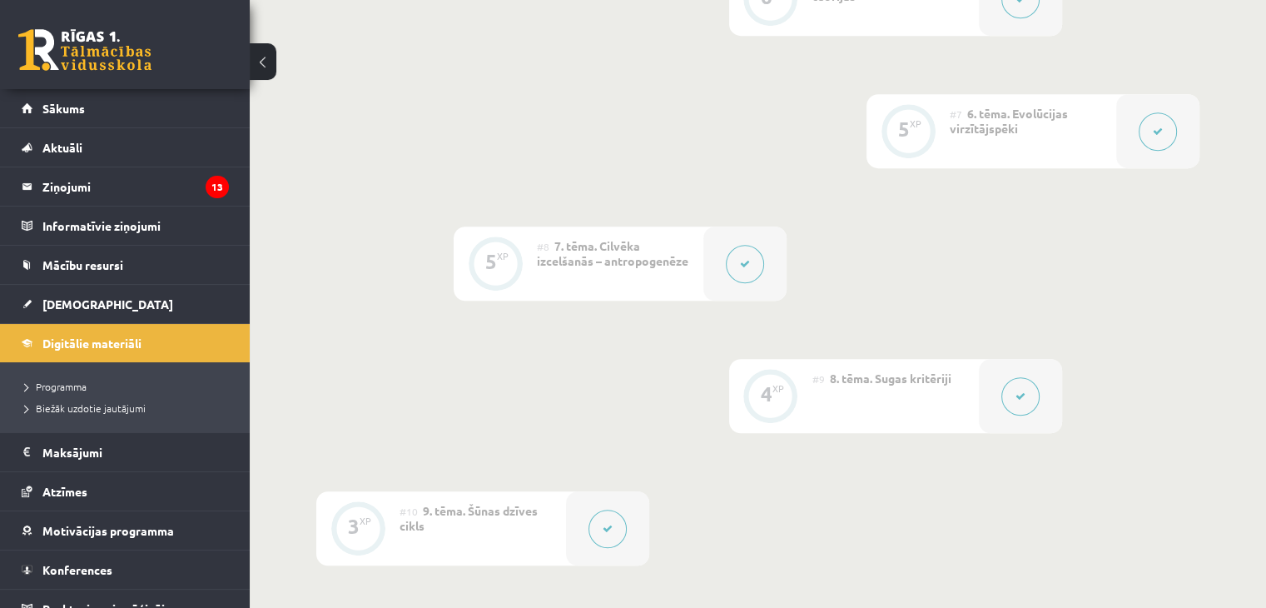
click at [1016, 389] on button at bounding box center [1020, 396] width 38 height 38
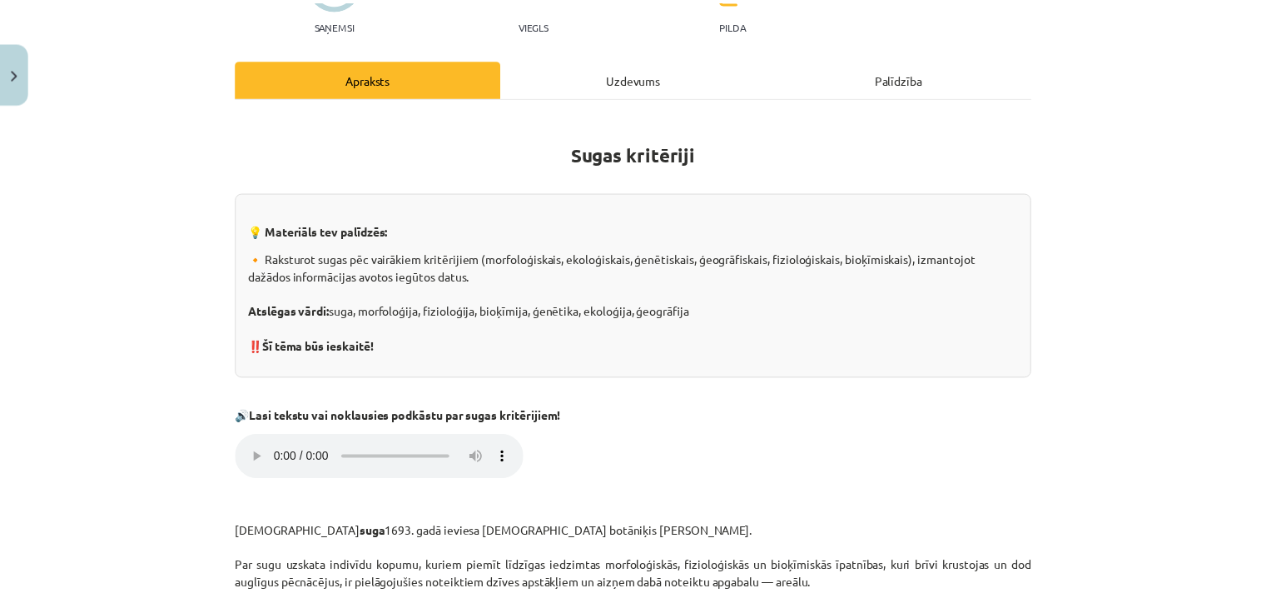
scroll to position [112, 0]
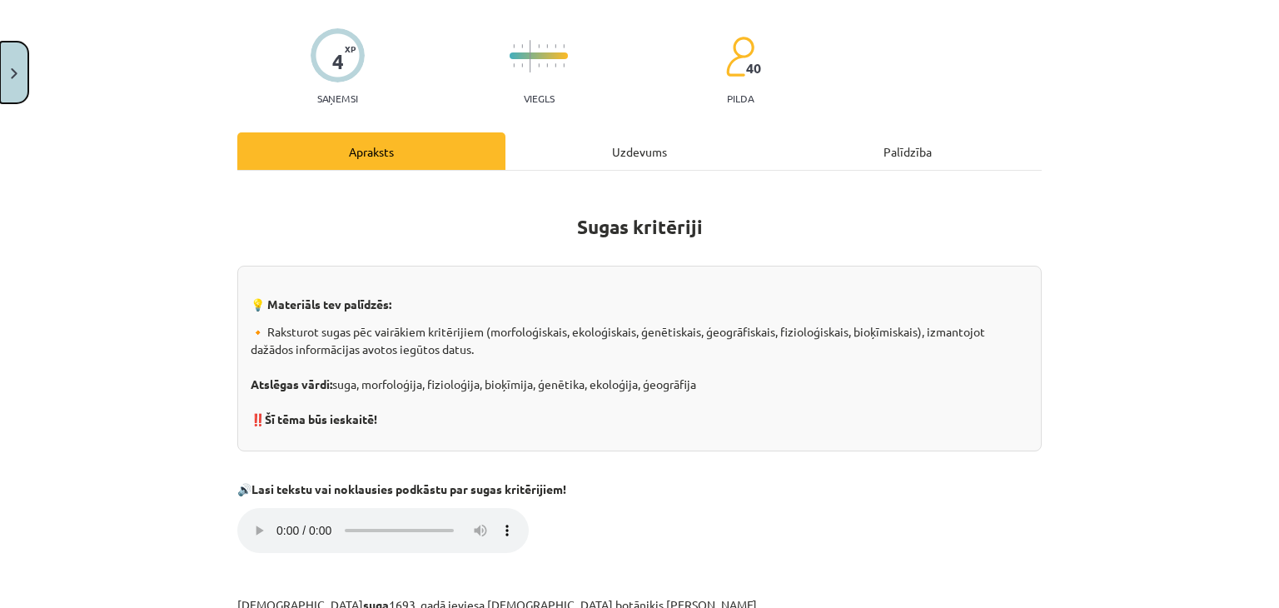
click at [16, 57] on button "Close" at bounding box center [14, 73] width 28 height 62
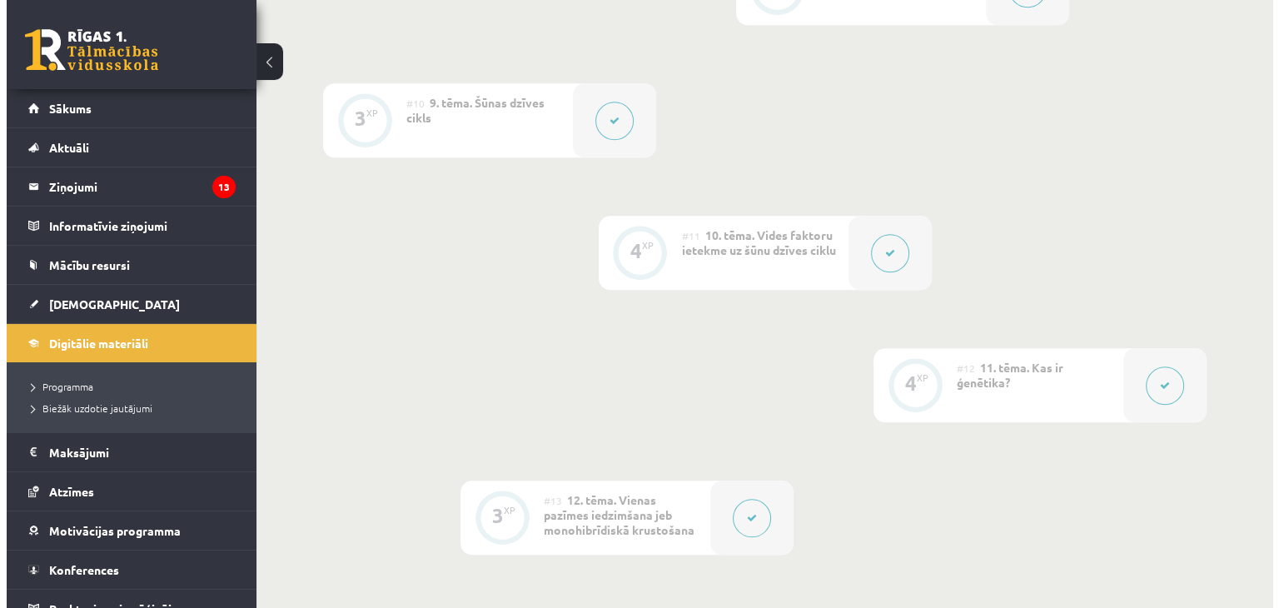
scroll to position [1557, 0]
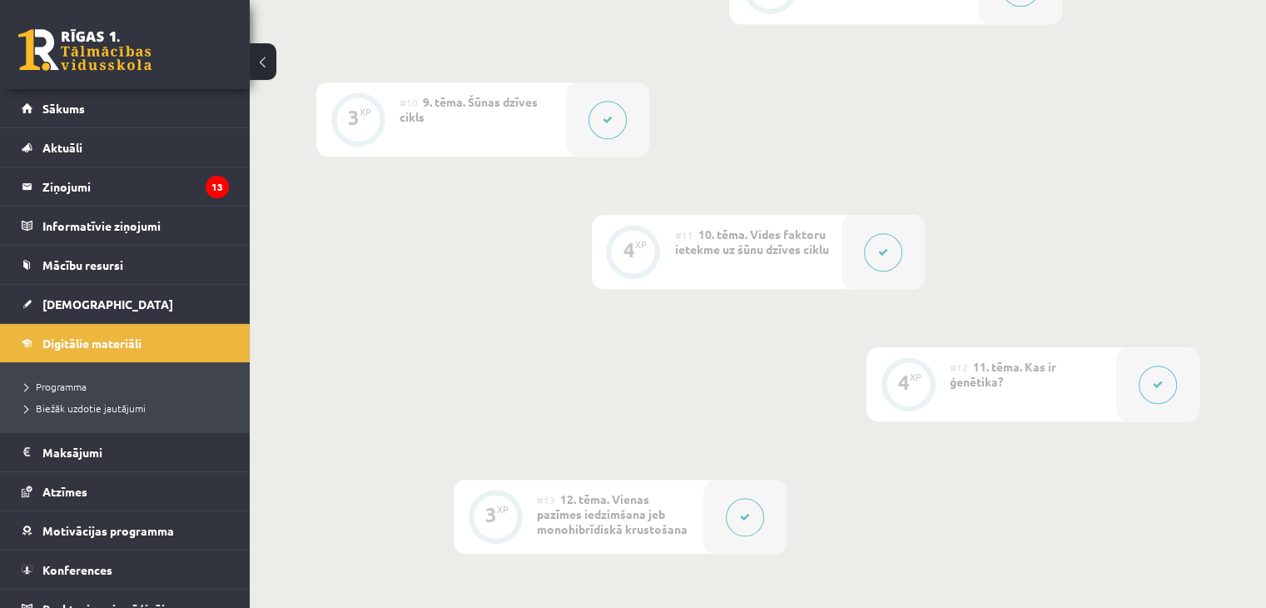
click at [587, 147] on div at bounding box center [607, 119] width 83 height 74
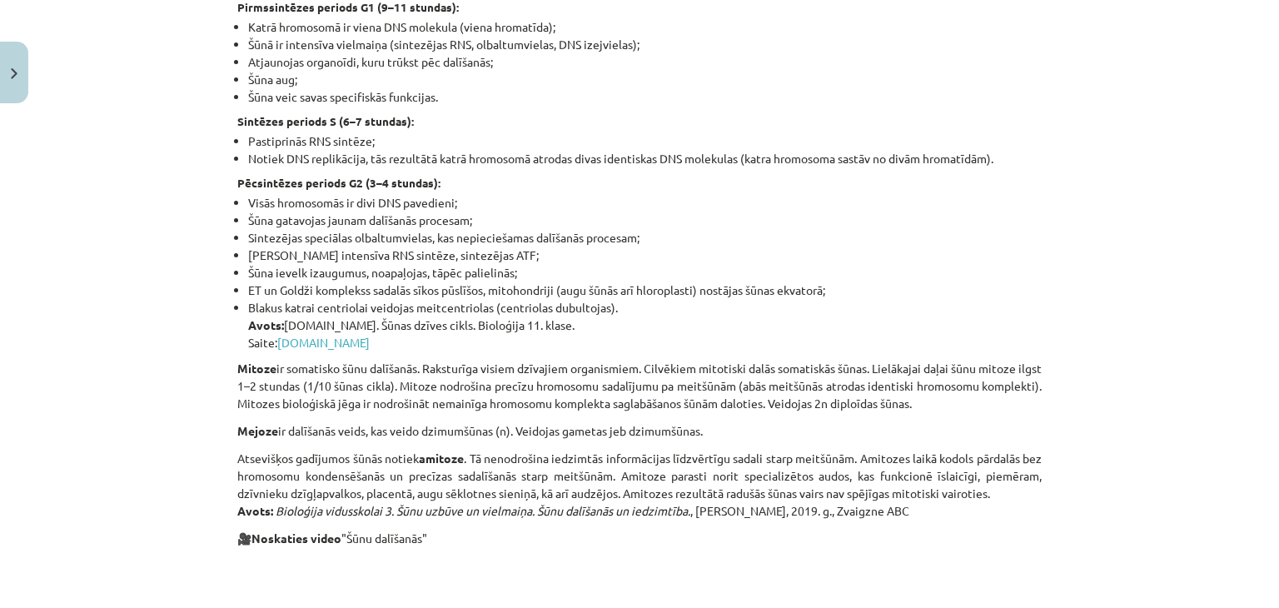
scroll to position [1235, 0]
drag, startPoint x: 223, startPoint y: 430, endPoint x: 243, endPoint y: 430, distance: 20.0
click at [243, 430] on div "3 XP Saņemsi Grūts 40 pilda Apraksts Uzdevums Palīdzība Šūnas dzīves cikls 💡 Ma…" at bounding box center [639, 563] width 824 height 3375
drag, startPoint x: 220, startPoint y: 455, endPoint x: 376, endPoint y: 455, distance: 156.5
click at [376, 455] on div "Mācību tēma: Bioloģijas ii - 12. klases 1. ieskaites mācību materiāls #10 9. tē…" at bounding box center [639, 304] width 1279 height 608
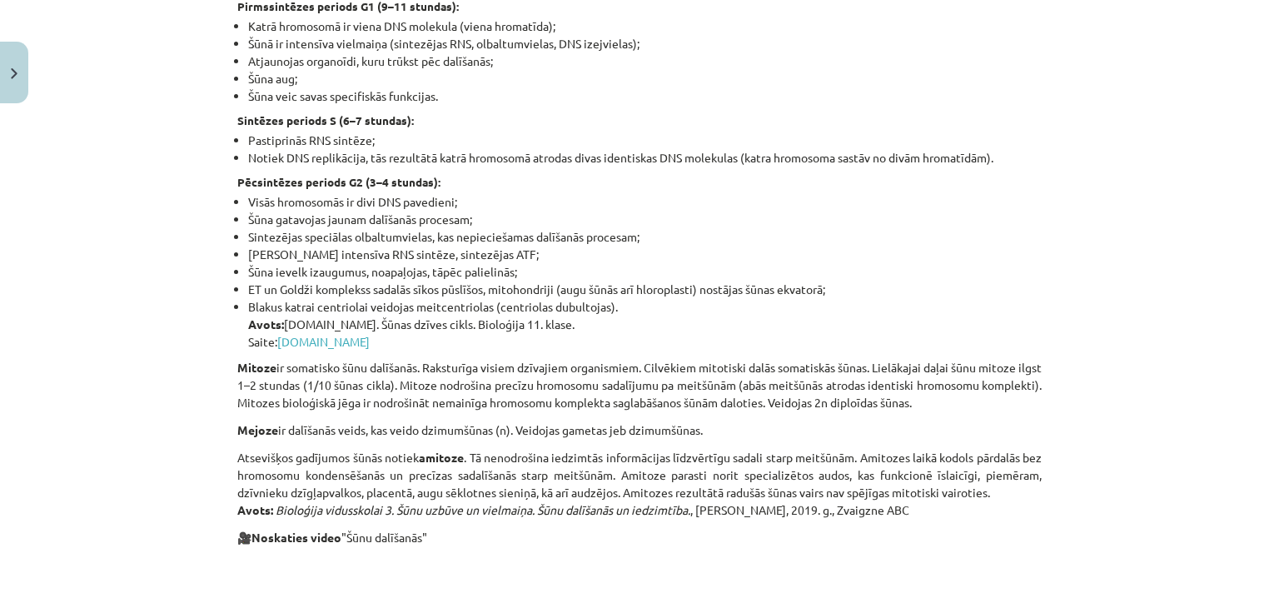
drag, startPoint x: 643, startPoint y: 365, endPoint x: 569, endPoint y: 365, distance: 74.1
drag, startPoint x: 569, startPoint y: 365, endPoint x: 516, endPoint y: 387, distance: 56.7
click at [516, 387] on p "Mitoze ir somatisko šūnu dalīšanās. Raksturīga visiem dzīvajiem organismiem. Ci…" at bounding box center [639, 385] width 804 height 52
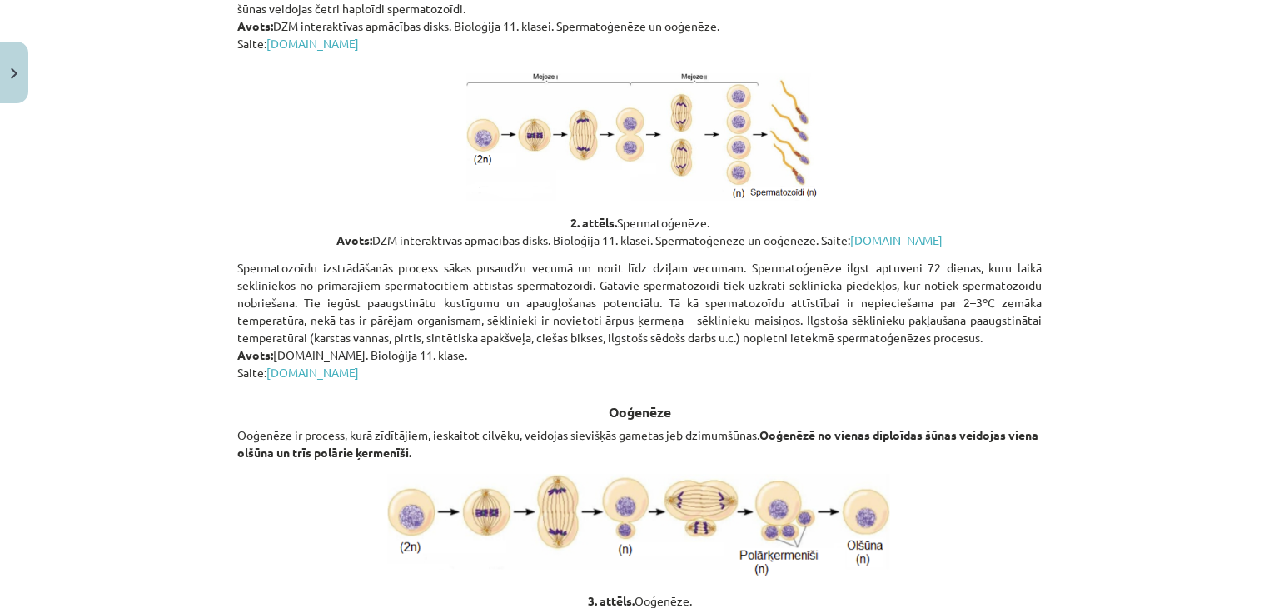
scroll to position [2915, 0]
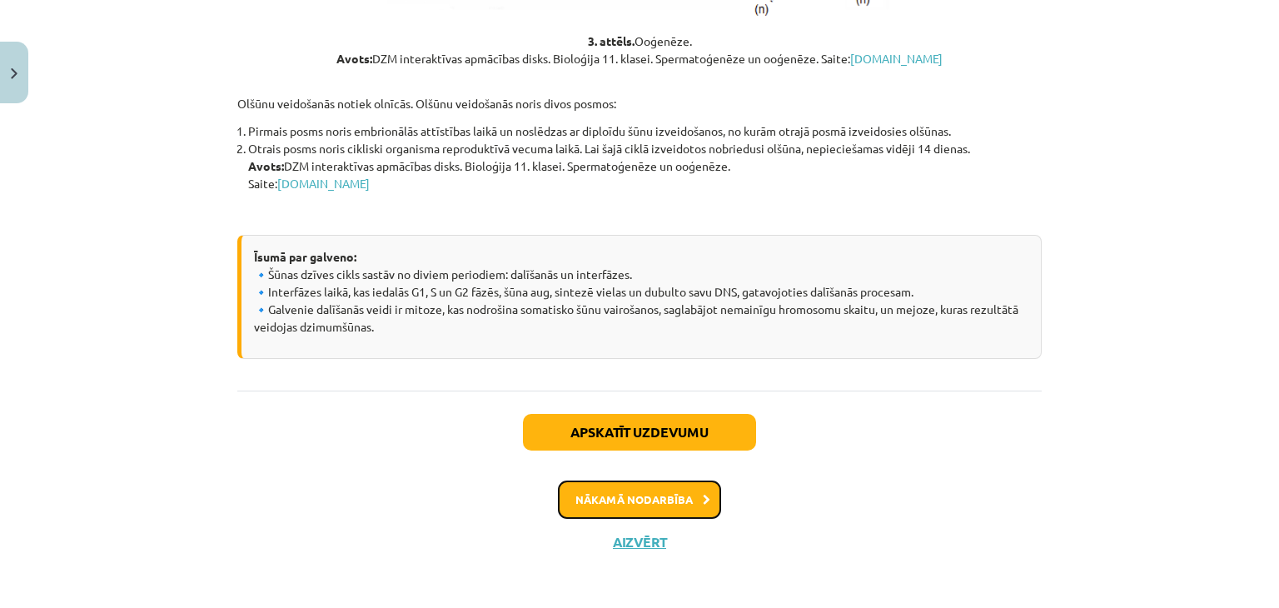
click at [606, 480] on button "Nākamā nodarbība" at bounding box center [639, 499] width 163 height 38
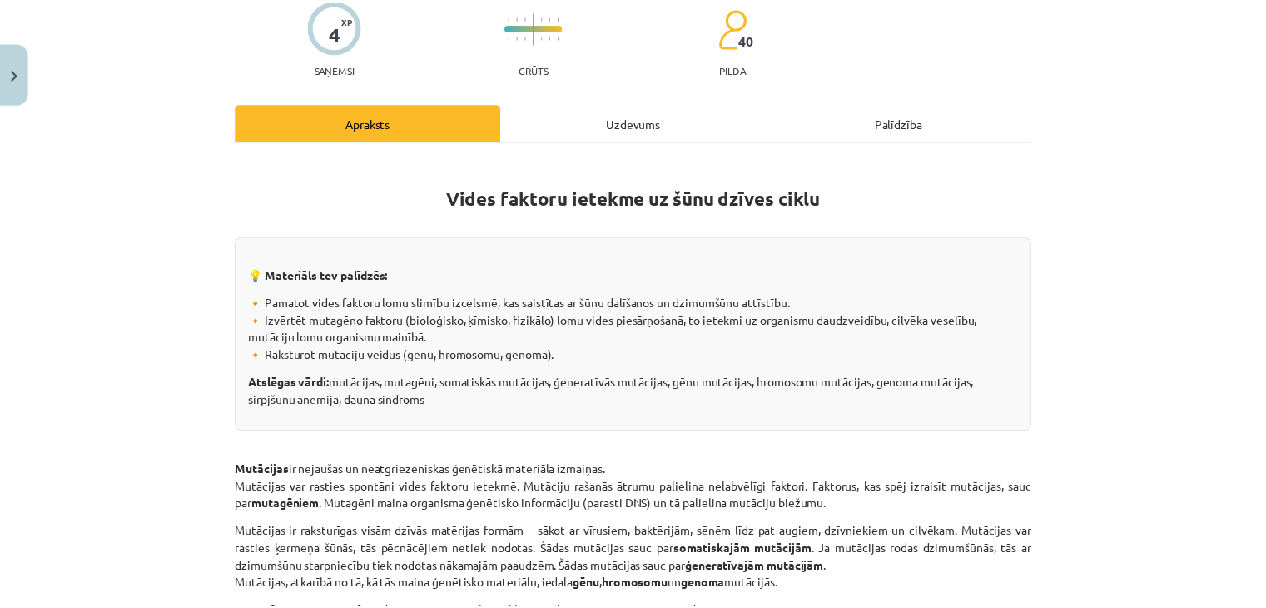
scroll to position [0, 0]
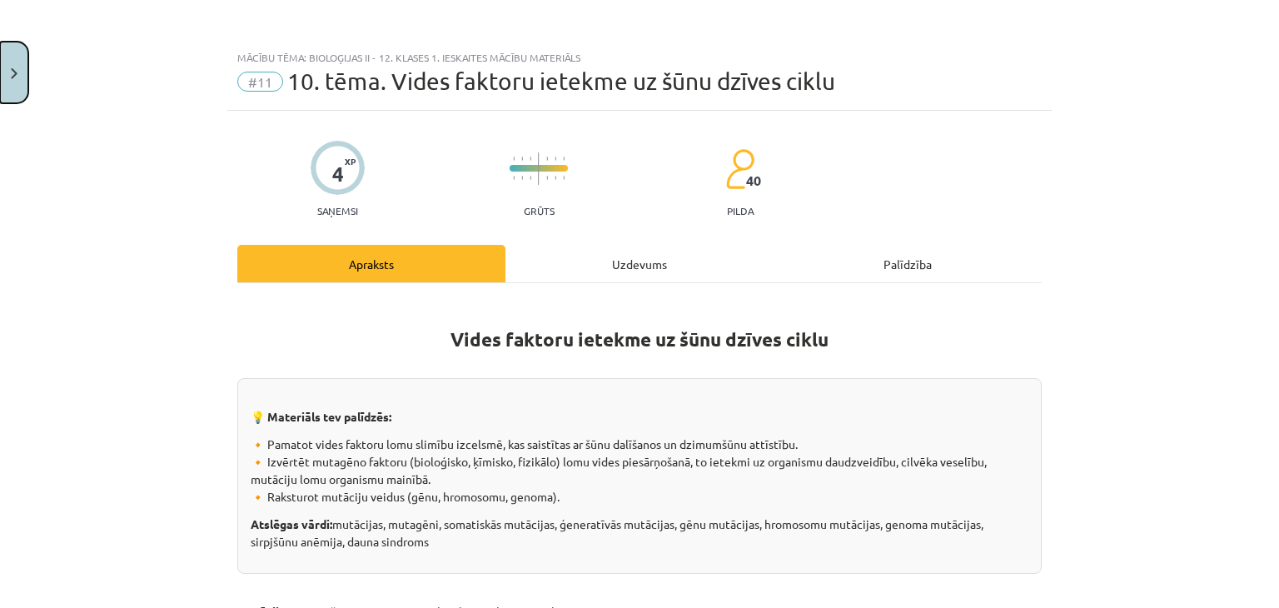
click at [13, 74] on img "Close" at bounding box center [14, 73] width 7 height 11
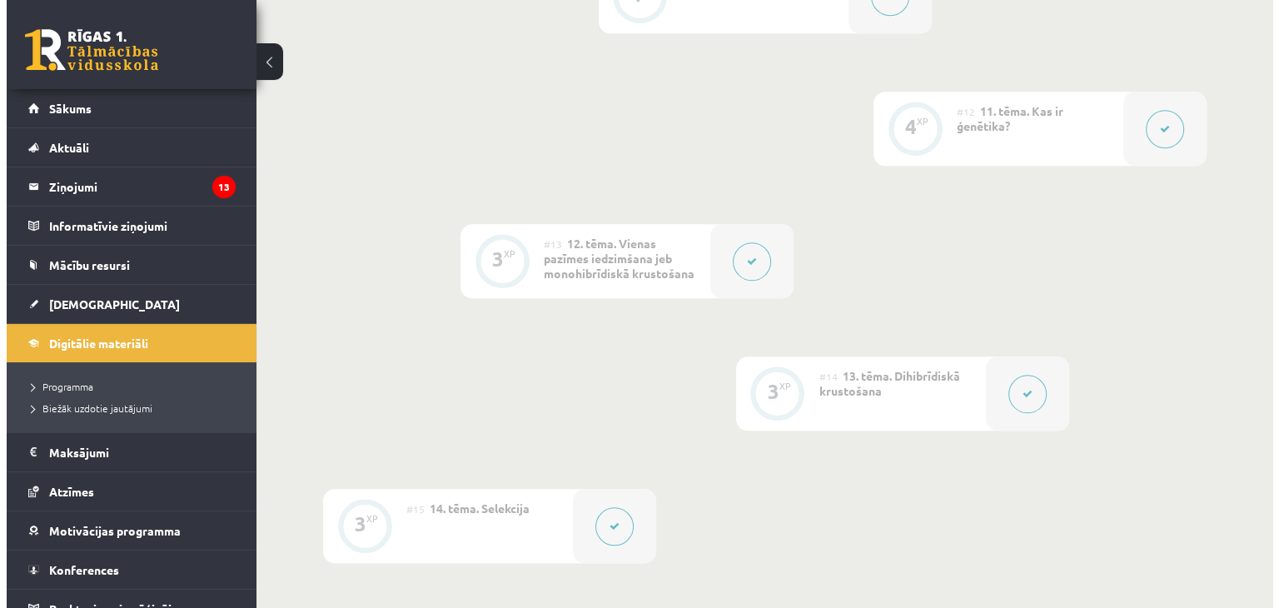
scroll to position [1827, 0]
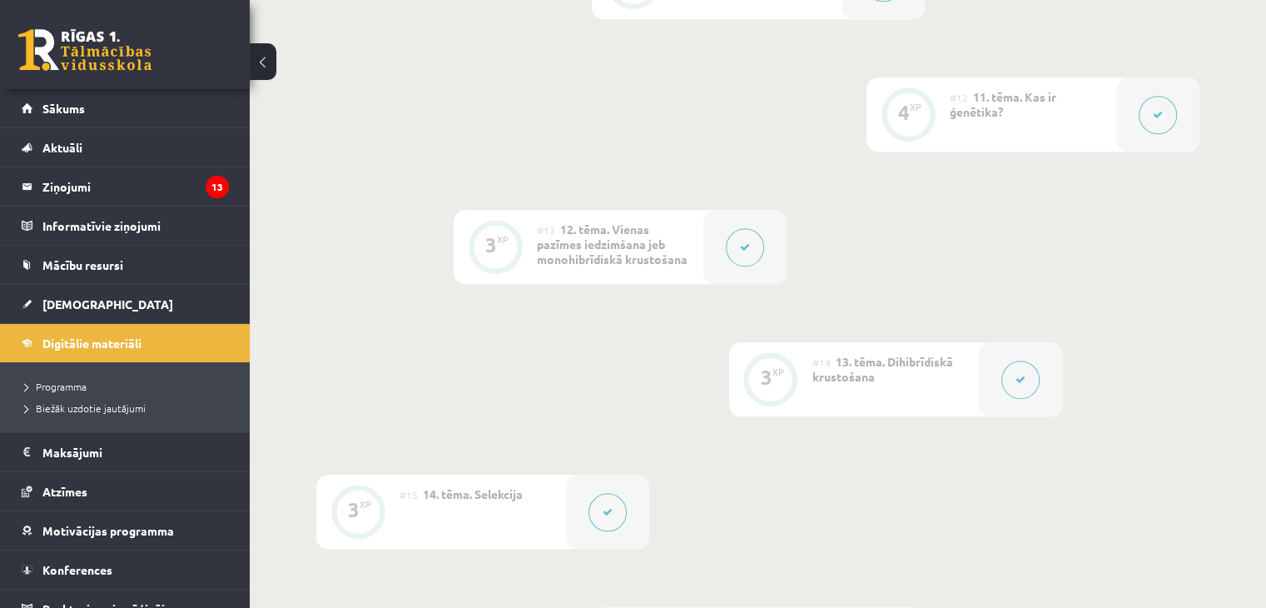
click at [756, 242] on button at bounding box center [745, 247] width 38 height 38
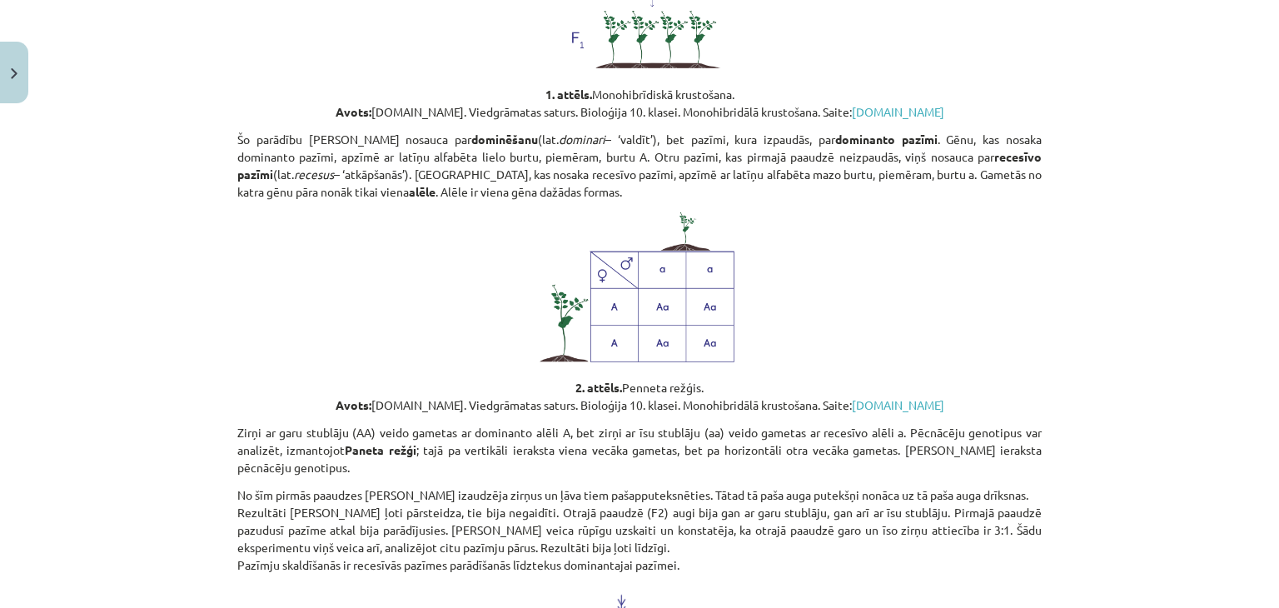
scroll to position [752, 0]
drag, startPoint x: 584, startPoint y: 89, endPoint x: 749, endPoint y: 101, distance: 165.2
click at [749, 101] on p "1. attēls. Monohibrīdiskā krustošana. Avots: Soma.lv. Viedgrāmatas saturs. Biol…" at bounding box center [639, 104] width 804 height 35
copy p "Monohibrīdiskā krustošana."
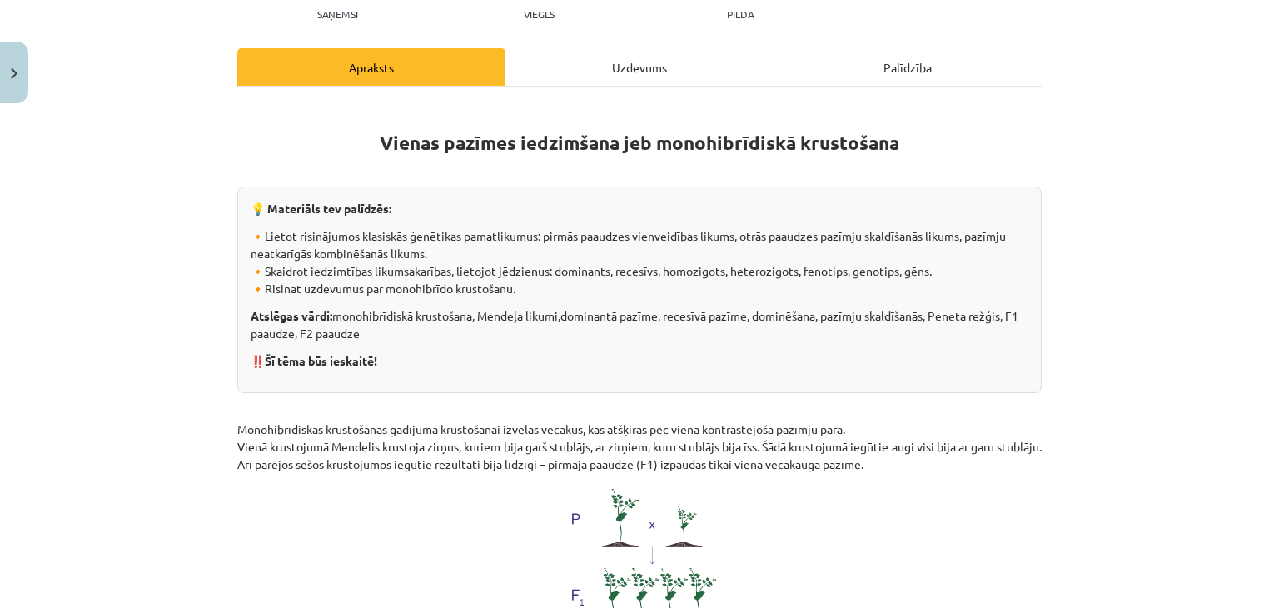
scroll to position [193, 0]
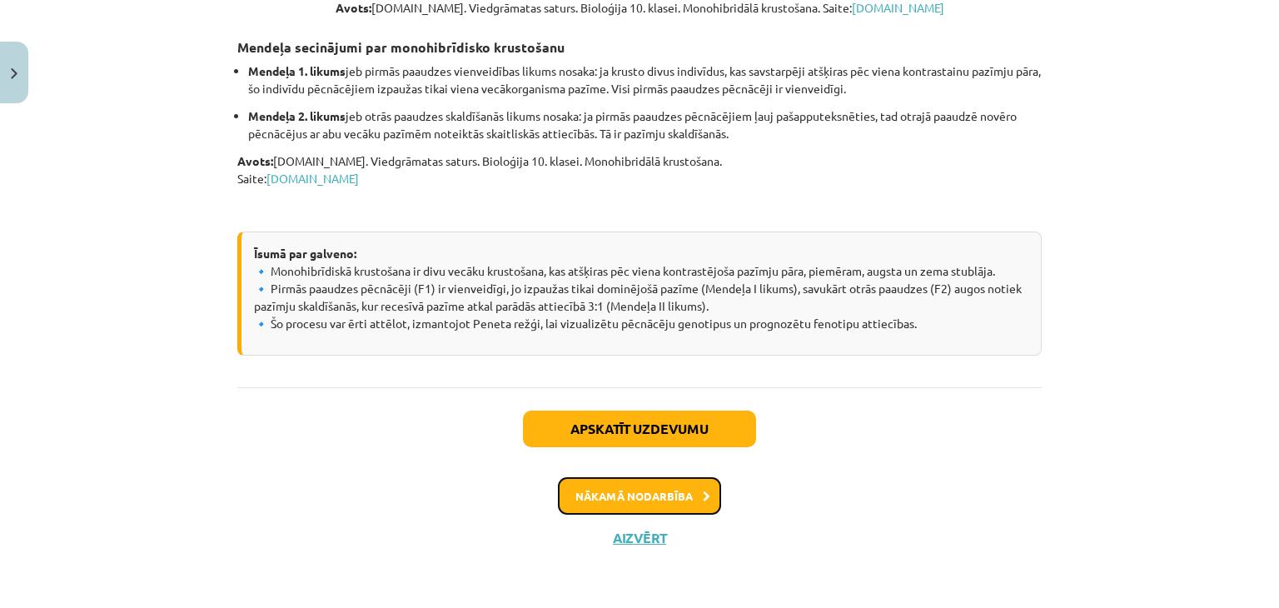
click at [652, 502] on button "Nākamā nodarbība" at bounding box center [639, 496] width 163 height 38
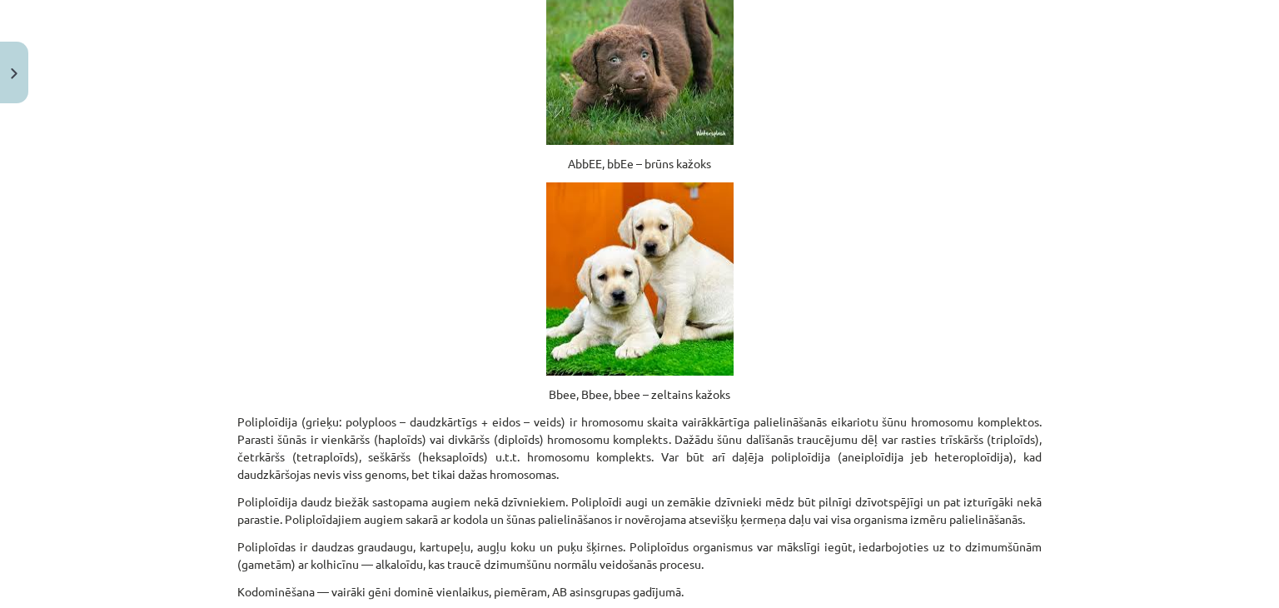
scroll to position [3687, 0]
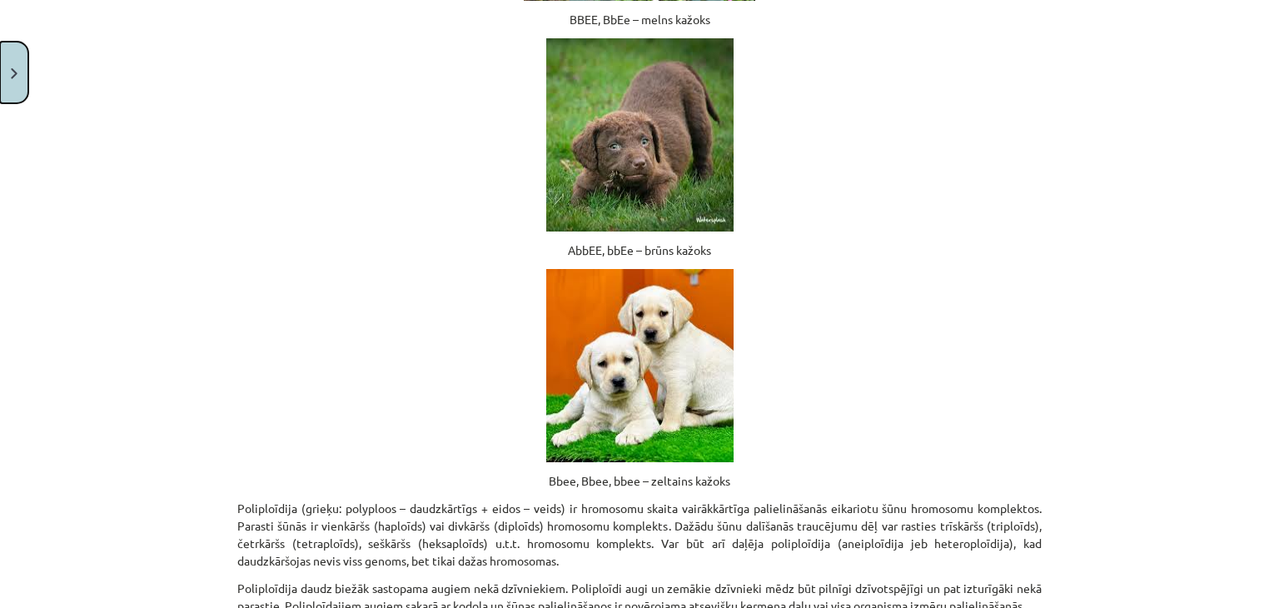
click at [7, 97] on button "Close" at bounding box center [14, 73] width 28 height 62
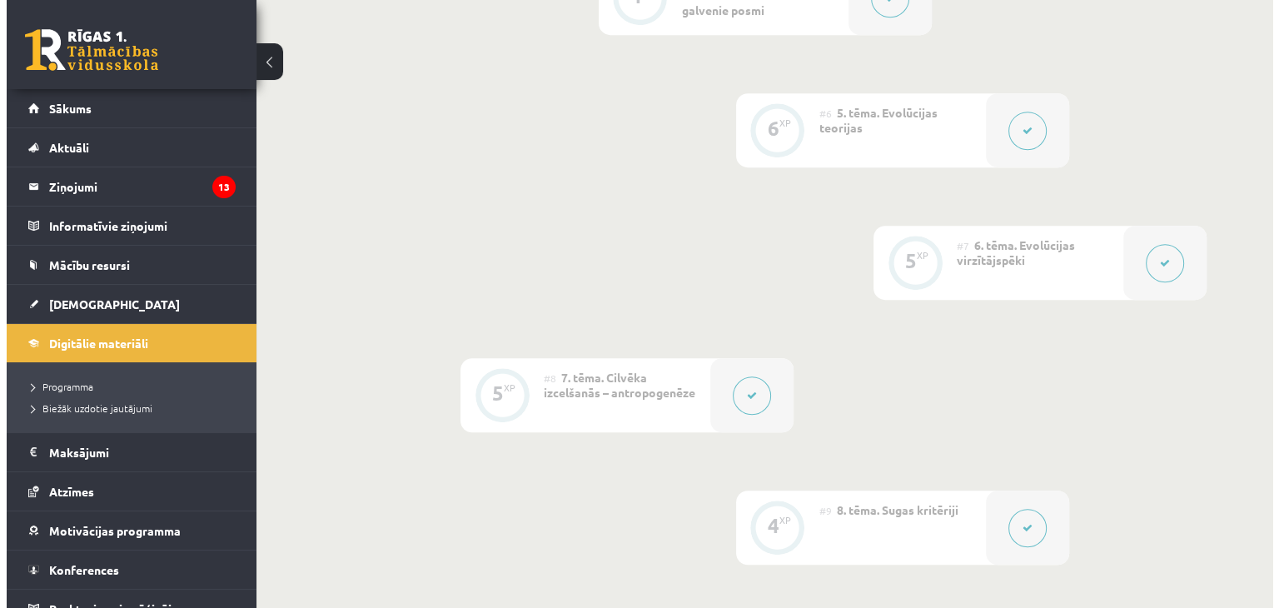
scroll to position [1019, 0]
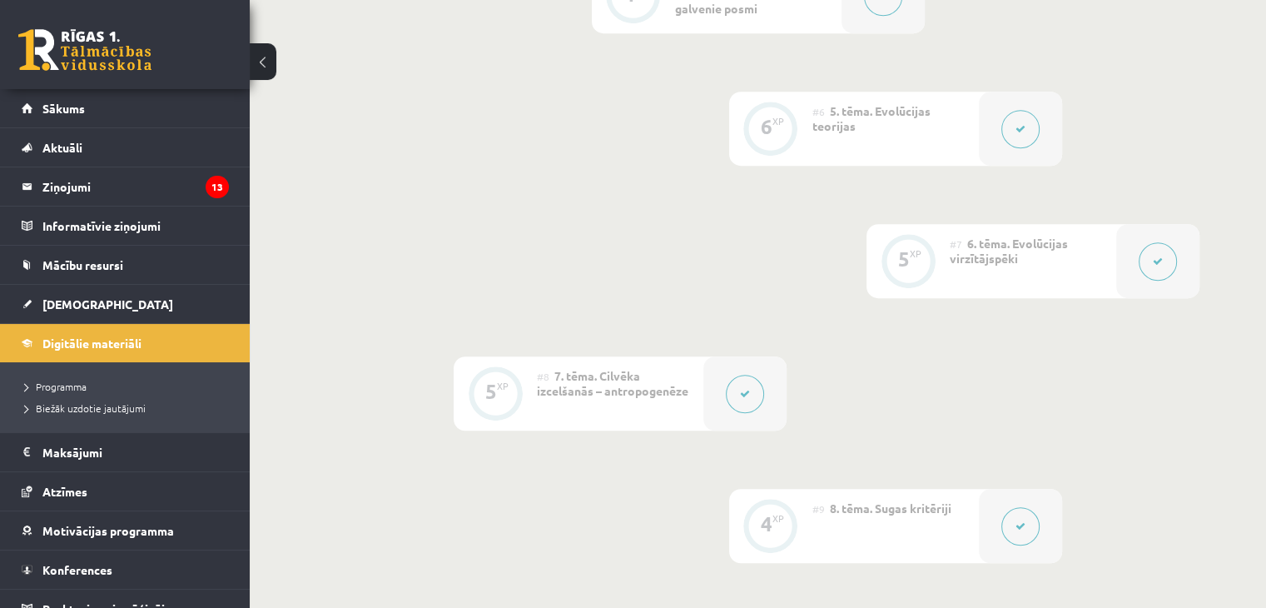
click at [773, 377] on div at bounding box center [744, 393] width 83 height 74
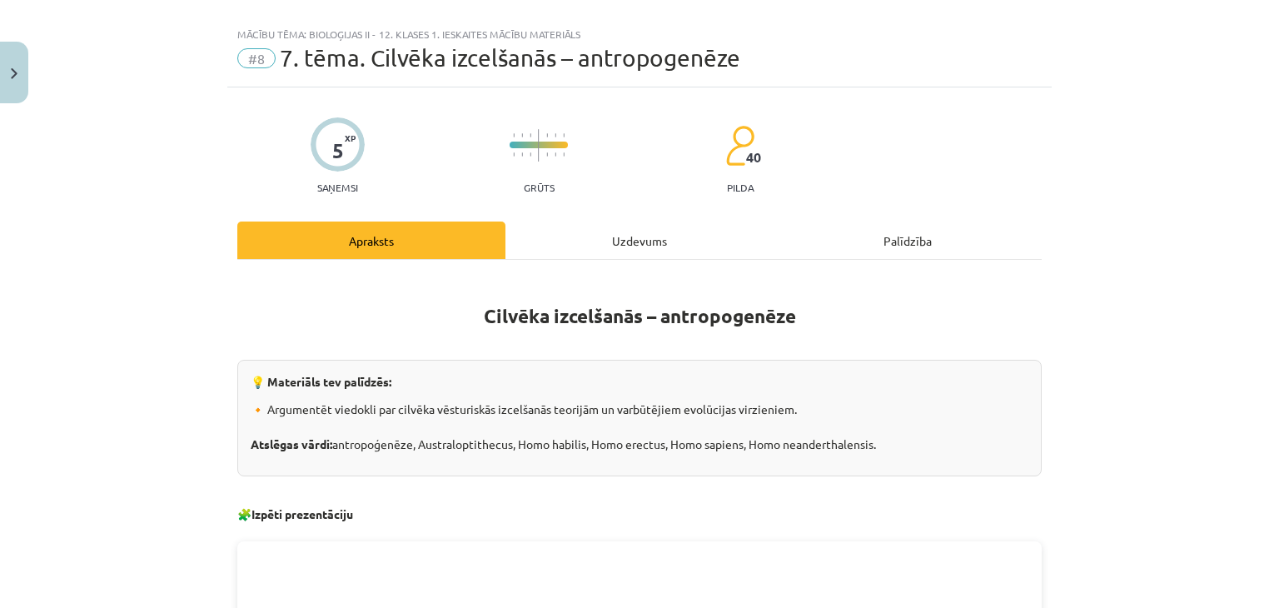
scroll to position [0, 0]
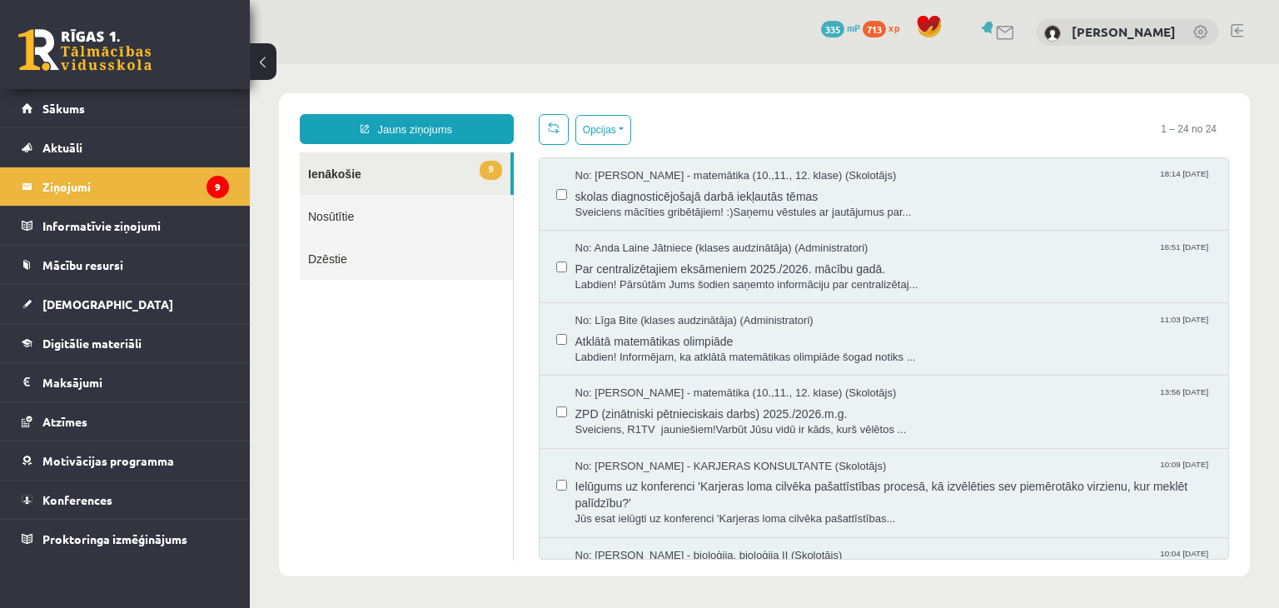
click at [338, 233] on link "Nosūtītie" at bounding box center [406, 216] width 213 height 42
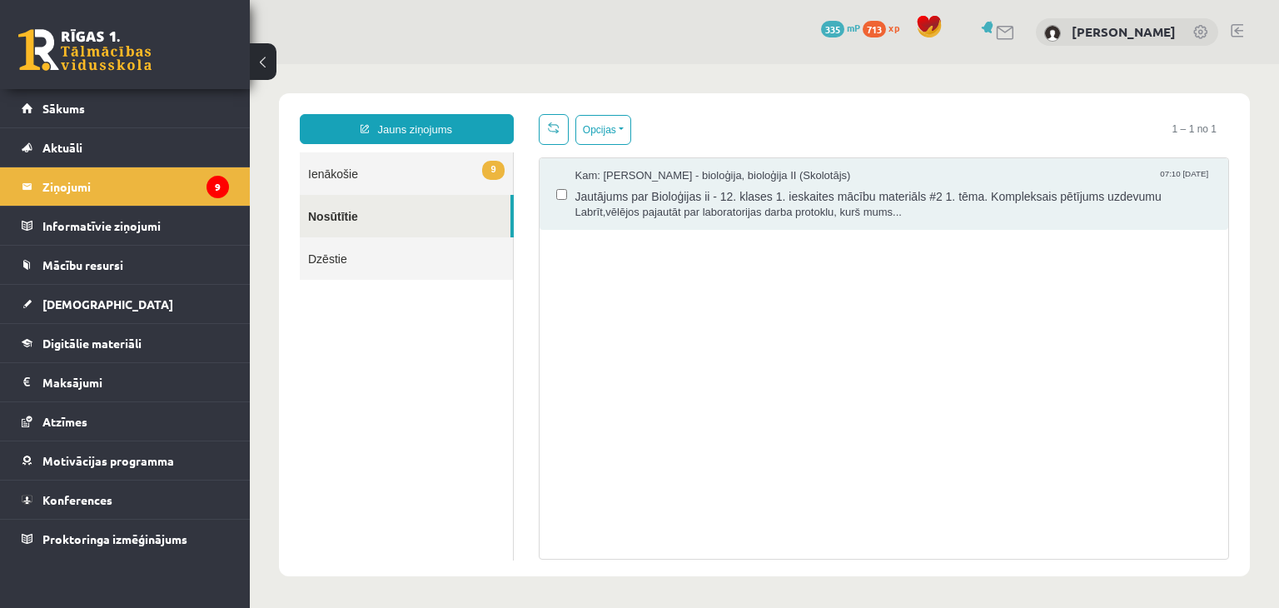
click at [341, 251] on link "Dzēstie" at bounding box center [406, 258] width 213 height 42
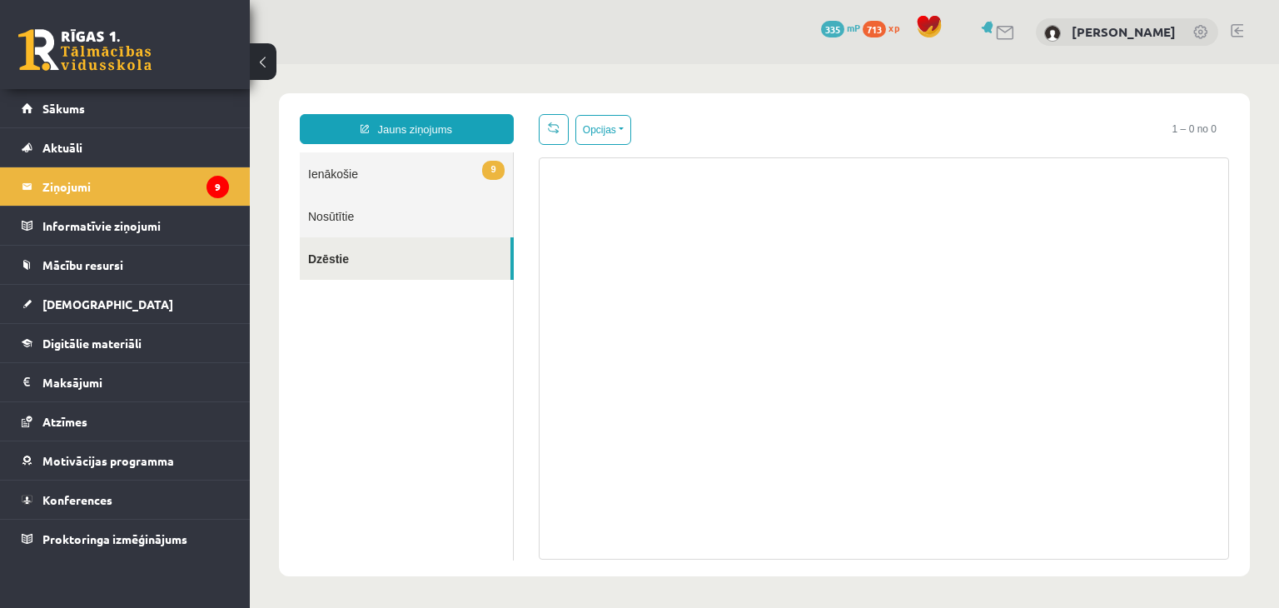
click at [320, 221] on link "Nosūtītie" at bounding box center [406, 216] width 213 height 42
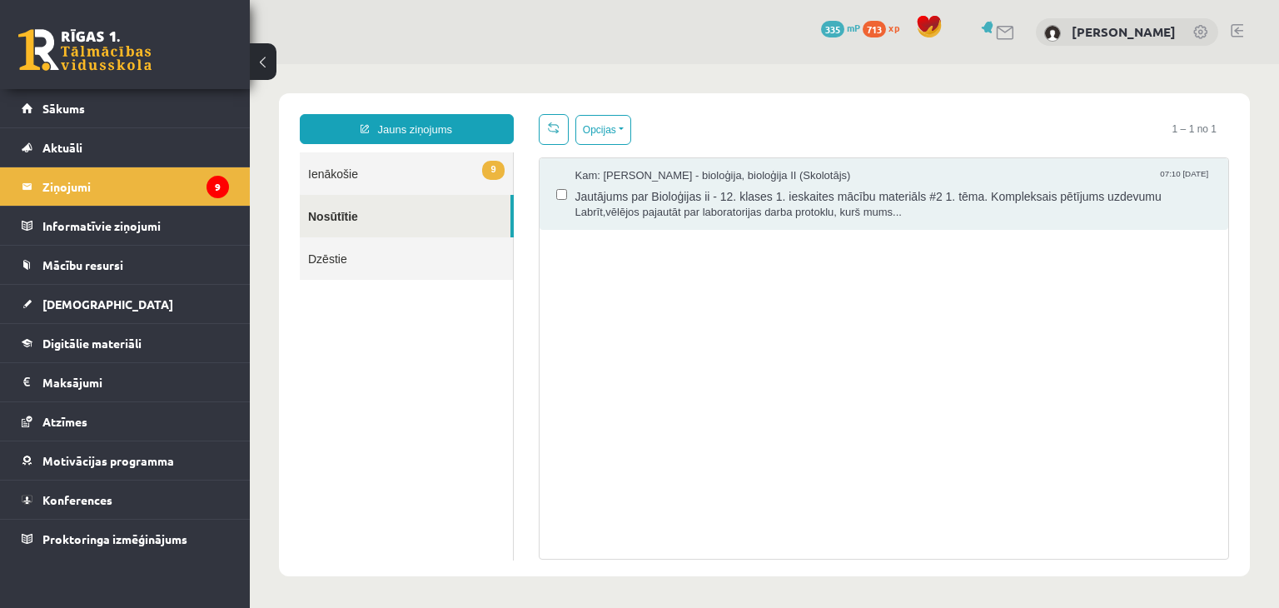
click at [350, 171] on link "9 Ienākošie" at bounding box center [406, 173] width 213 height 42
click at [340, 167] on link "9 Ienākošie" at bounding box center [406, 173] width 213 height 42
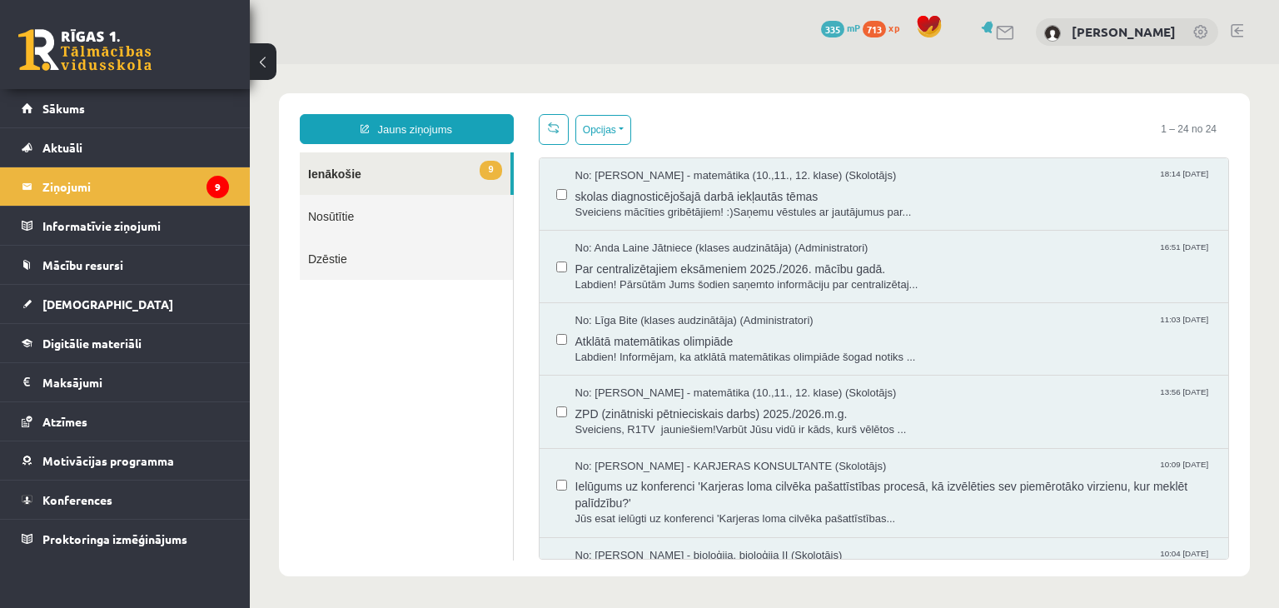
click at [390, 180] on link "9 Ienākošie" at bounding box center [405, 173] width 211 height 42
click at [429, 131] on link "Jauns ziņojums" at bounding box center [407, 129] width 214 height 30
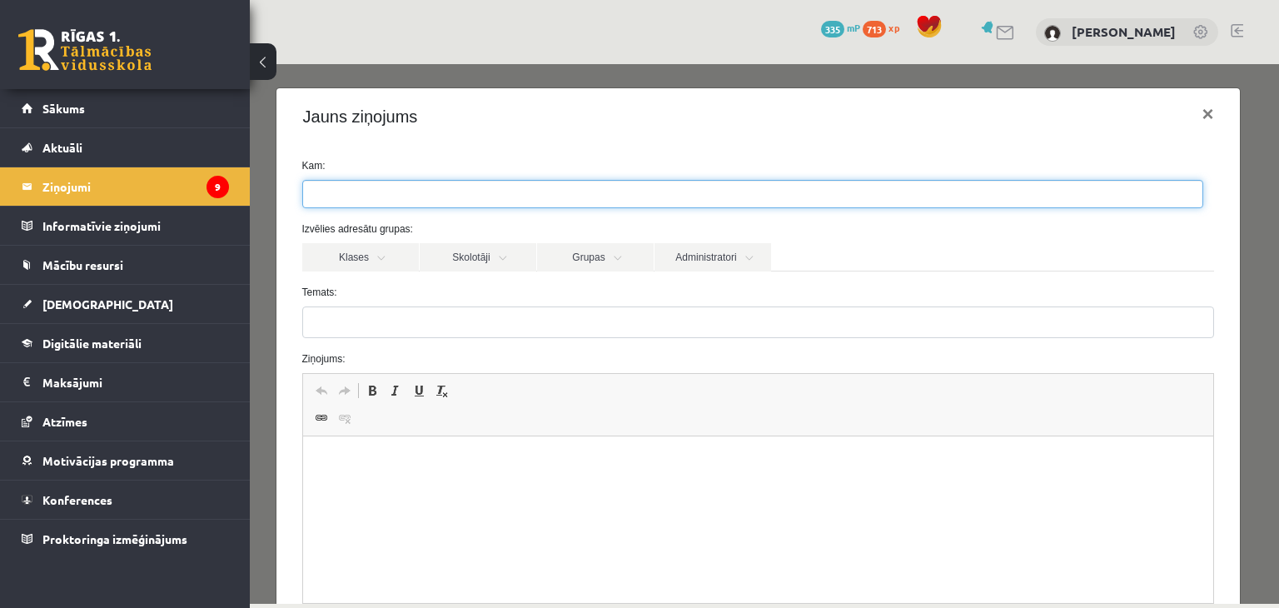
click at [422, 180] on span at bounding box center [752, 194] width 901 height 28
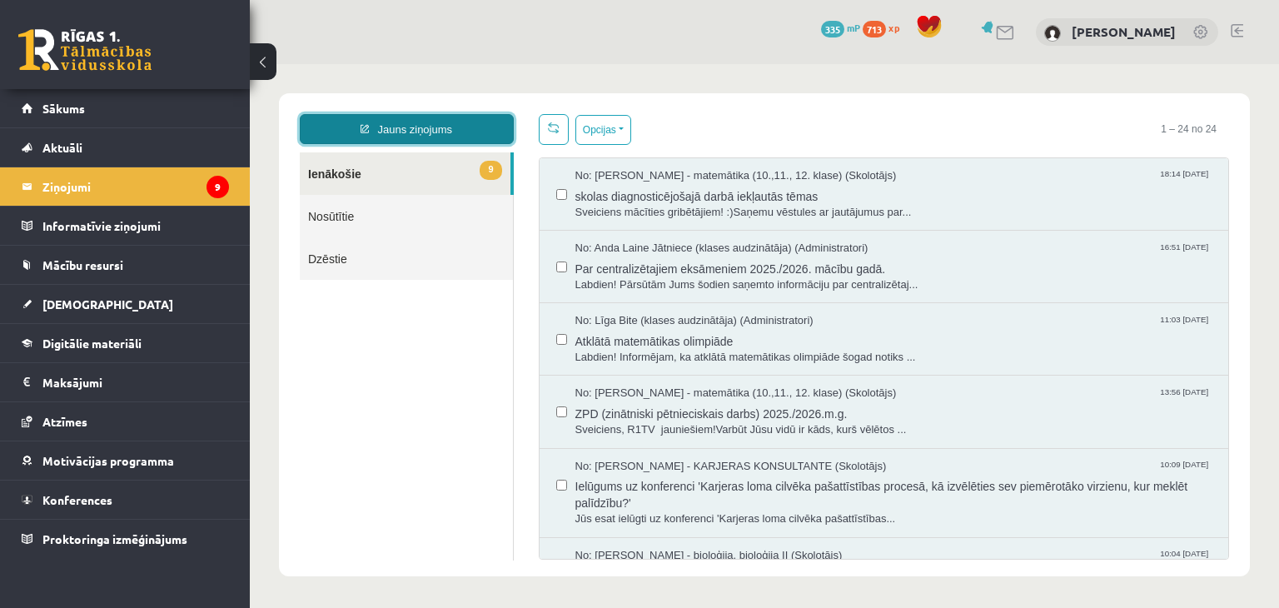
click at [453, 130] on link "Jauns ziņojums" at bounding box center [407, 129] width 214 height 30
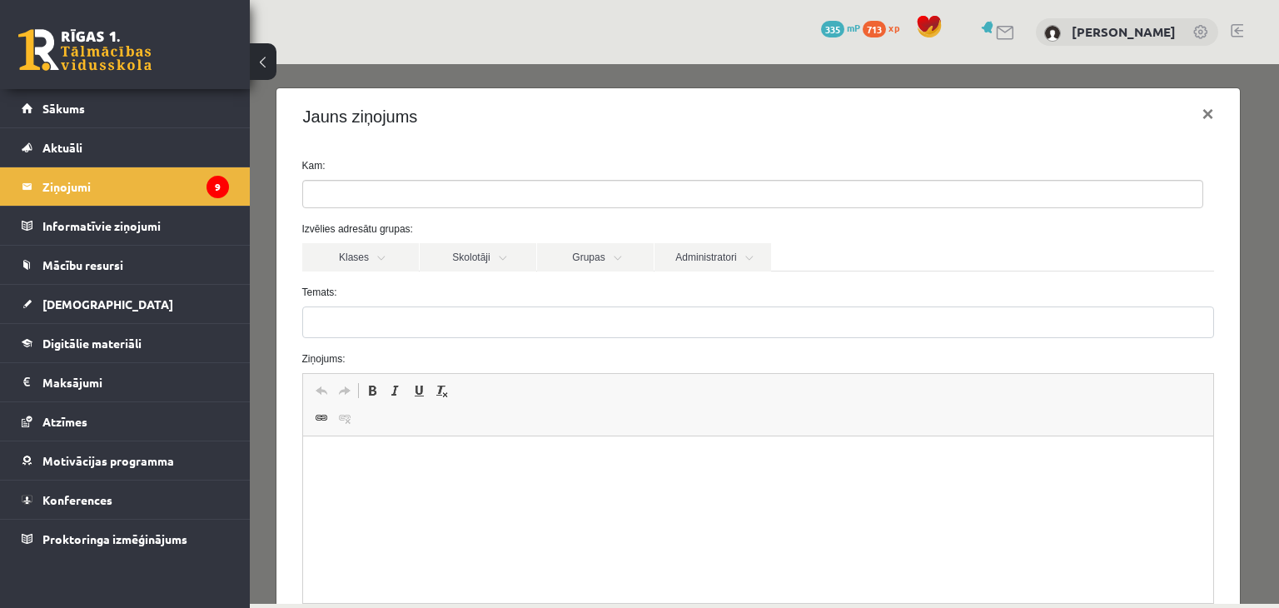
click at [320, 210] on form "Kam: Izvēlies adresātu grupas: Klases Skolotāji Grupas Administratori 12.a2 JK …" at bounding box center [758, 419] width 937 height 523
click at [336, 206] on input "search" at bounding box center [332, 194] width 58 height 27
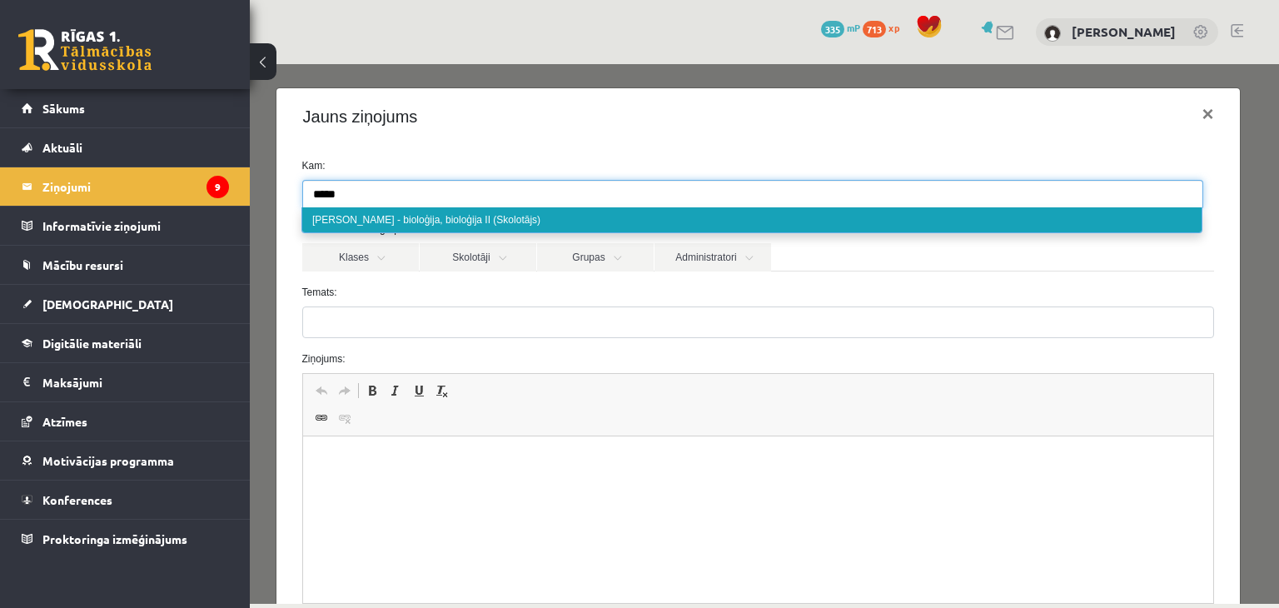
type input "*****"
select select "*****"
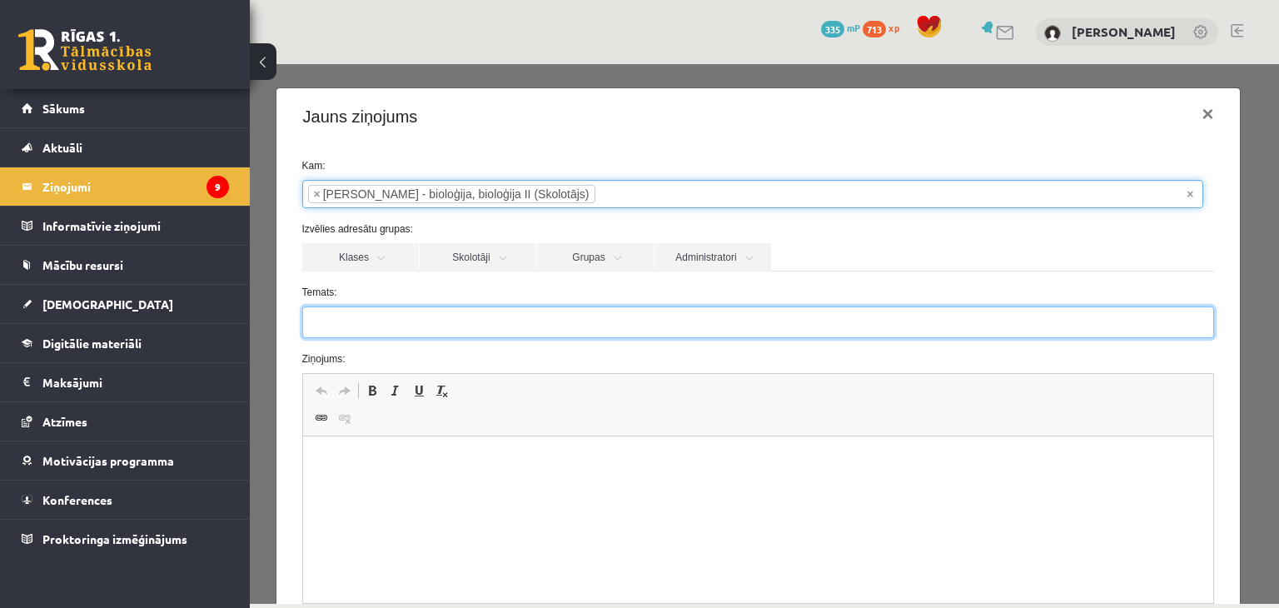
click at [333, 306] on input "Temats:" at bounding box center [758, 322] width 912 height 32
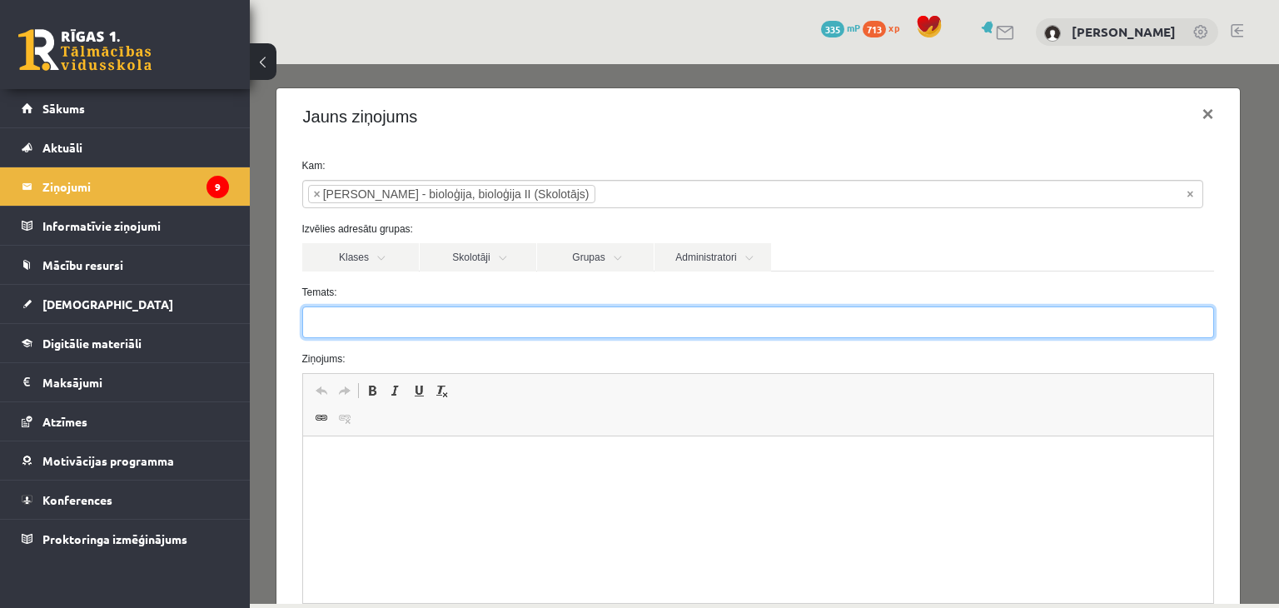
type input "**********"
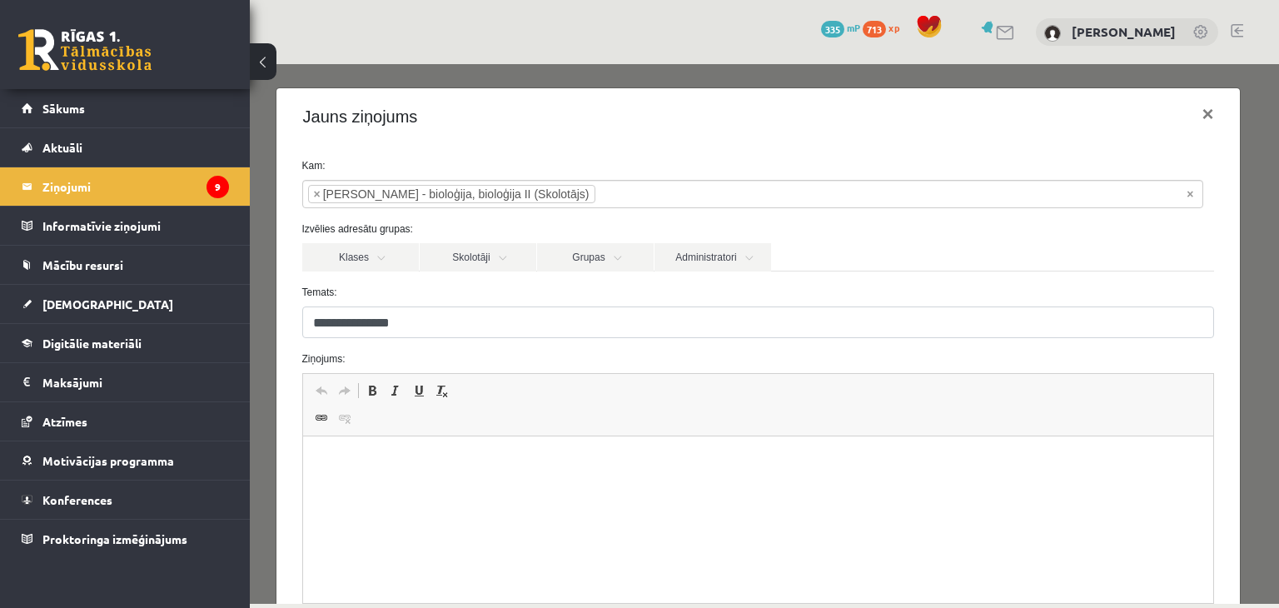
click at [353, 471] on html at bounding box center [757, 461] width 911 height 51
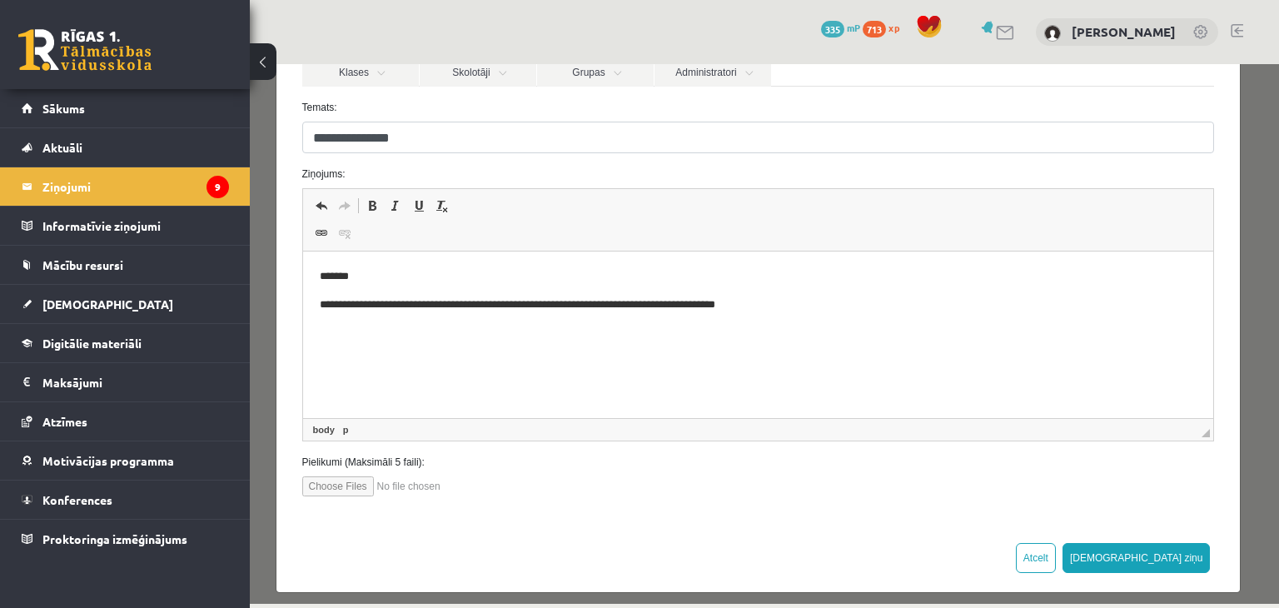
scroll to position [195, 0]
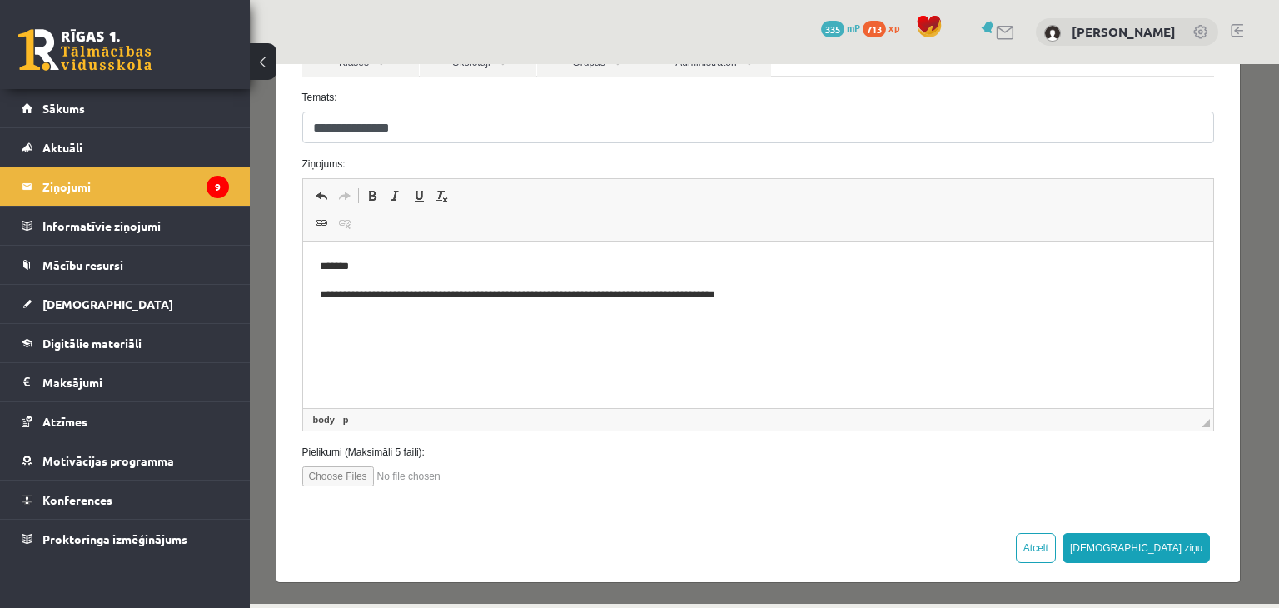
click at [342, 474] on input "file" at bounding box center [396, 476] width 189 height 20
type input "**********"
drag, startPoint x: 496, startPoint y: 302, endPoint x: 504, endPoint y: 357, distance: 55.6
click at [504, 320] on html "**********" at bounding box center [757, 280] width 911 height 78
click at [793, 303] on p "**********" at bounding box center [752, 294] width 866 height 17
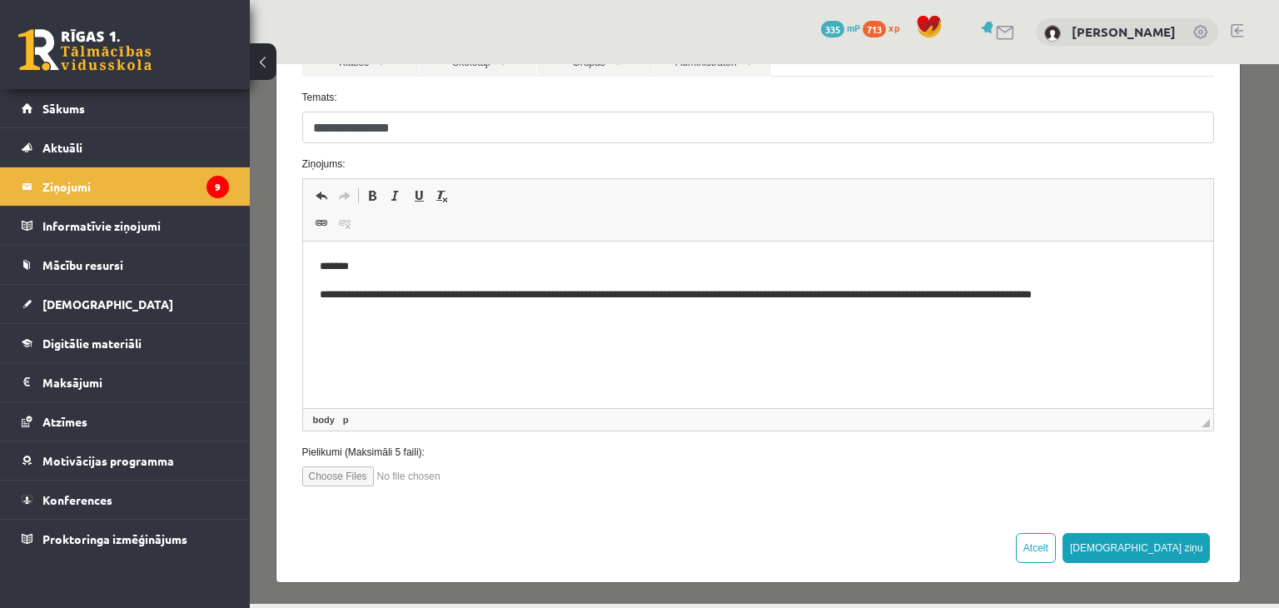
click at [325, 292] on p "**********" at bounding box center [752, 294] width 866 height 17
click at [304, 334] on html "**********" at bounding box center [757, 294] width 911 height 107
click at [1178, 541] on button "[DEMOGRAPHIC_DATA] ziņu" at bounding box center [1136, 548] width 148 height 30
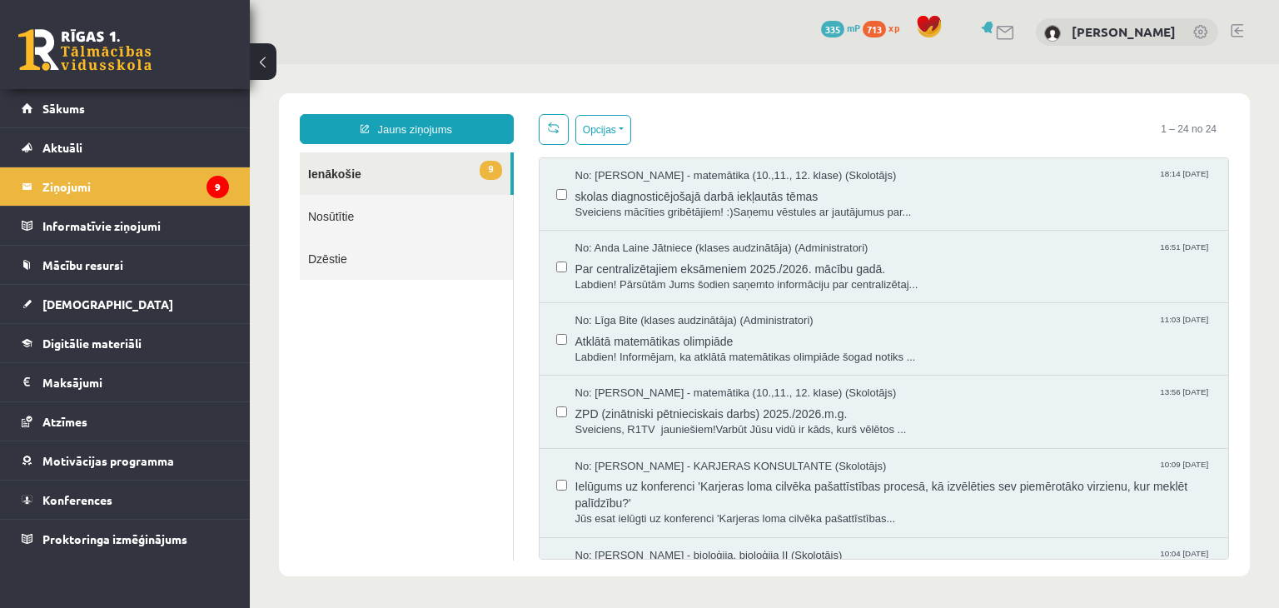
scroll to position [0, 0]
click at [365, 204] on link "Nosūtītie" at bounding box center [406, 216] width 213 height 42
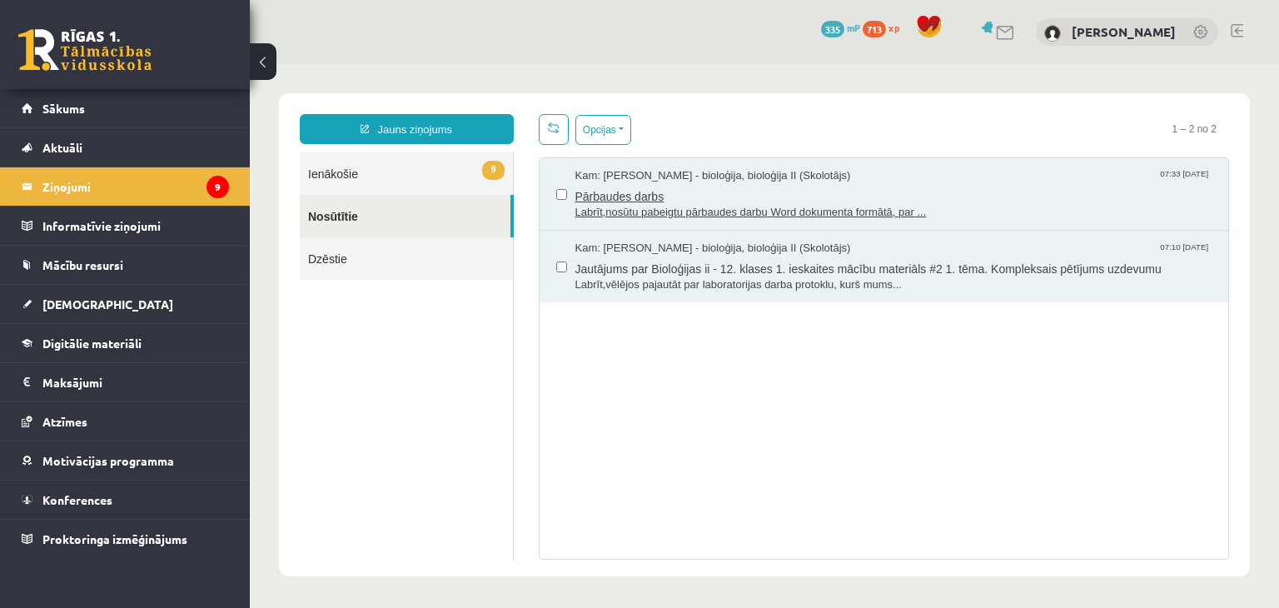
click at [609, 191] on span "Pārbaudes darbs" at bounding box center [893, 194] width 637 height 21
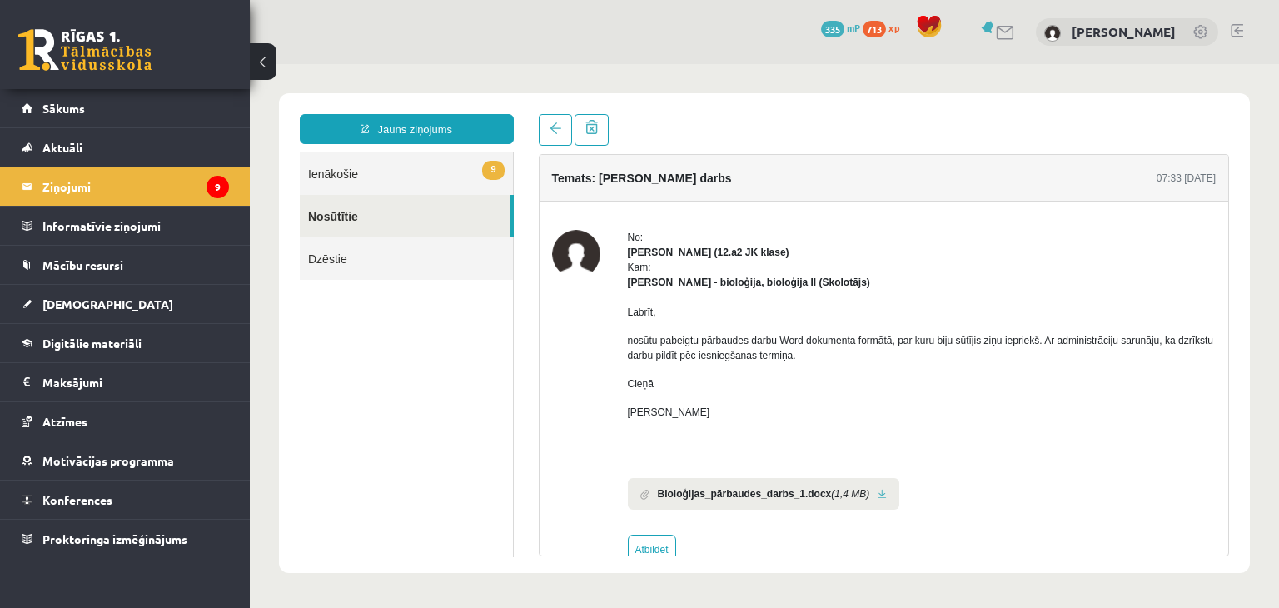
click at [675, 481] on li "Bioloģijas_pārbaudes_darbs_1.docx (1,4 MB)" at bounding box center [764, 494] width 272 height 32
click at [669, 489] on b "Bioloģijas_pārbaudes_darbs_1.docx" at bounding box center [745, 493] width 174 height 15
click at [877, 495] on link at bounding box center [881, 494] width 9 height 11
click at [335, 163] on link "9 Ienākošie" at bounding box center [406, 173] width 213 height 42
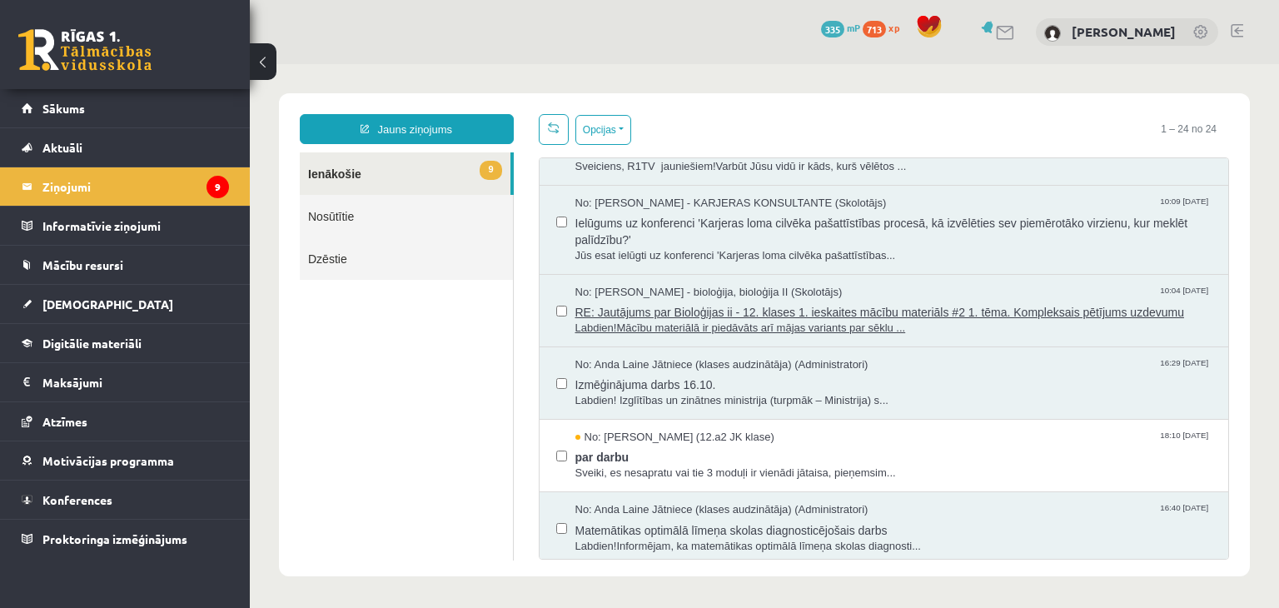
scroll to position [310, 0]
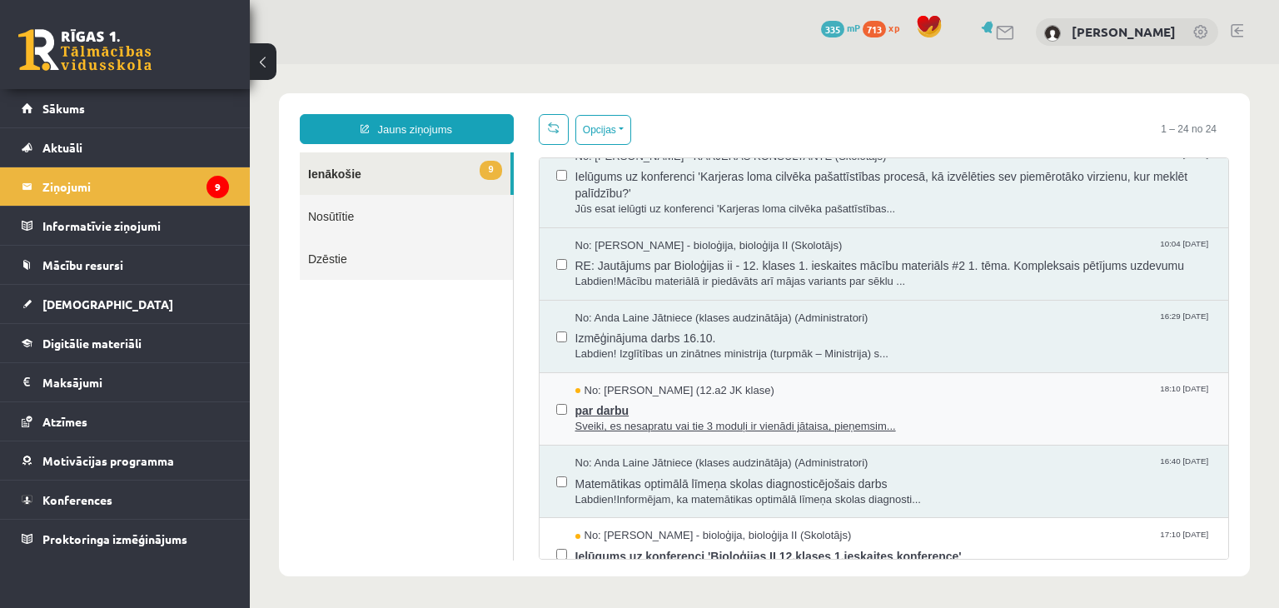
click at [684, 430] on span "Sveiki, es nesapratu vai tie 3 moduļi ir vienādi jātaisa, pieņemsim..." at bounding box center [893, 427] width 637 height 16
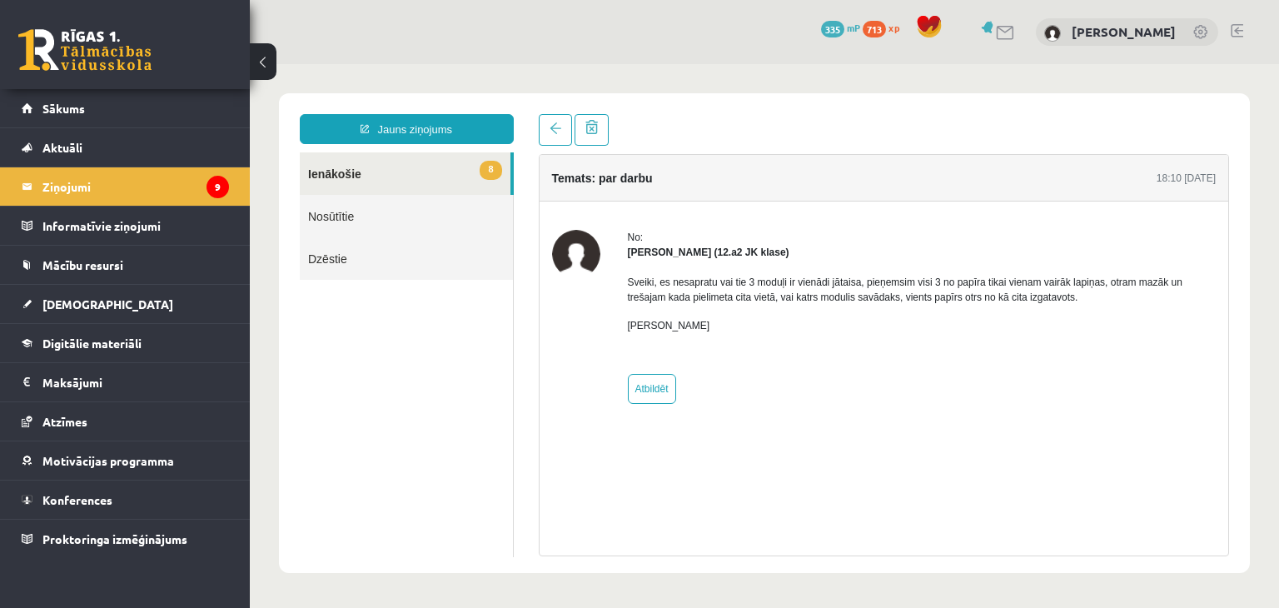
scroll to position [0, 0]
click at [366, 177] on link "8 Ienākošie" at bounding box center [405, 173] width 211 height 42
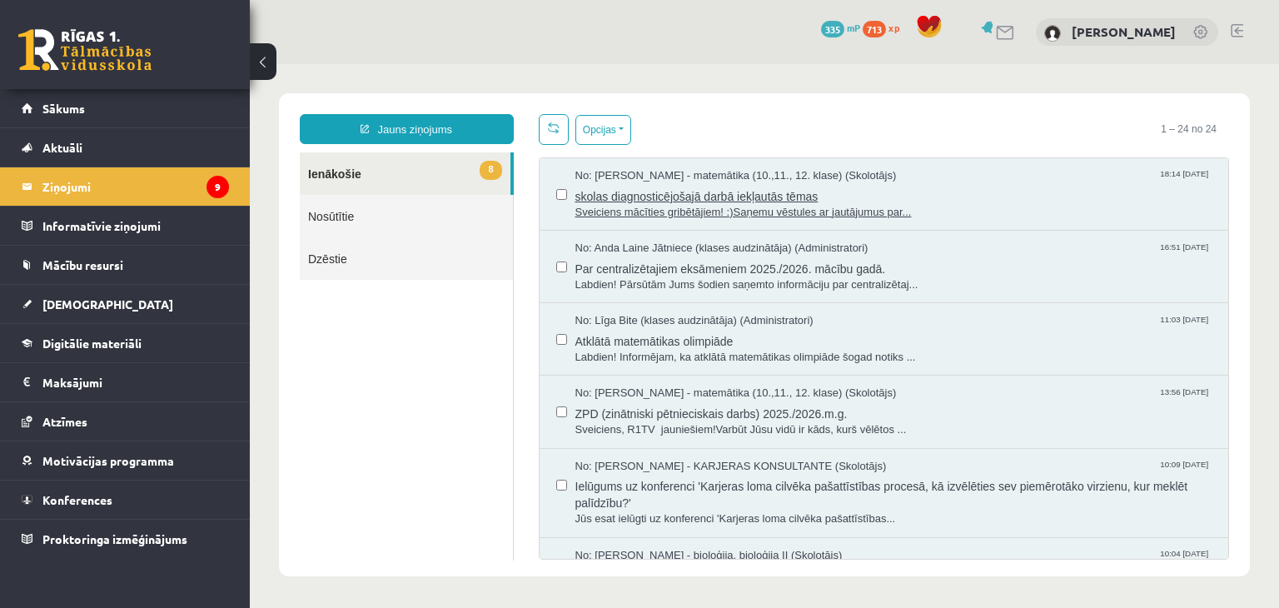
click at [757, 201] on span "skolas diagnosticējošajā darbā iekļautās tēmas" at bounding box center [893, 194] width 637 height 21
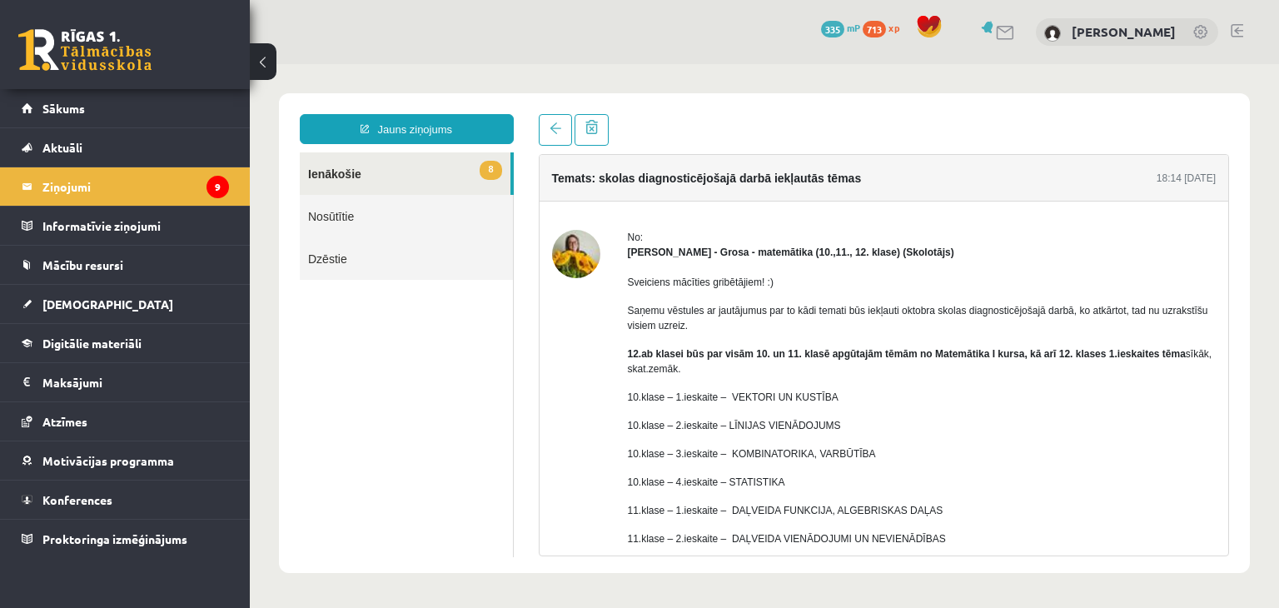
click at [326, 171] on link "8 Ienākošie" at bounding box center [405, 173] width 211 height 42
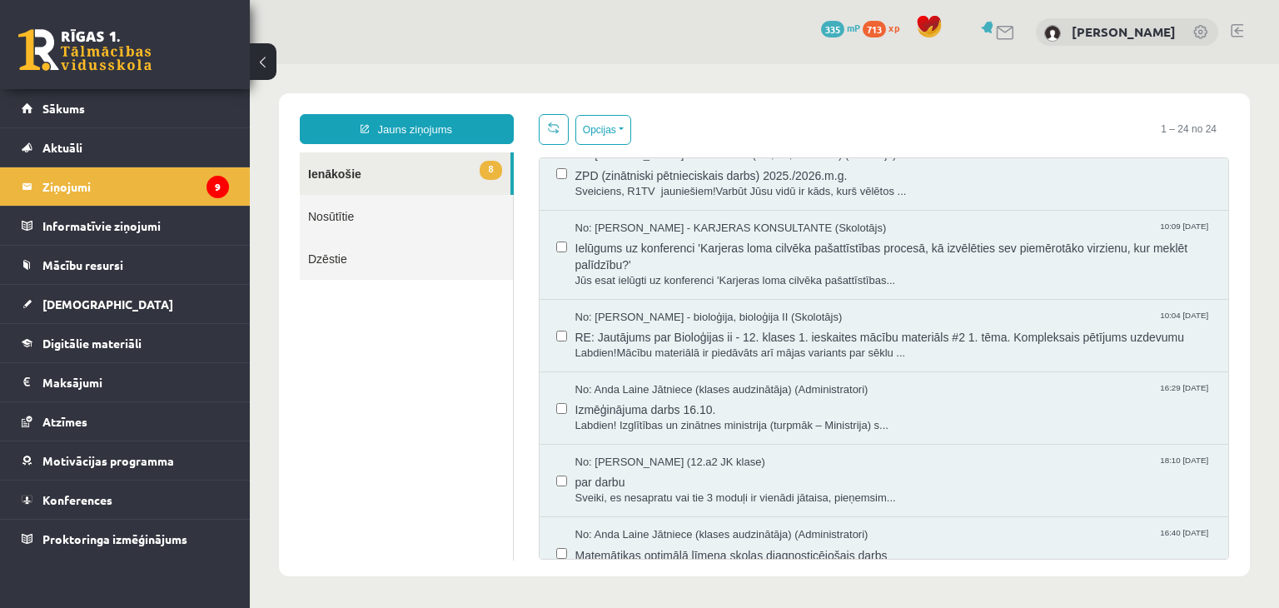
scroll to position [290, 0]
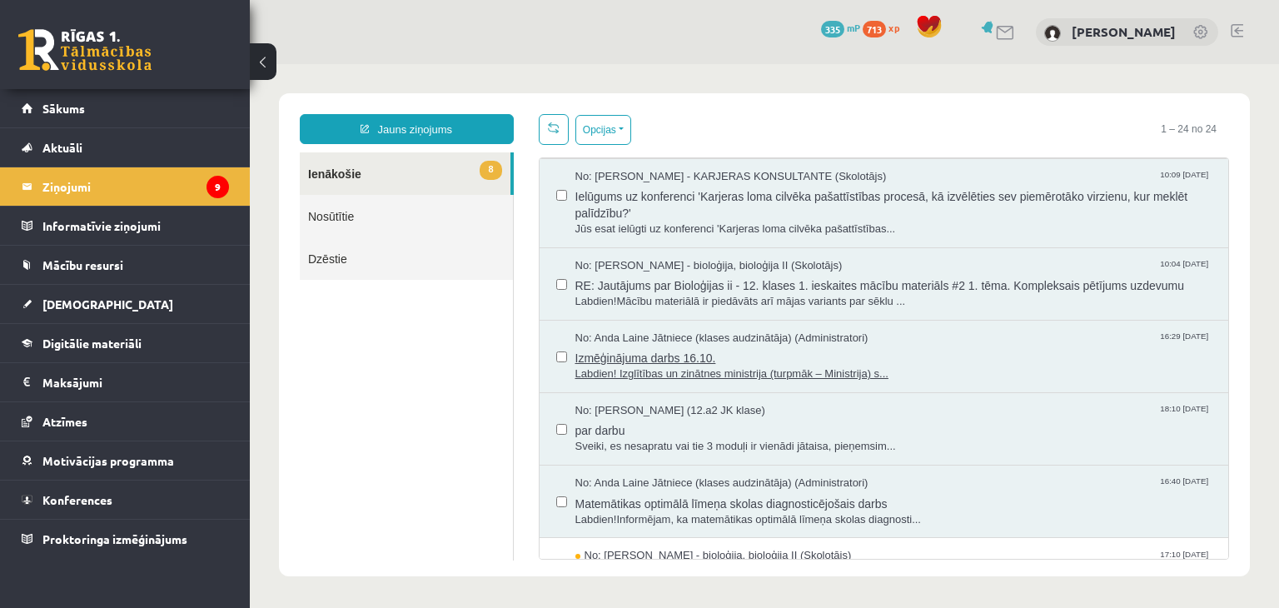
click at [647, 350] on span "Izmēģinājuma darbs 16.10." at bounding box center [893, 355] width 637 height 21
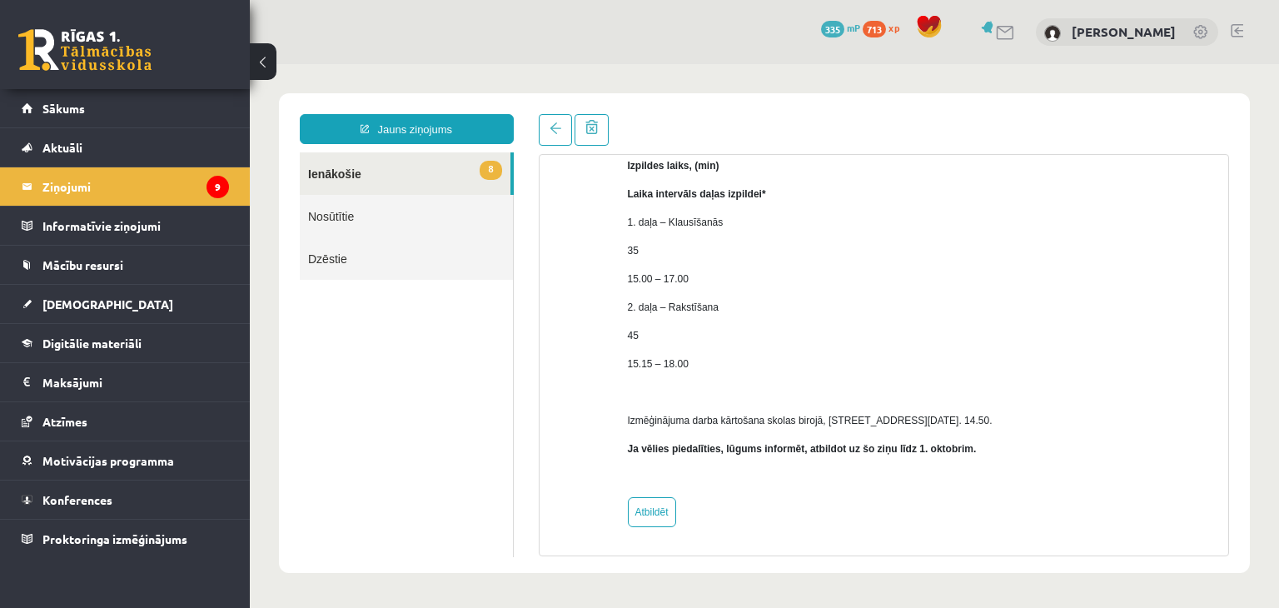
scroll to position [0, 0]
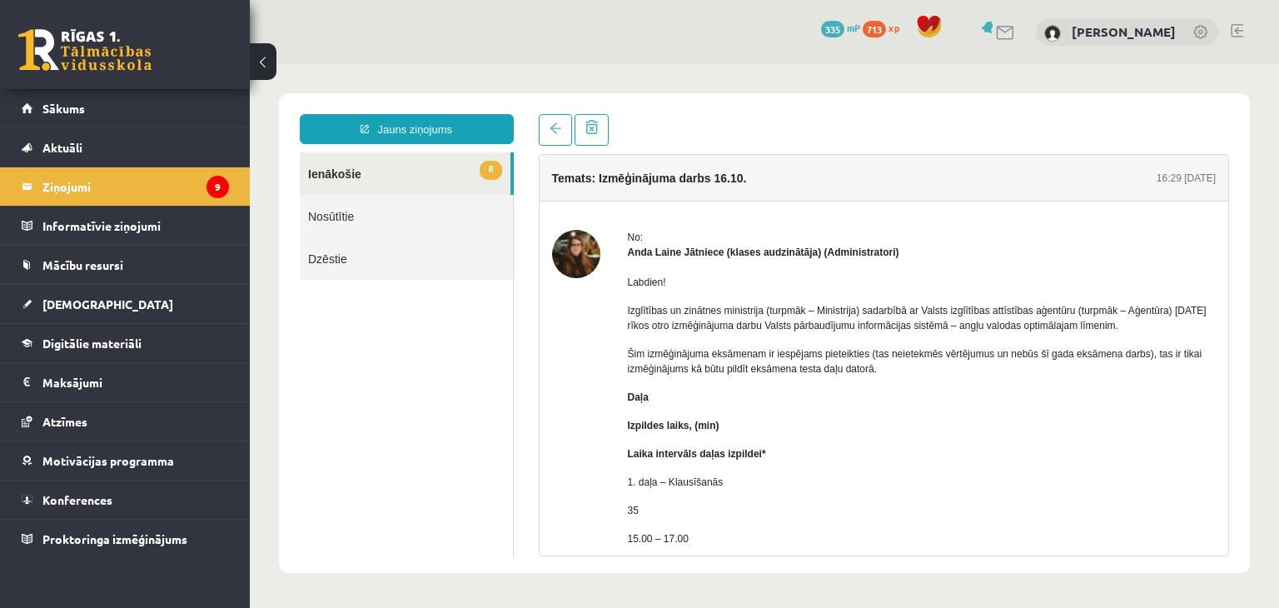
click at [349, 187] on link "8 Ienākošie" at bounding box center [405, 173] width 211 height 42
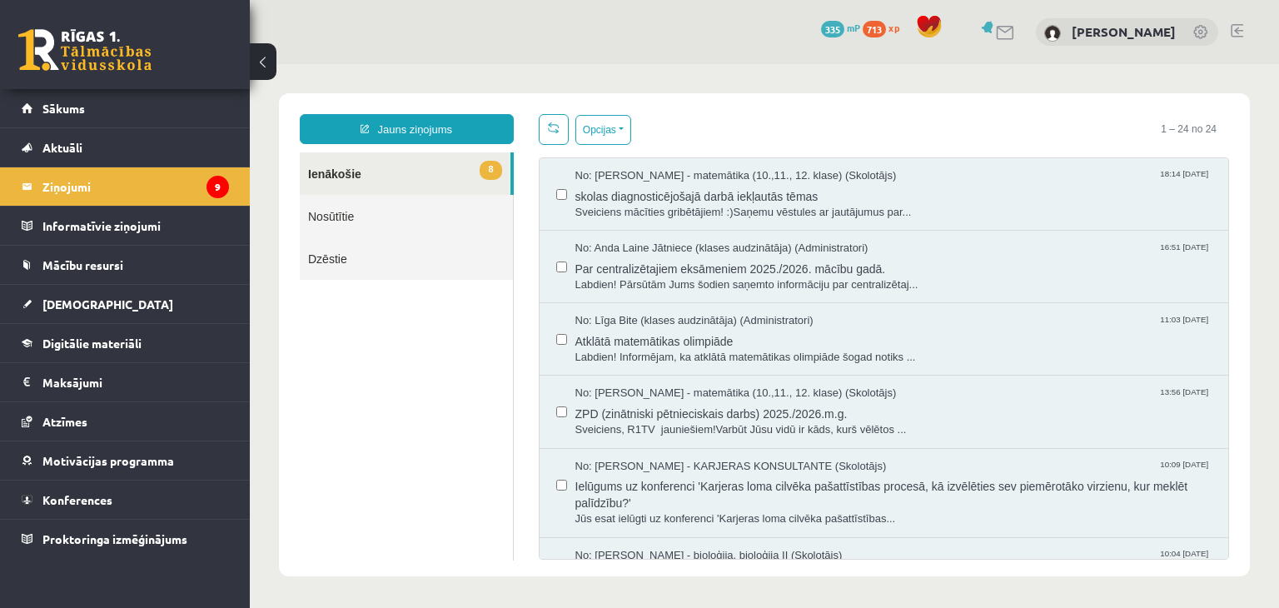
click at [343, 174] on link "8 Ienākošie" at bounding box center [405, 173] width 211 height 42
click at [679, 285] on span "Labdien! Pārsūtām Jums šodien saņemto informāciju par centralizētaj..." at bounding box center [893, 285] width 637 height 16
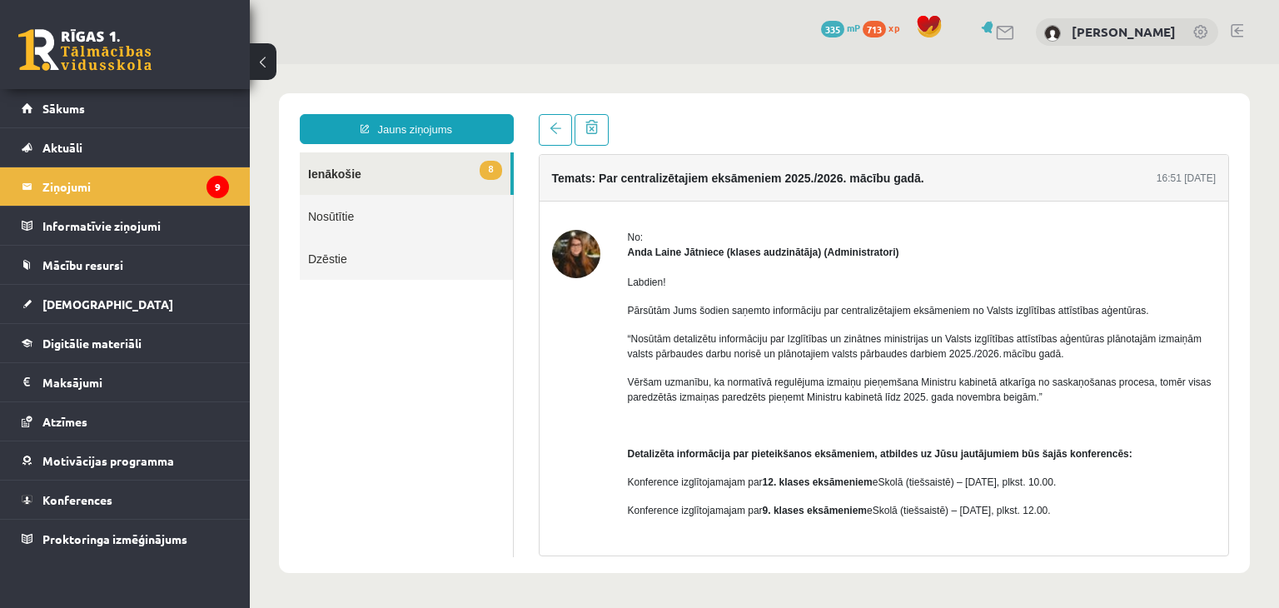
click at [416, 157] on link "8 Ienākošie" at bounding box center [405, 173] width 211 height 42
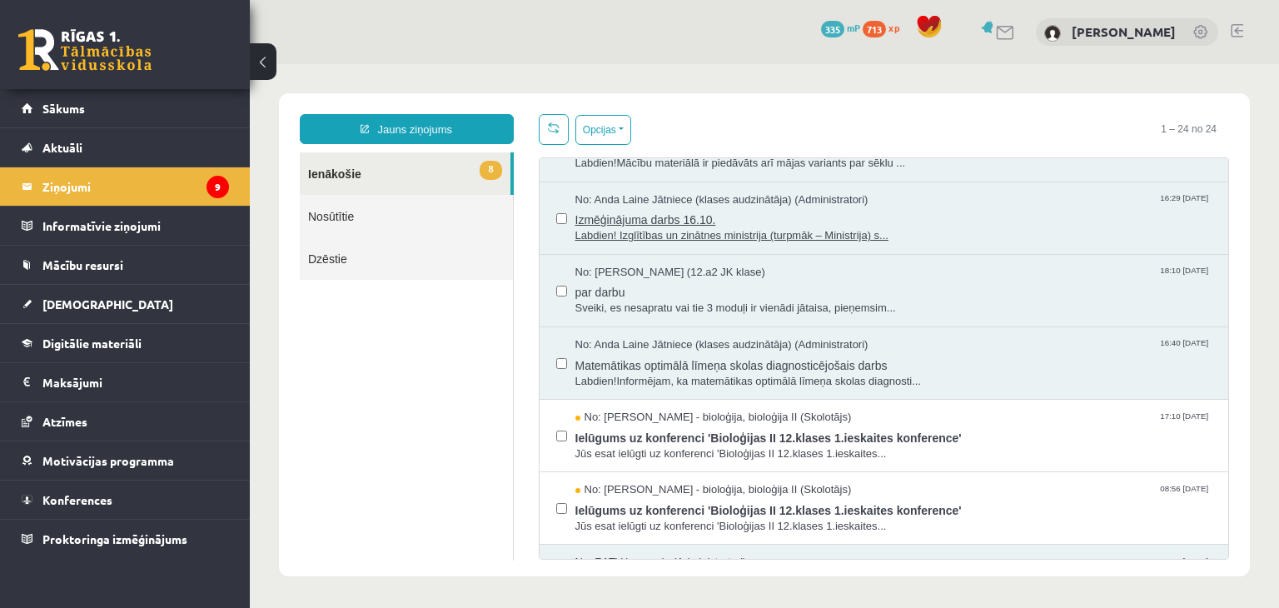
scroll to position [466, 0]
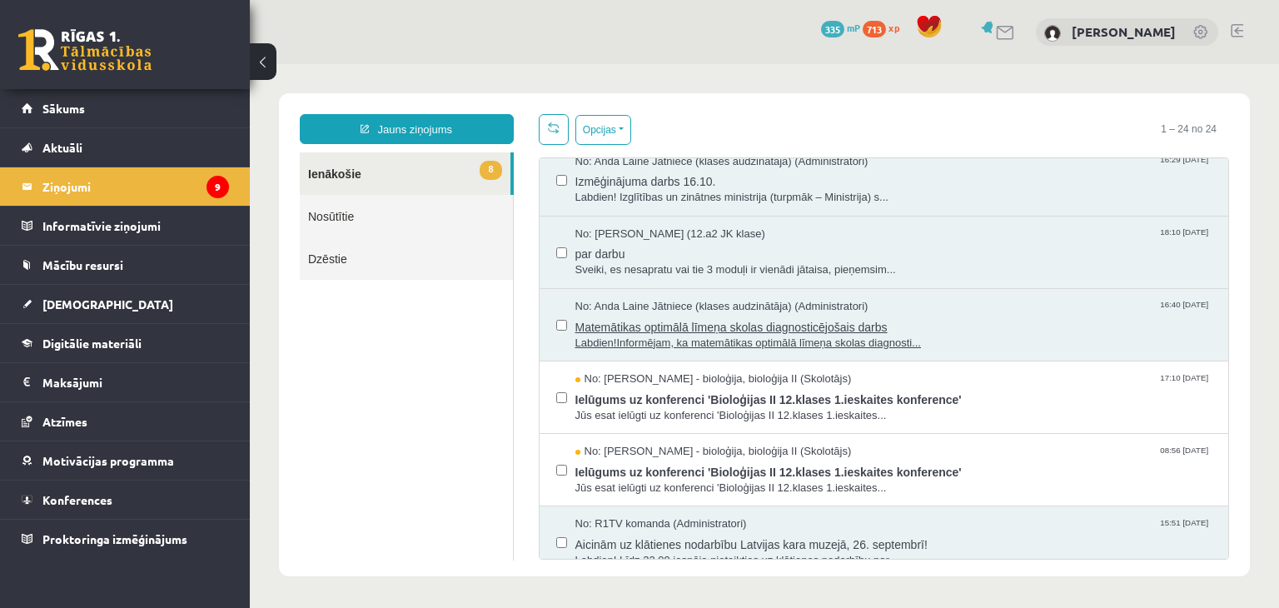
click at [725, 325] on span "Matemātikas optimālā līmeņa skolas diagnosticējošais darbs" at bounding box center [893, 325] width 637 height 21
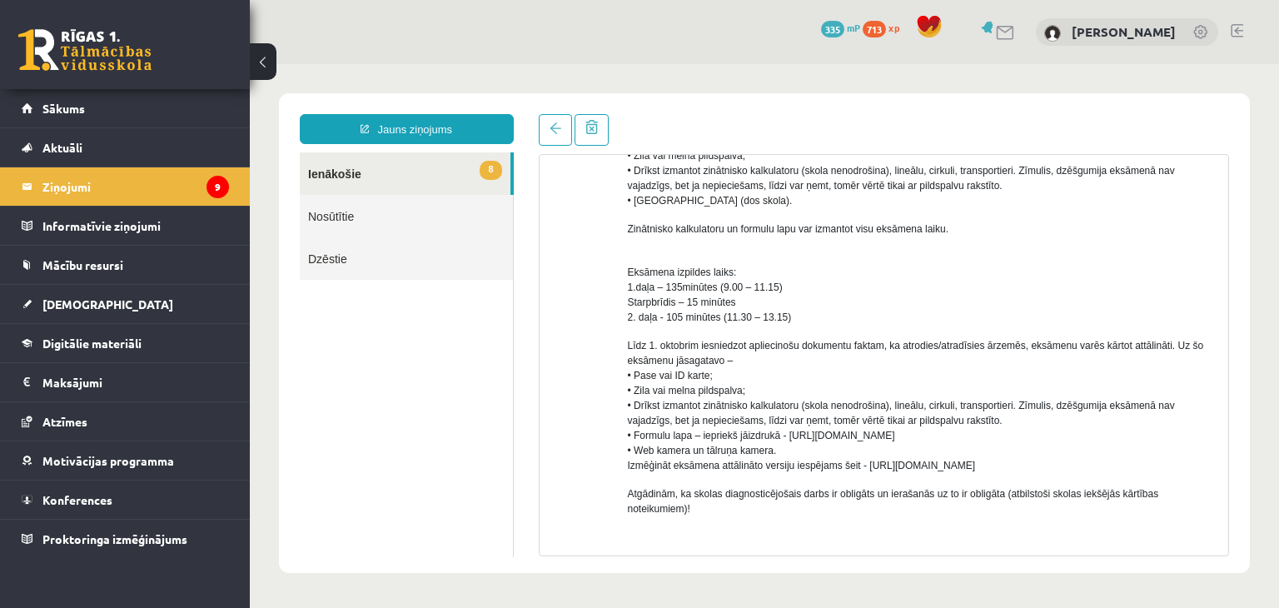
scroll to position [390, 0]
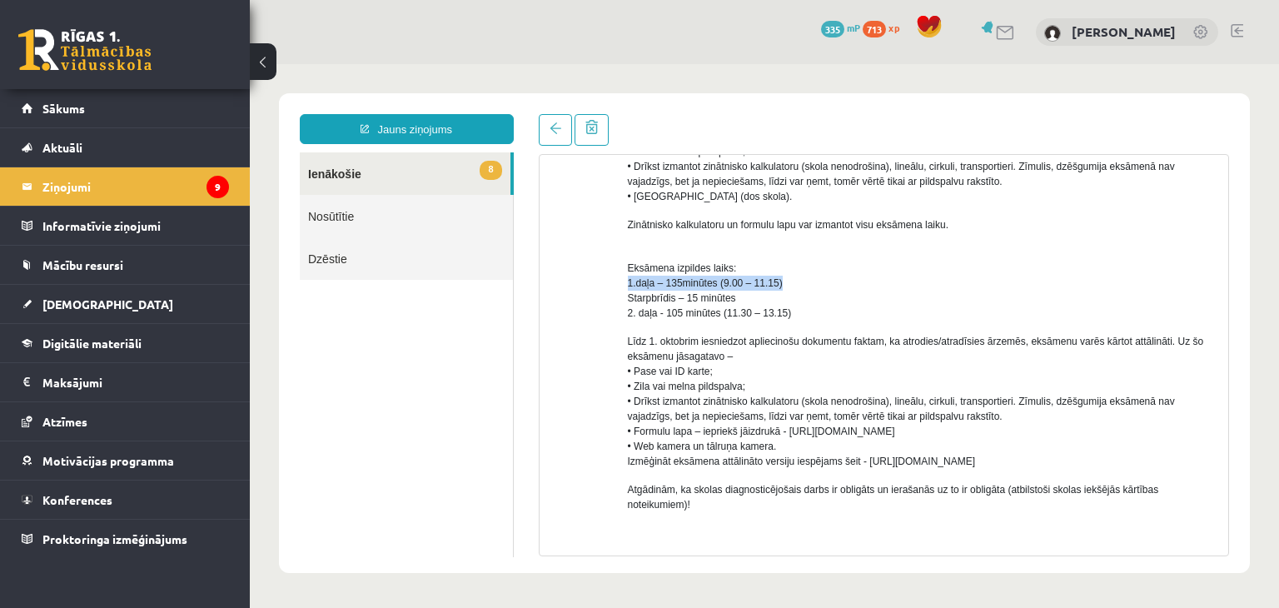
drag, startPoint x: 626, startPoint y: 277, endPoint x: 829, endPoint y: 289, distance: 203.4
click at [829, 289] on p "Eksāmena izpildes laiks: 1.daļa – 135minūtes (9.00 – 11.15) Starpbrīdis – 15 mi…" at bounding box center [922, 283] width 589 height 75
drag, startPoint x: 716, startPoint y: 282, endPoint x: 891, endPoint y: 306, distance: 176.4
click at [891, 306] on p "Eksāmena izpildes laiks: 1.daļa – 135minūtes (9.00 – 11.15) Starpbrīdis – 15 mi…" at bounding box center [922, 283] width 589 height 75
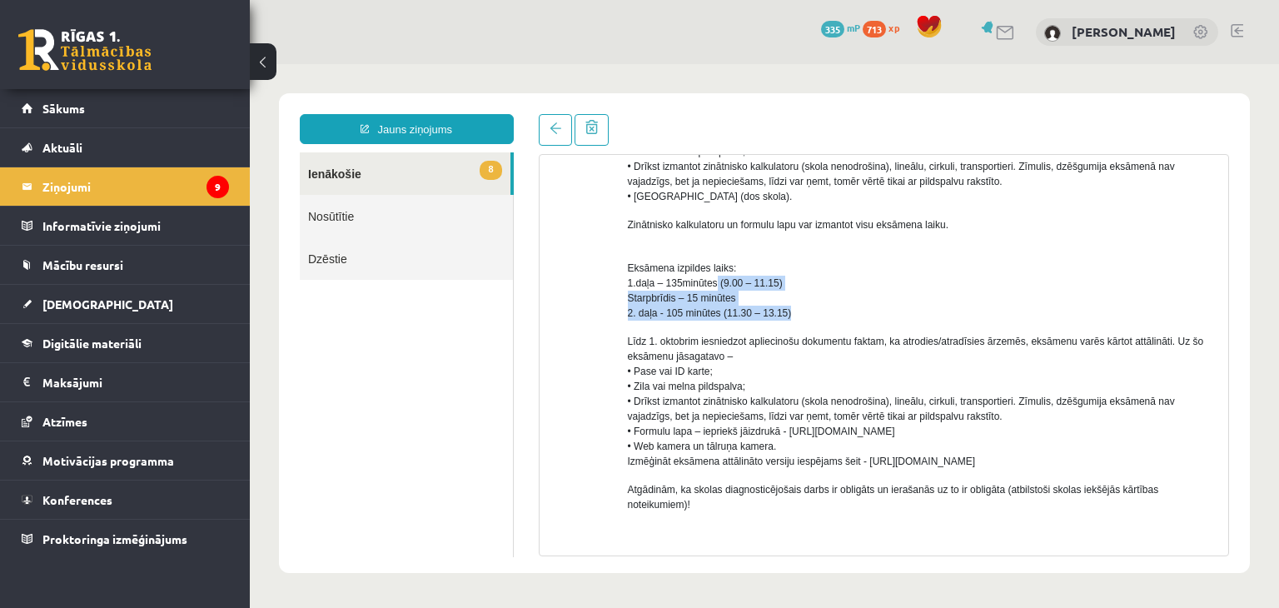
click at [891, 306] on p "Eksāmena izpildes laiks: 1.daļa – 135minūtes (9.00 – 11.15) Starpbrīdis – 15 mi…" at bounding box center [922, 283] width 589 height 75
drag, startPoint x: 720, startPoint y: 281, endPoint x: 785, endPoint y: 281, distance: 64.9
click at [785, 281] on p "Eksāmena izpildes laiks: 1.daļa – 135minūtes (9.00 – 11.15) Starpbrīdis – 15 mi…" at bounding box center [922, 283] width 589 height 75
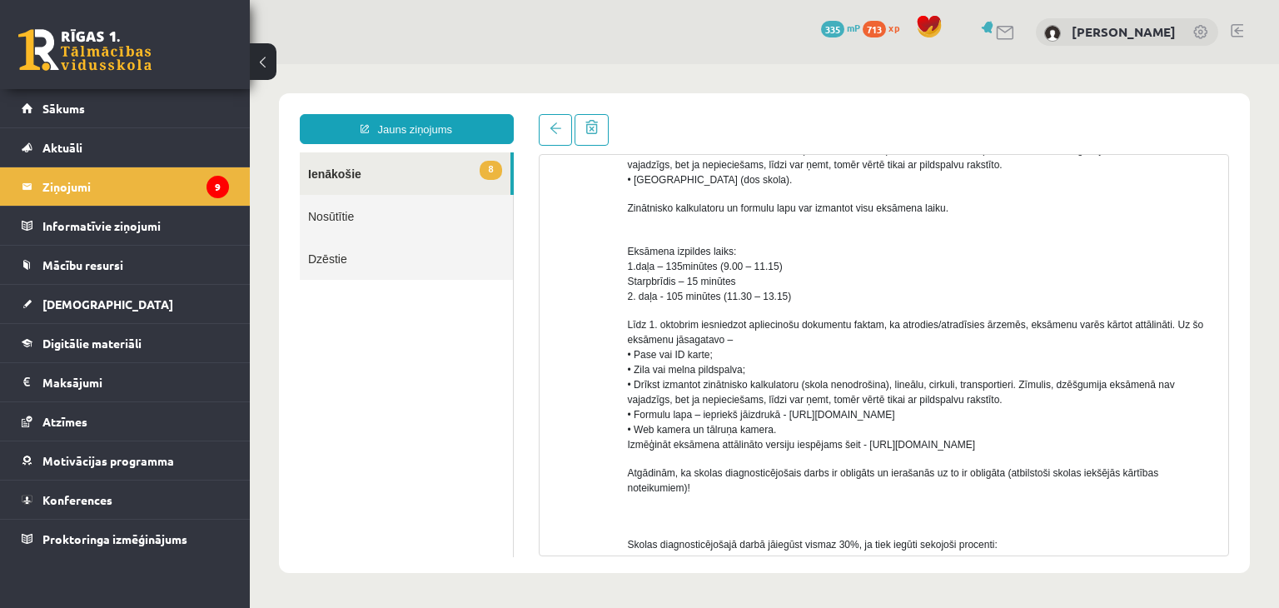
scroll to position [440, 0]
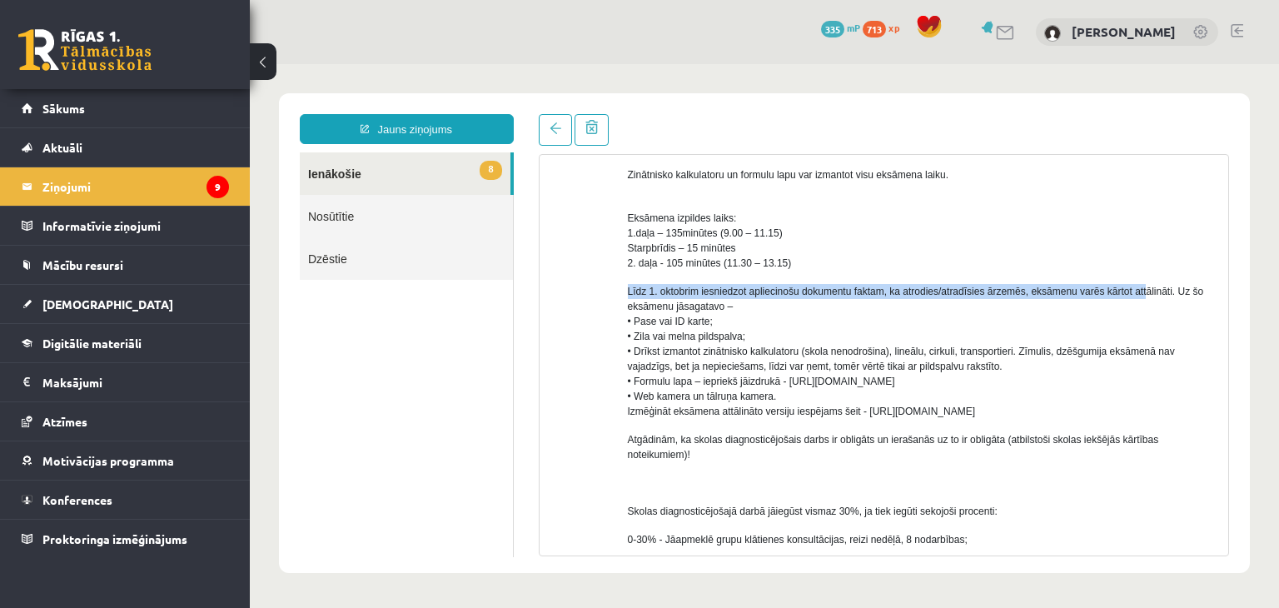
drag, startPoint x: 626, startPoint y: 286, endPoint x: 1145, endPoint y: 281, distance: 519.5
click at [1145, 281] on div "Labdien! Informējam, ka matemātikas optimālā līmeņa skolas diagnosticējošais da…" at bounding box center [922, 290] width 589 height 942
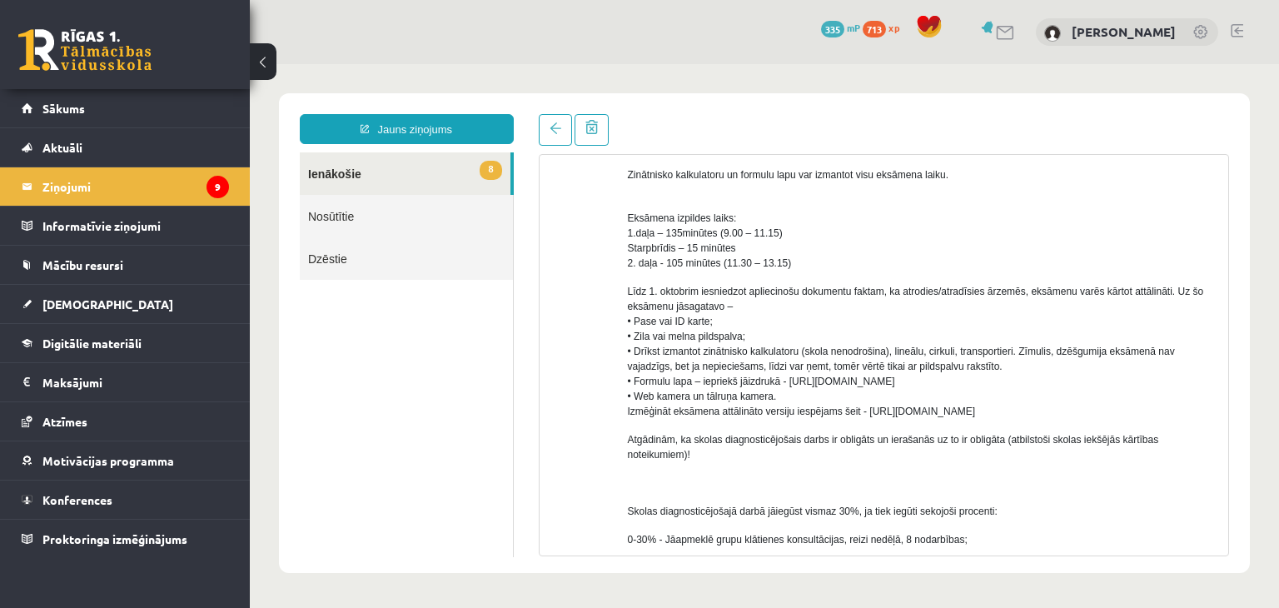
click at [820, 301] on p "Līdz 1. oktobrim iesniedzot apliecinošu dokumentu faktam, ka atrodies/atradīsie…" at bounding box center [922, 351] width 589 height 135
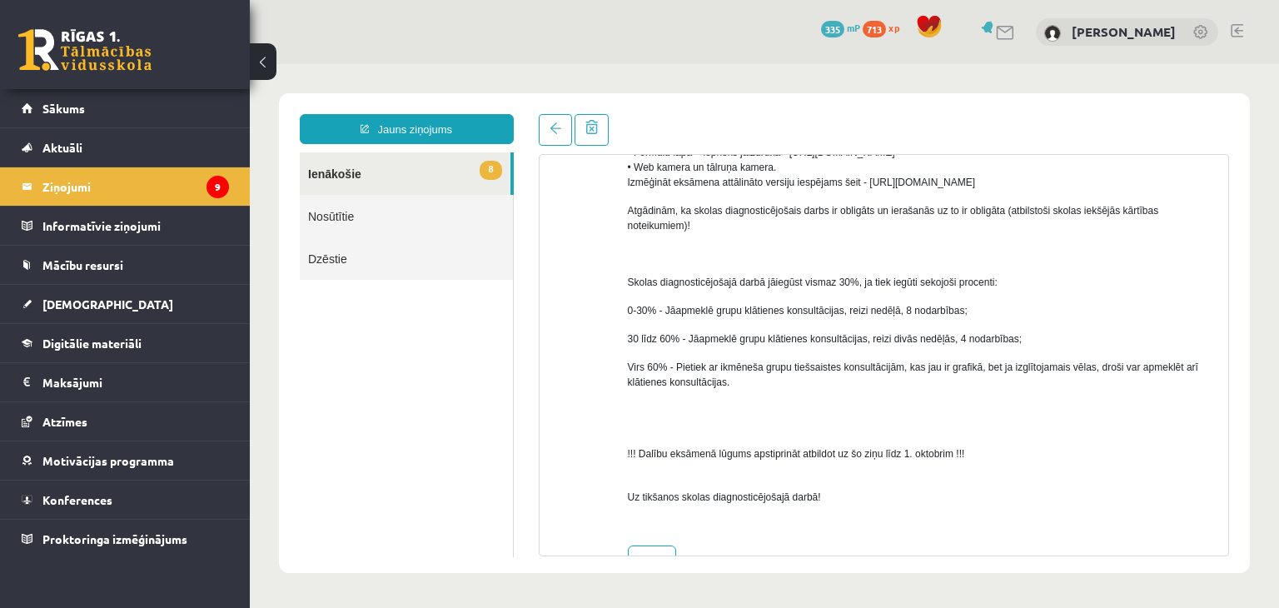
scroll to position [717, 0]
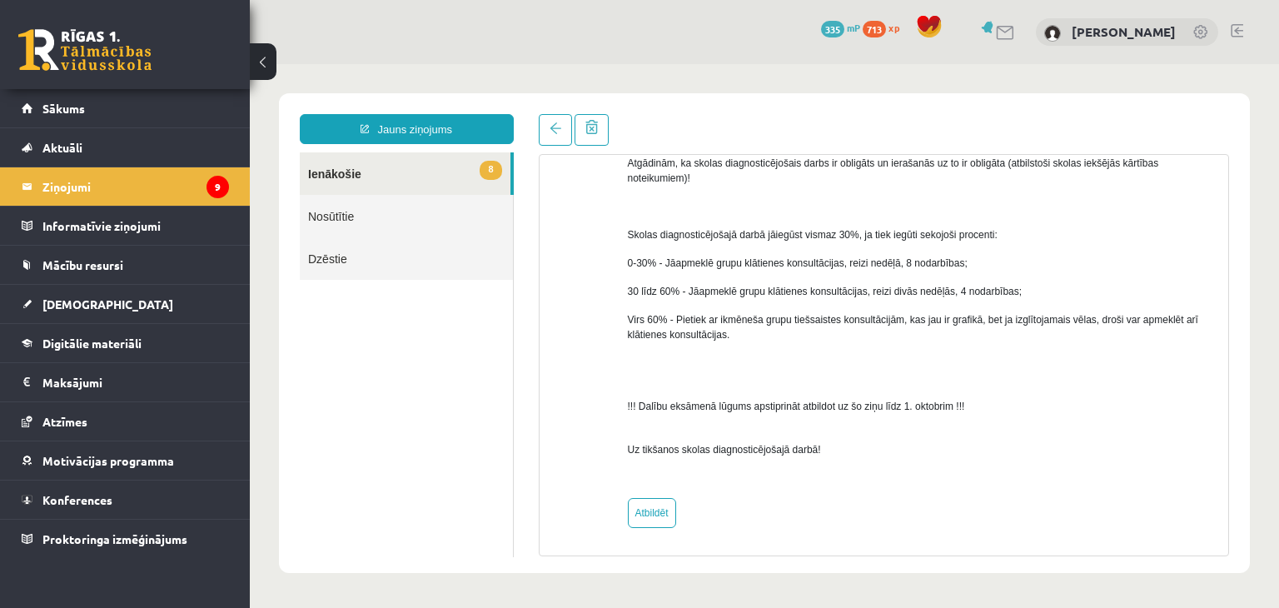
drag, startPoint x: 749, startPoint y: 414, endPoint x: 952, endPoint y: 430, distance: 203.8
click at [952, 430] on div "Labdien! Informējam, ka matemātikas optimālā līmeņa skolas diagnosticējošais da…" at bounding box center [922, 14] width 589 height 942
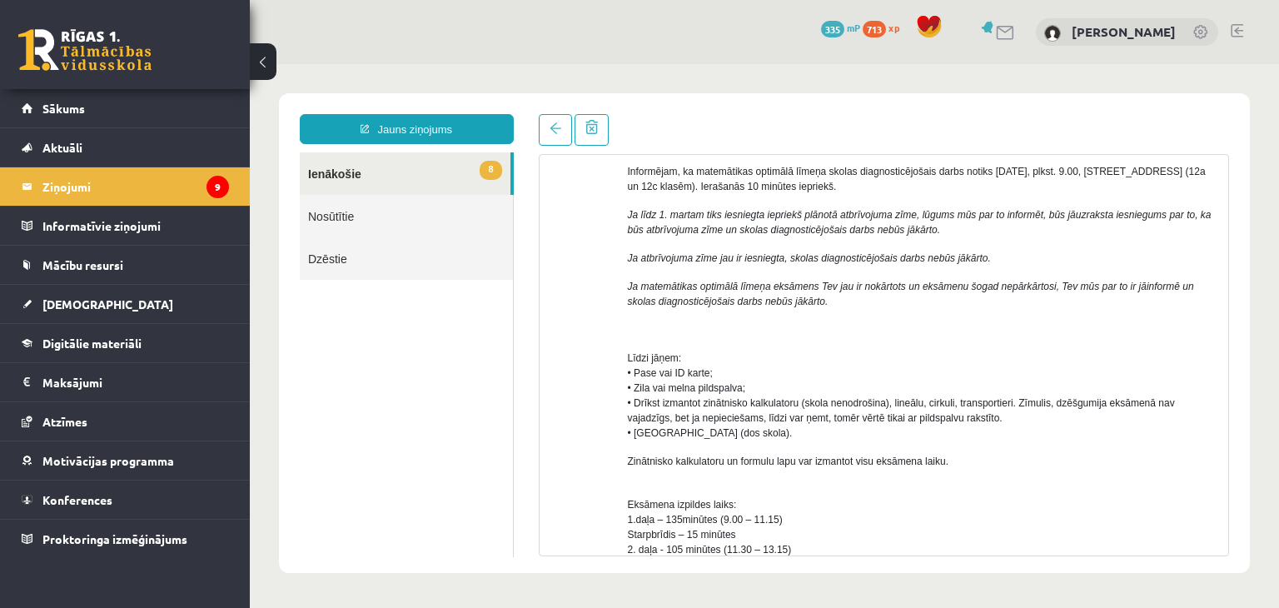
scroll to position [0, 0]
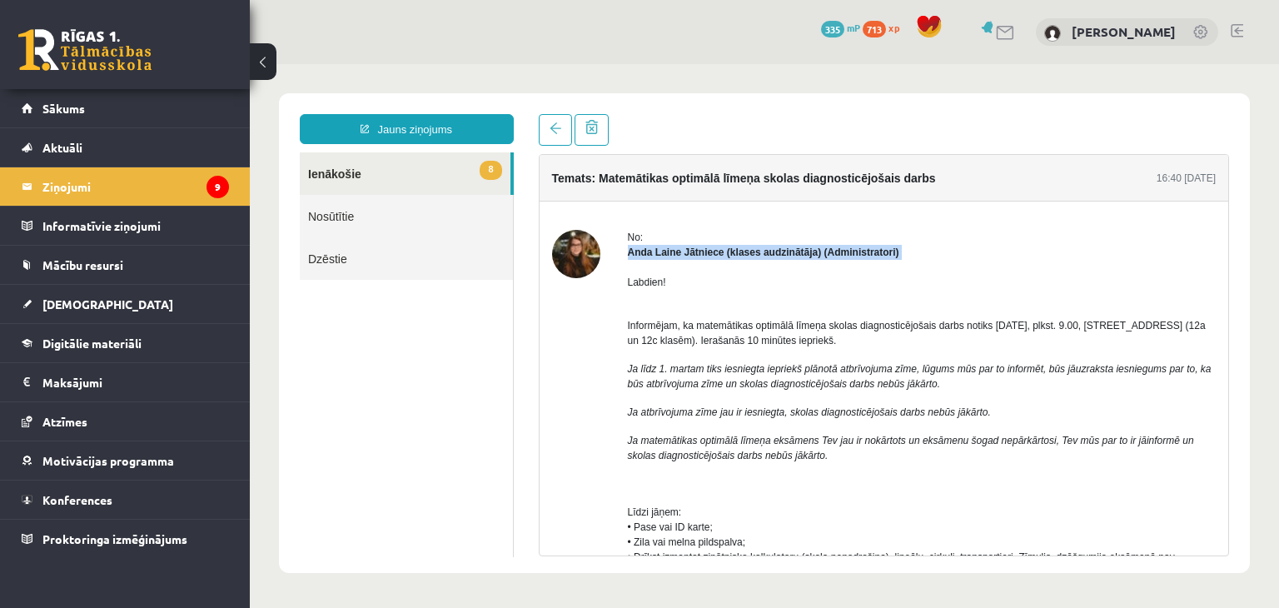
drag, startPoint x: 620, startPoint y: 251, endPoint x: 936, endPoint y: 263, distance: 315.7
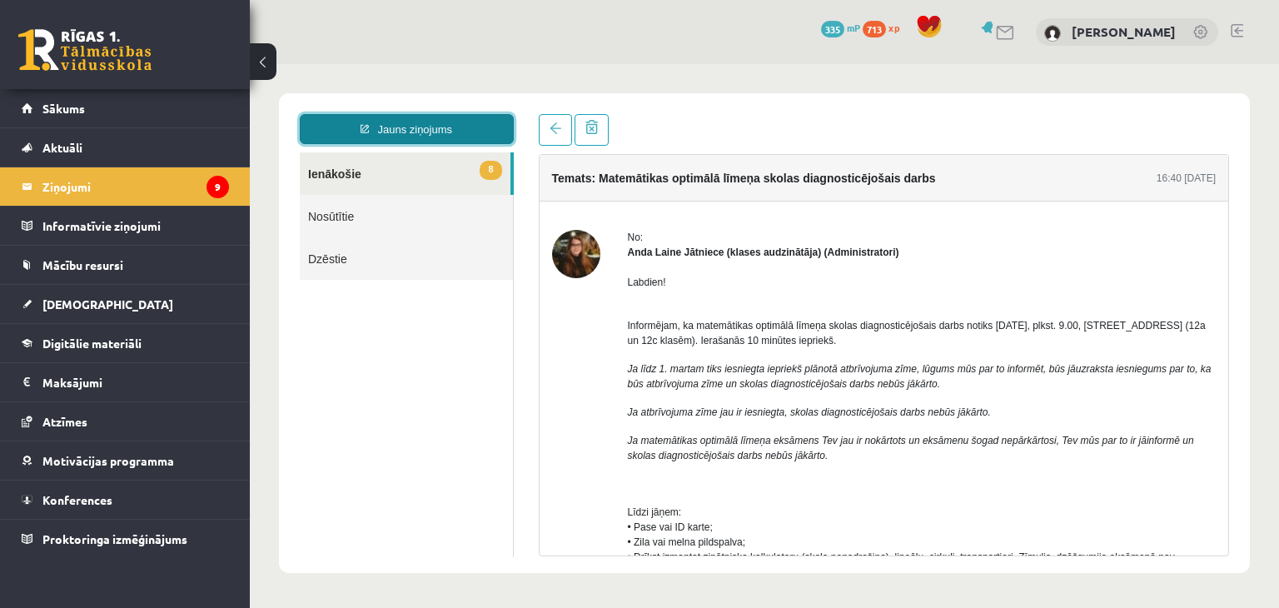
click at [442, 135] on link "Jauns ziņojums" at bounding box center [407, 129] width 214 height 30
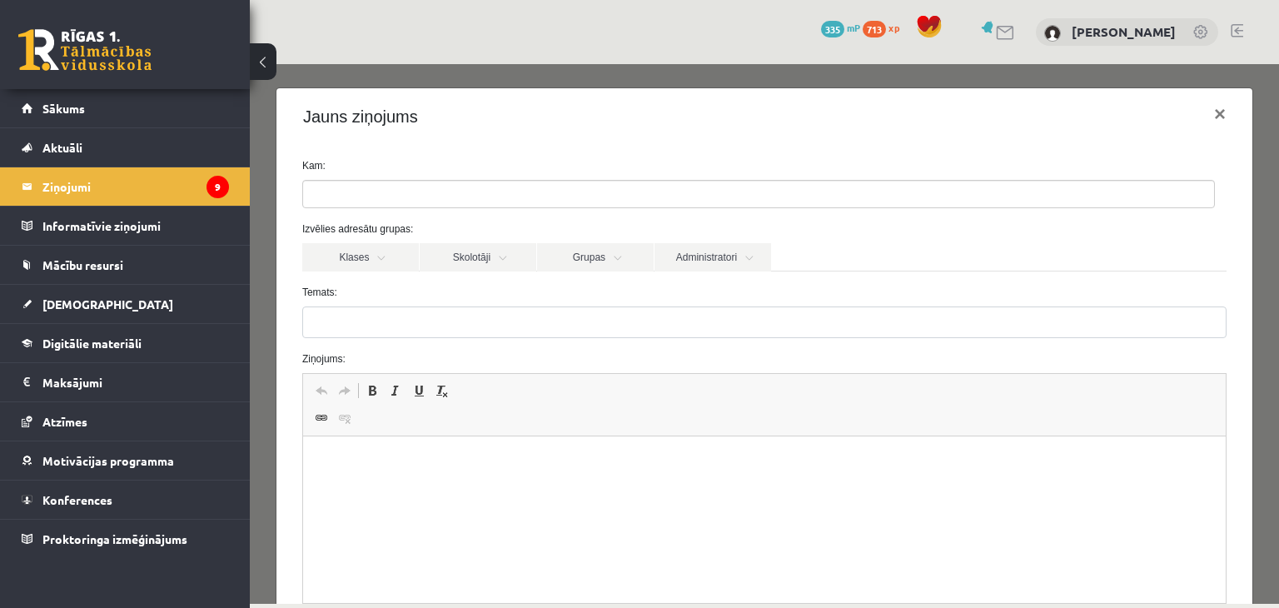
click at [377, 200] on ul at bounding box center [758, 194] width 911 height 27
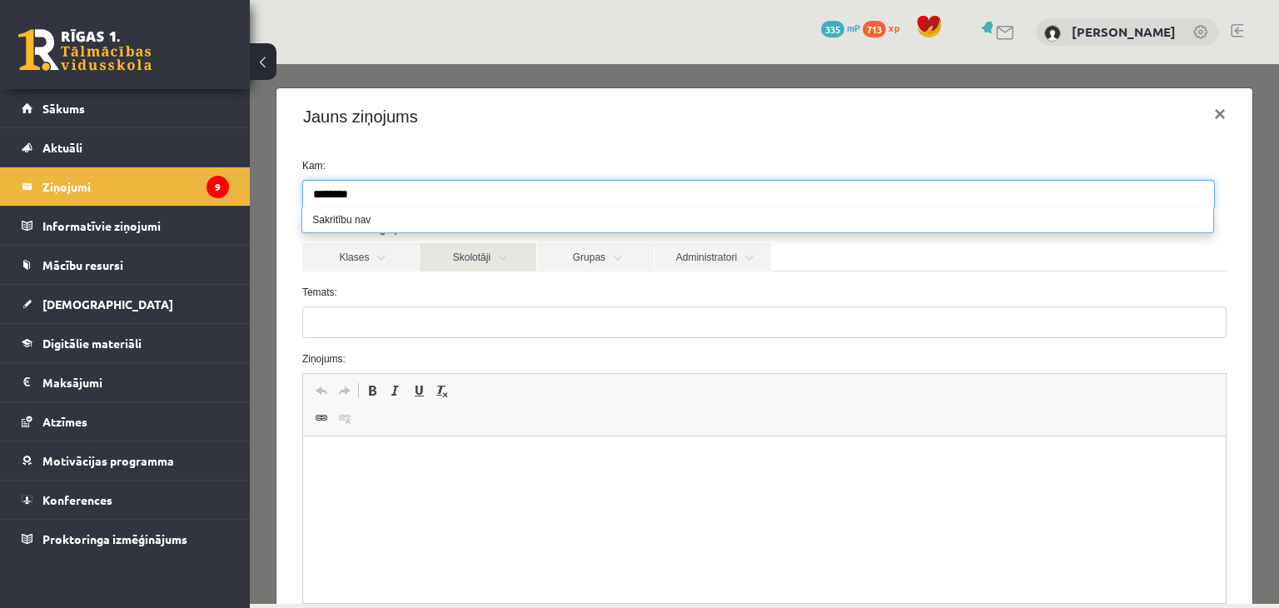
type input "********"
click at [479, 263] on link "Skolotāji" at bounding box center [478, 257] width 117 height 28
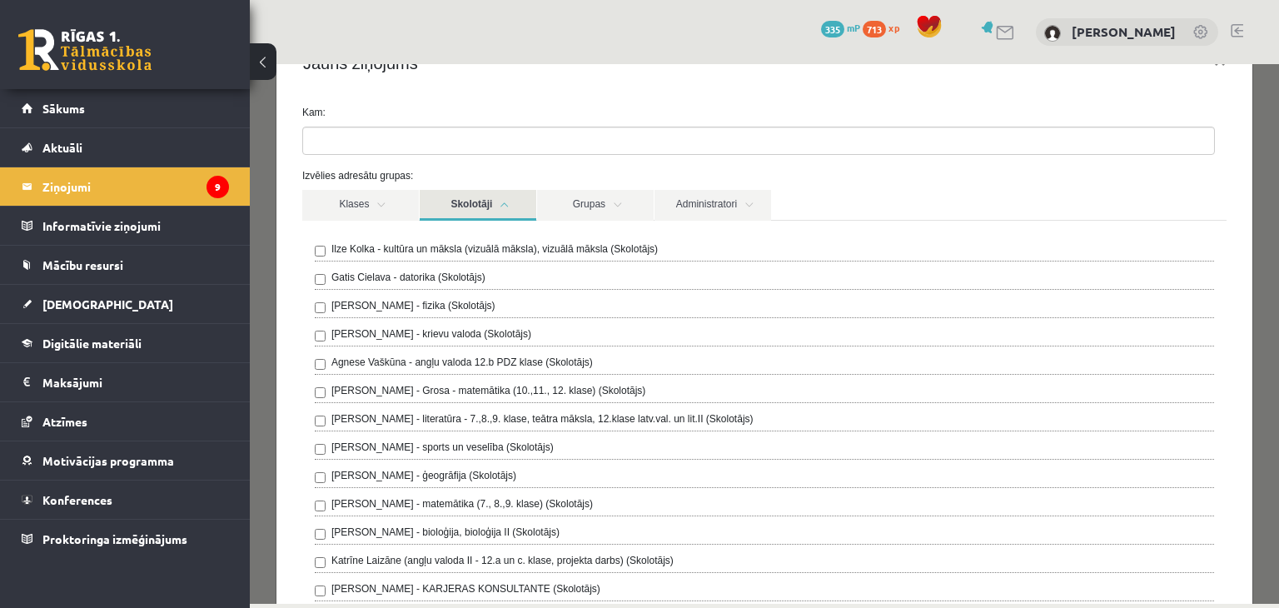
scroll to position [122, 0]
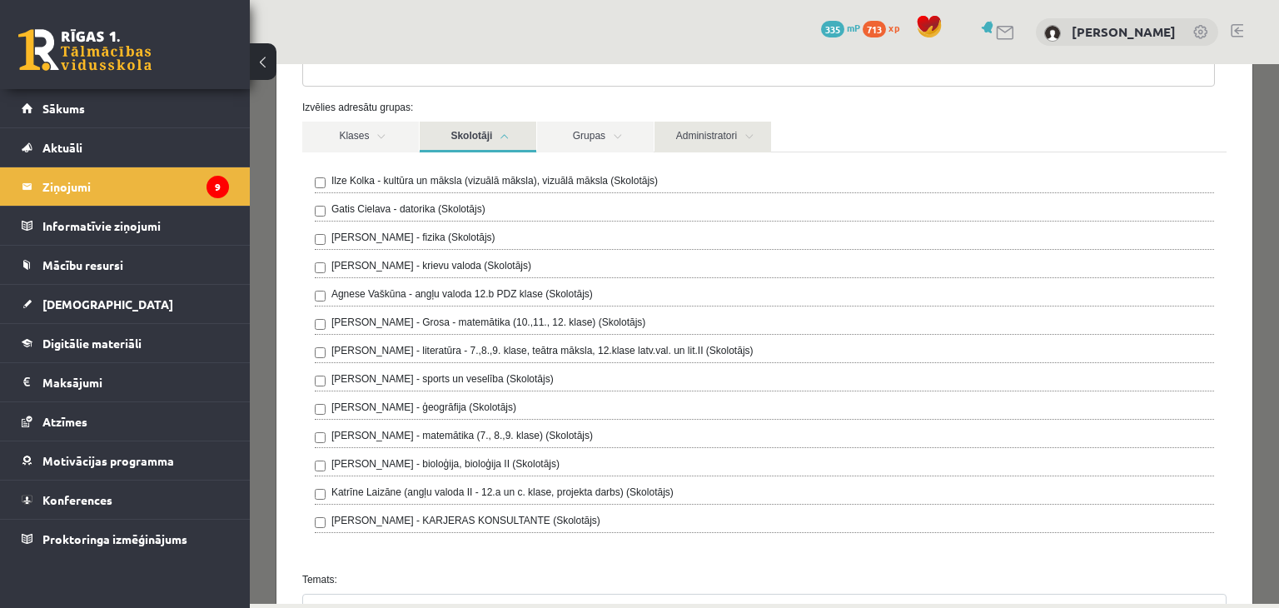
click at [704, 122] on link "Administratori" at bounding box center [712, 137] width 117 height 31
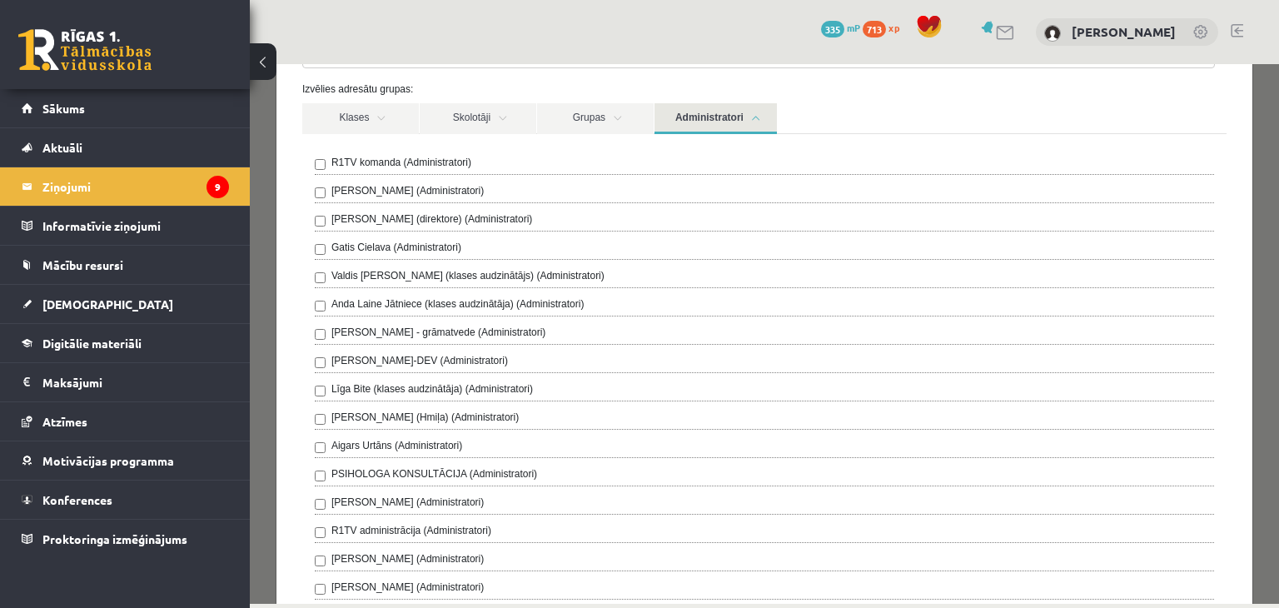
scroll to position [152, 0]
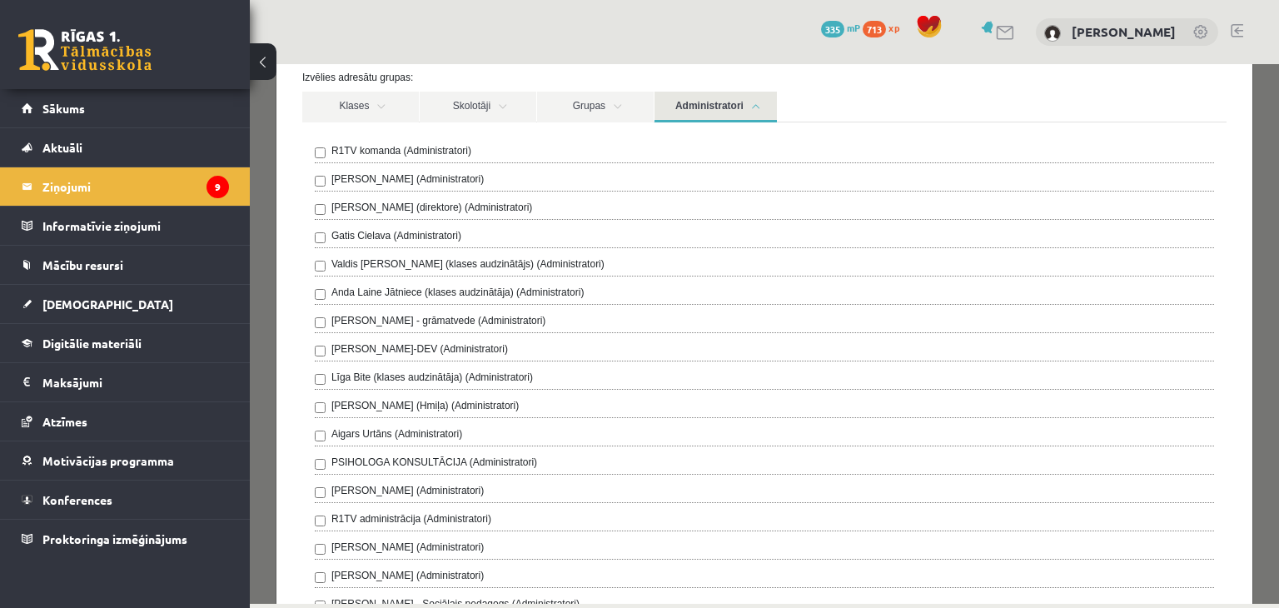
click at [444, 273] on div "Valdis [PERSON_NAME] (klases audzinātājs) (Administratori)" at bounding box center [764, 266] width 899 height 20
click at [443, 291] on label "Anda Laine Jātniece (klases audzinātāja) (Administratori)" at bounding box center [457, 292] width 253 height 15
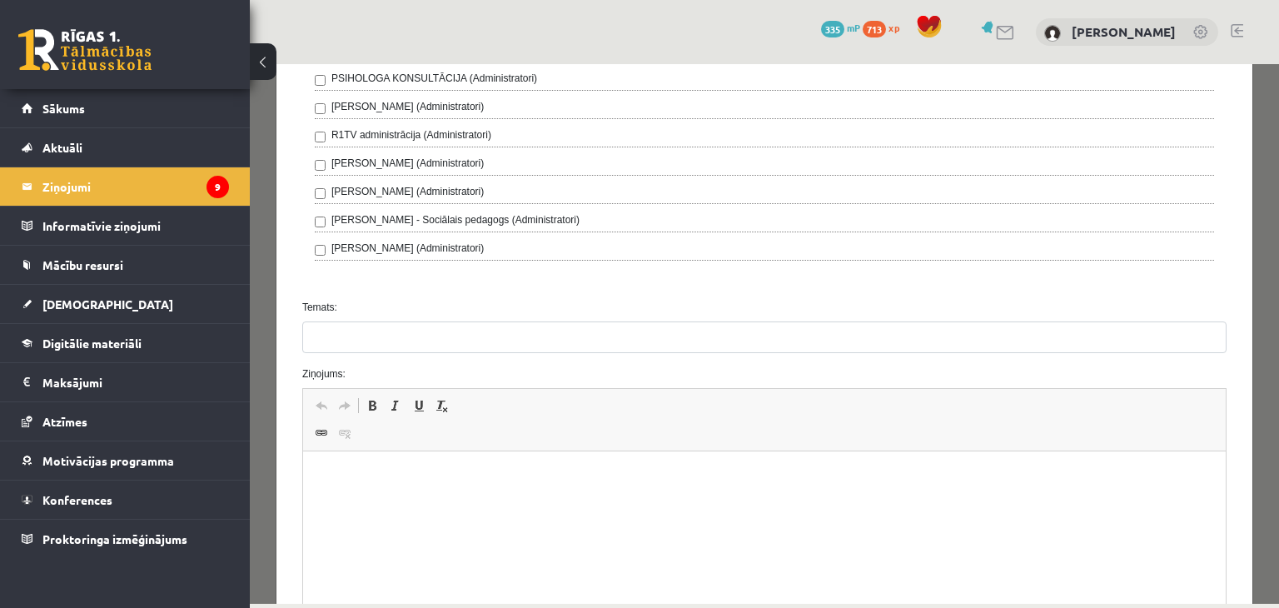
scroll to position [536, 0]
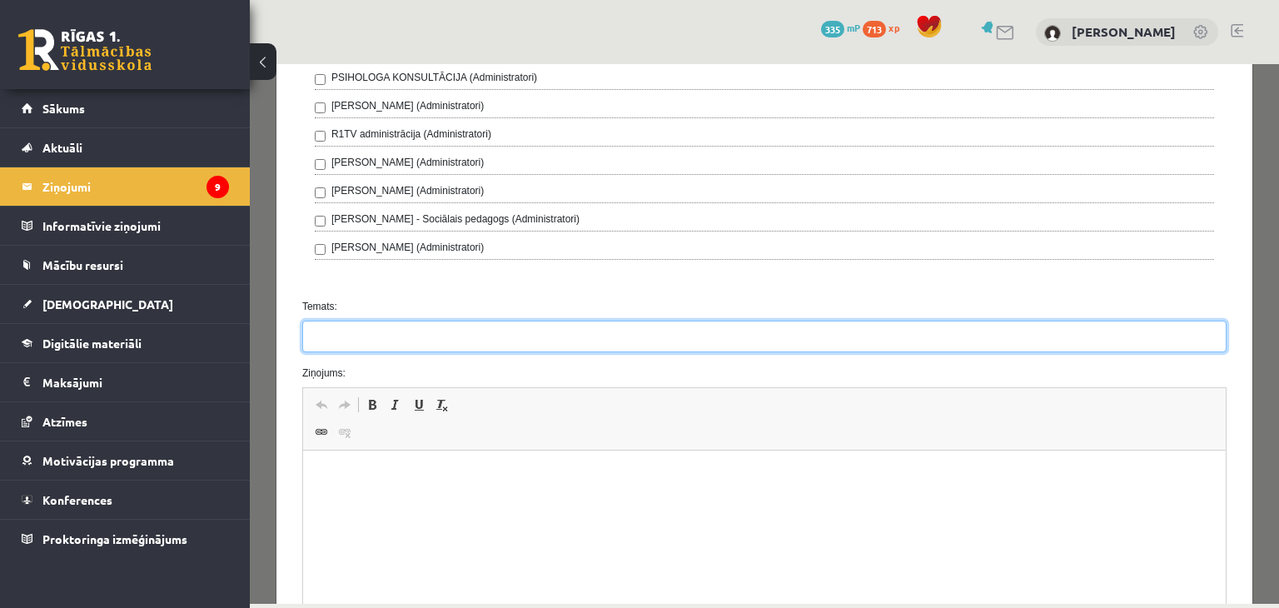
click at [397, 327] on input "Temats:" at bounding box center [764, 336] width 924 height 32
click at [332, 343] on input "Temats:" at bounding box center [764, 336] width 924 height 32
type input "**********"
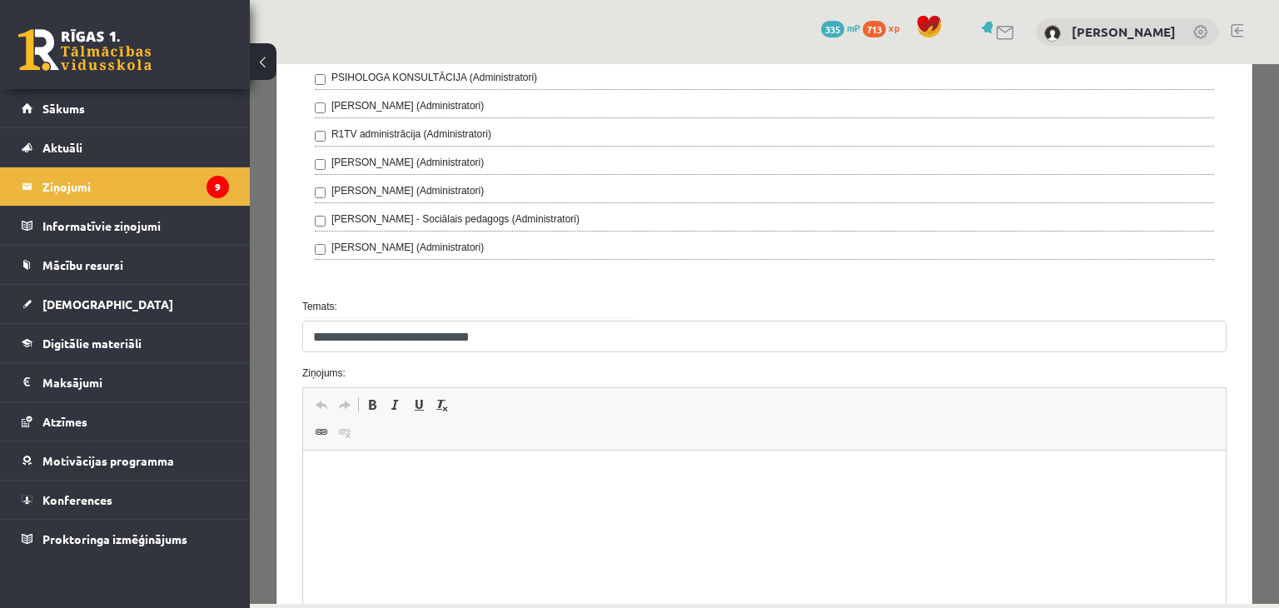
click at [419, 489] on html at bounding box center [763, 475] width 922 height 51
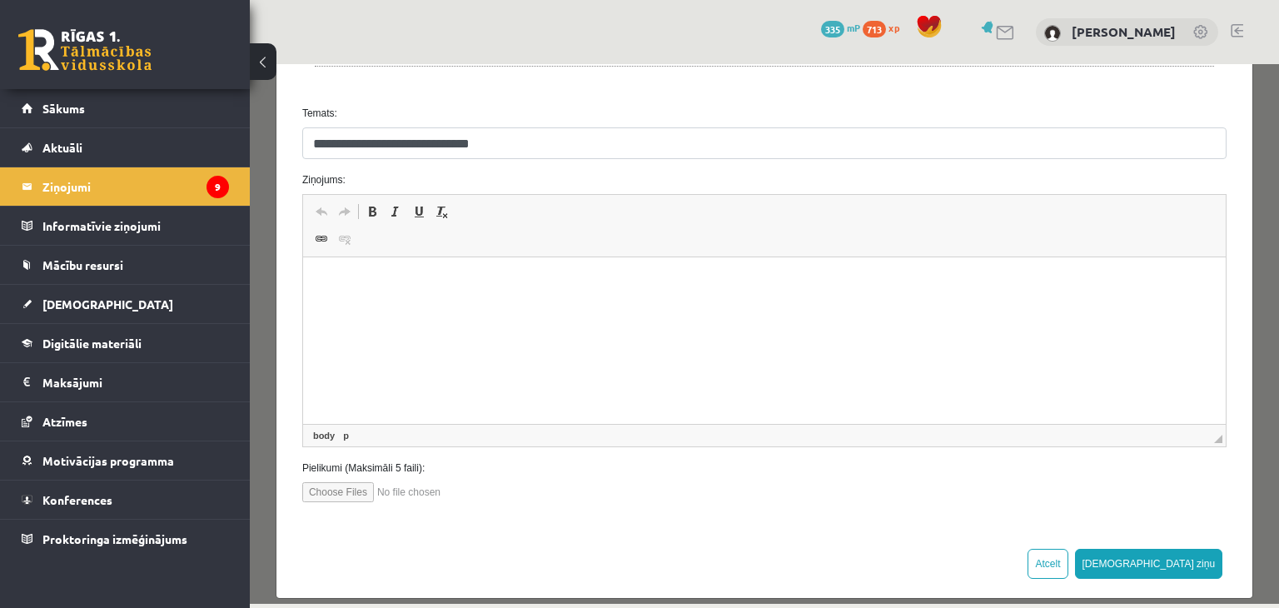
scroll to position [711, 0]
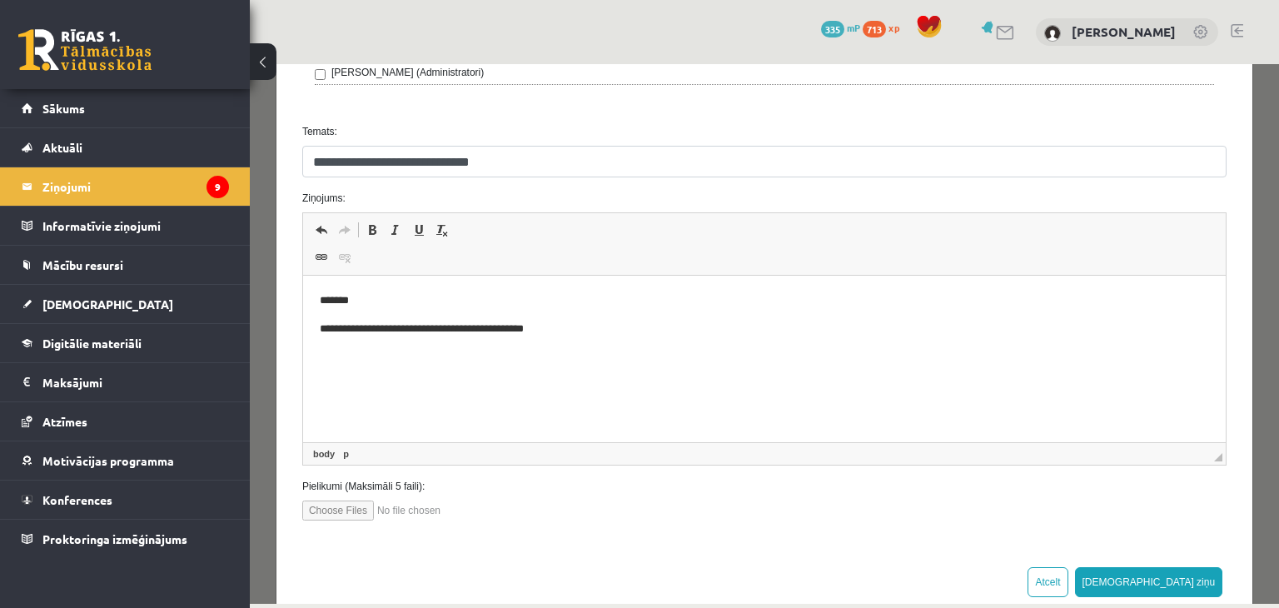
click at [484, 334] on p "**********" at bounding box center [757, 328] width 877 height 17
click at [572, 319] on body "**********" at bounding box center [763, 314] width 889 height 45
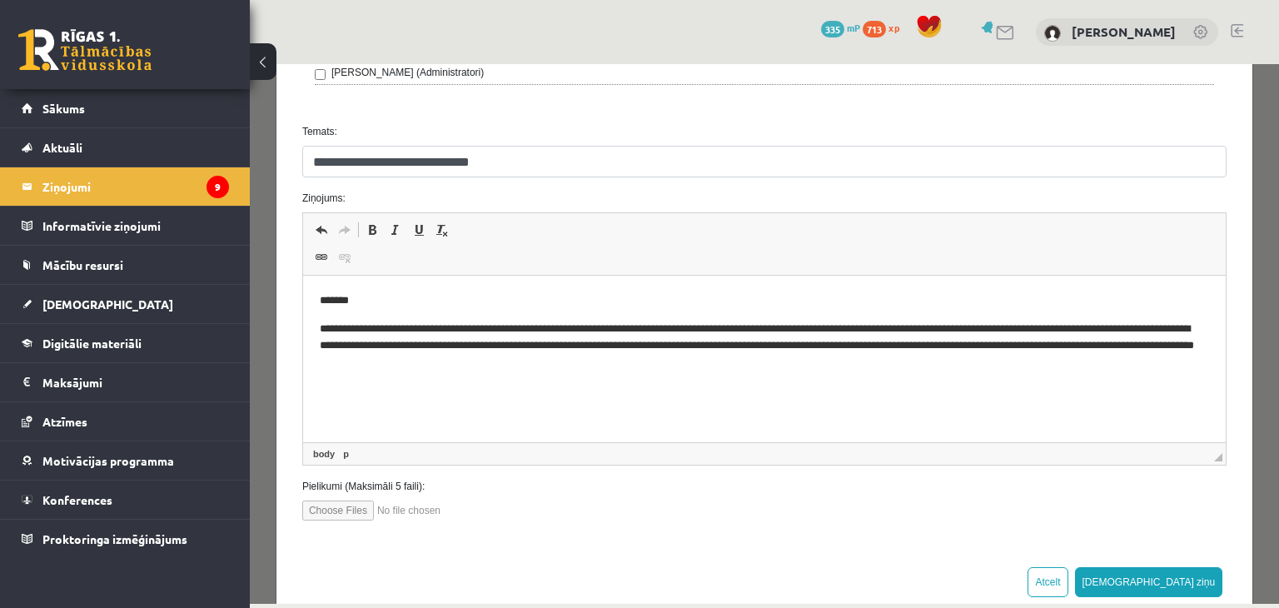
click at [996, 351] on p "**********" at bounding box center [757, 346] width 877 height 52
click at [574, 368] on p "**********" at bounding box center [757, 346] width 877 height 52
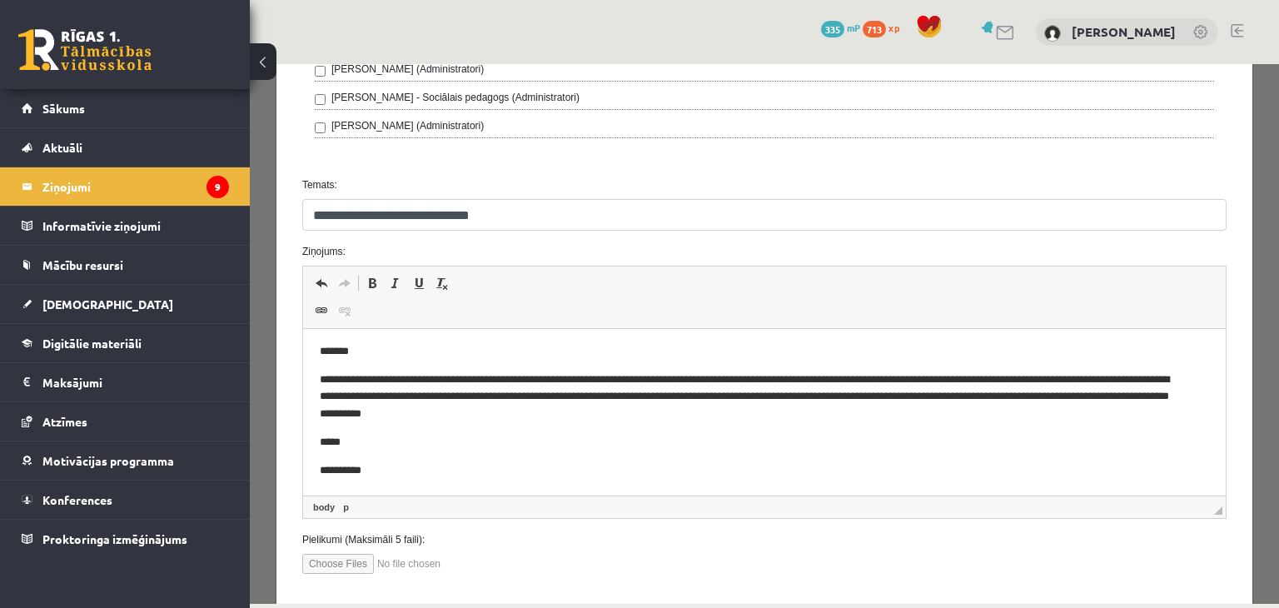
scroll to position [742, 0]
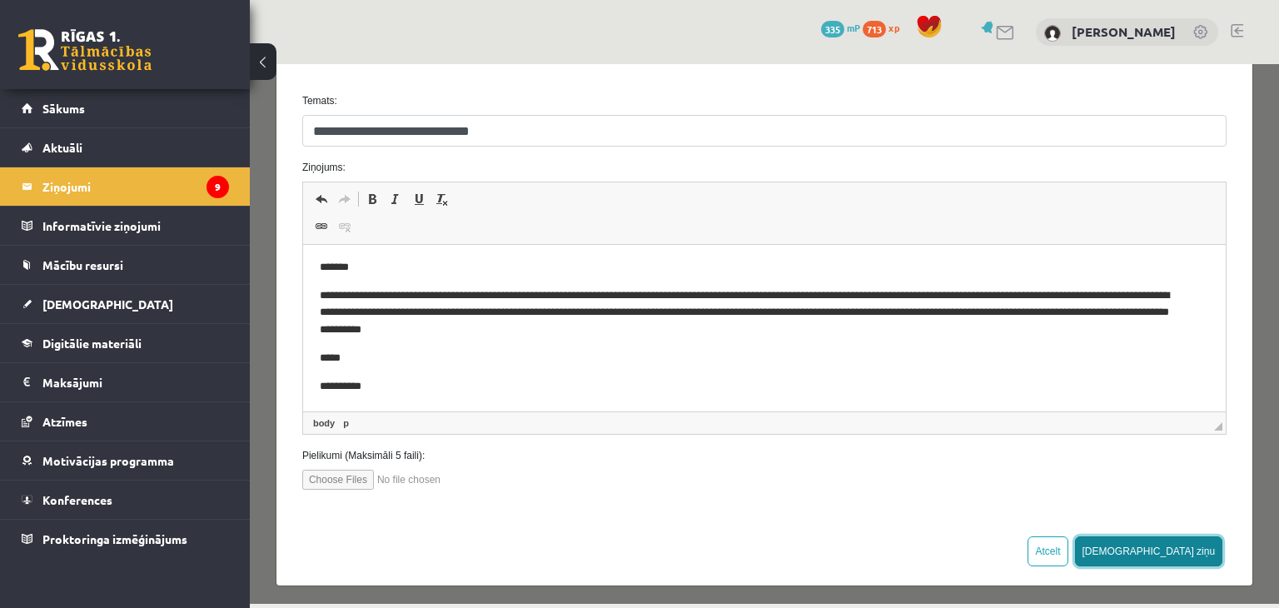
click at [1190, 555] on button "[DEMOGRAPHIC_DATA] ziņu" at bounding box center [1149, 551] width 148 height 30
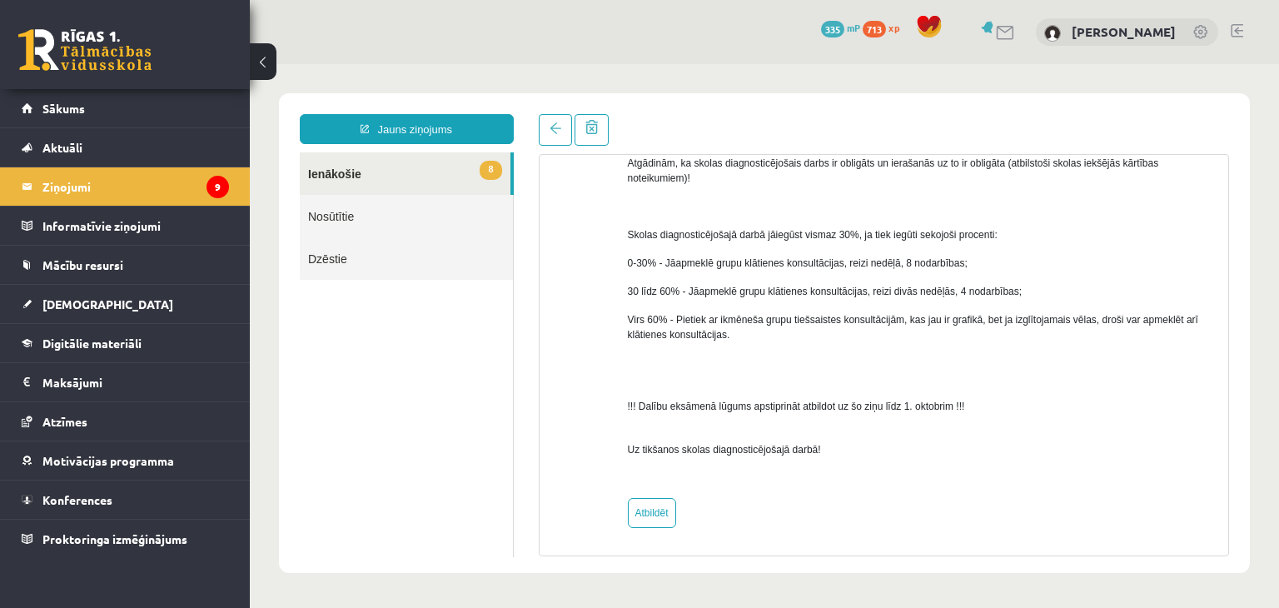
scroll to position [717, 0]
click at [391, 177] on link "8 Ienākošie" at bounding box center [405, 173] width 211 height 42
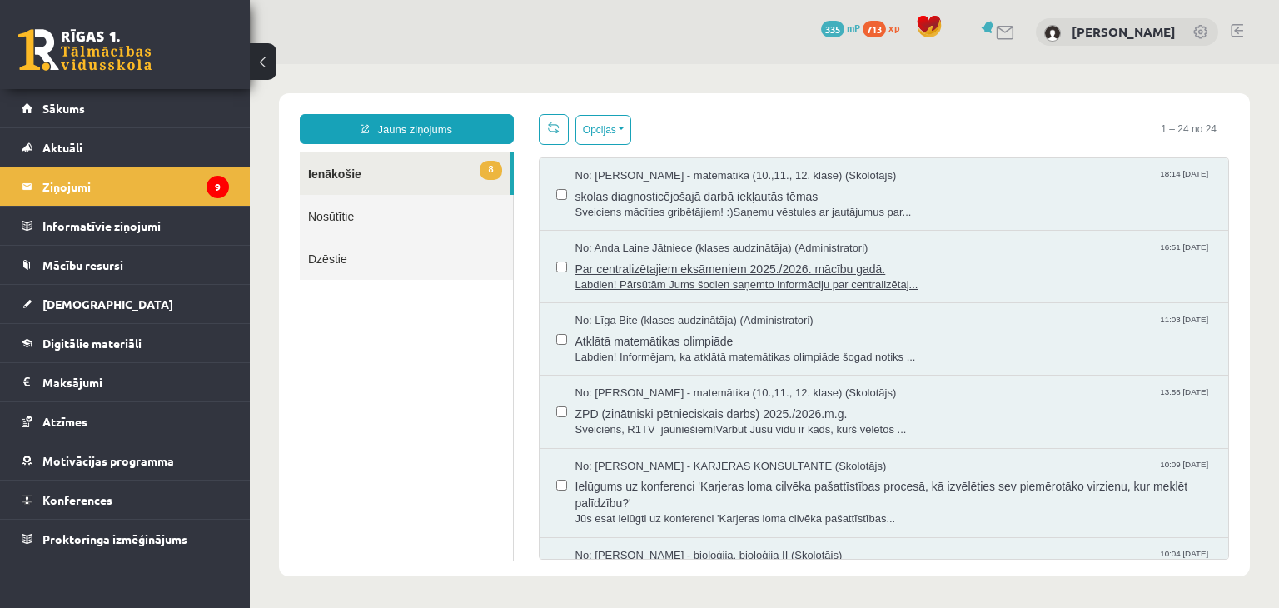
scroll to position [0, 0]
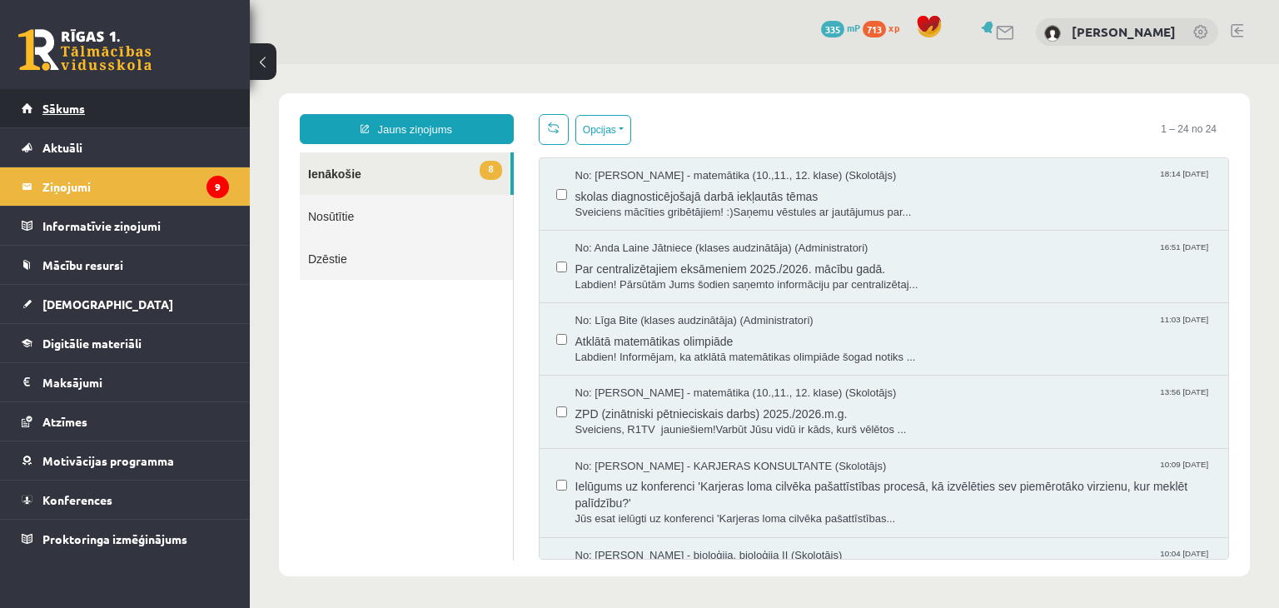
click at [119, 112] on link "Sākums" at bounding box center [125, 108] width 207 height 38
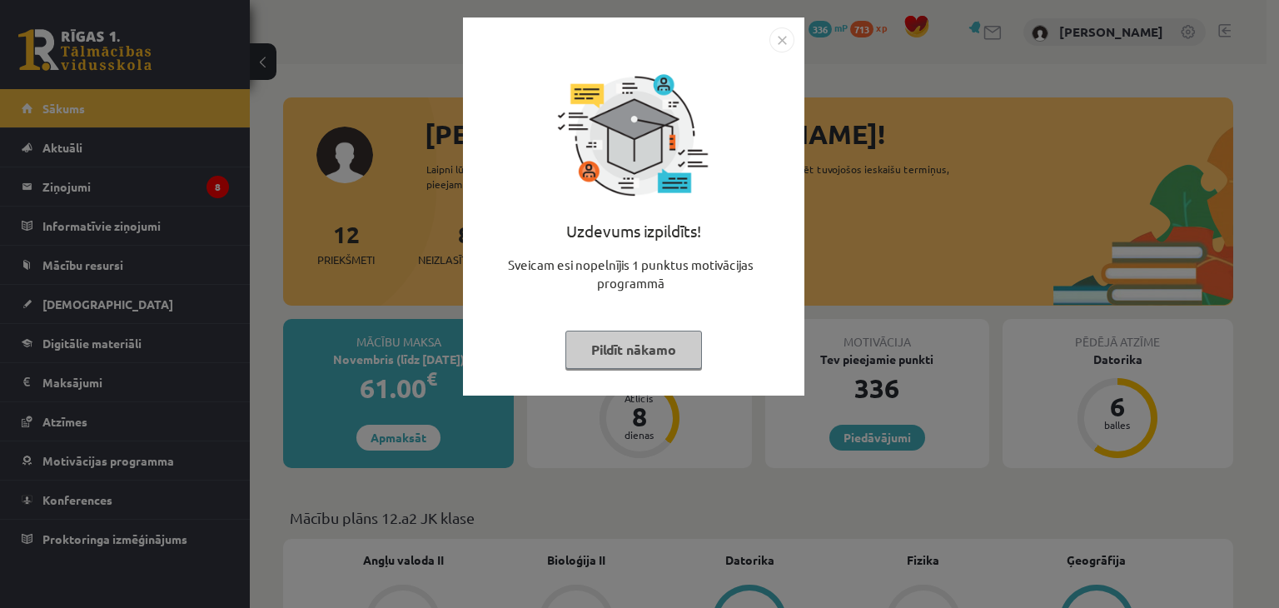
click at [606, 365] on button "Pildīt nākamo" at bounding box center [633, 349] width 137 height 38
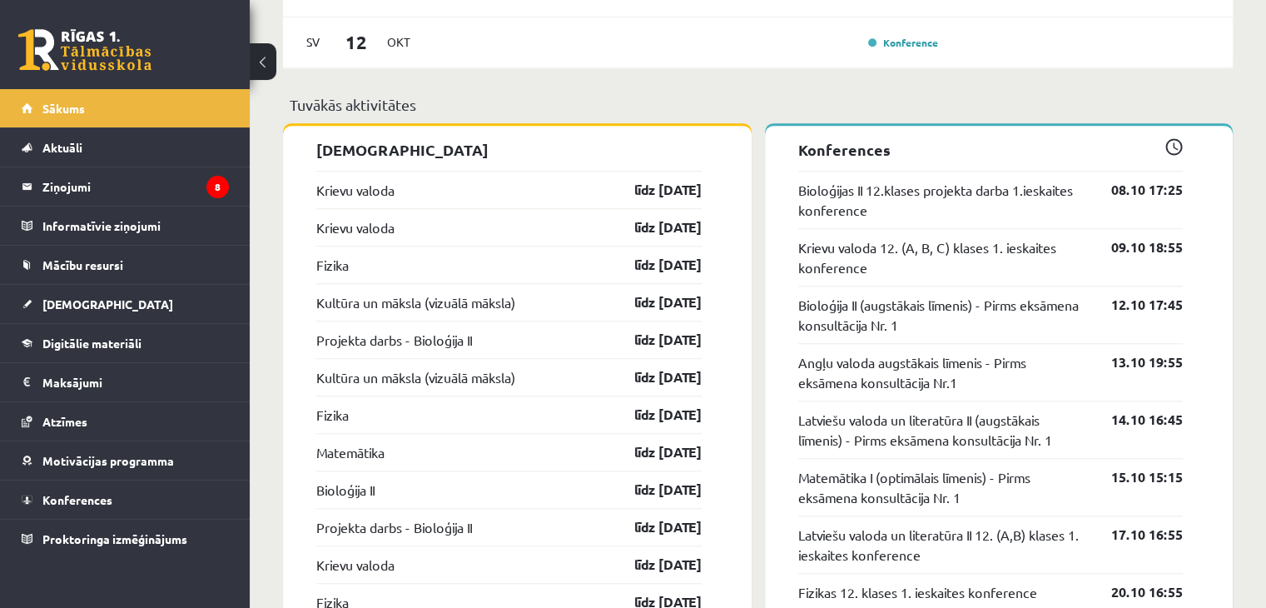
scroll to position [1422, 0]
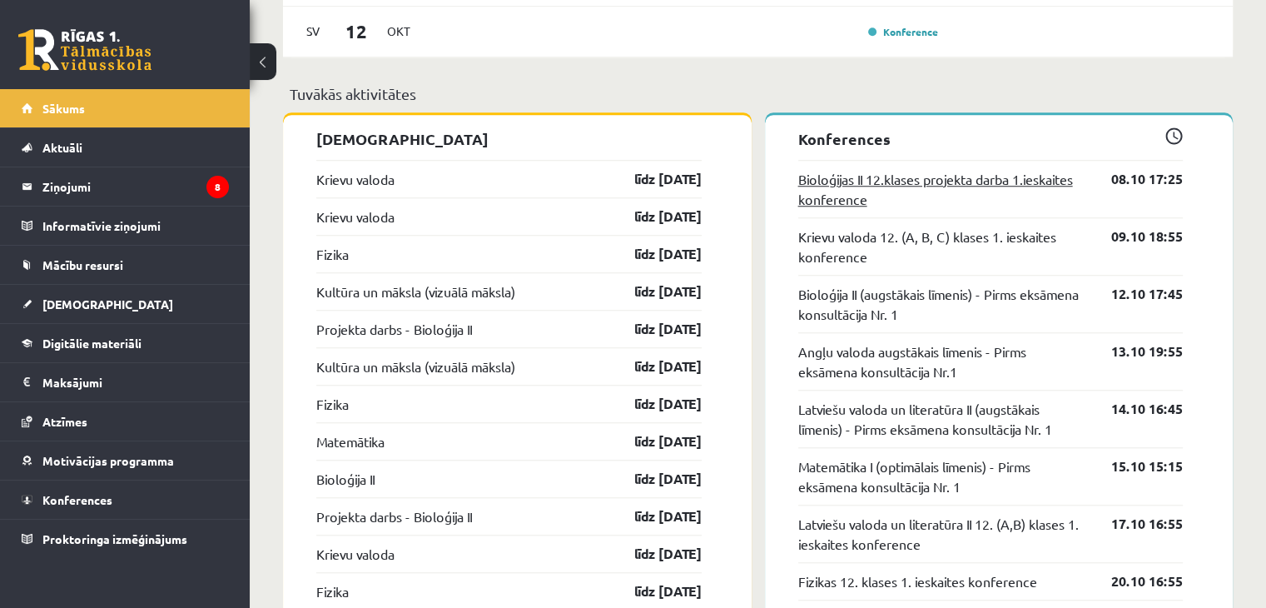
click at [886, 201] on link "Bioloģijas II 12.klases projekta darba 1.ieskaites konference" at bounding box center [942, 189] width 289 height 40
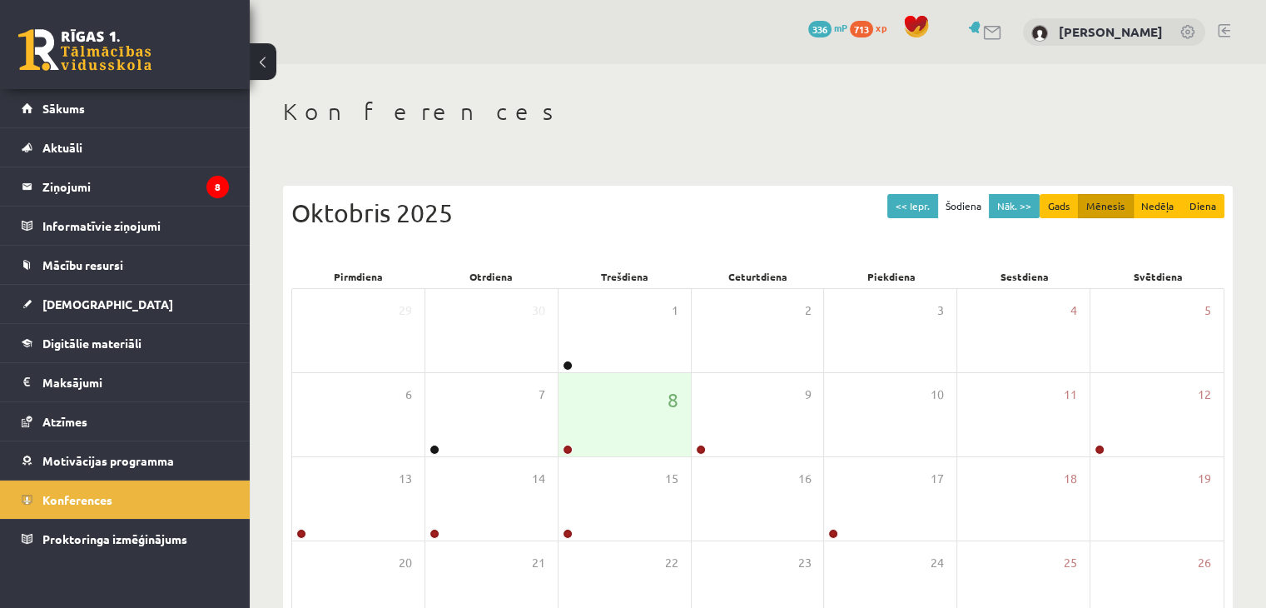
click at [80, 60] on link at bounding box center [84, 50] width 133 height 42
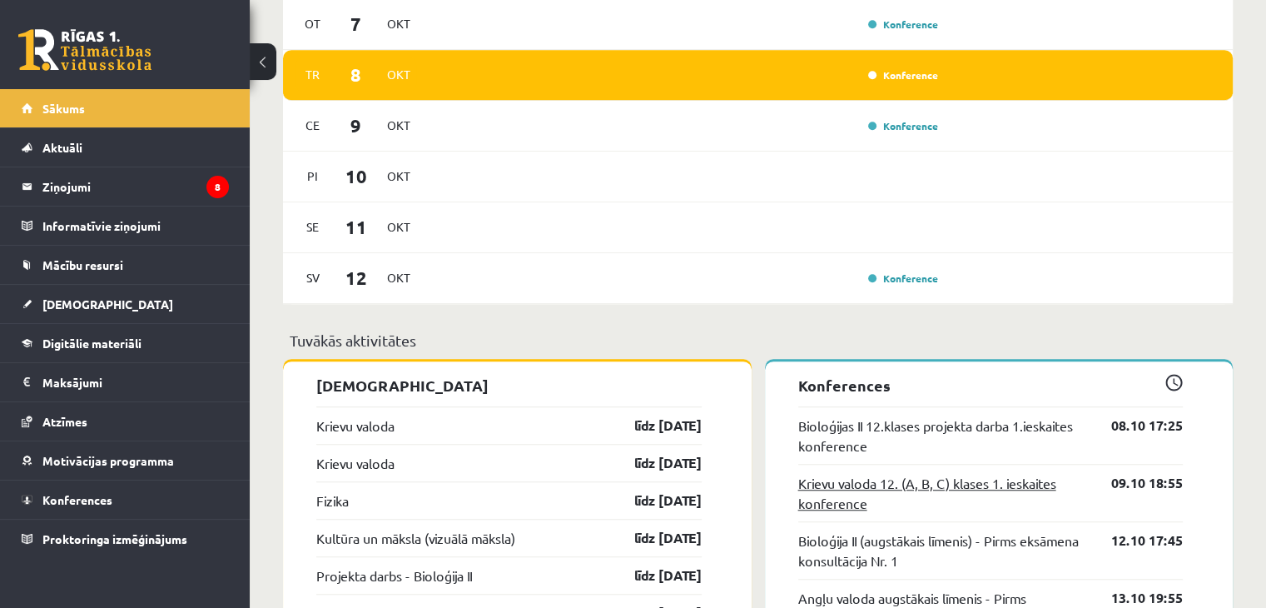
scroll to position [1253, 0]
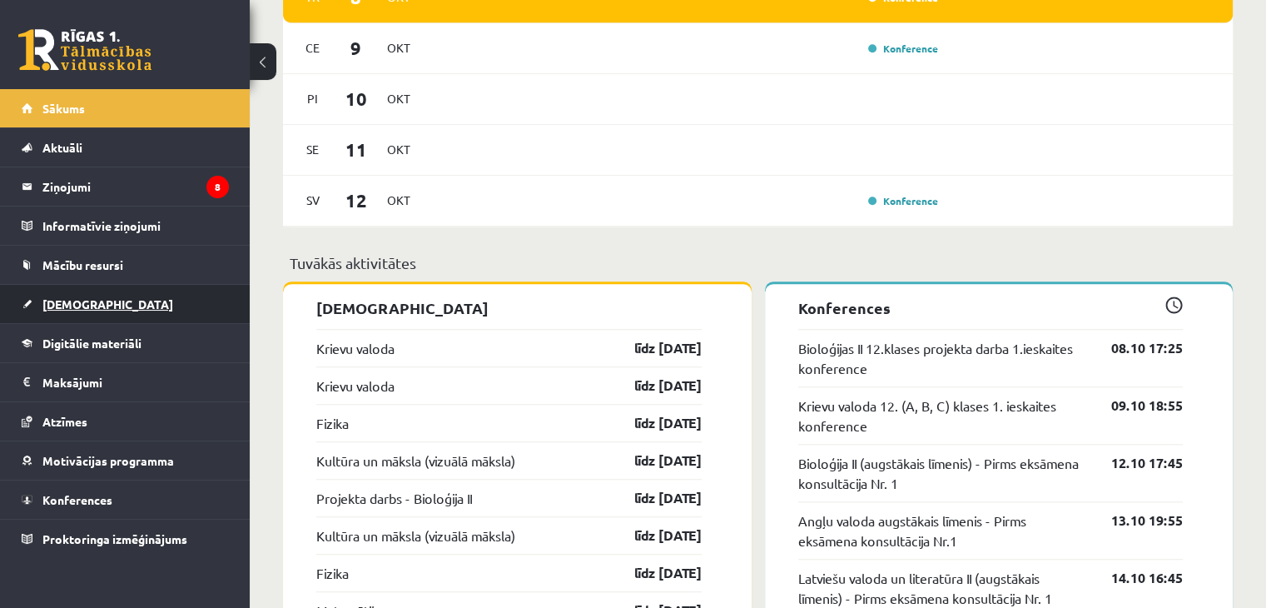
click at [52, 307] on span "[DEMOGRAPHIC_DATA]" at bounding box center [107, 303] width 131 height 15
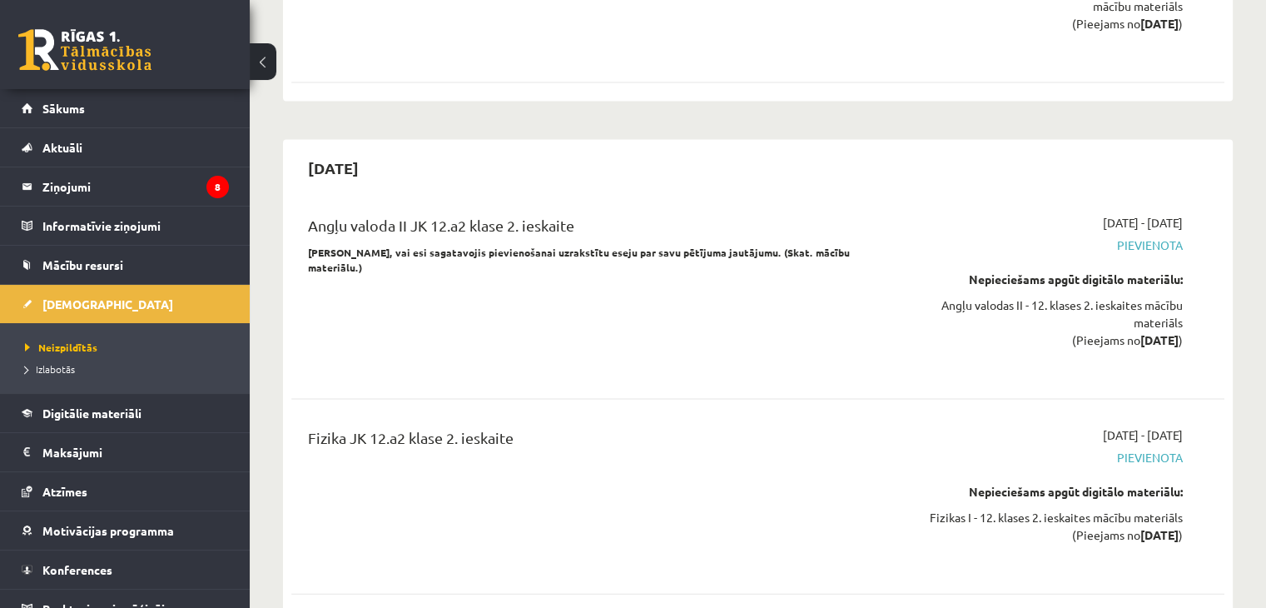
scroll to position [3394, 0]
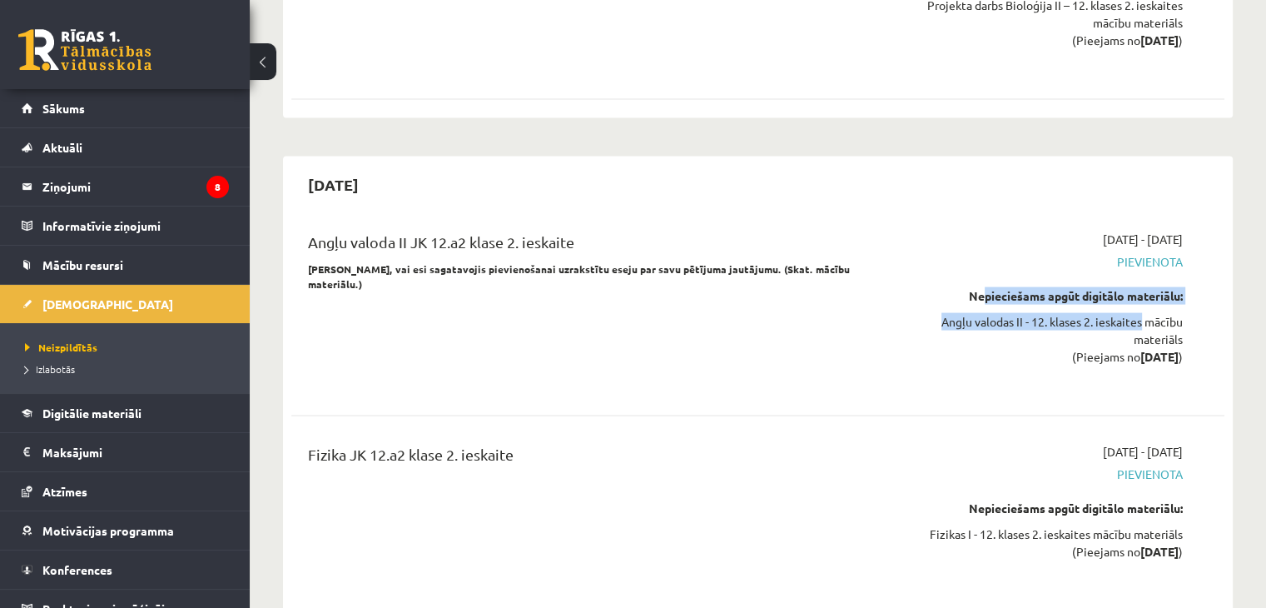
drag, startPoint x: 970, startPoint y: 200, endPoint x: 1150, endPoint y: 211, distance: 181.0
click at [1150, 287] on div "Nepieciešams apgūt digitālo materiālu: Angļu valodas II - 12. klases 2. ieskait…" at bounding box center [1045, 326] width 275 height 78
click at [973, 313] on div "Angļu valodas II - 12. klases 2. ieskaites mācību materiāls (Pieejams no [DATE]…" at bounding box center [1045, 339] width 275 height 52
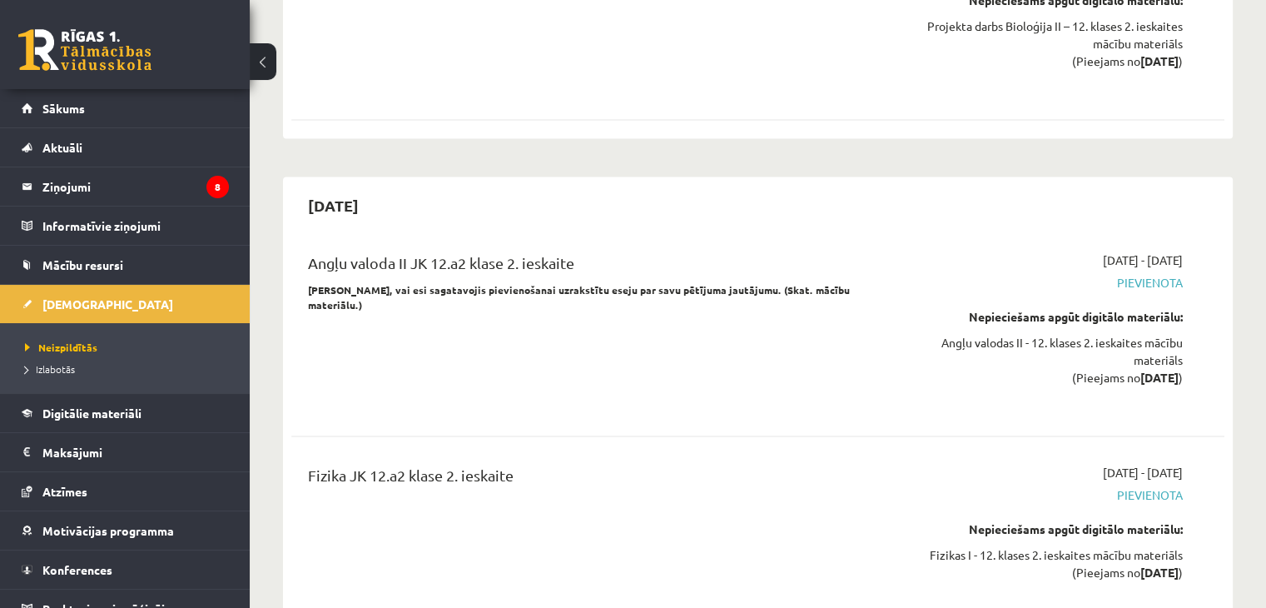
scroll to position [3390, 0]
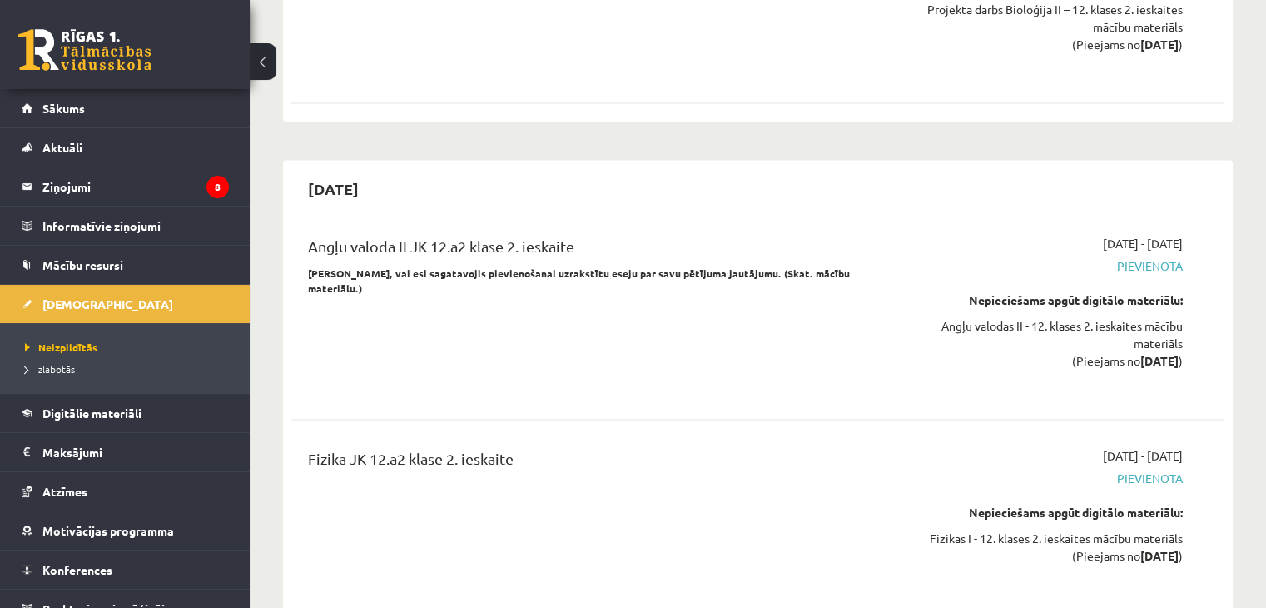
drag, startPoint x: 958, startPoint y: 200, endPoint x: 1278, endPoint y: 248, distance: 323.3
click at [1109, 317] on div "Angļu valodas II - 12. klases 2. ieskaites mācību materiāls (Pieejams no [DATE]…" at bounding box center [1045, 343] width 275 height 52
drag, startPoint x: 963, startPoint y: 200, endPoint x: 1186, endPoint y: 201, distance: 223.1
click at [1186, 235] on div "[DATE] - [DATE] [GEOGRAPHIC_DATA] Nepieciešams apgūt digitālo materiālu: Angļu …" at bounding box center [1046, 314] width 300 height 158
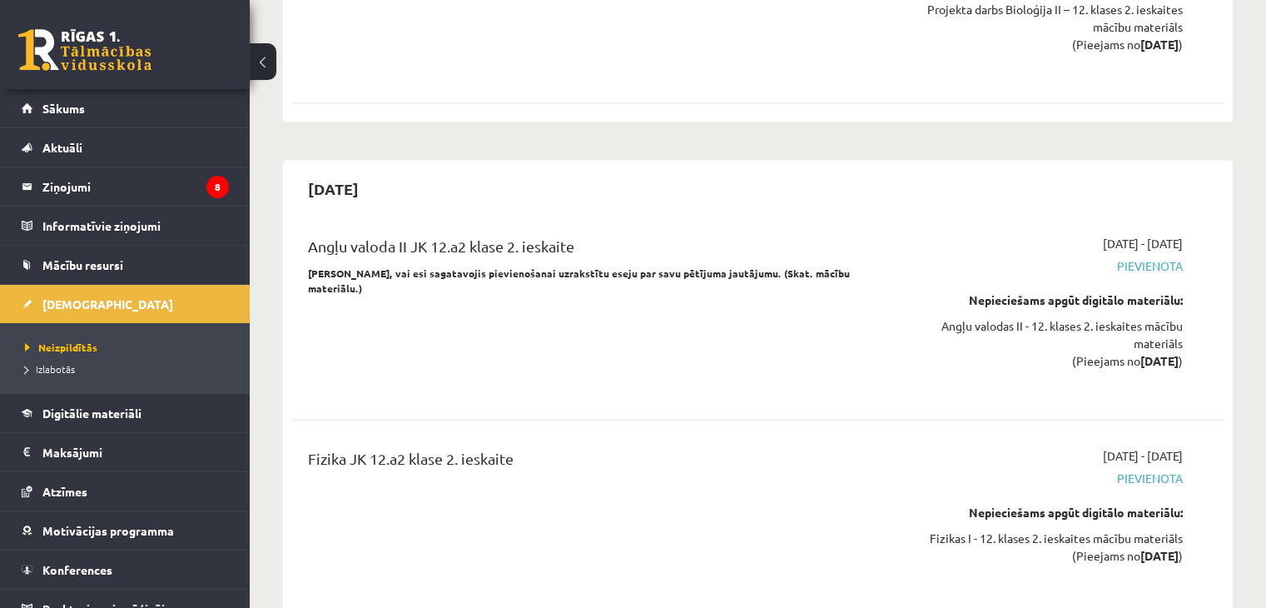
click at [1016, 317] on div "Angļu valodas II - 12. klases 2. ieskaites mācību materiāls (Pieejams no [DATE]…" at bounding box center [1045, 343] width 275 height 52
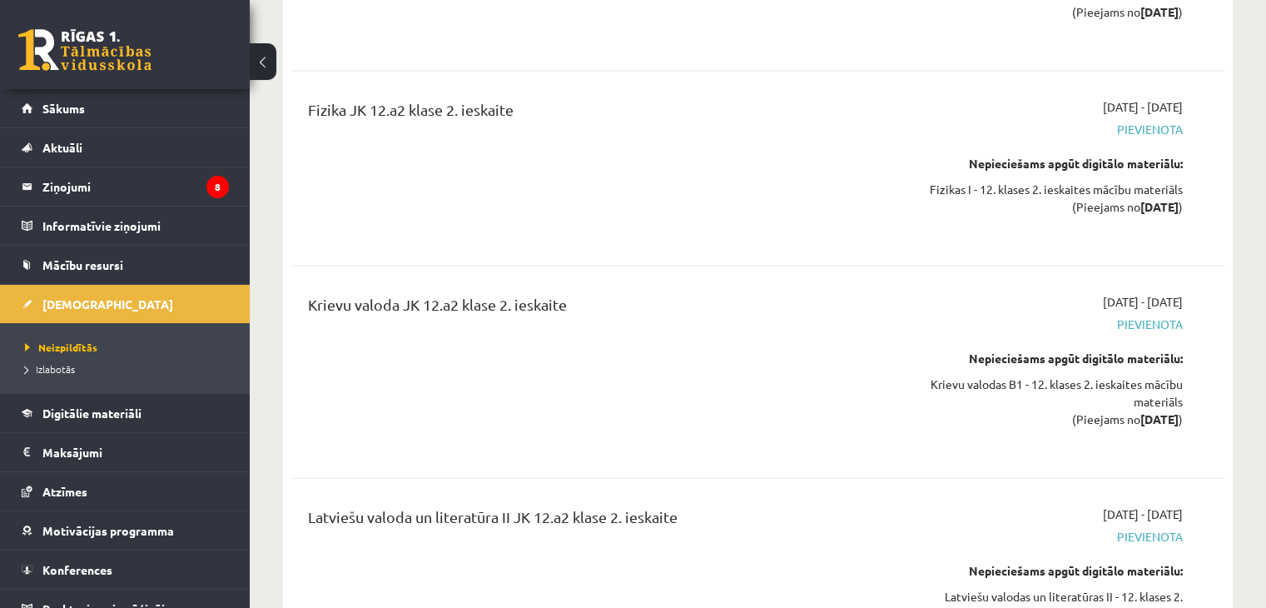
scroll to position [3736, 0]
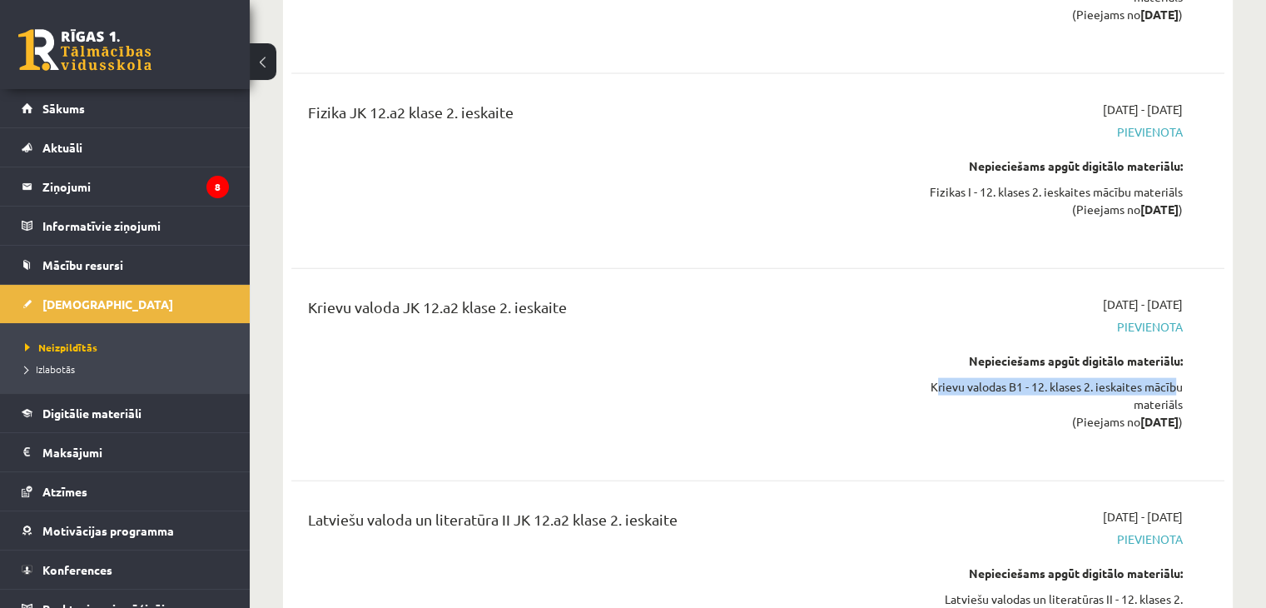
drag, startPoint x: 916, startPoint y: 271, endPoint x: 1169, endPoint y: 289, distance: 253.7
click at [1169, 352] on div "Nepieciešams apgūt digitālo materiālu: Krievu valodas B1 - 12. klases 2. ieskai…" at bounding box center [1045, 391] width 275 height 78
click at [961, 378] on div "Krievu valodas B1 - 12. klases 2. ieskaites mācību materiāls (Pieejams no [DATE…" at bounding box center [1045, 404] width 275 height 52
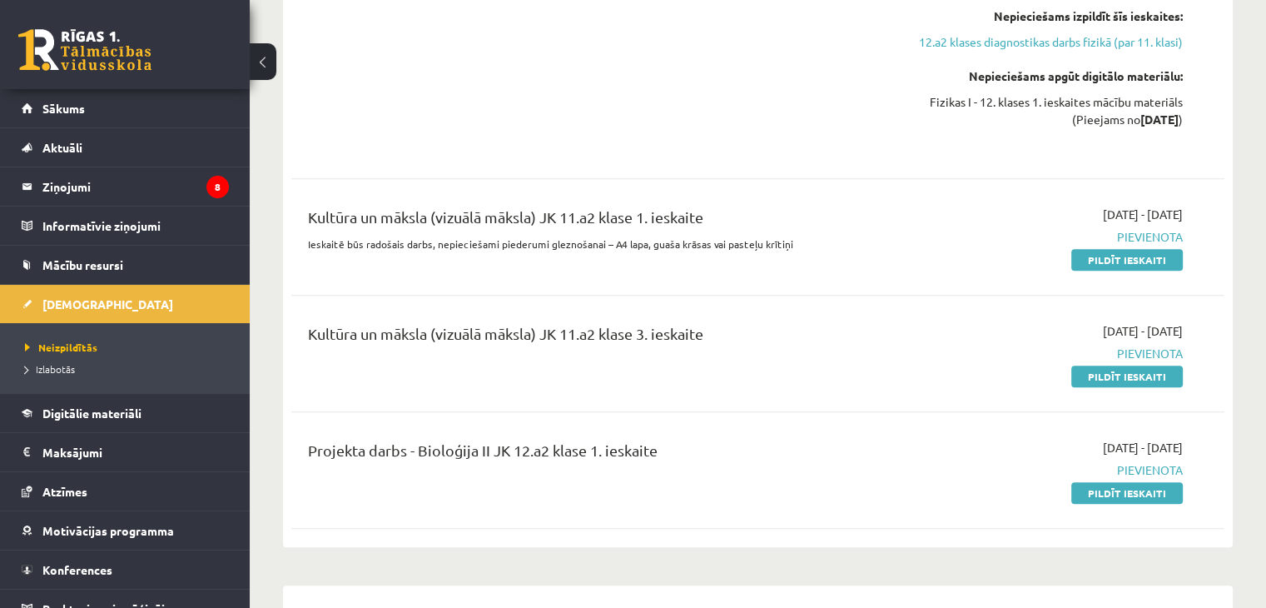
scroll to position [1495, 0]
drag, startPoint x: 1064, startPoint y: 407, endPoint x: 1205, endPoint y: 381, distance: 143.8
click at [1205, 423] on div "Projekta darbs - Bioloģija II JK 12.a2 klase 1. ieskaite [DATE] - [DATE] [GEOGR…" at bounding box center [757, 471] width 933 height 96
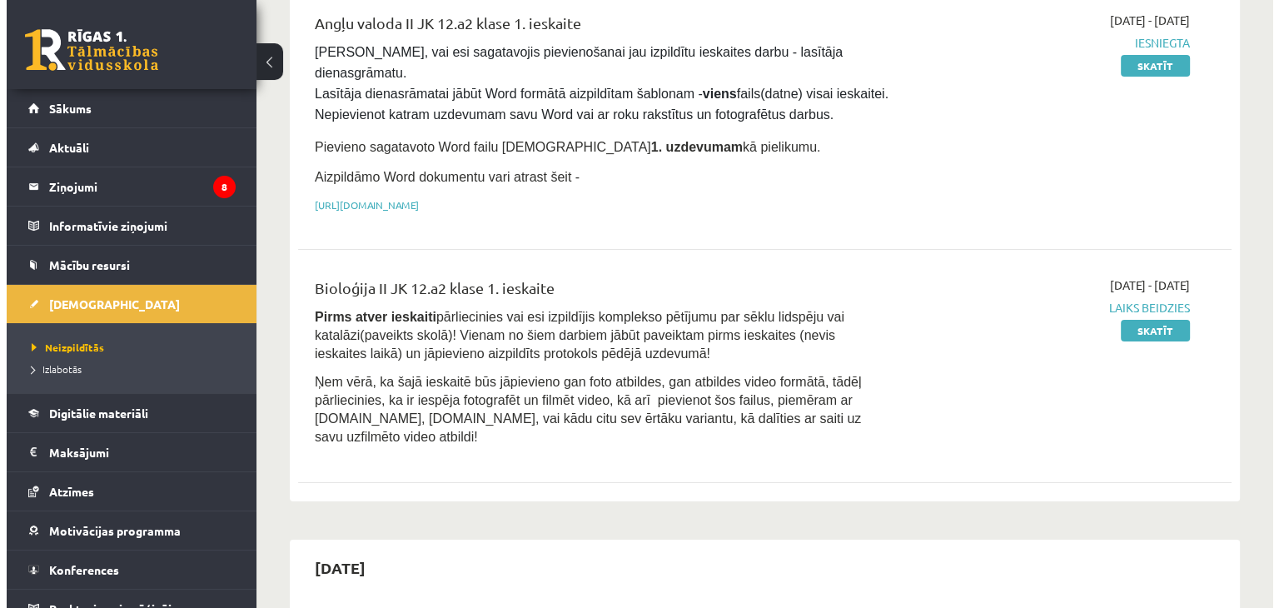
scroll to position [0, 0]
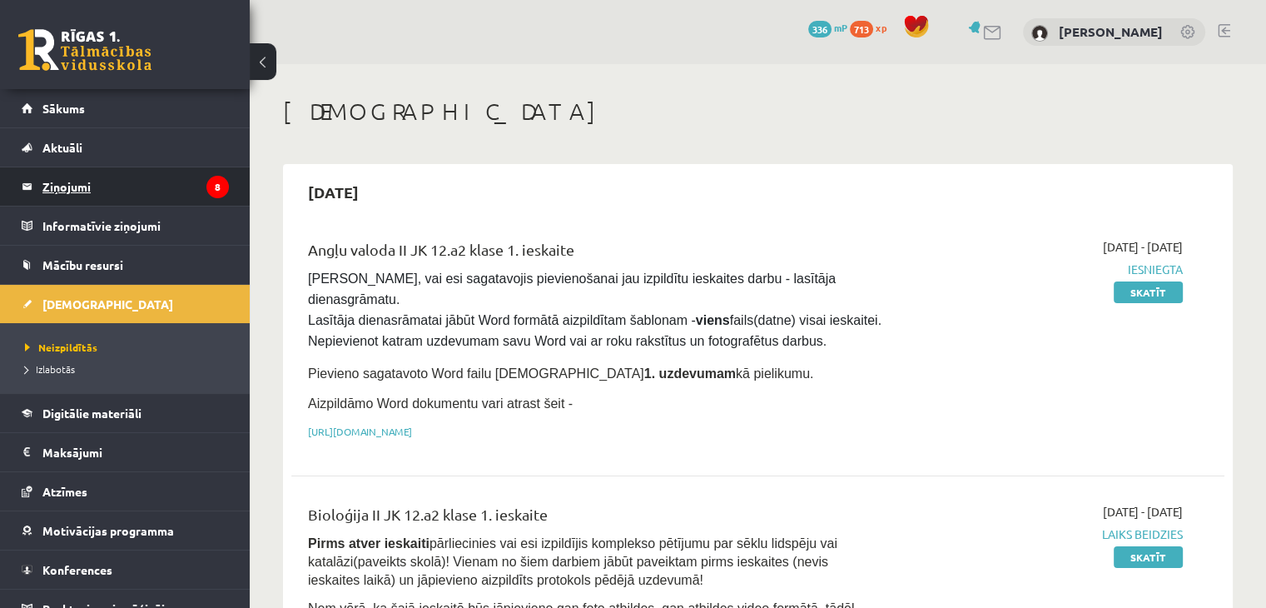
click at [52, 177] on legend "Ziņojumi 8" at bounding box center [135, 186] width 186 height 38
